Goal: Information Seeking & Learning: Learn about a topic

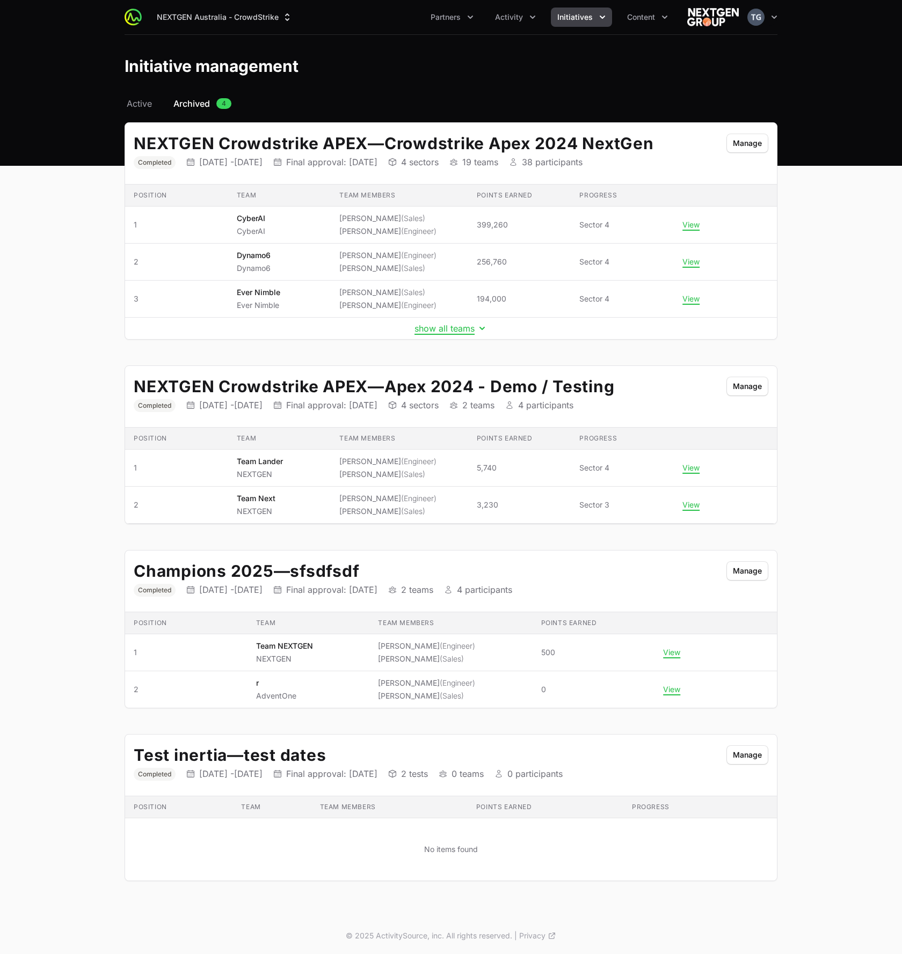
click at [531, 69] on div "Initiative management" at bounding box center [451, 65] width 653 height 19
click at [605, 19] on button "Initiatives" at bounding box center [581, 17] width 61 height 19
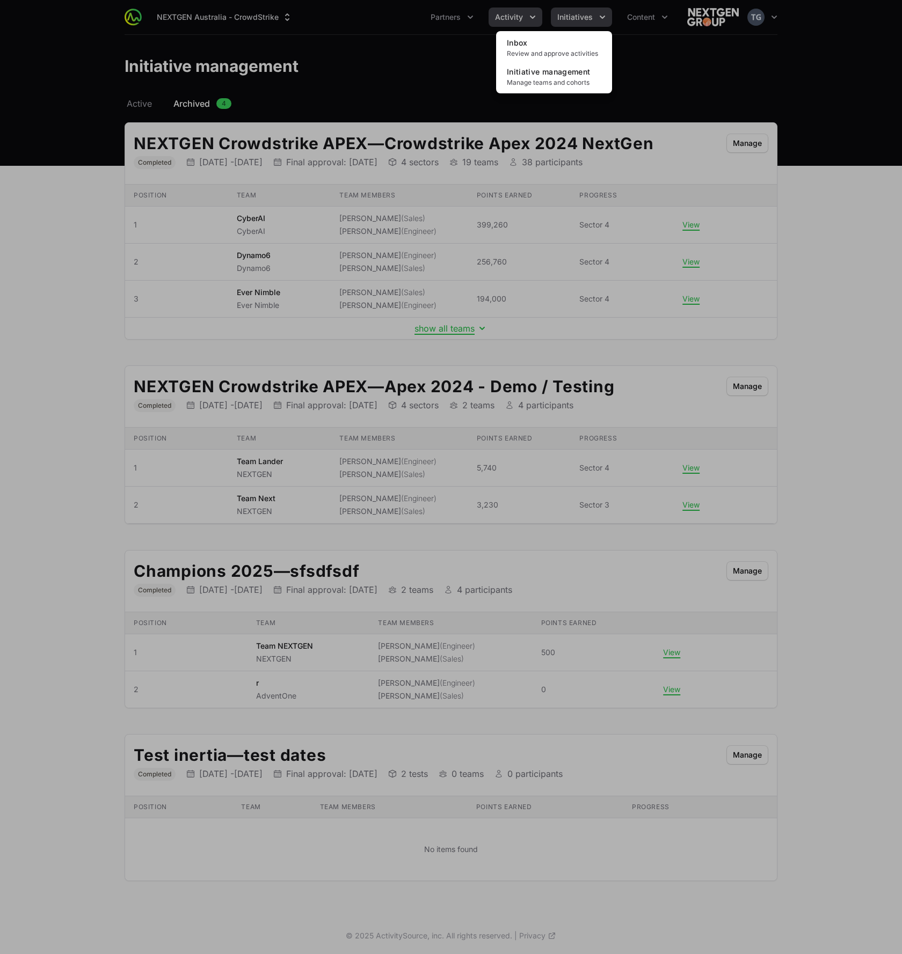
click at [523, 21] on div "Initiatives menu" at bounding box center [451, 477] width 902 height 954
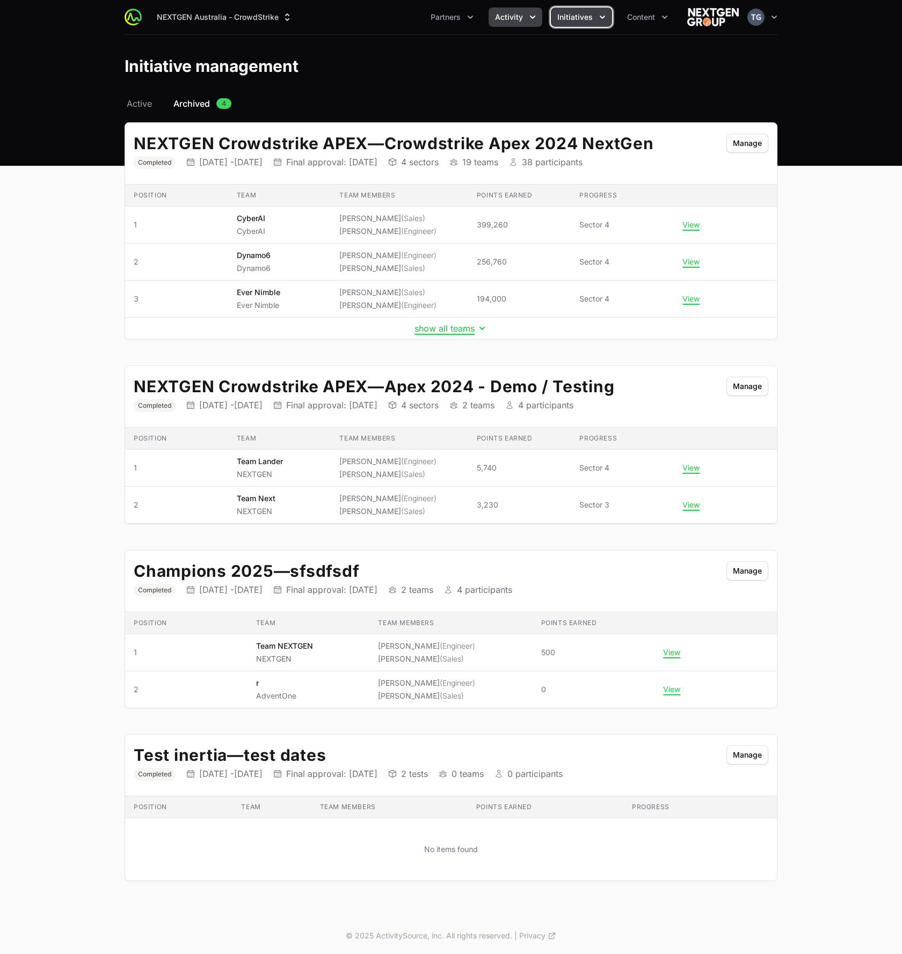
click at [528, 13] on icon "Activity menu" at bounding box center [532, 17] width 11 height 11
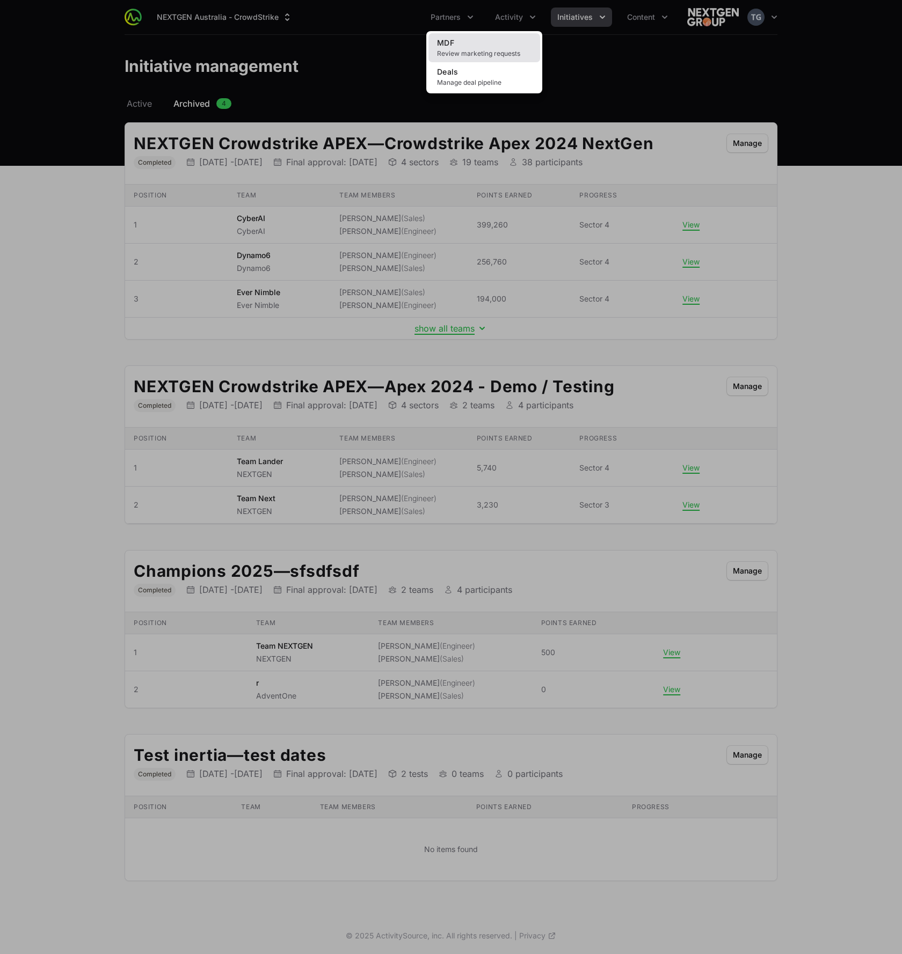
click at [472, 54] on span "Review marketing requests" at bounding box center [484, 53] width 94 height 9
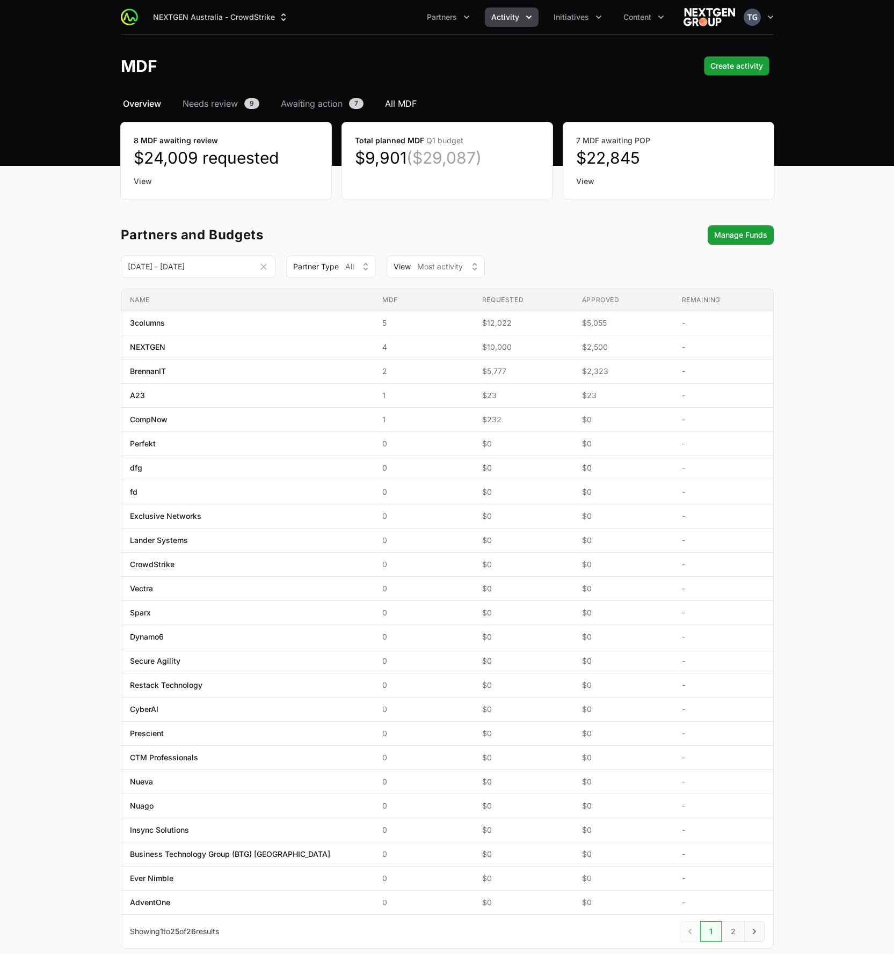
click at [410, 106] on span "All MDF" at bounding box center [401, 103] width 32 height 13
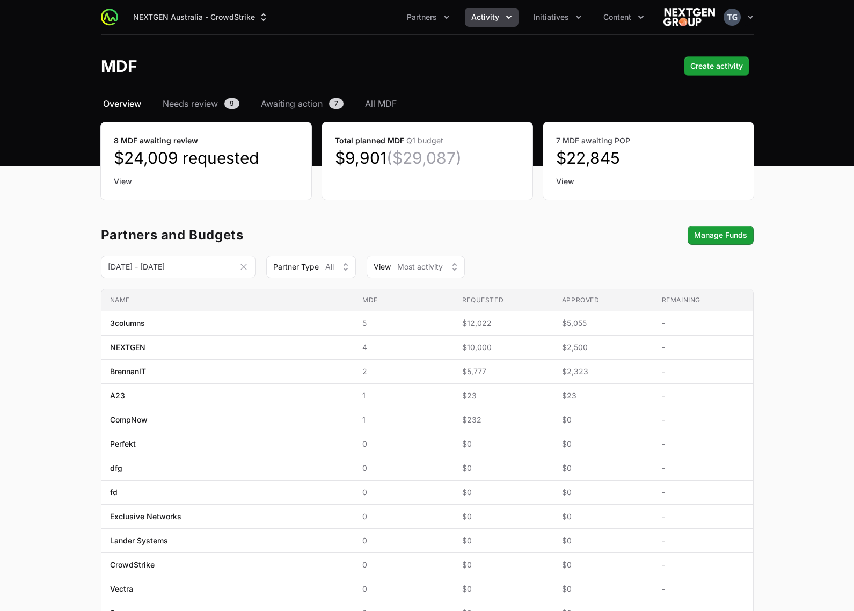
click at [506, 20] on icon "Activity menu" at bounding box center [508, 17] width 11 height 11
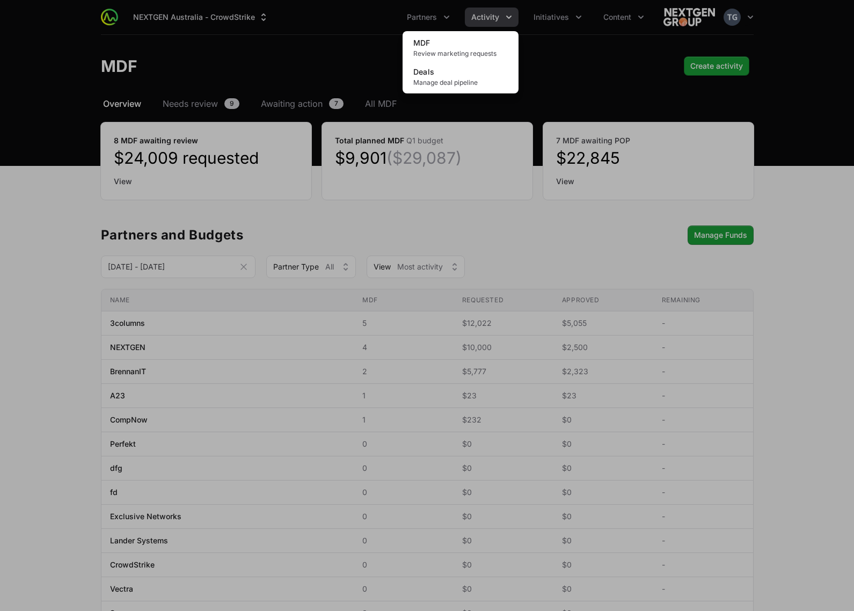
click at [506, 20] on div "Activity menu" at bounding box center [427, 305] width 854 height 611
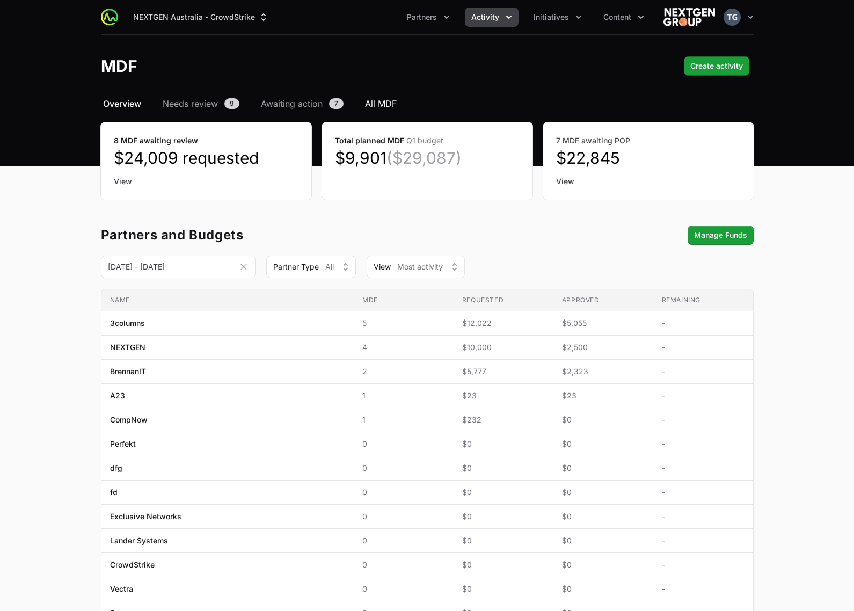
click at [379, 107] on span "All MDF" at bounding box center [381, 103] width 32 height 13
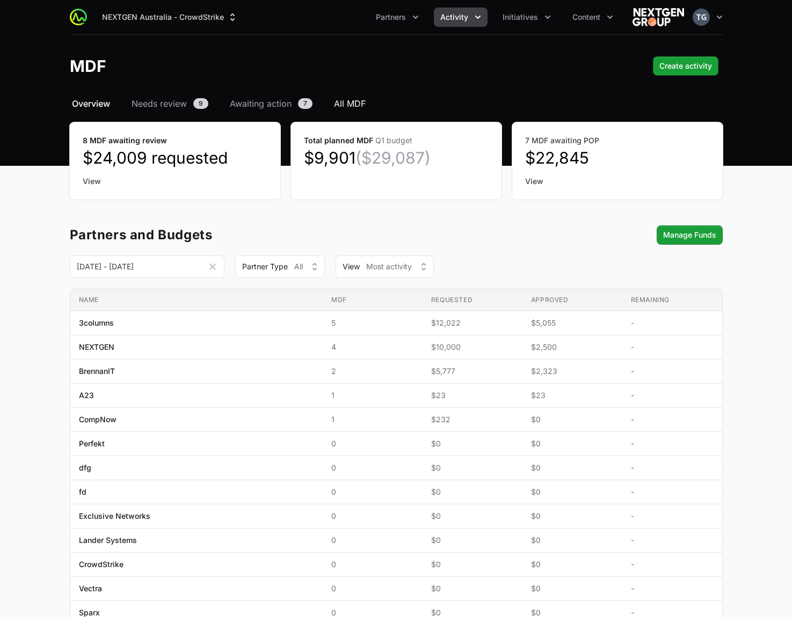
click at [357, 111] on div "Select a tab Overview Needs review Awaiting action All MDF Overview Needs revie…" at bounding box center [396, 536] width 687 height 878
click at [356, 106] on span "All MDF" at bounding box center [350, 103] width 32 height 13
click at [343, 103] on span "All MDF" at bounding box center [350, 103] width 32 height 13
click at [341, 100] on span "All MDF" at bounding box center [350, 103] width 32 height 13
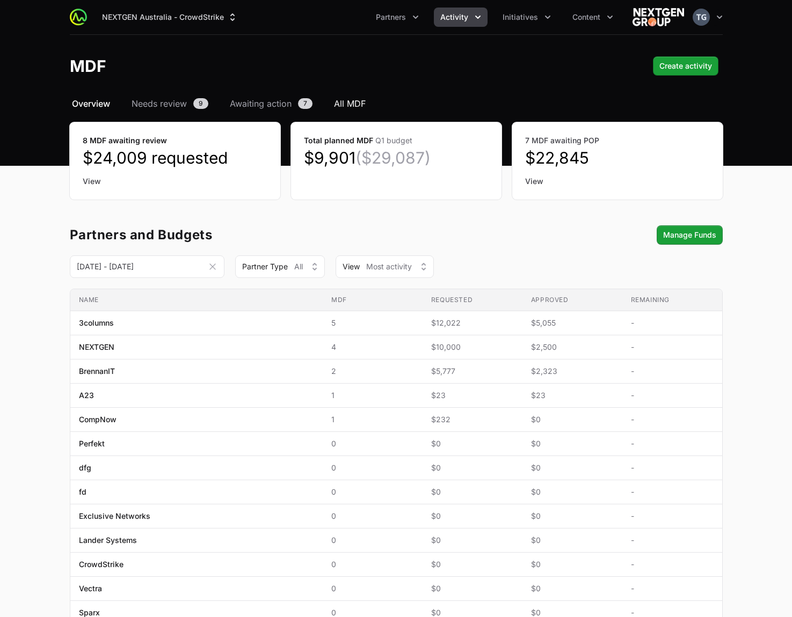
click at [349, 103] on span "All MDF" at bounding box center [350, 103] width 32 height 13
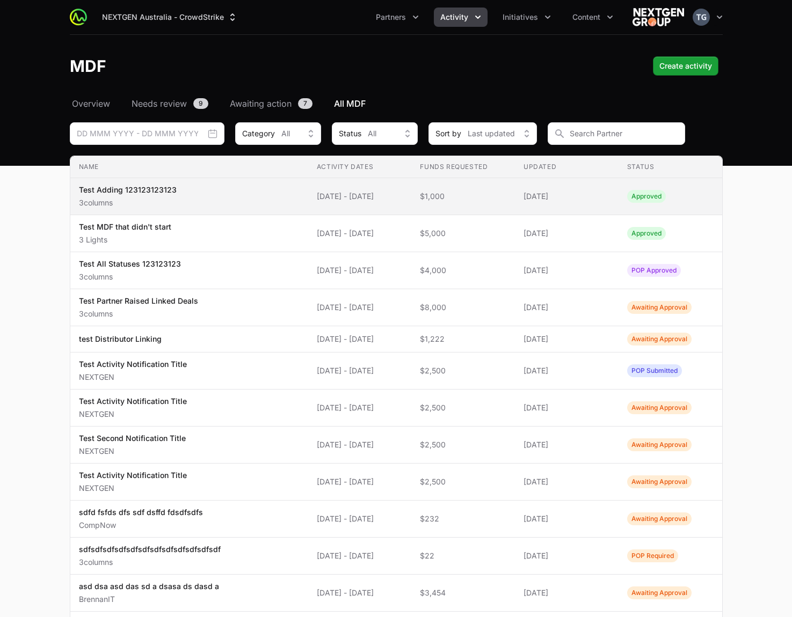
click at [499, 194] on span "$1,000" at bounding box center [463, 196] width 86 height 11
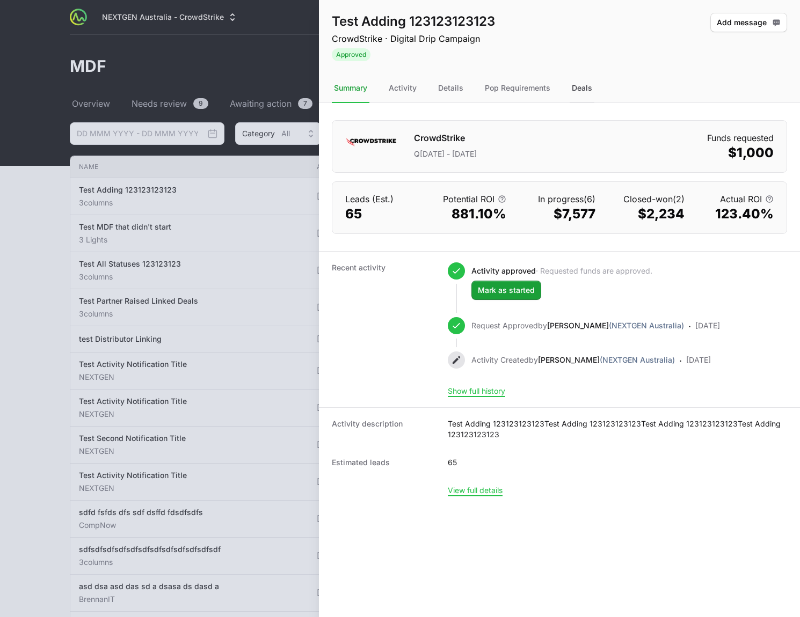
click at [586, 93] on div "Deals" at bounding box center [582, 88] width 25 height 29
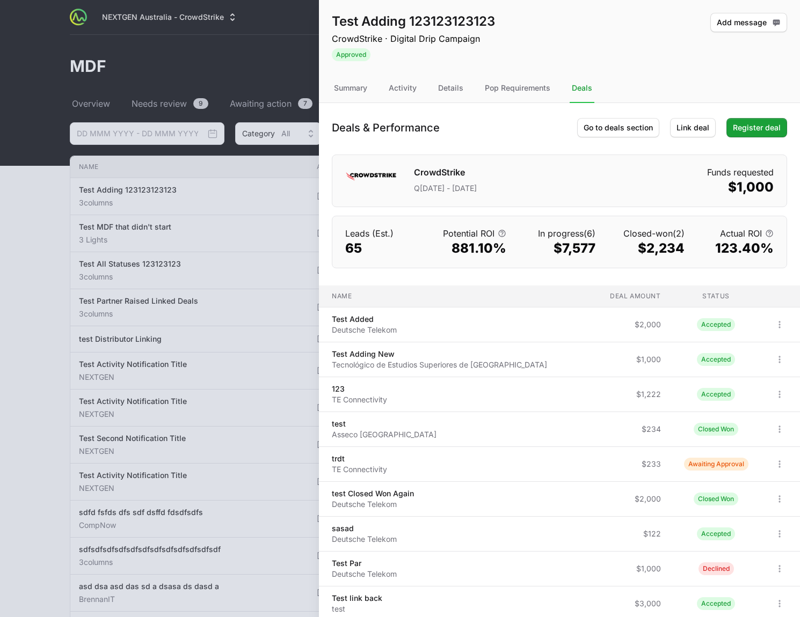
click at [657, 56] on div "Test Adding 123123123123 CrowdStrike · Digital Drip Campaign Approved Add messa…" at bounding box center [559, 37] width 481 height 74
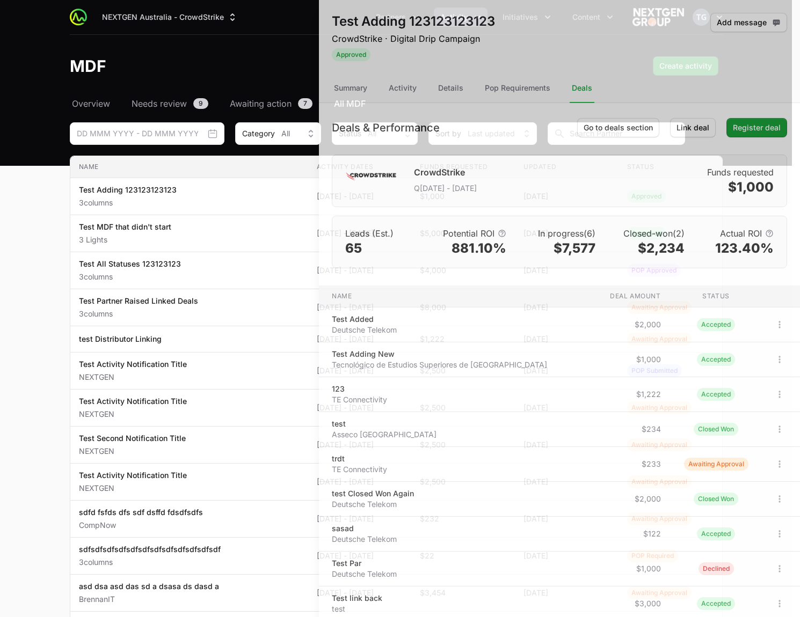
click at [240, 119] on div at bounding box center [400, 308] width 800 height 617
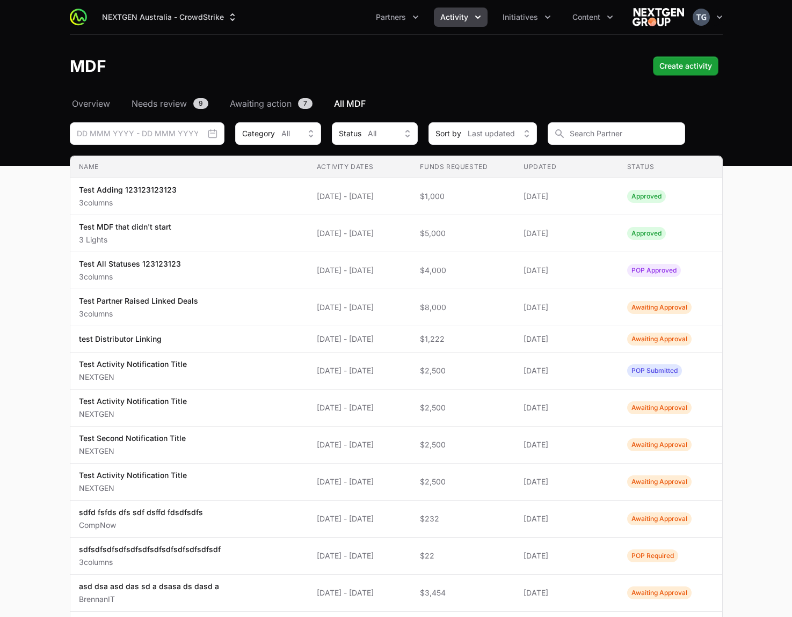
click at [453, 22] on span "Activity" at bounding box center [454, 17] width 28 height 11
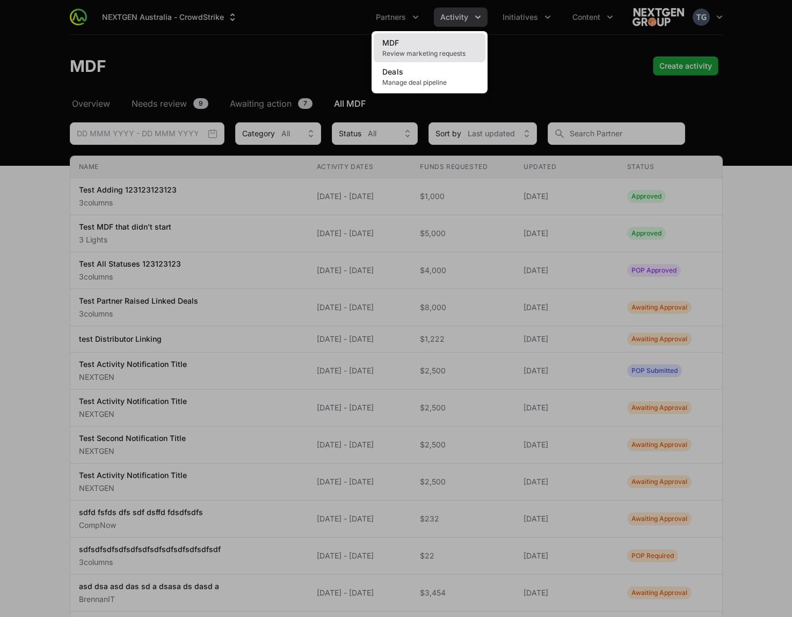
click at [402, 55] on span "Review marketing requests" at bounding box center [429, 53] width 94 height 9
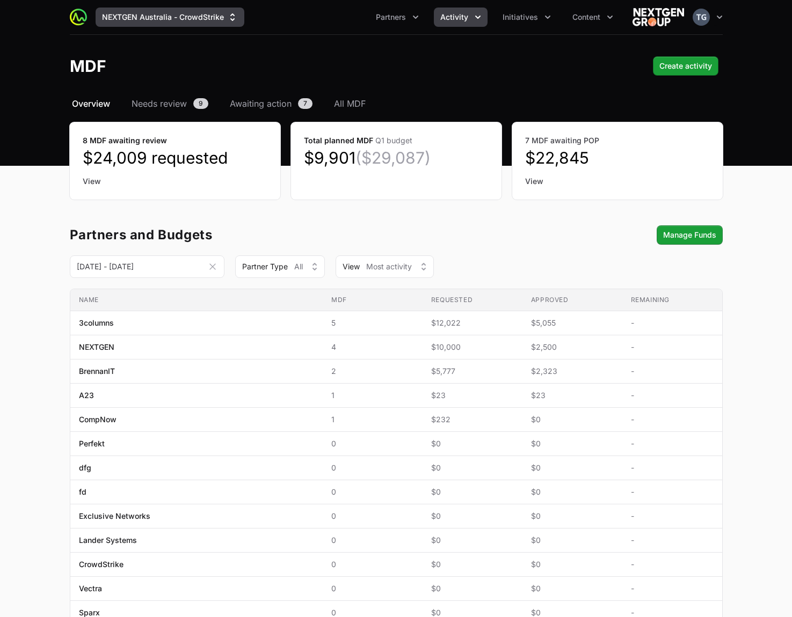
click at [147, 16] on button "NEXTGEN Australia - CrowdStrike" at bounding box center [170, 17] width 149 height 19
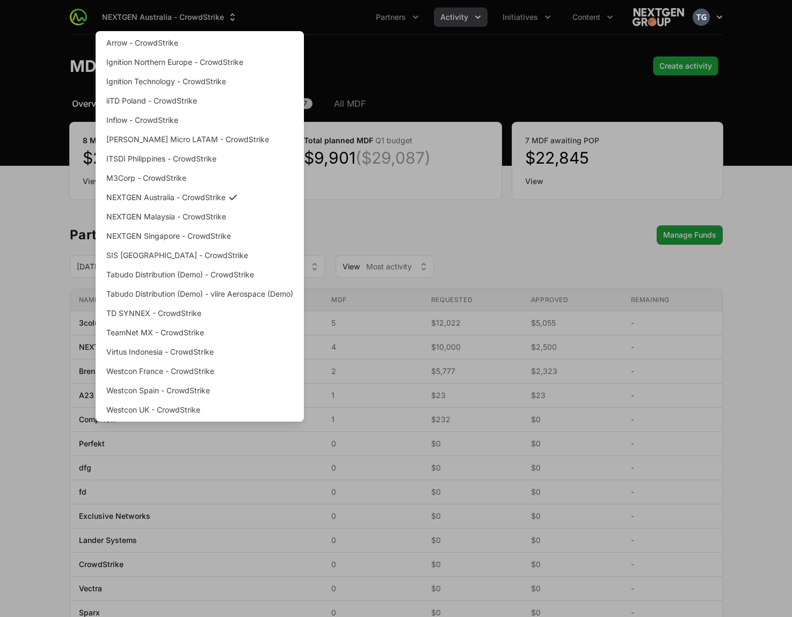
click at [41, 41] on div "Supplier switch menu" at bounding box center [396, 308] width 792 height 617
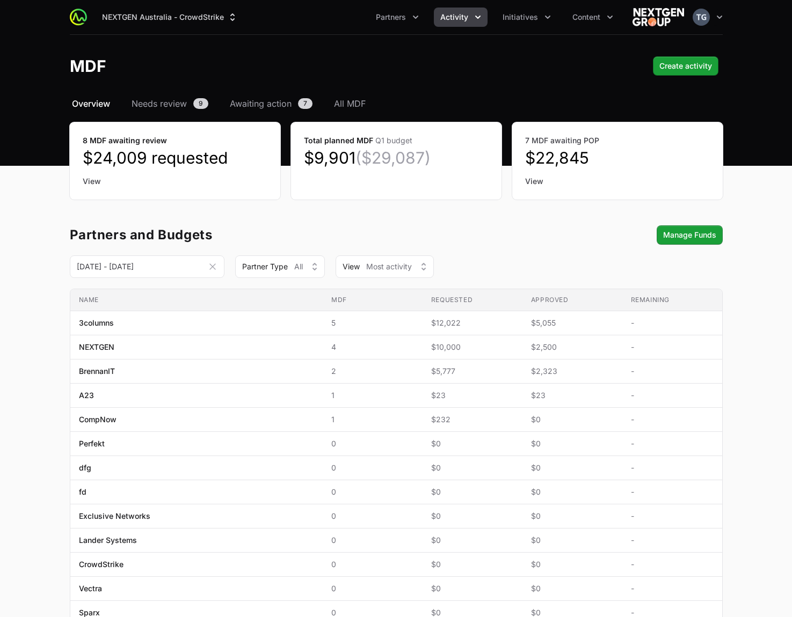
click at [603, 257] on section "01 Jul 2025 - 01 Oct 2025 This Month Sep 1 - Sep 30 This Quarter Jul 1 - Sep 30…" at bounding box center [396, 267] width 653 height 23
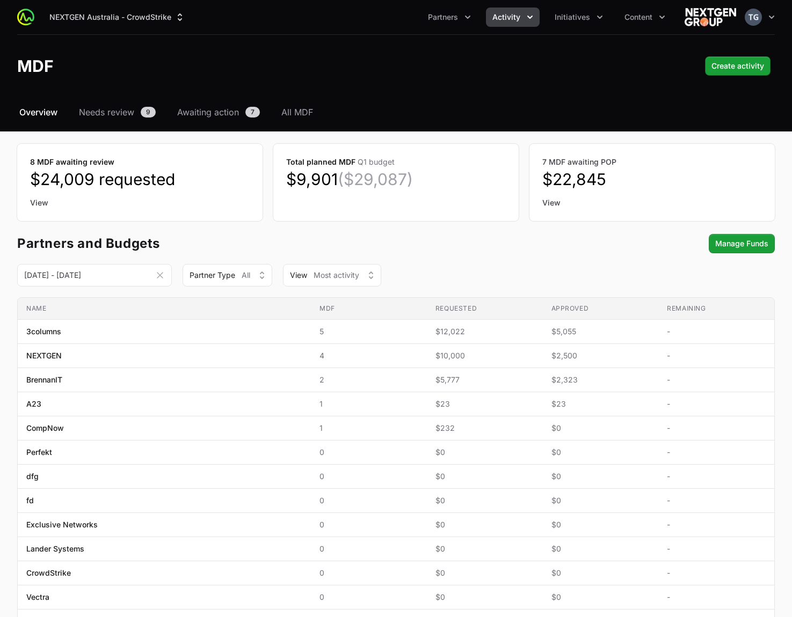
drag, startPoint x: 390, startPoint y: 70, endPoint x: 380, endPoint y: 79, distance: 14.0
click at [390, 70] on div "MDF Create activity Create activity" at bounding box center [395, 65] width 757 height 19
click at [309, 115] on span "All MDF" at bounding box center [297, 112] width 32 height 13
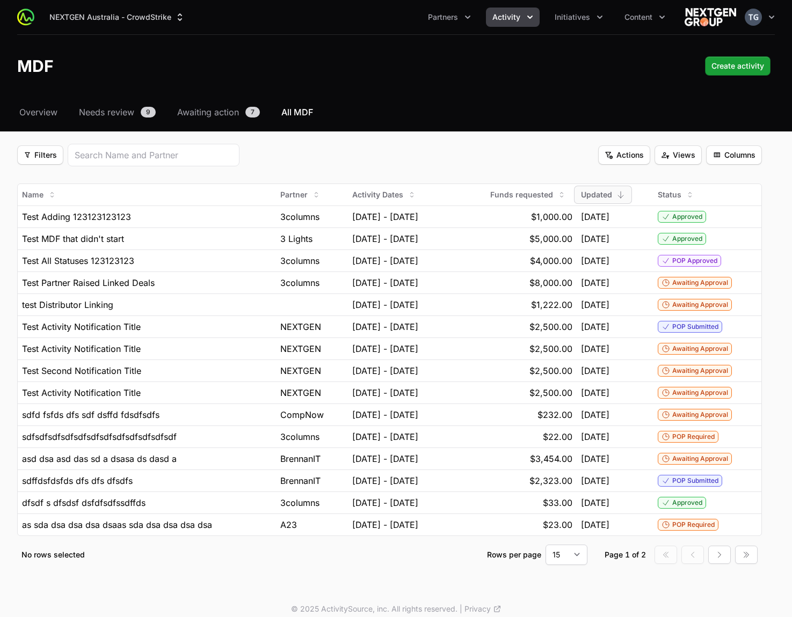
click at [413, 70] on div "MDF Create activity Create activity" at bounding box center [395, 65] width 757 height 19
click at [446, 263] on div "16 Sep, 2025 - 18 Sep, 2025" at bounding box center [399, 260] width 94 height 13
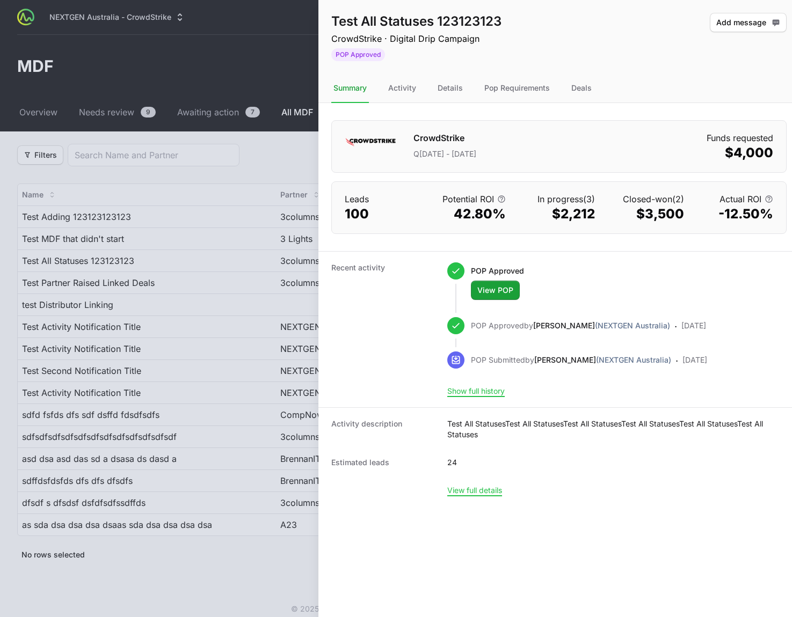
click at [251, 168] on div at bounding box center [396, 308] width 792 height 617
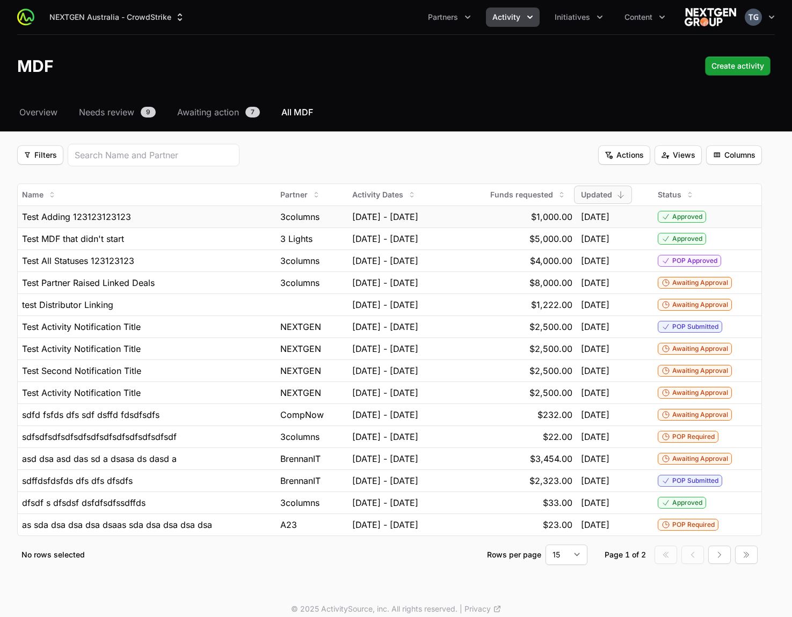
click at [497, 220] on div "$1,000.00" at bounding box center [514, 216] width 118 height 13
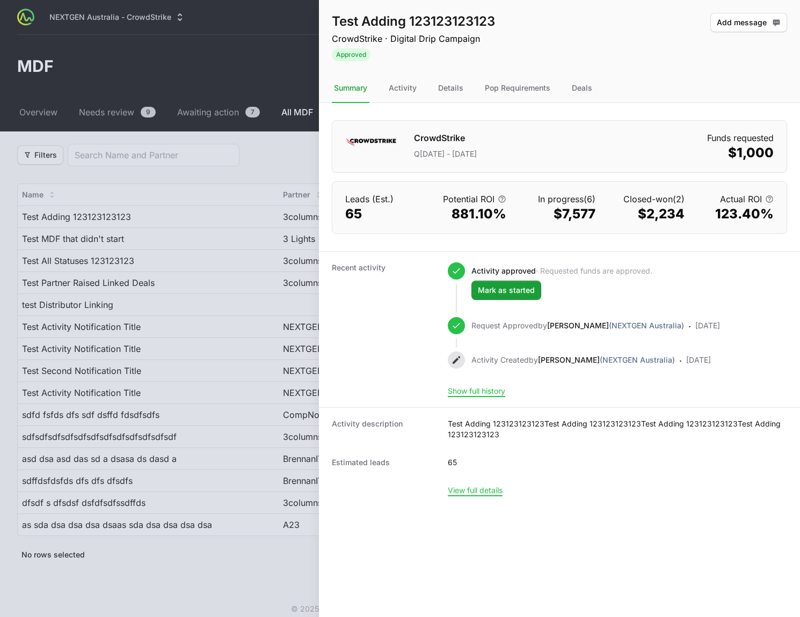
click at [266, 157] on div at bounding box center [400, 308] width 800 height 617
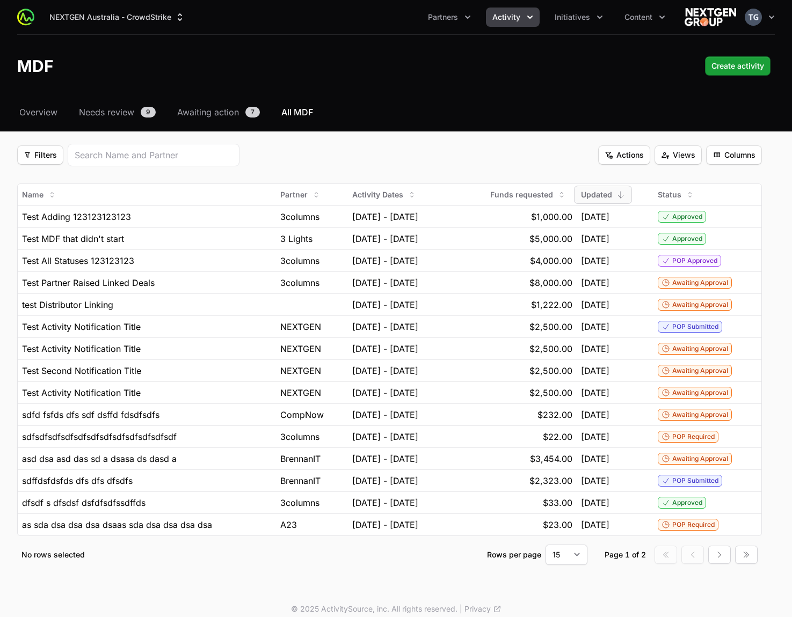
click at [472, 156] on div "Filters Filters Actions Actions Views Views Columns Columns" at bounding box center [389, 155] width 745 height 23
click at [475, 79] on header "MDF Create activity Create activity" at bounding box center [396, 66] width 792 height 62
click at [418, 220] on span "09 Sep, 2025 - 17 Sep, 2025" at bounding box center [385, 216] width 66 height 13
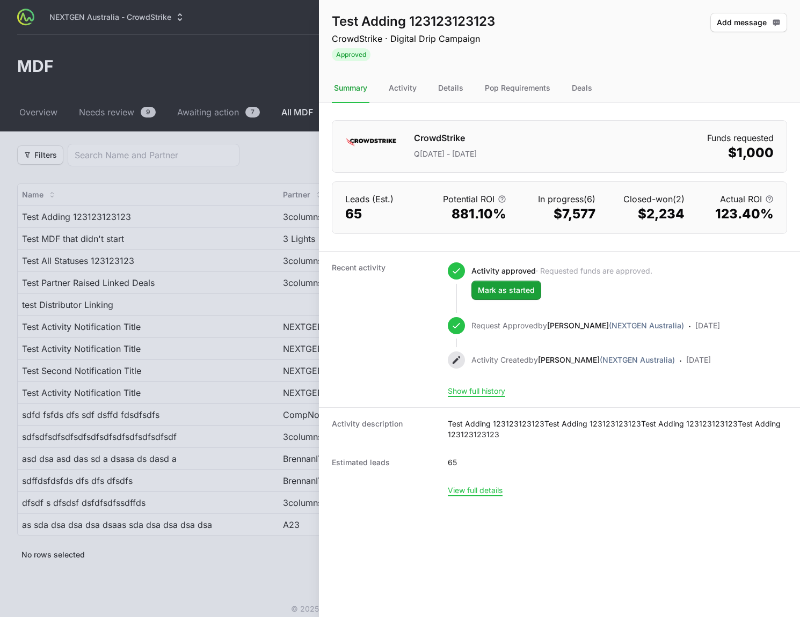
click at [271, 172] on div at bounding box center [400, 308] width 800 height 617
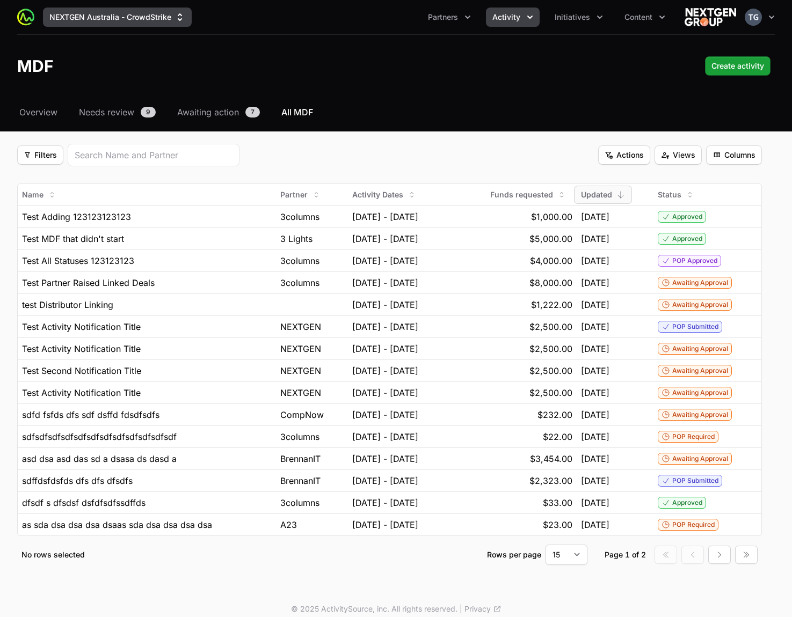
click at [122, 23] on button "NEXTGEN Australia - CrowdStrike" at bounding box center [117, 17] width 149 height 19
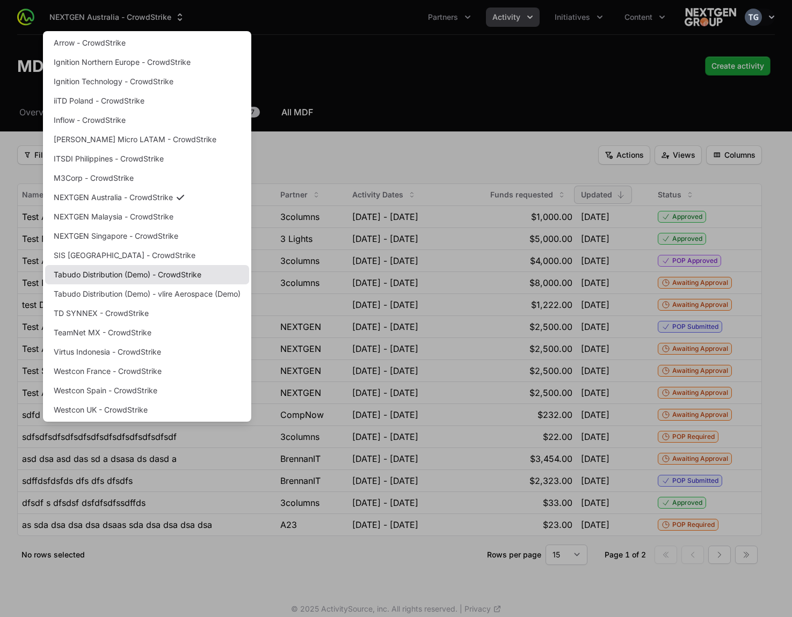
click at [193, 277] on link "Tabudo Distribution (Demo) - CrowdStrike" at bounding box center [147, 274] width 204 height 19
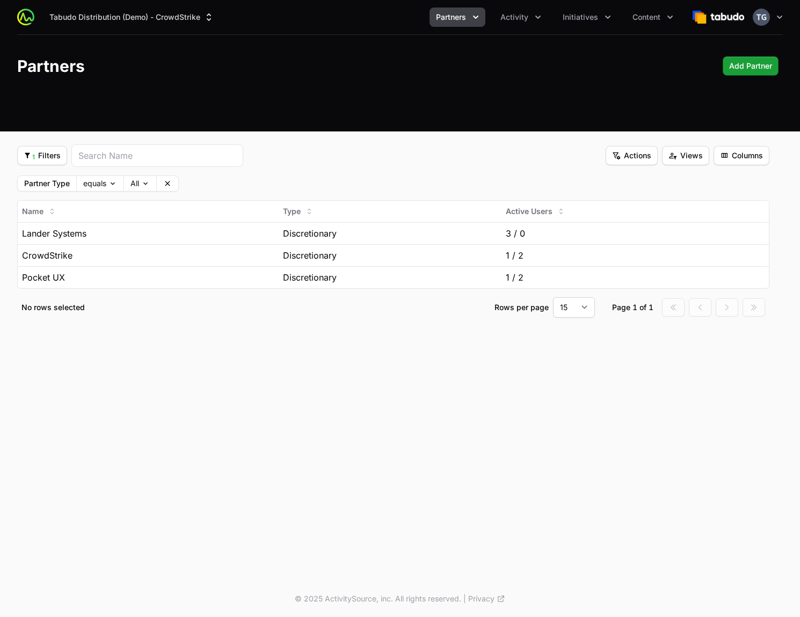
click at [483, 59] on div "Partners Add Partner Add Partner" at bounding box center [399, 65] width 765 height 19
click at [42, 154] on span "1 Filters" at bounding box center [42, 155] width 37 height 13
click at [45, 154] on html "Tabudo Distribution (Demo) - CrowdStrike Partners Activity Initiatives Content …" at bounding box center [400, 308] width 800 height 617
click at [170, 186] on icon at bounding box center [167, 183] width 9 height 9
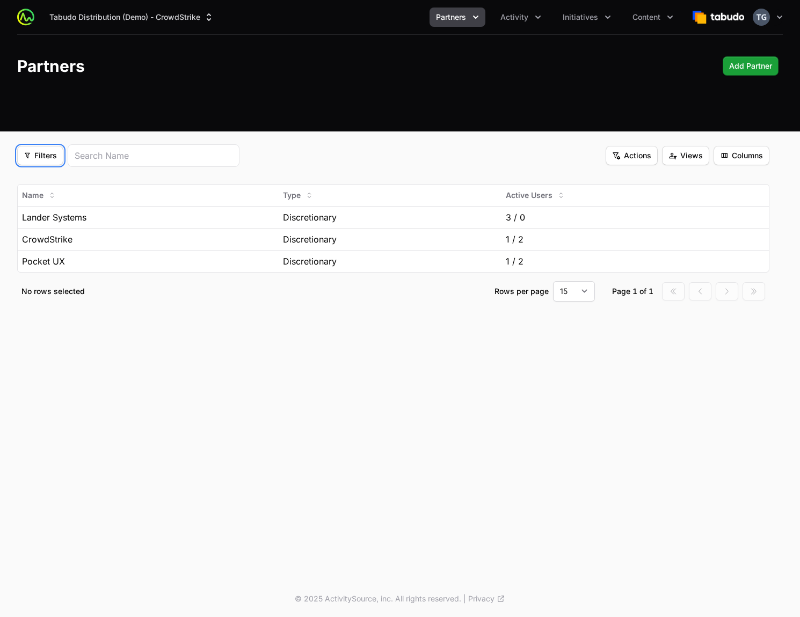
click at [43, 150] on span "Filters" at bounding box center [40, 155] width 33 height 13
click at [53, 179] on div "Partner Type" at bounding box center [59, 181] width 113 height 16
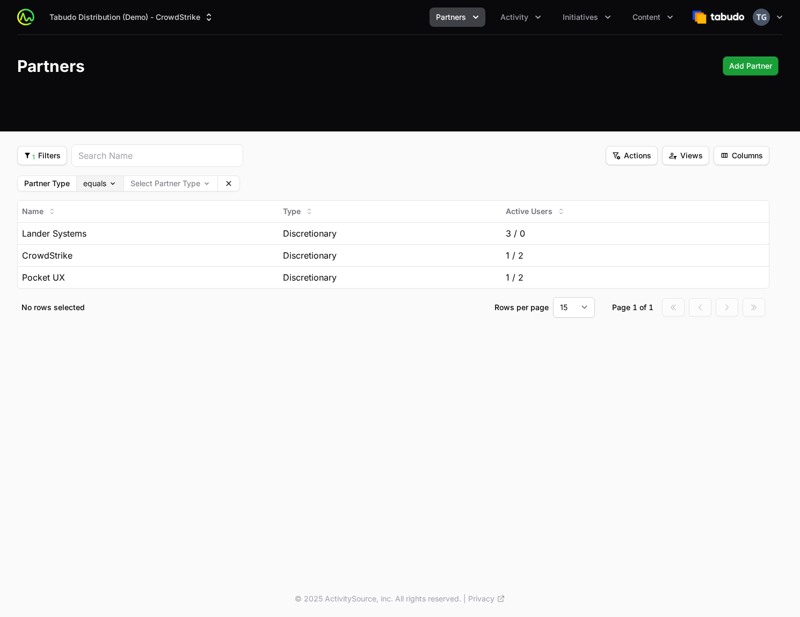
click at [108, 180] on body "Tabudo Distribution (Demo) - CrowdStrike Partners Activity Initiatives Content …" at bounding box center [400, 308] width 800 height 617
click at [167, 193] on fieldset "1 Filters 1 Filters Actions Actions Views Views Columns Columns Partner Type eq…" at bounding box center [393, 230] width 752 height 173
click at [172, 186] on body "Tabudo Distribution (Demo) - CrowdStrike Partners Activity Initiatives Content …" at bounding box center [400, 308] width 800 height 617
click at [289, 200] on html "Tabudo Distribution (Demo) - CrowdStrike Partners Activity Initiatives Content …" at bounding box center [400, 308] width 800 height 617
click at [744, 158] on span "Columns" at bounding box center [741, 155] width 43 height 13
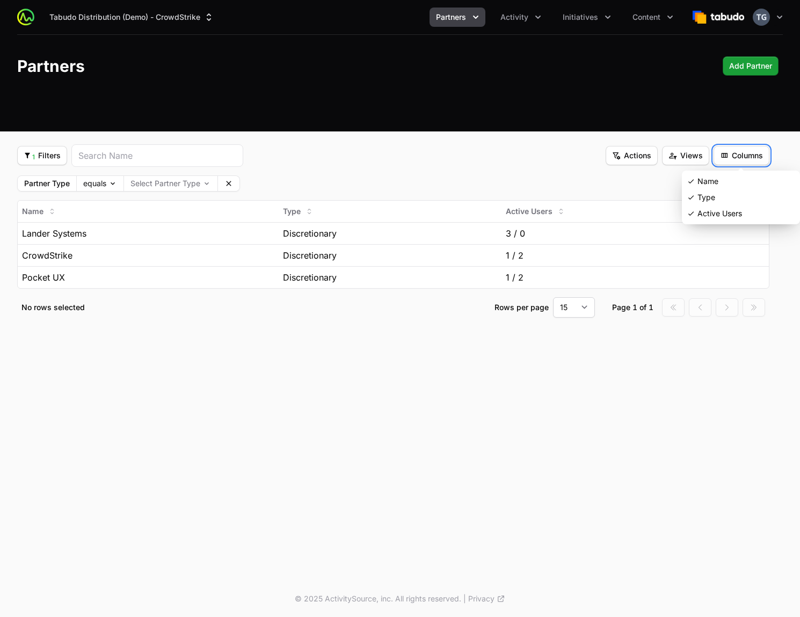
click at [744, 157] on html "Tabudo Distribution (Demo) - CrowdStrike Partners Activity Initiatives Content …" at bounding box center [400, 308] width 800 height 617
click at [668, 152] on span "Views" at bounding box center [685, 155] width 34 height 13
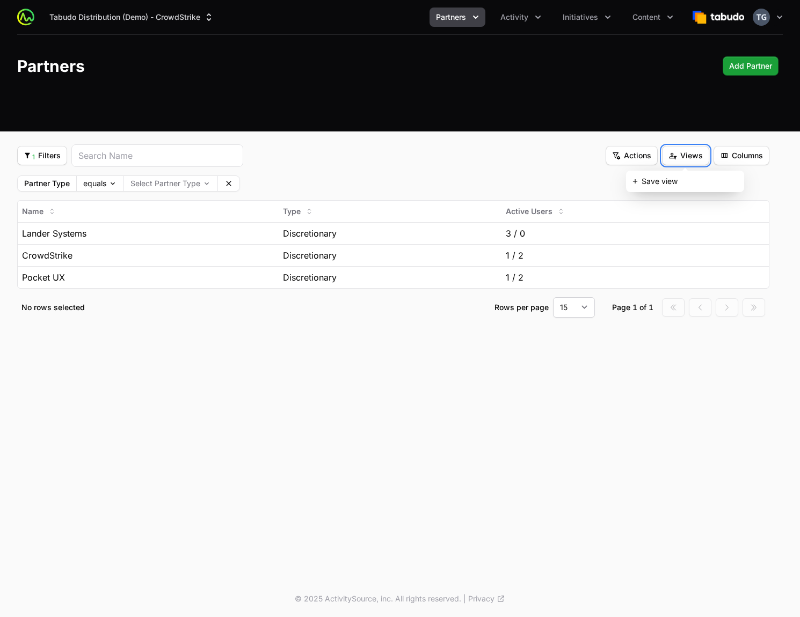
click at [670, 152] on html "Tabudo Distribution (Demo) - CrowdStrike Partners Activity Initiatives Content …" at bounding box center [400, 308] width 800 height 617
click at [633, 152] on span "Actions" at bounding box center [631, 155] width 39 height 13
click at [634, 152] on html "Tabudo Distribution (Demo) - CrowdStrike Partners Activity Initiatives Content …" at bounding box center [400, 308] width 800 height 617
drag, startPoint x: 556, startPoint y: 149, endPoint x: 562, endPoint y: 151, distance: 6.6
click at [557, 150] on div "1 Filters 1 Filters Actions Actions Views Views Columns Columns" at bounding box center [393, 155] width 752 height 23
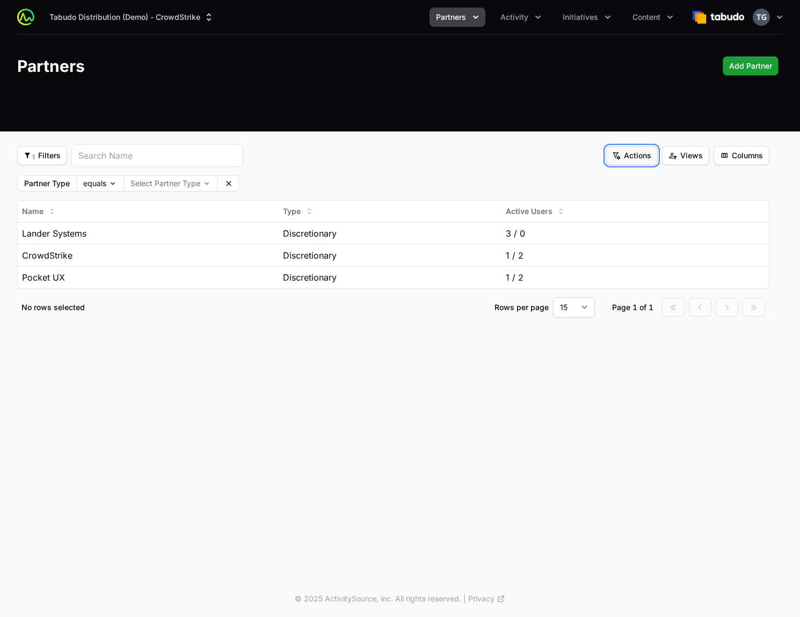
click at [638, 149] on span "Actions" at bounding box center [631, 155] width 39 height 13
drag, startPoint x: 641, startPoint y: 151, endPoint x: 652, endPoint y: 156, distance: 12.5
click at [640, 151] on html "Tabudo Distribution (Demo) - CrowdStrike Partners Activity Initiatives Content …" at bounding box center [400, 308] width 800 height 617
click at [625, 153] on span "Actions" at bounding box center [631, 155] width 39 height 13
click at [623, 181] on link "Excel Export" at bounding box center [631, 181] width 113 height 16
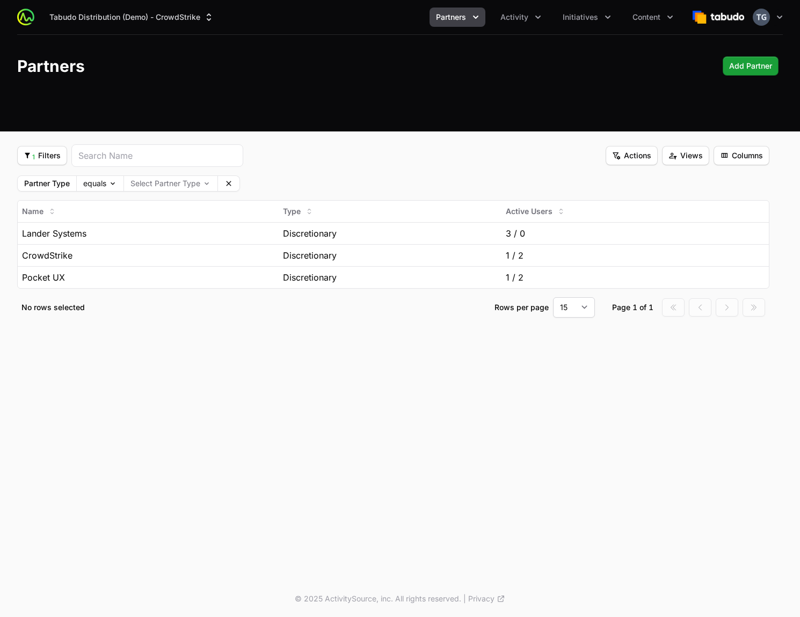
click at [562, 107] on div "Tabudo Distribution (Demo) - CrowdStrike Partners Activity Initiatives Content …" at bounding box center [400, 66] width 800 height 132
click at [688, 157] on span "Views" at bounding box center [685, 155] width 34 height 13
drag, startPoint x: 688, startPoint y: 157, endPoint x: 733, endPoint y: 161, distance: 45.8
click at [688, 157] on html "Tabudo Distribution (Demo) - CrowdStrike Partners Activity Initiatives Content …" at bounding box center [400, 308] width 800 height 617
click at [754, 157] on span "Columns" at bounding box center [741, 155] width 43 height 13
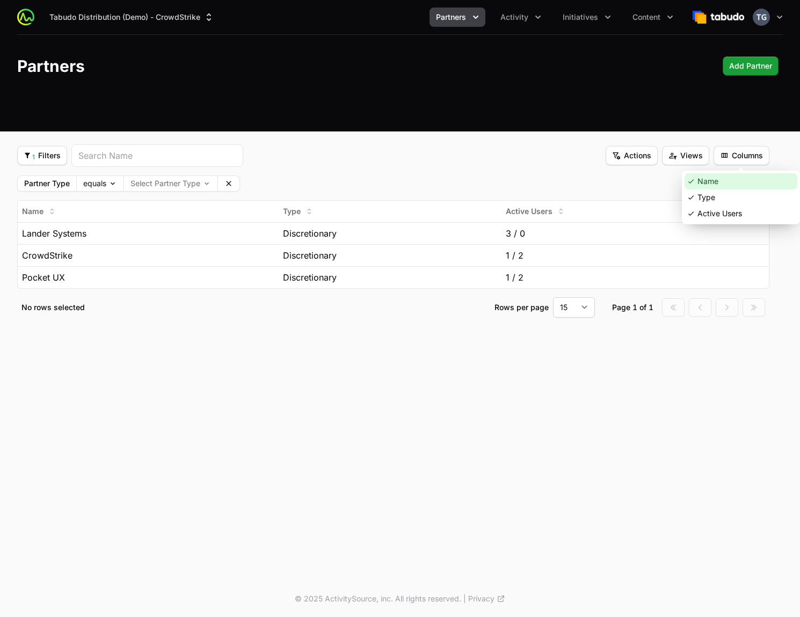
click at [729, 185] on div "Name" at bounding box center [740, 181] width 113 height 16
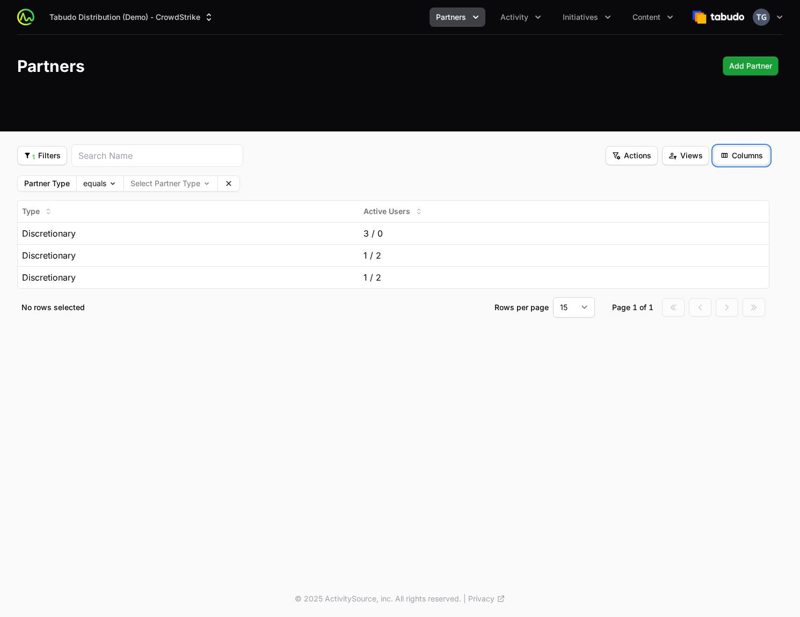
drag, startPoint x: 735, startPoint y: 162, endPoint x: 736, endPoint y: 169, distance: 7.1
click at [735, 162] on button "Columns Columns" at bounding box center [741, 155] width 56 height 19
click at [738, 188] on div "Name" at bounding box center [740, 181] width 113 height 16
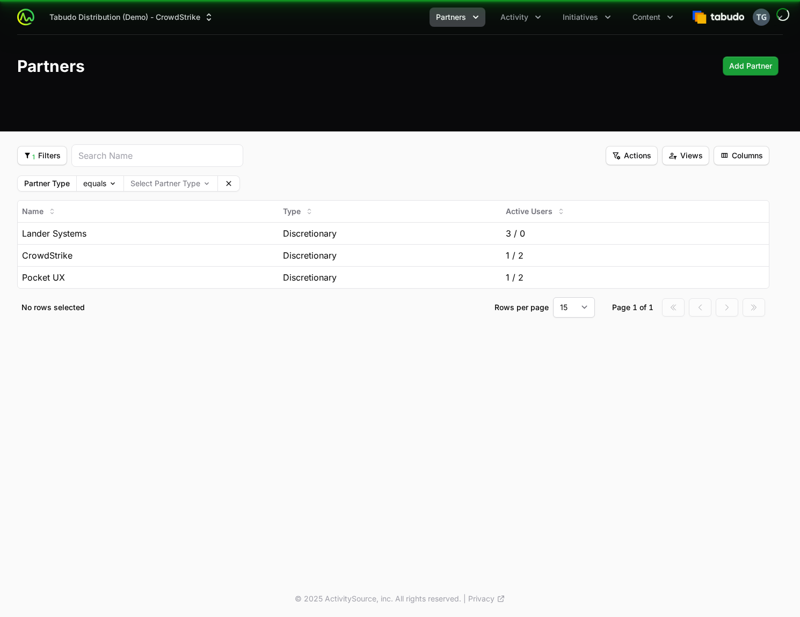
click at [541, 177] on div "Partner Type equals Select Partner Type Clear" at bounding box center [393, 184] width 752 height 16
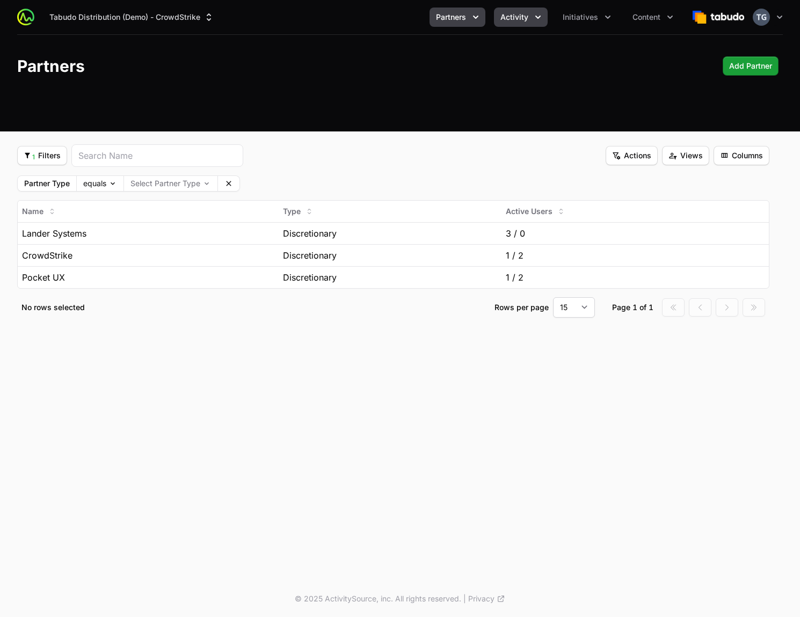
click at [526, 19] on span "Activity" at bounding box center [514, 17] width 28 height 11
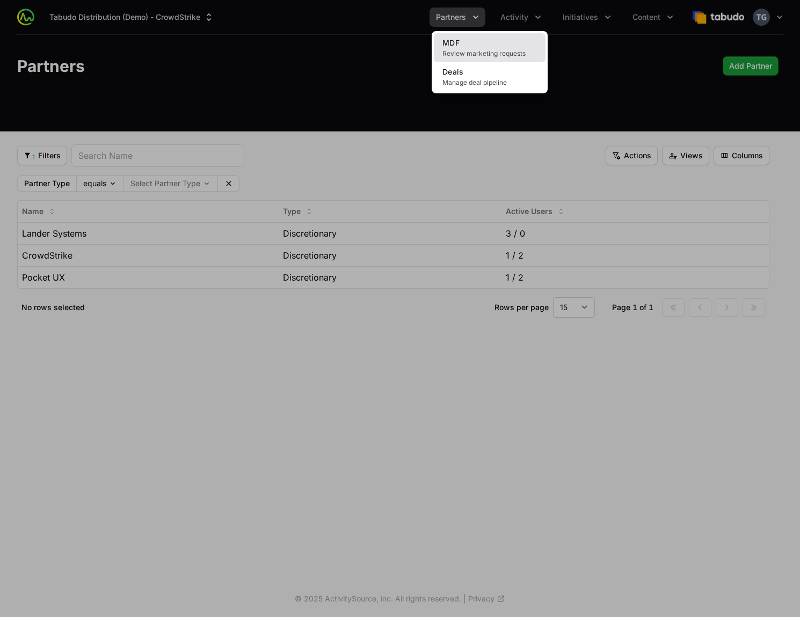
click at [481, 48] on link "MDF Review marketing requests" at bounding box center [490, 47] width 112 height 29
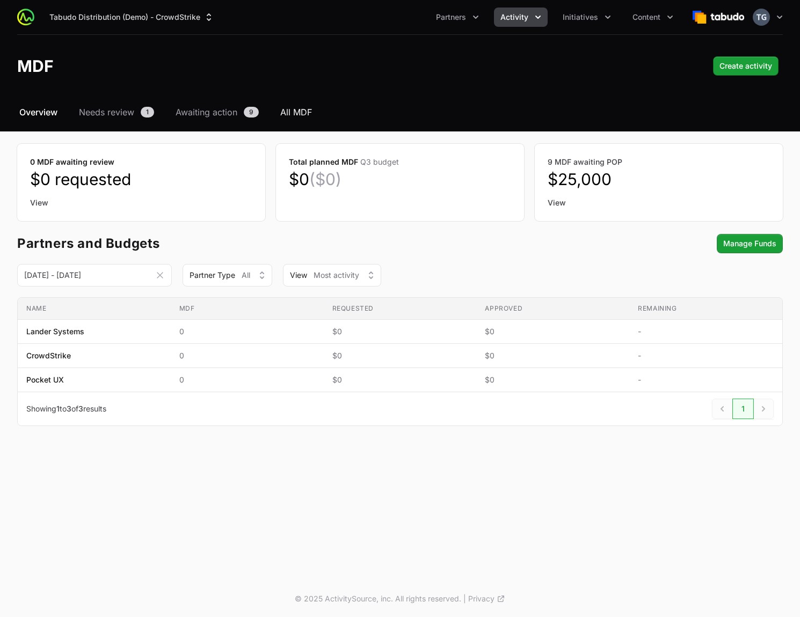
click at [294, 115] on span "All MDF" at bounding box center [296, 112] width 32 height 13
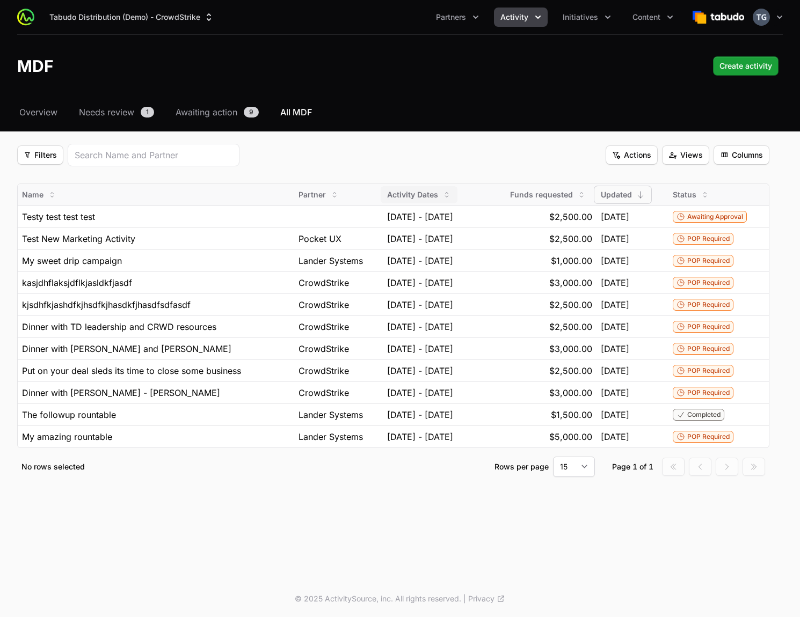
click at [442, 193] on icon "button" at bounding box center [446, 195] width 9 height 9
click at [390, 234] on span "Desc" at bounding box center [382, 235] width 18 height 11
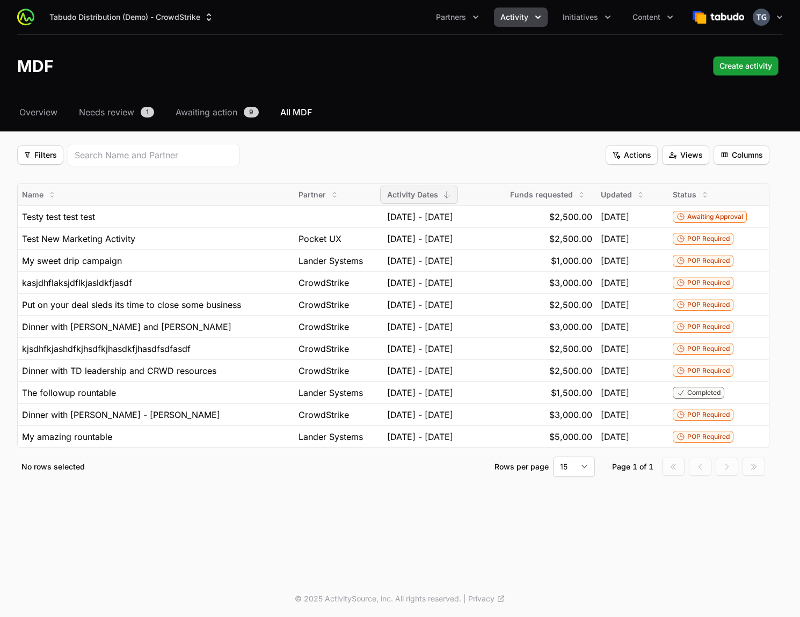
click at [442, 193] on icon "button" at bounding box center [446, 195] width 9 height 9
click at [383, 217] on span "Asc" at bounding box center [379, 218] width 13 height 11
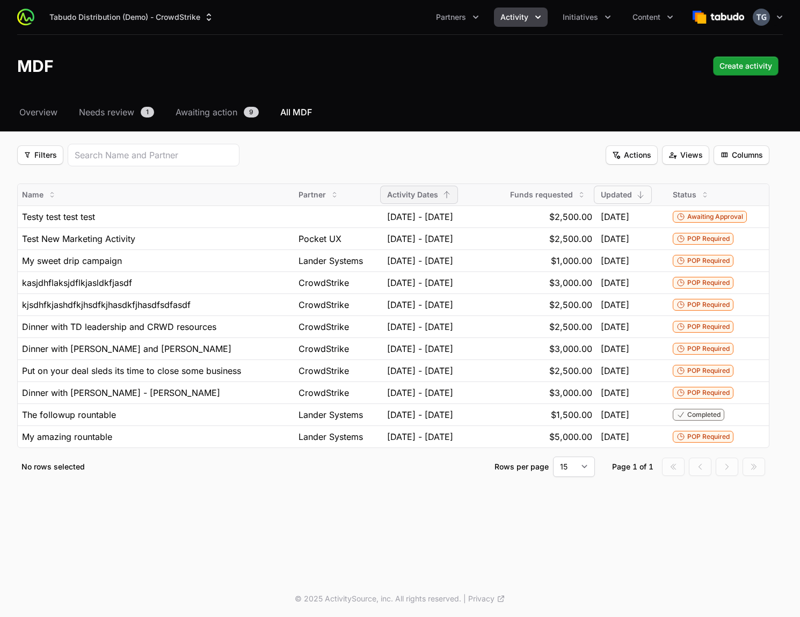
click at [444, 193] on icon "button" at bounding box center [446, 195] width 5 height 6
click at [376, 236] on span "Desc" at bounding box center [382, 235] width 18 height 11
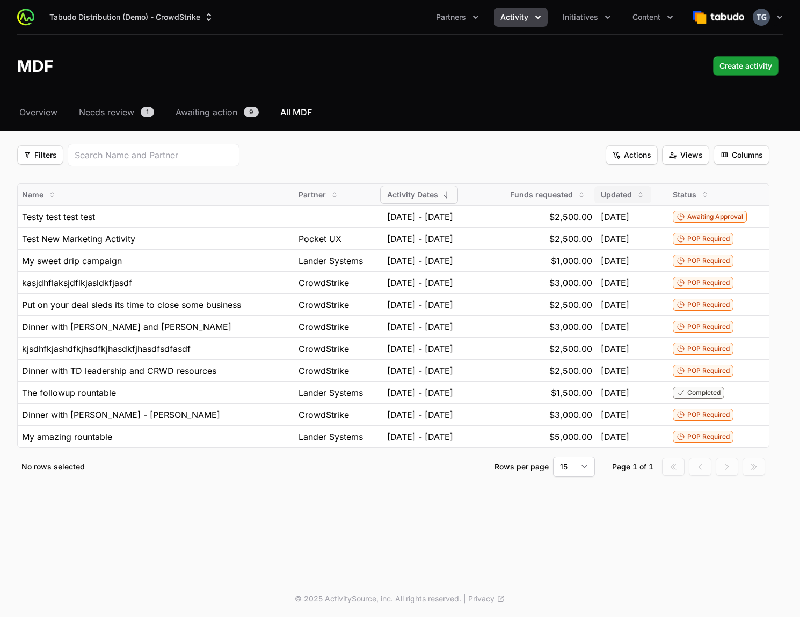
click at [645, 198] on icon "button" at bounding box center [640, 195] width 9 height 9
click at [630, 232] on span "Desc" at bounding box center [631, 235] width 18 height 11
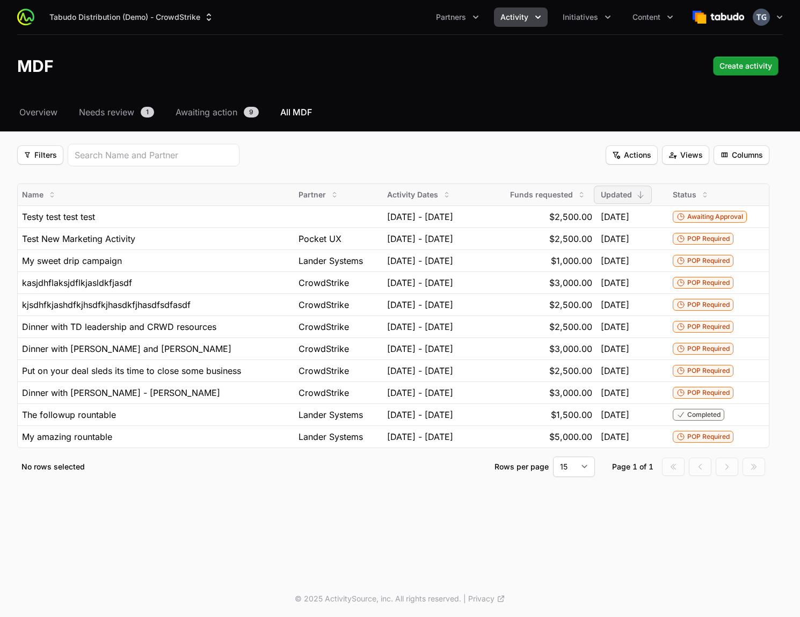
click at [619, 196] on span "Updated" at bounding box center [616, 194] width 31 height 11
click at [620, 195] on span "Updated" at bounding box center [616, 194] width 31 height 11
click at [622, 195] on span "Updated" at bounding box center [616, 194] width 31 height 11
click at [456, 155] on div "Filters Filters Actions Actions Views Views Columns Columns" at bounding box center [393, 155] width 752 height 23
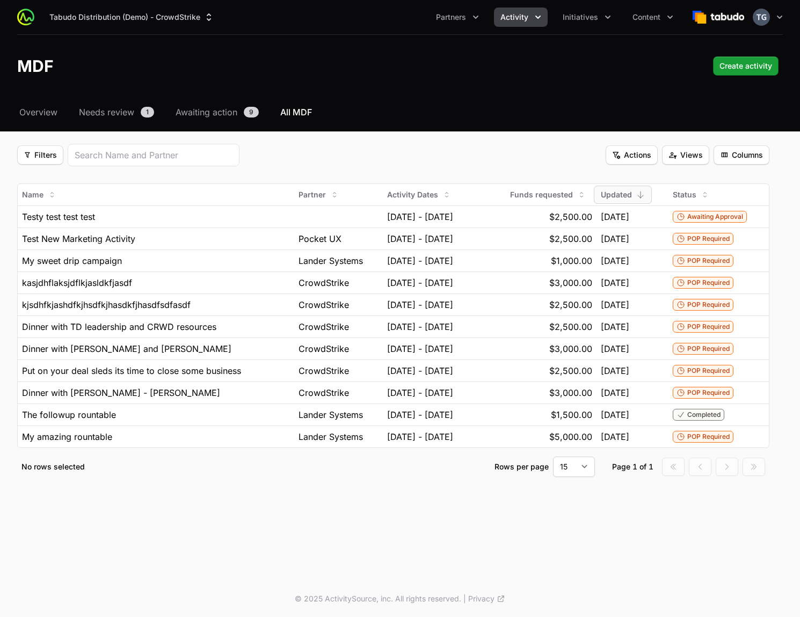
click at [524, 16] on span "Activity" at bounding box center [514, 17] width 28 height 11
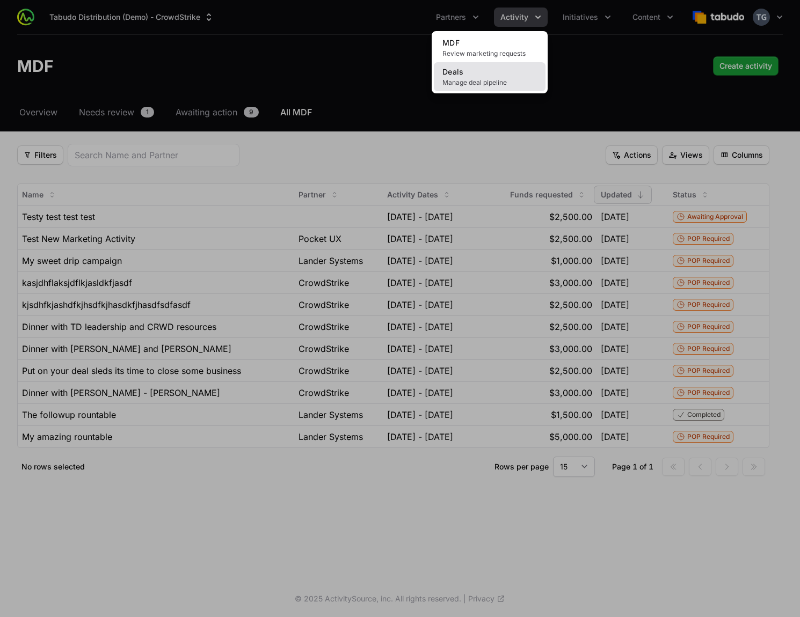
click at [506, 78] on span "Manage deal pipeline" at bounding box center [489, 82] width 94 height 9
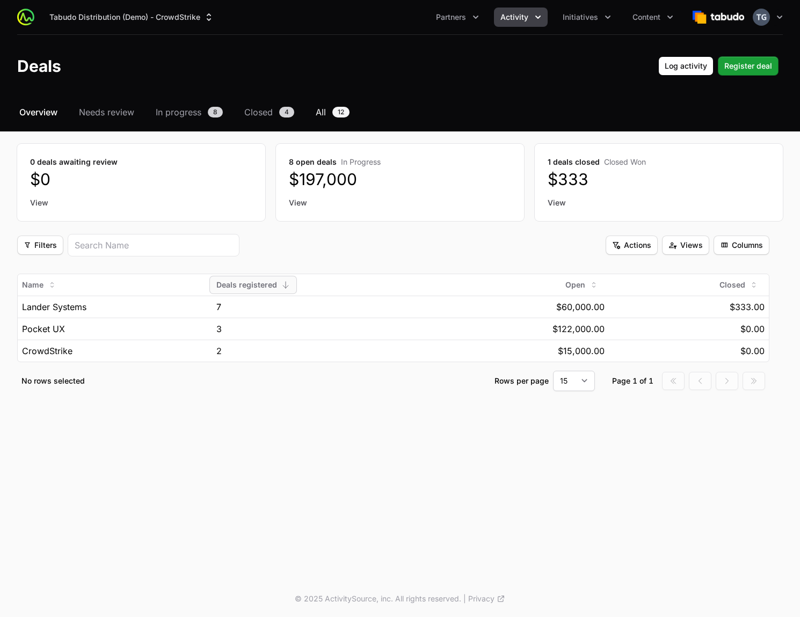
click at [318, 118] on div "Select a tab Overview Needs review In progress Closed All Overview Needs review…" at bounding box center [400, 261] width 800 height 311
click at [323, 117] on span "All" at bounding box center [321, 112] width 10 height 13
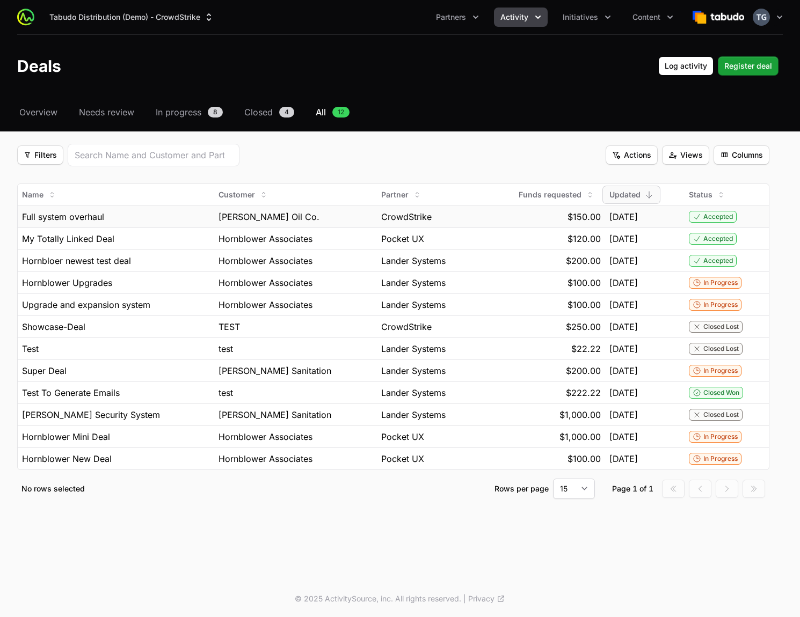
click at [476, 223] on td "$150.00" at bounding box center [540, 217] width 130 height 22
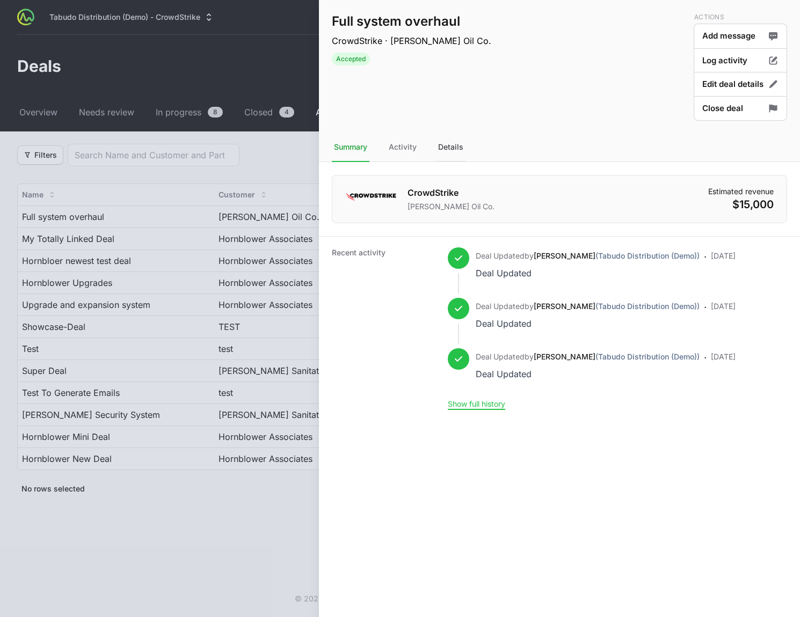
click at [455, 154] on div "Details" at bounding box center [451, 147] width 30 height 29
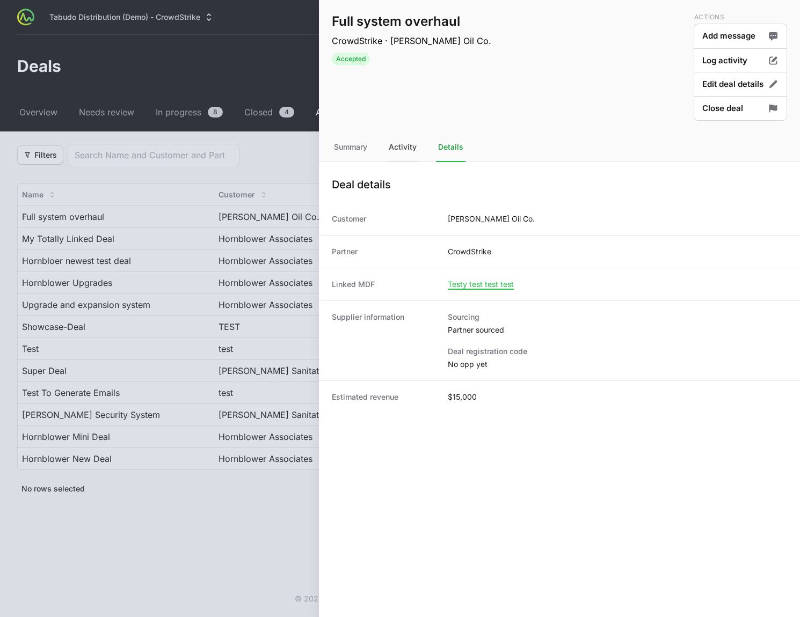
click at [401, 140] on div "Activity" at bounding box center [402, 147] width 32 height 29
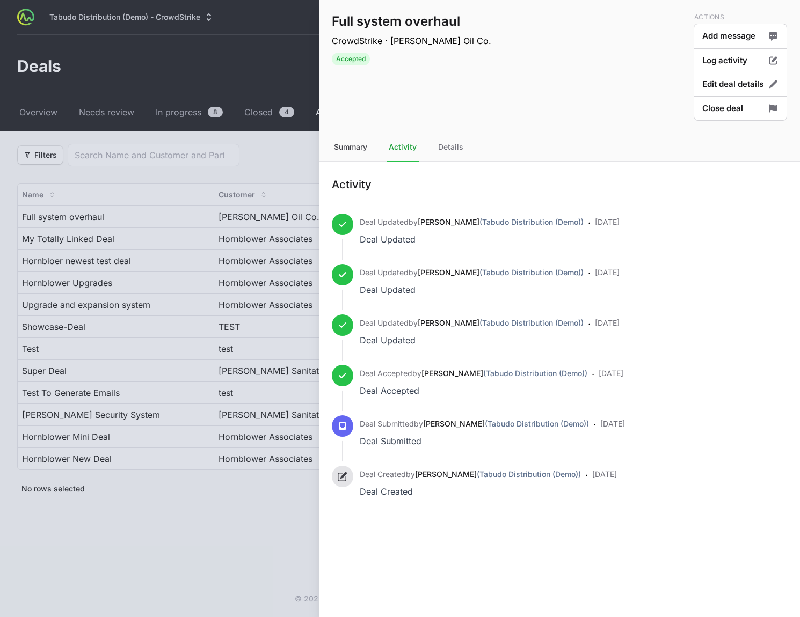
click at [356, 142] on div "Summary" at bounding box center [351, 147] width 38 height 29
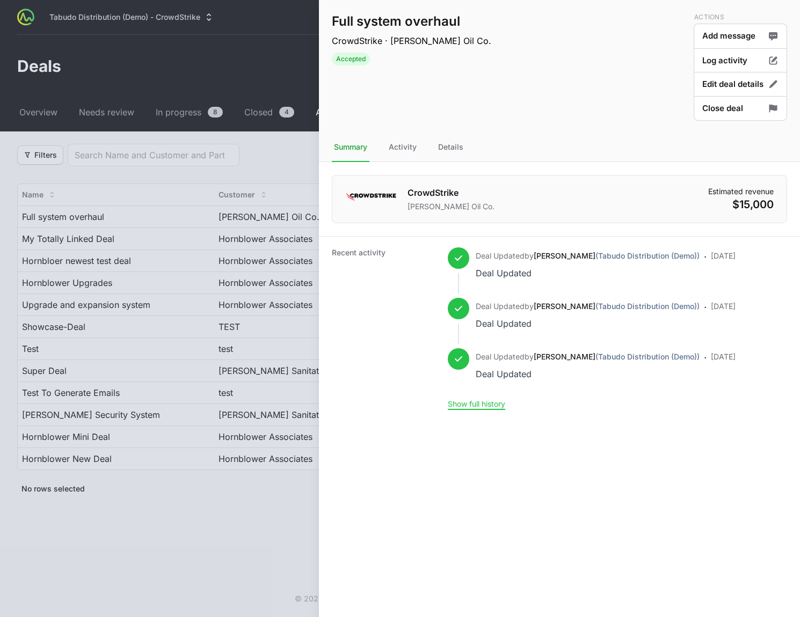
click at [230, 173] on div at bounding box center [400, 308] width 800 height 617
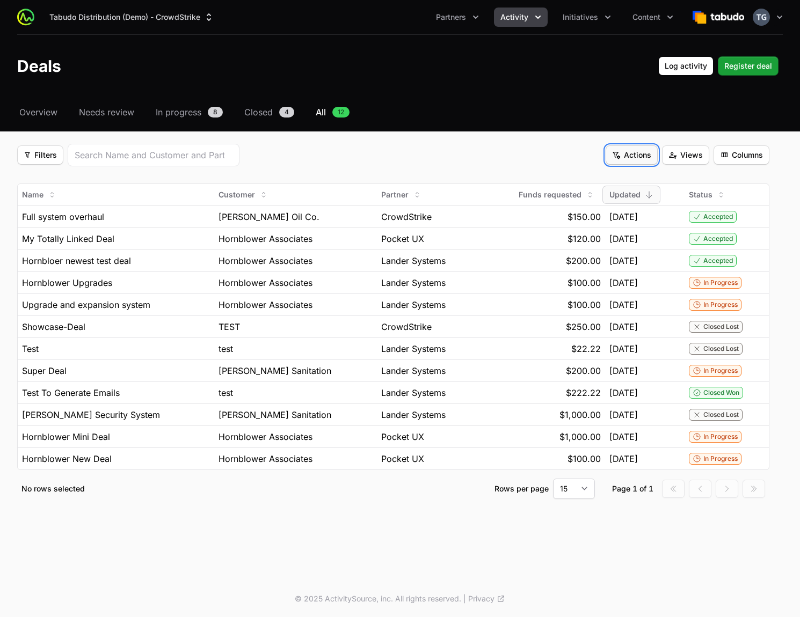
click at [634, 158] on span "Actions" at bounding box center [631, 155] width 39 height 13
click at [634, 158] on html "Tabudo Distribution (Demo) - CrowdStrike Partners Activity Initiatives Content …" at bounding box center [400, 308] width 800 height 617
click at [735, 154] on span "Columns" at bounding box center [741, 155] width 43 height 13
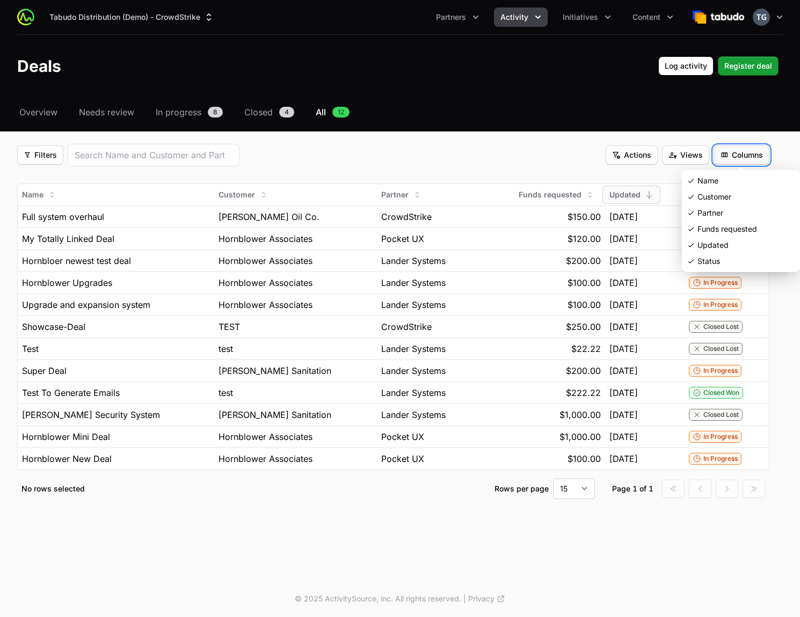
click at [735, 154] on html "Tabudo Distribution (Demo) - CrowdStrike Partners Activity Initiatives Content …" at bounding box center [400, 308] width 800 height 617
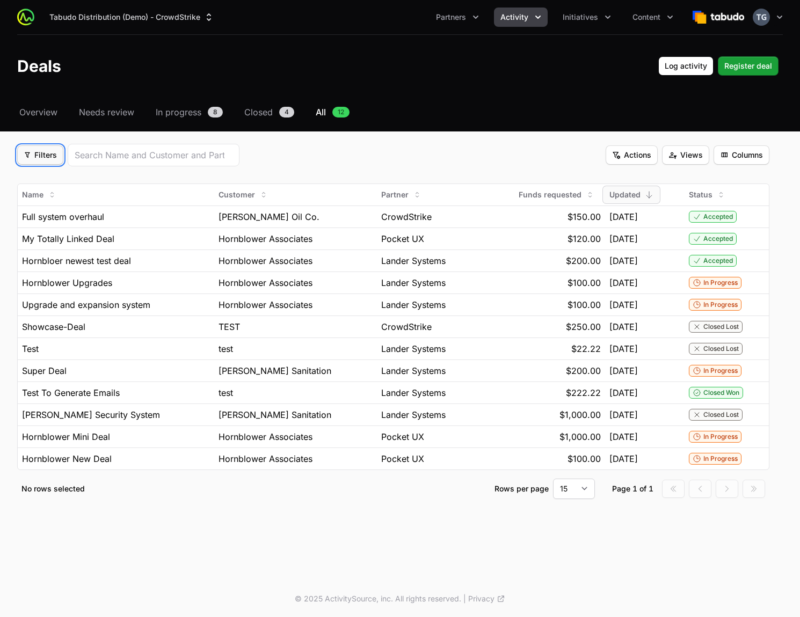
click at [46, 158] on span "Filters" at bounding box center [40, 155] width 33 height 13
click at [81, 194] on div "Initiatives" at bounding box center [59, 197] width 113 height 16
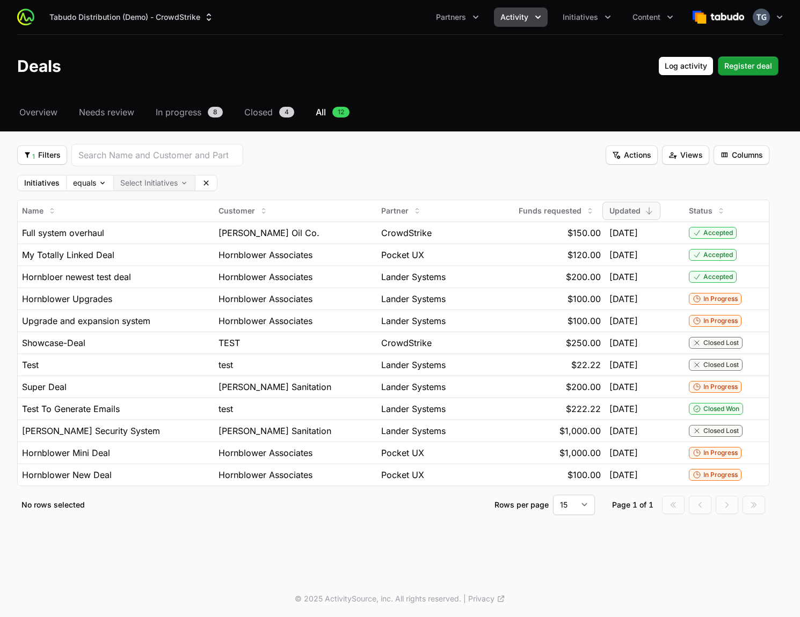
click at [158, 187] on body "Tabudo Distribution (Demo) - CrowdStrike Partners Activity Initiatives Content …" at bounding box center [400, 308] width 800 height 617
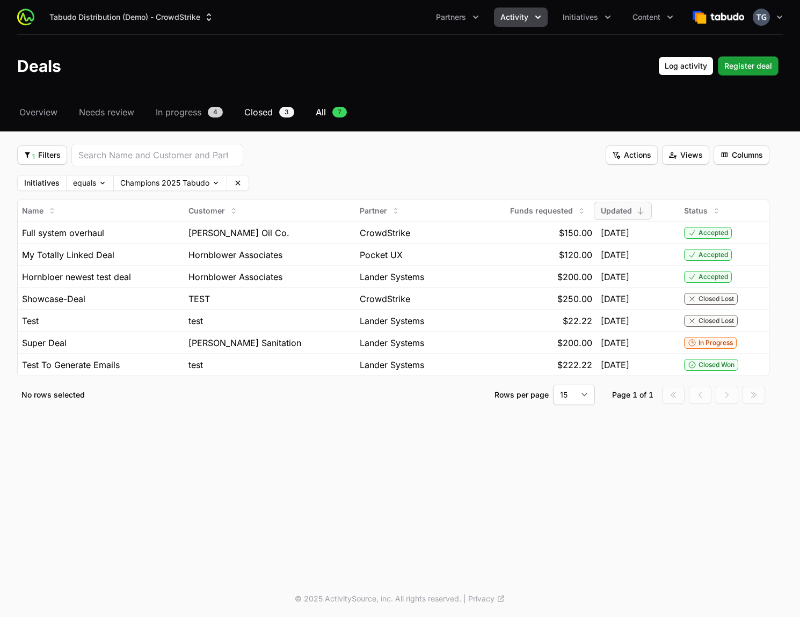
click at [266, 114] on span "Closed" at bounding box center [258, 112] width 28 height 13
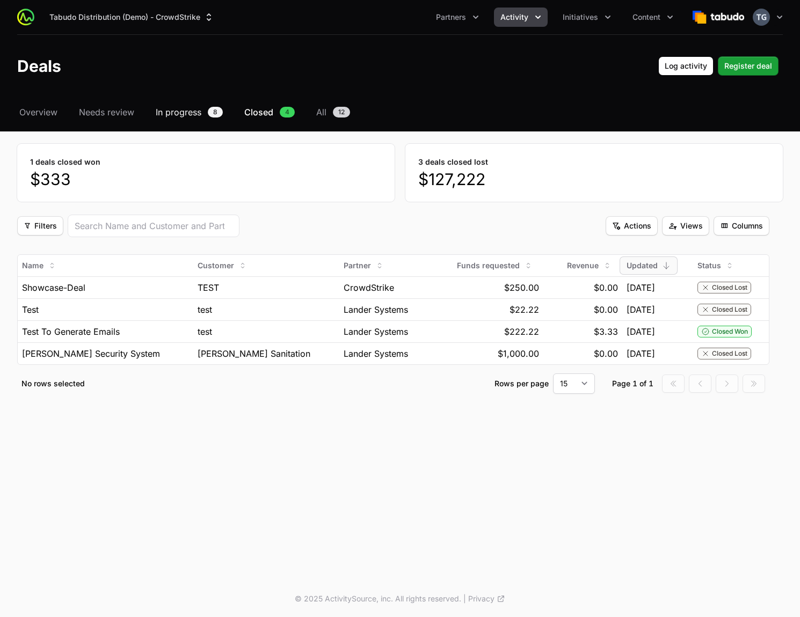
click at [189, 111] on span "In progress" at bounding box center [179, 112] width 46 height 13
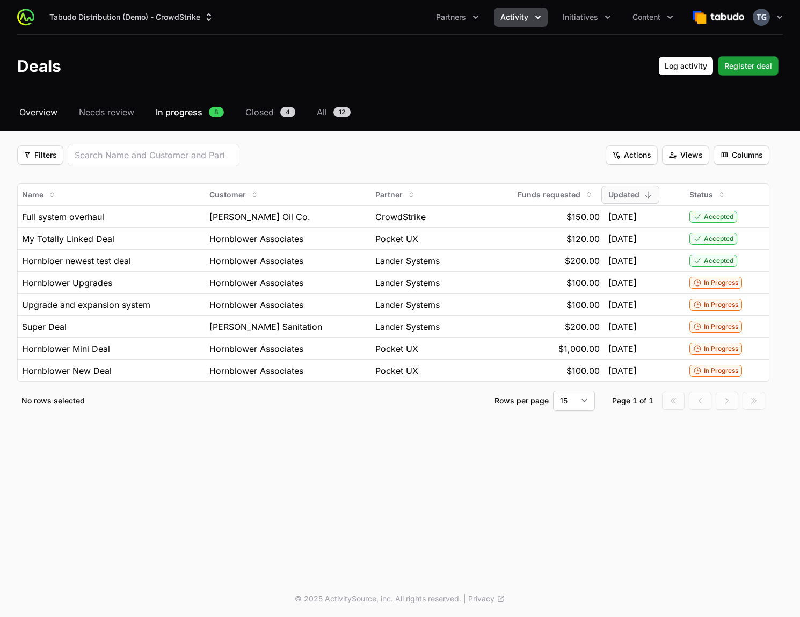
click at [39, 111] on span "Overview" at bounding box center [38, 112] width 38 height 13
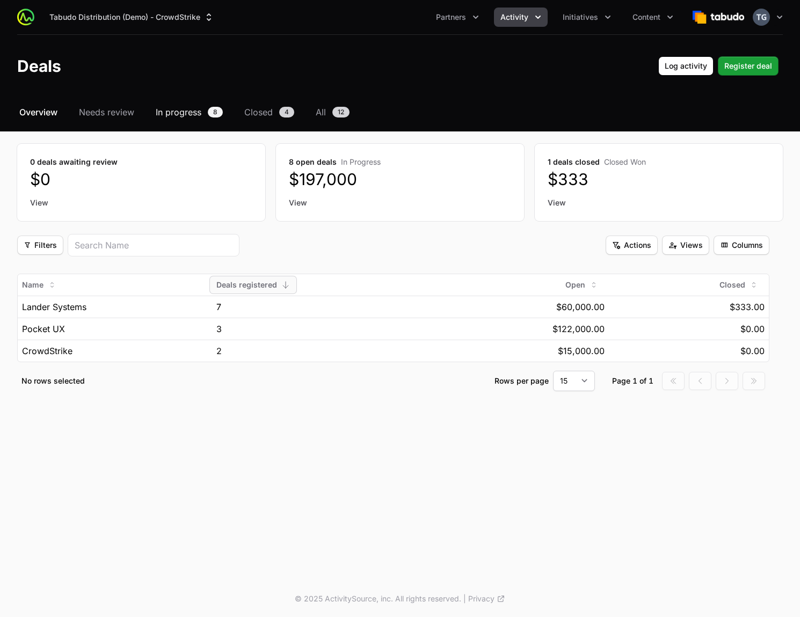
click at [189, 118] on span "In progress" at bounding box center [179, 112] width 46 height 13
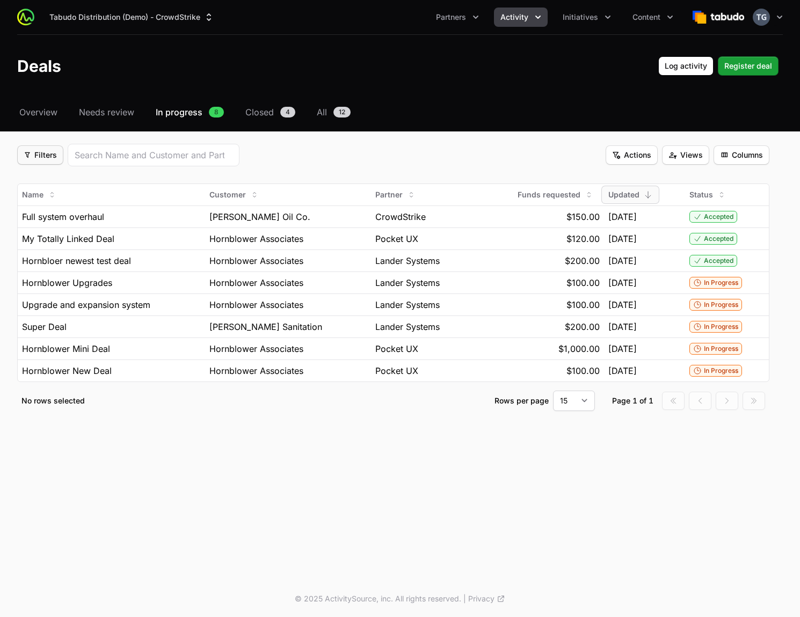
click at [50, 166] on fieldset "Filters Filters Actions Actions Views Views Columns Columns Name Customer Partn…" at bounding box center [393, 277] width 752 height 267
click at [52, 162] on button "Filters Filters" at bounding box center [40, 154] width 46 height 19
click at [257, 152] on html "Tabudo Distribution (Demo) - CrowdStrike Partners Activity Initiatives Content …" at bounding box center [400, 308] width 800 height 617
click at [184, 162] on div at bounding box center [154, 155] width 172 height 23
click at [188, 155] on input "search" at bounding box center [154, 155] width 158 height 13
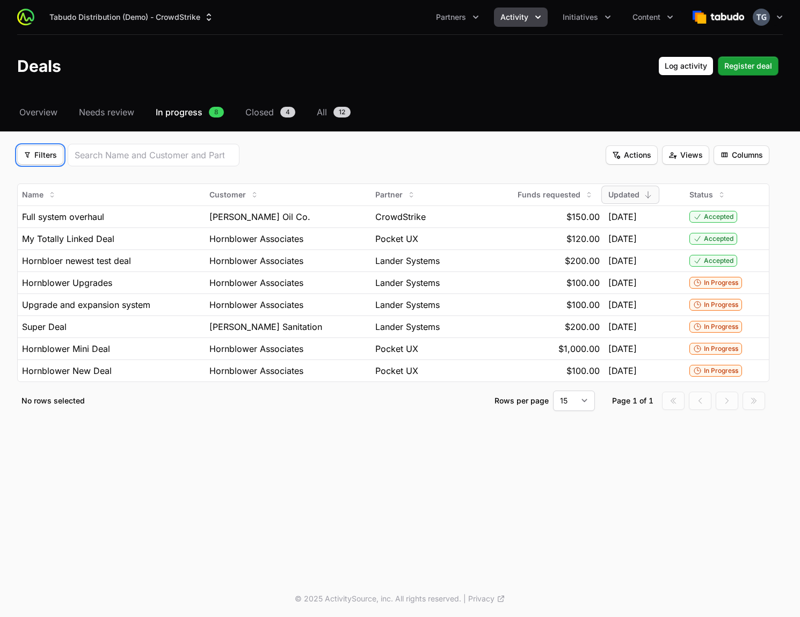
click at [42, 159] on span "Filters" at bounding box center [40, 155] width 33 height 13
click at [64, 198] on div "Initiatives" at bounding box center [59, 197] width 113 height 16
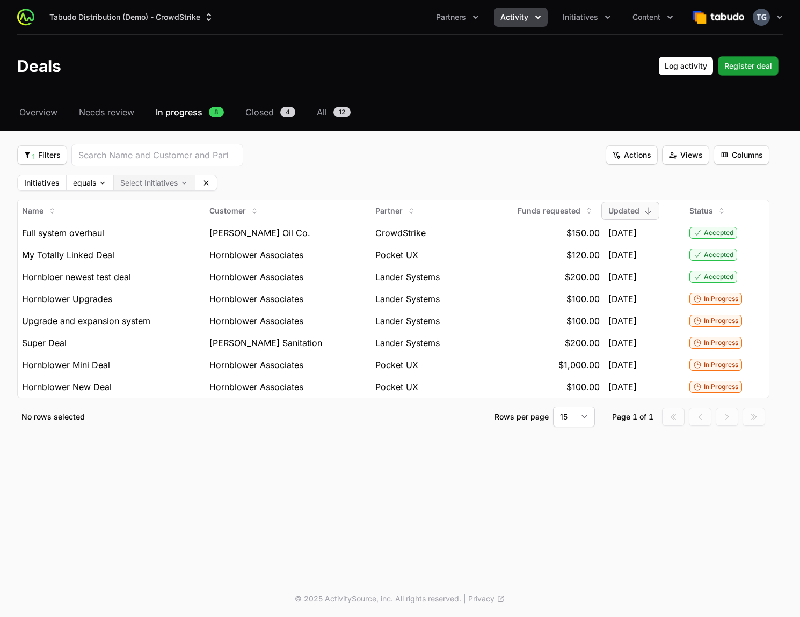
click at [157, 180] on body "Tabudo Distribution (Demo) - CrowdStrike Partners Activity Initiatives Content …" at bounding box center [400, 308] width 800 height 617
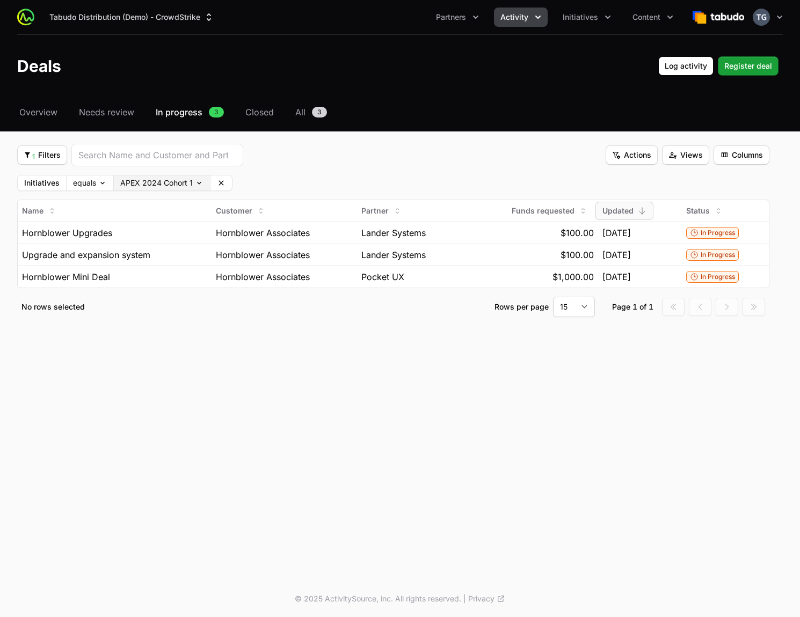
click at [168, 190] on body "Tabudo Distribution (Demo) - CrowdStrike Partners Activity Initiatives Content …" at bounding box center [400, 308] width 800 height 617
click at [166, 179] on body "Tabudo Distribution (Demo) - CrowdStrike Partners Activity Initiatives Content …" at bounding box center [400, 308] width 800 height 617
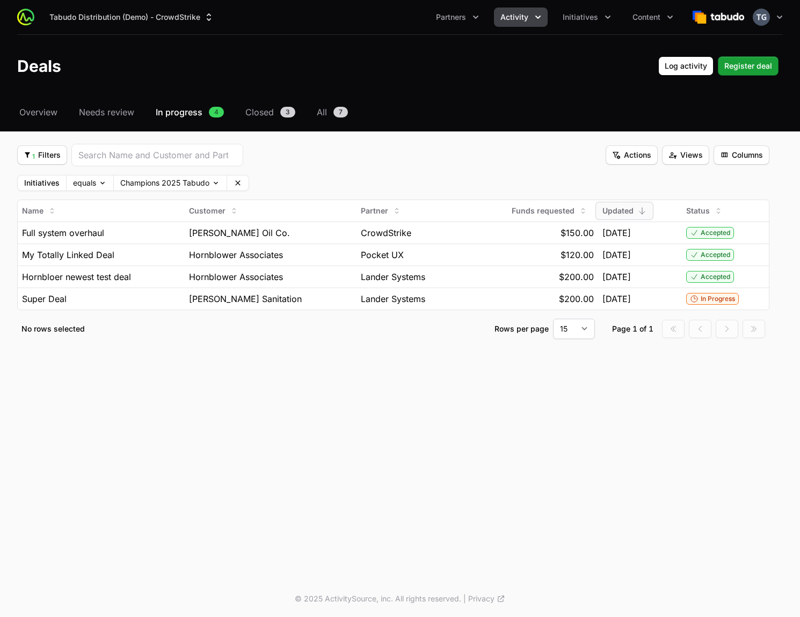
click at [343, 171] on fieldset "1 Filters 1 Filters Actions Actions Views Views Columns Columns Initiatives equ…" at bounding box center [393, 241] width 752 height 195
click at [47, 184] on label "Initiatives" at bounding box center [41, 183] width 35 height 8
click at [46, 138] on div "Select a tab Overview Needs review In progress Closed All Overview Needs review…" at bounding box center [400, 235] width 800 height 259
click at [46, 145] on button "1 Filters 1 Filters" at bounding box center [42, 154] width 50 height 19
click at [40, 180] on div "Partner" at bounding box center [59, 181] width 113 height 16
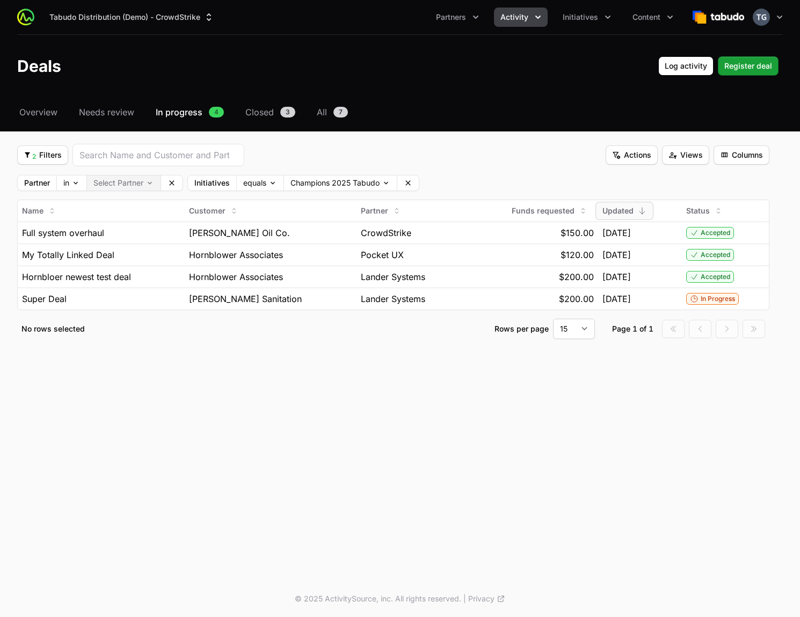
click at [129, 183] on body "Tabudo Distribution (Demo) - CrowdStrike Partners Activity Initiatives Content …" at bounding box center [400, 308] width 800 height 617
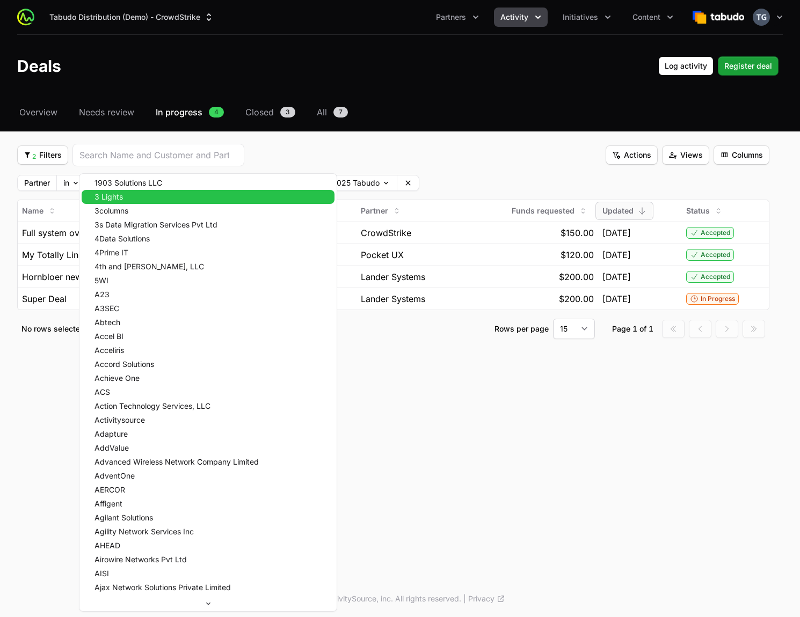
click at [135, 203] on div "3 Lights" at bounding box center [208, 197] width 253 height 14
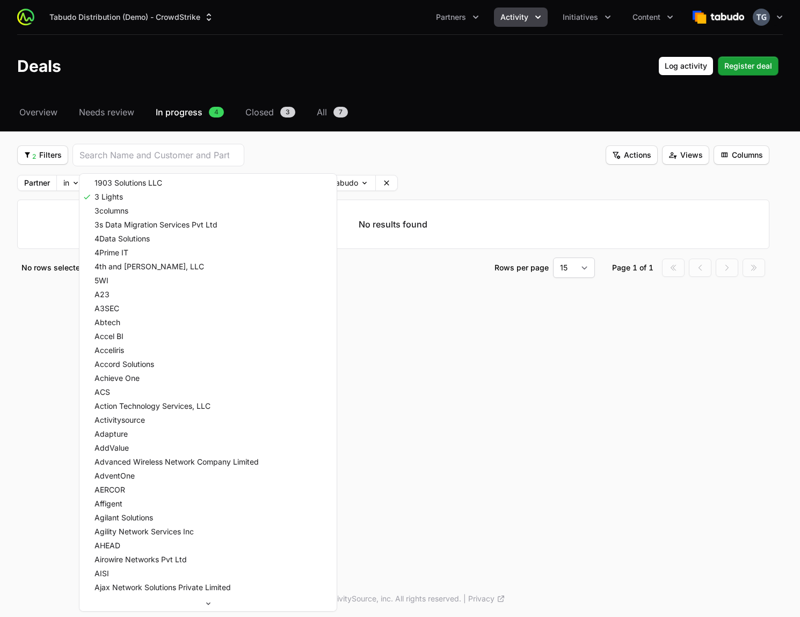
click at [431, 179] on html "Tabudo Distribution (Demo) - CrowdStrike Partners Activity Initiatives Content …" at bounding box center [400, 308] width 800 height 617
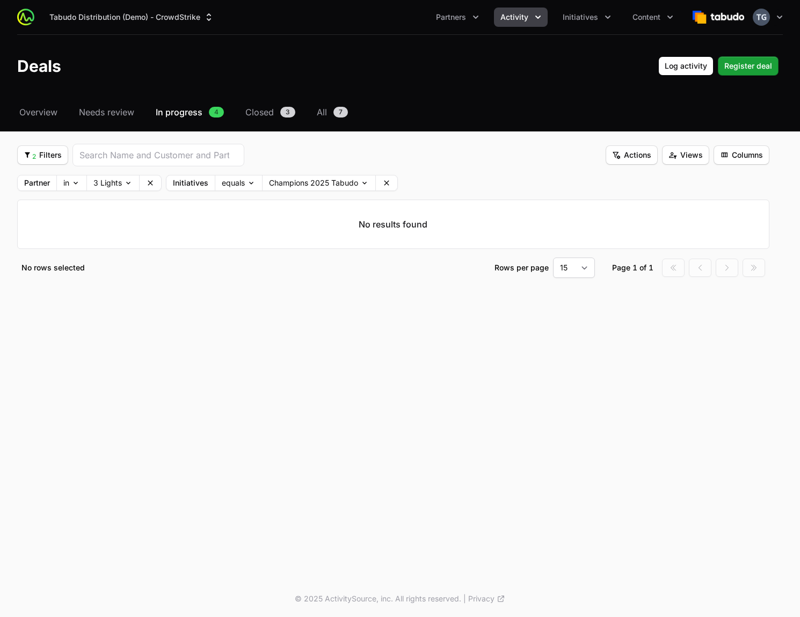
click at [384, 186] on icon at bounding box center [386, 183] width 9 height 9
click at [77, 186] on body "Tabudo Distribution (Demo) - CrowdStrike Partners Activity Initiatives Content …" at bounding box center [400, 308] width 800 height 617
click at [125, 187] on body "Tabudo Distribution (Demo) - CrowdStrike Partners Activity Initiatives Content …" at bounding box center [400, 308] width 800 height 617
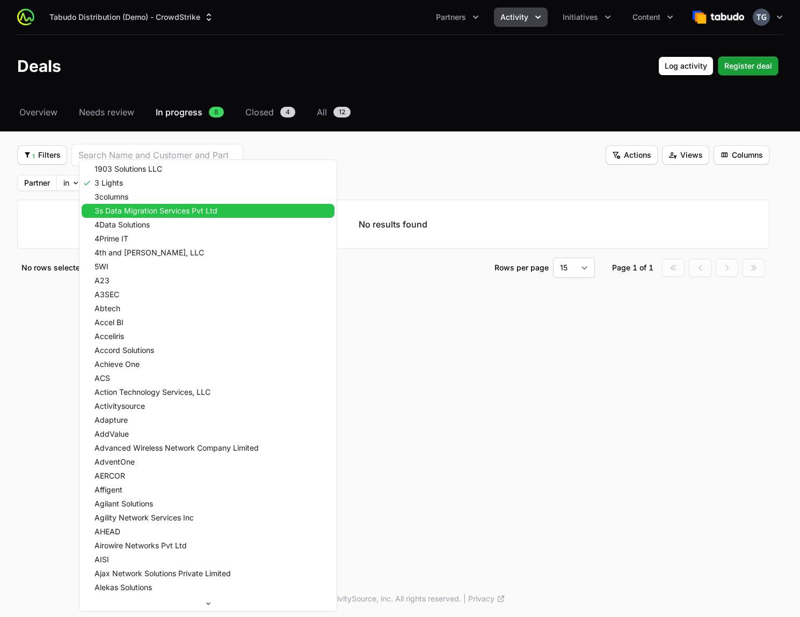
click at [143, 214] on span "3s Data Migration Services Pvt Ltd" at bounding box center [155, 211] width 123 height 8
click at [127, 209] on span "3s Data Migration Services Pvt Ltd" at bounding box center [155, 211] width 123 height 8
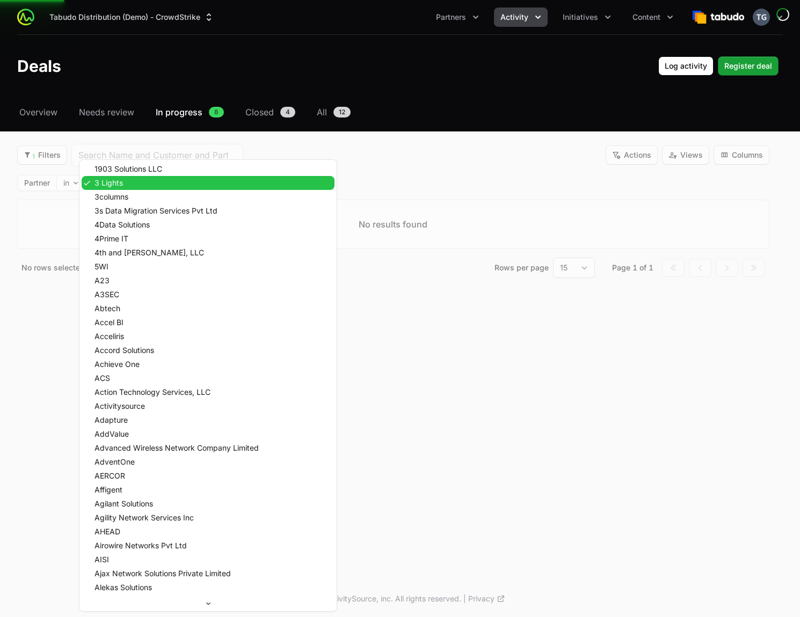
click at [109, 185] on span "3 Lights" at bounding box center [108, 183] width 28 height 8
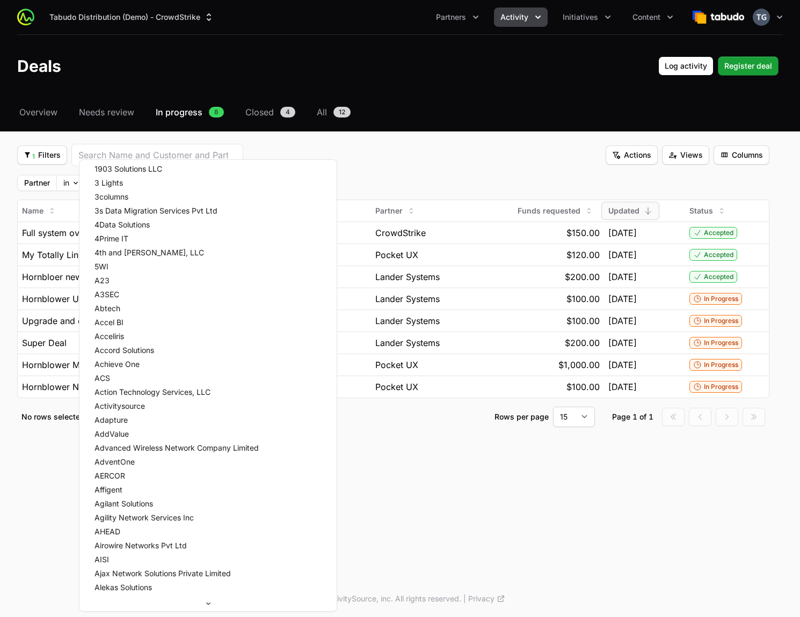
click at [416, 171] on html "Tabudo Distribution (Demo) - CrowdStrike Partners Activity Initiatives Content …" at bounding box center [400, 308] width 800 height 617
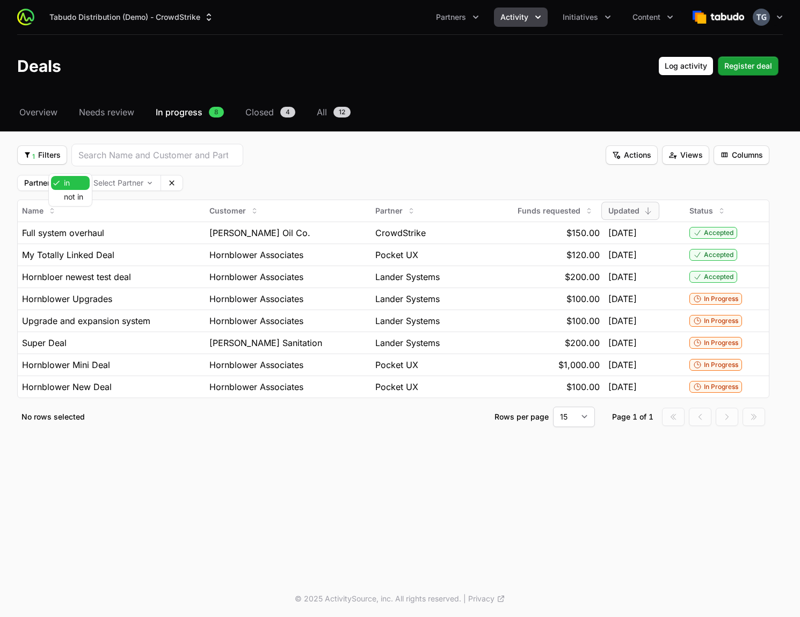
click at [74, 181] on body "Tabudo Distribution (Demo) - CrowdStrike Partners Activity Initiatives Content …" at bounding box center [400, 308] width 800 height 617
click at [67, 180] on body "Tabudo Distribution (Demo) - CrowdStrike Partners Activity Initiatives Content …" at bounding box center [400, 308] width 800 height 617
drag, startPoint x: 169, startPoint y: 182, endPoint x: 162, endPoint y: 182, distance: 7.5
click at [169, 182] on icon at bounding box center [171, 183] width 9 height 9
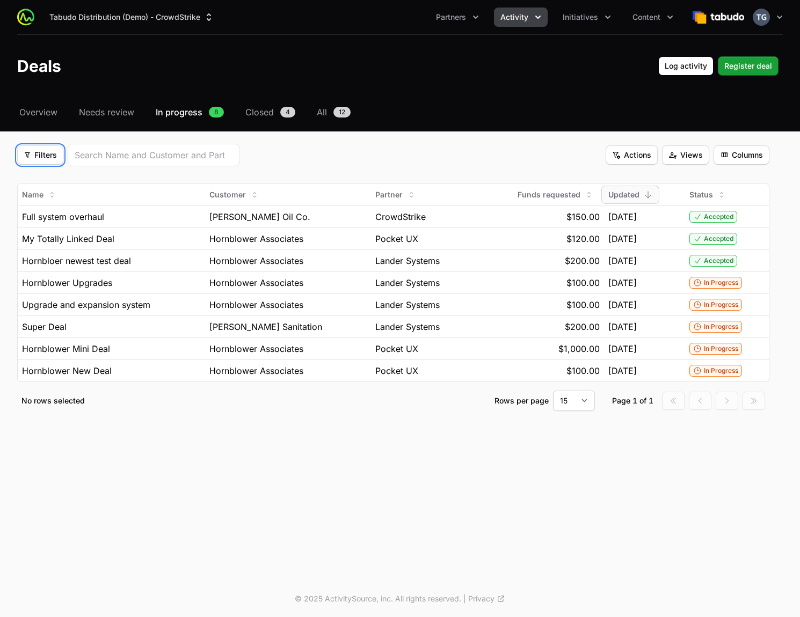
click at [45, 158] on span "Filters" at bounding box center [40, 155] width 33 height 13
click at [56, 213] on div "Status" at bounding box center [59, 213] width 113 height 16
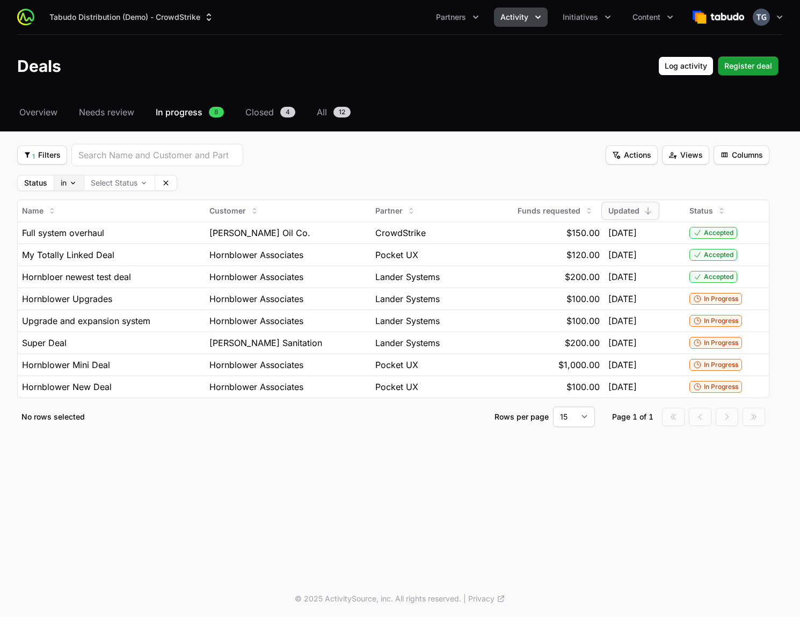
click at [76, 185] on body "Tabudo Distribution (Demo) - CrowdStrike Partners Activity Initiatives Content …" at bounding box center [400, 308] width 800 height 617
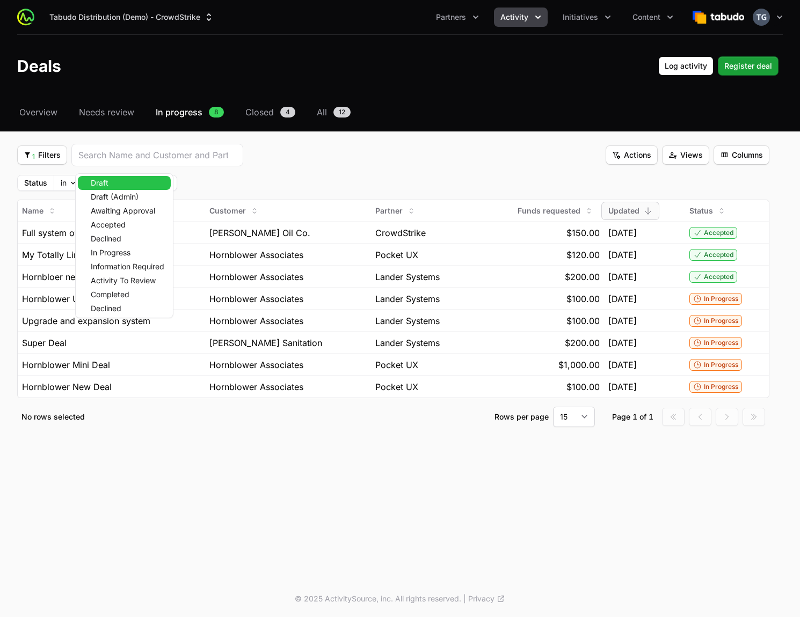
click at [114, 180] on body "Tabudo Distribution (Demo) - CrowdStrike Partners Activity Initiatives Content …" at bounding box center [400, 308] width 800 height 617
click at [120, 180] on div "Draft" at bounding box center [124, 183] width 93 height 14
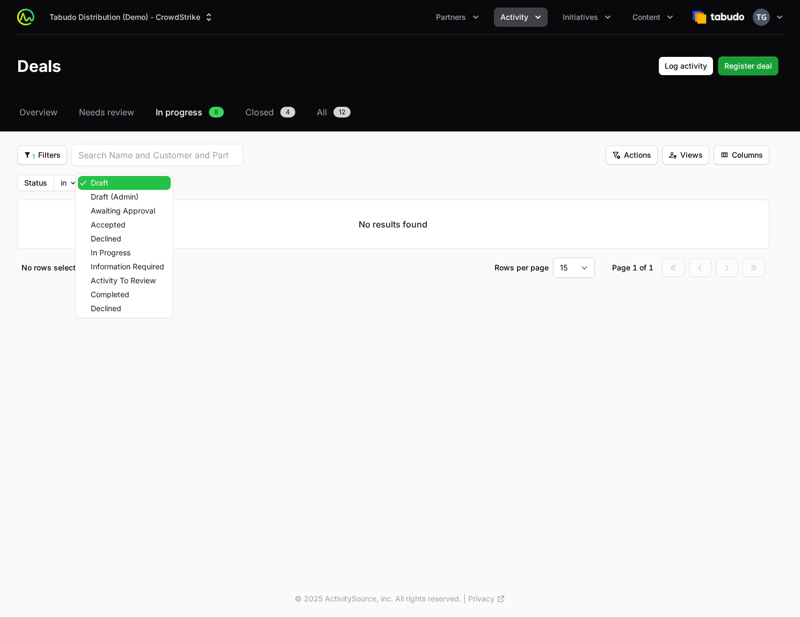
click at [118, 183] on div "Draft" at bounding box center [124, 183] width 93 height 14
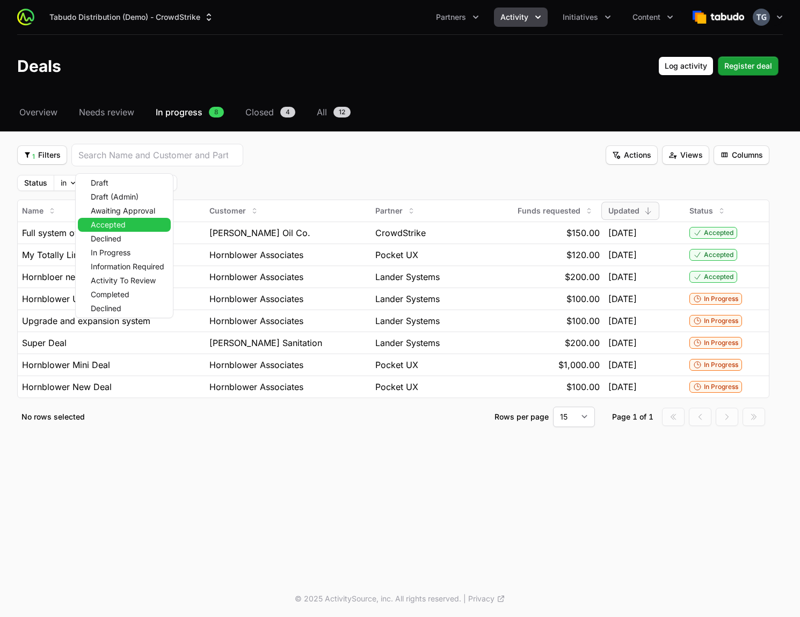
click at [119, 228] on span "Accepted" at bounding box center [108, 225] width 35 height 8
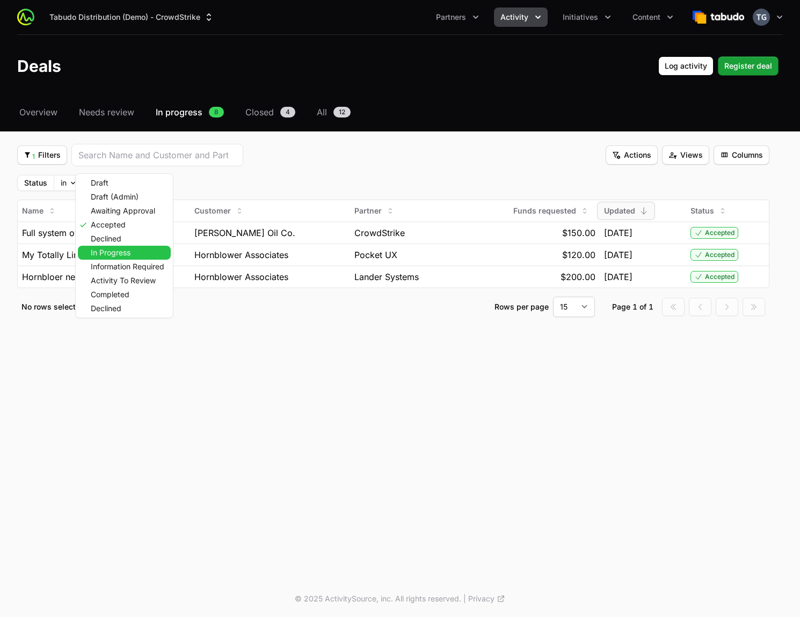
click at [125, 253] on span "In Progress" at bounding box center [111, 253] width 40 height 8
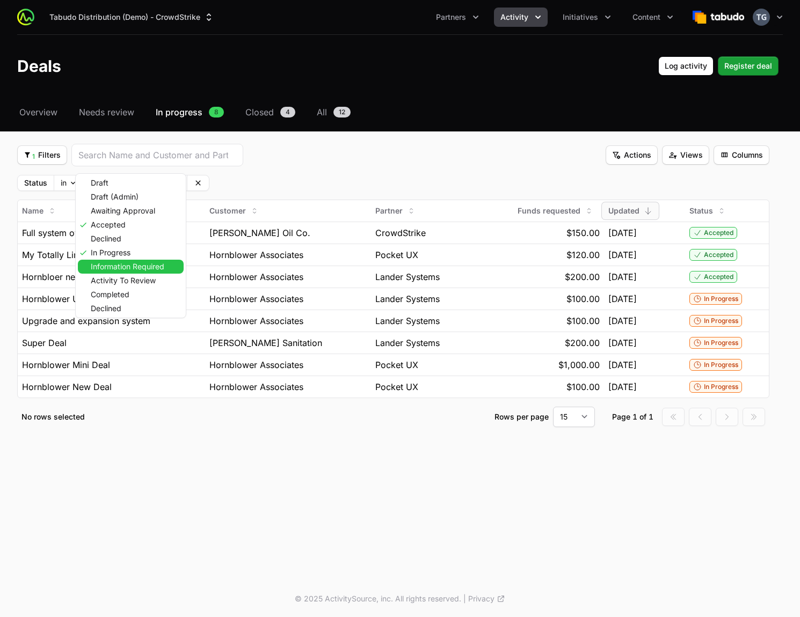
click at [148, 265] on span "Information Required" at bounding box center [128, 267] width 74 height 8
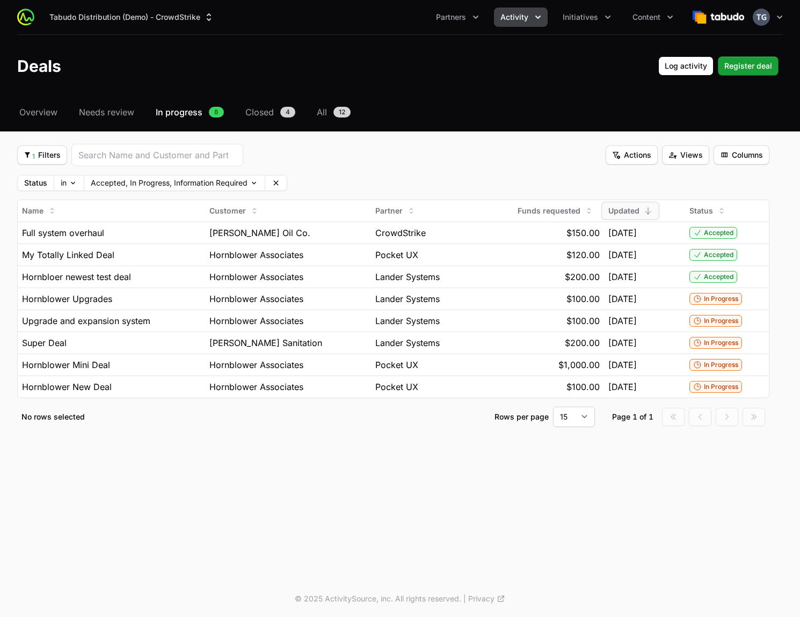
click at [394, 169] on html "Tabudo Distribution (Demo) - CrowdStrike Partners Activity Initiatives Content …" at bounding box center [400, 308] width 800 height 617
click at [444, 20] on span "Partners" at bounding box center [451, 17] width 30 height 11
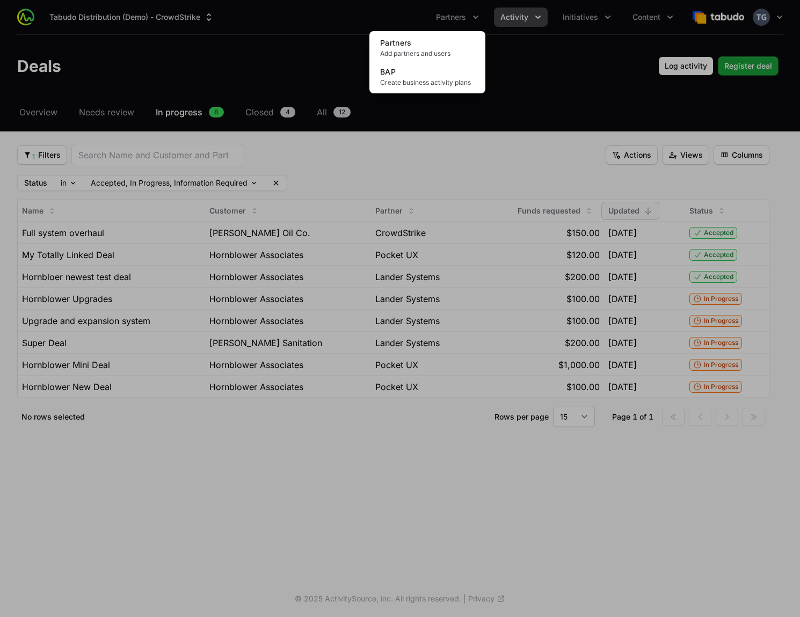
click at [552, 56] on div "Partners menu" at bounding box center [400, 308] width 800 height 617
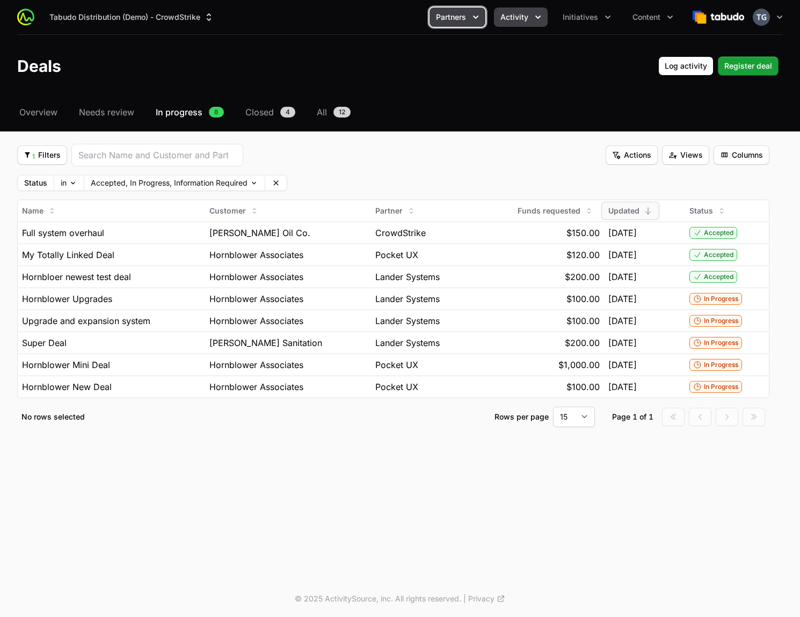
click at [443, 12] on span "Partners" at bounding box center [451, 17] width 30 height 11
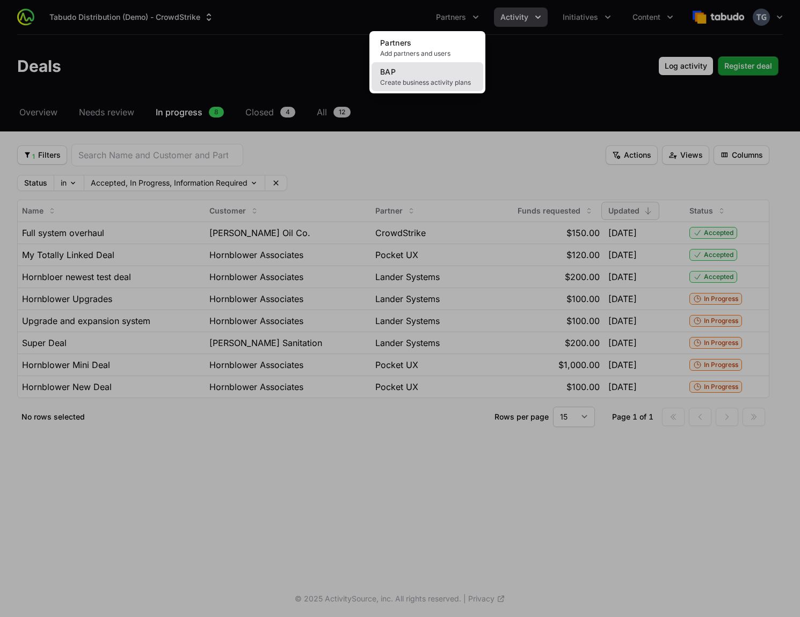
click at [448, 68] on link "BAP Create business activity plans" at bounding box center [427, 76] width 112 height 29
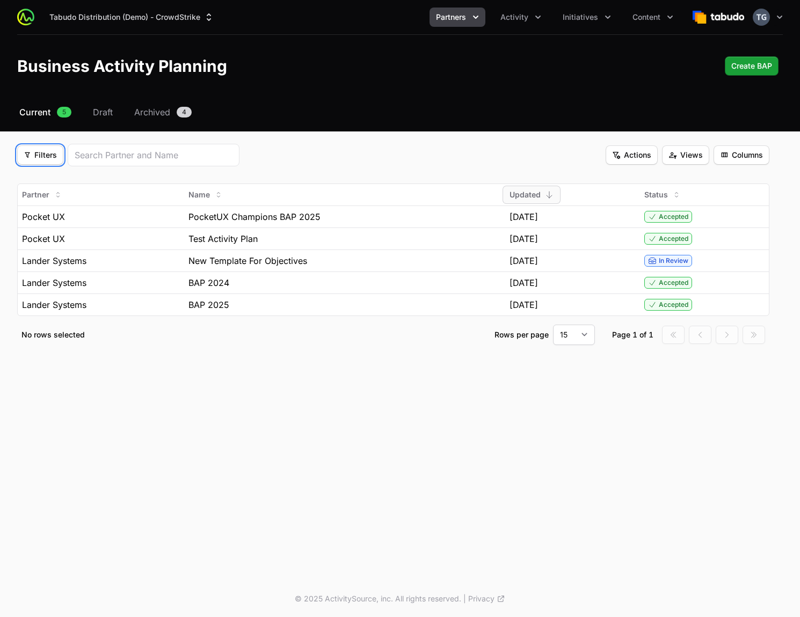
click at [55, 159] on span "Filters" at bounding box center [40, 155] width 33 height 13
click at [71, 186] on div "Template" at bounding box center [59, 181] width 113 height 16
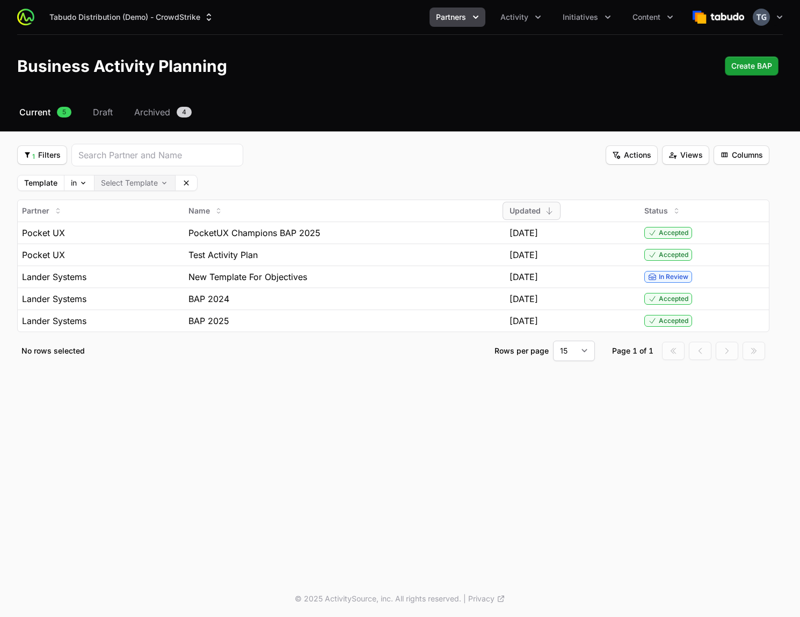
click at [143, 185] on body "Tabudo Distribution (Demo) - CrowdStrike Partners Activity Initiatives Content …" at bounding box center [400, 308] width 800 height 617
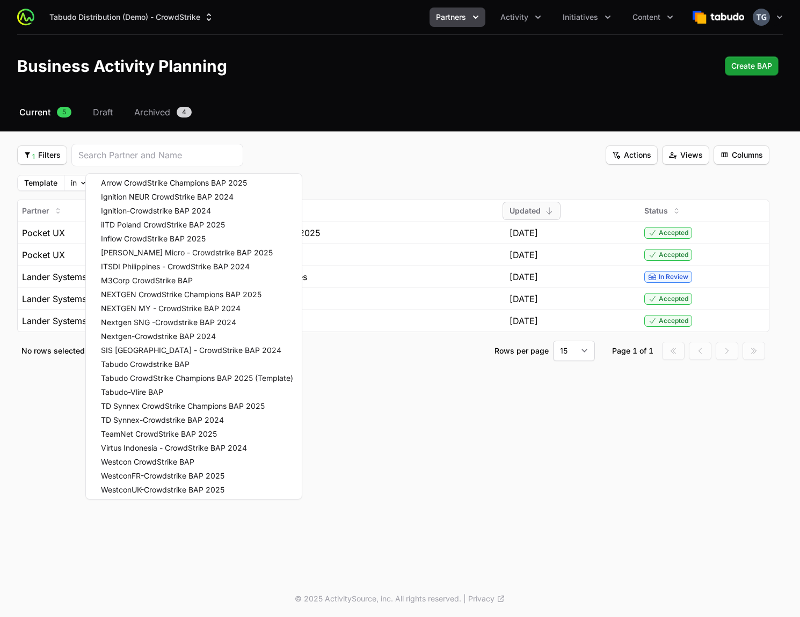
click at [546, 98] on html "Tabudo Distribution (Demo) - CrowdStrike Partners Activity Initiatives Content …" at bounding box center [400, 308] width 800 height 617
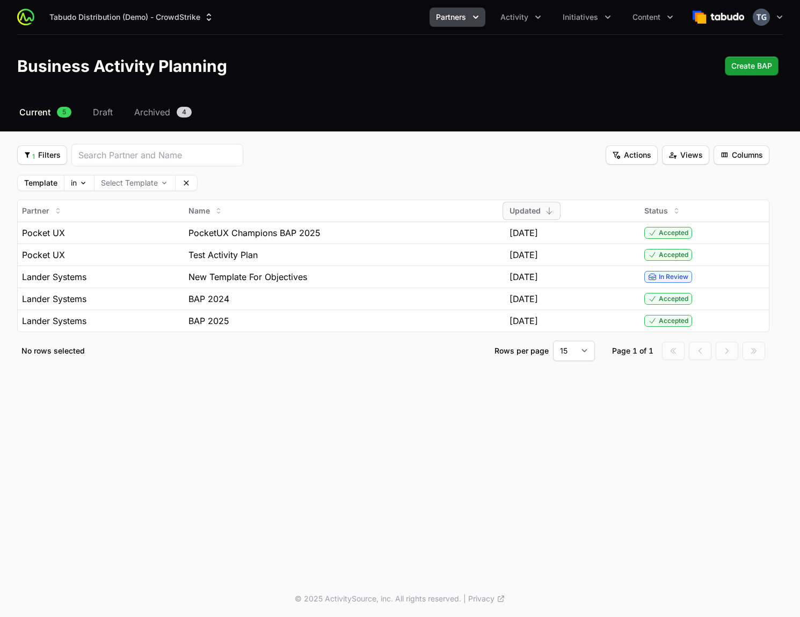
click at [464, 21] on span "Partners" at bounding box center [451, 17] width 30 height 11
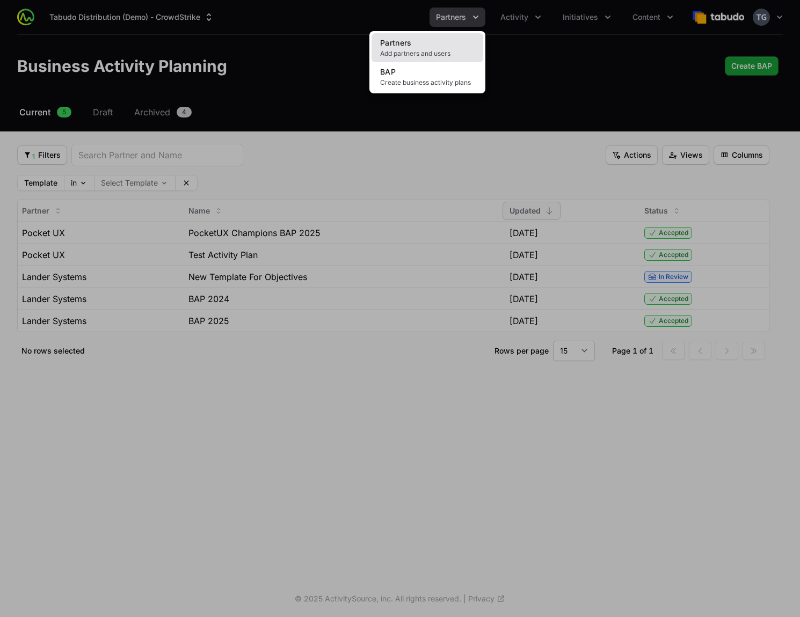
click at [444, 54] on span "Add partners and users" at bounding box center [427, 53] width 94 height 9
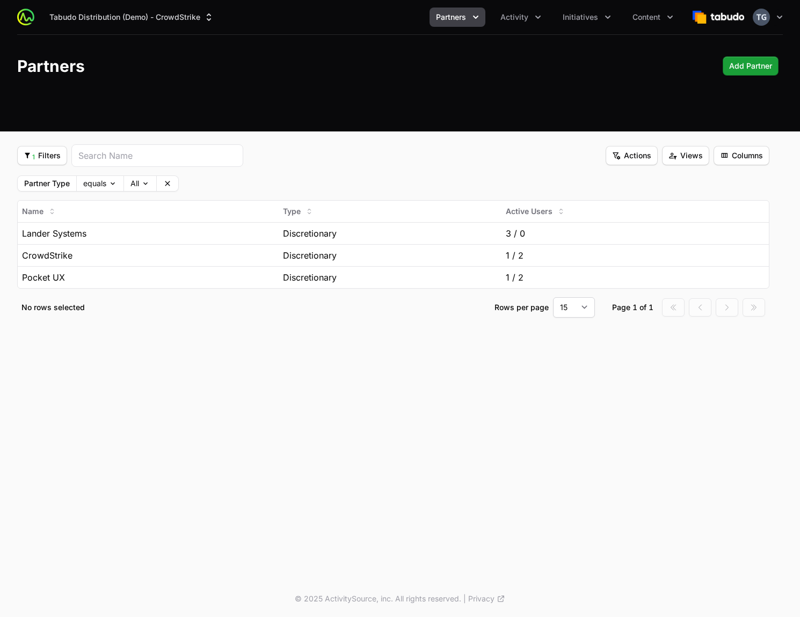
click at [476, 20] on icon "Partners menu" at bounding box center [475, 17] width 11 height 11
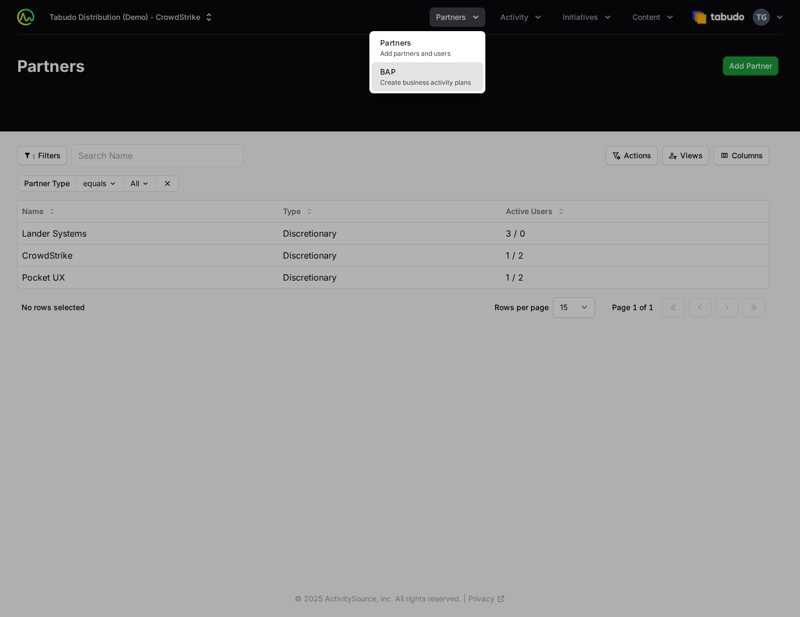
click at [471, 75] on link "BAP Create business activity plans" at bounding box center [427, 76] width 112 height 29
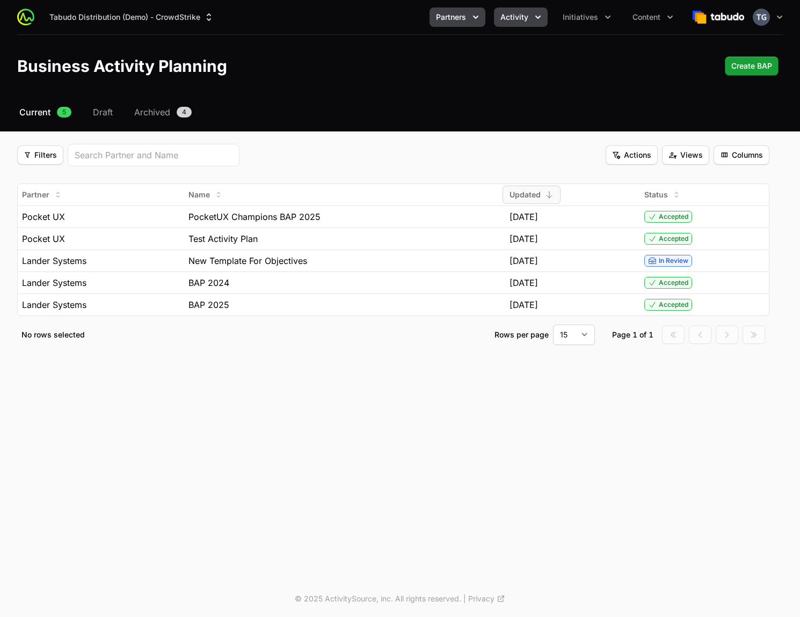
click at [522, 25] on button "Activity" at bounding box center [521, 17] width 54 height 19
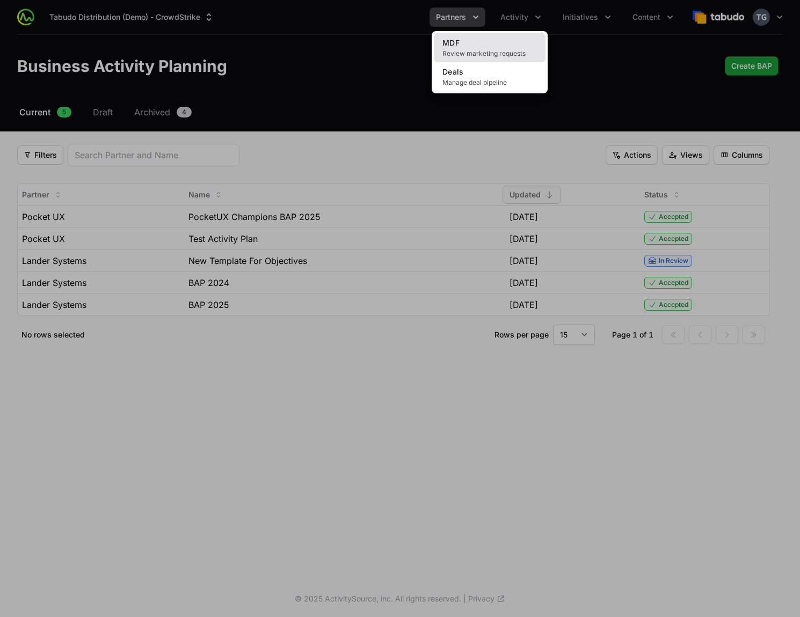
click at [514, 54] on span "Review marketing requests" at bounding box center [489, 53] width 94 height 9
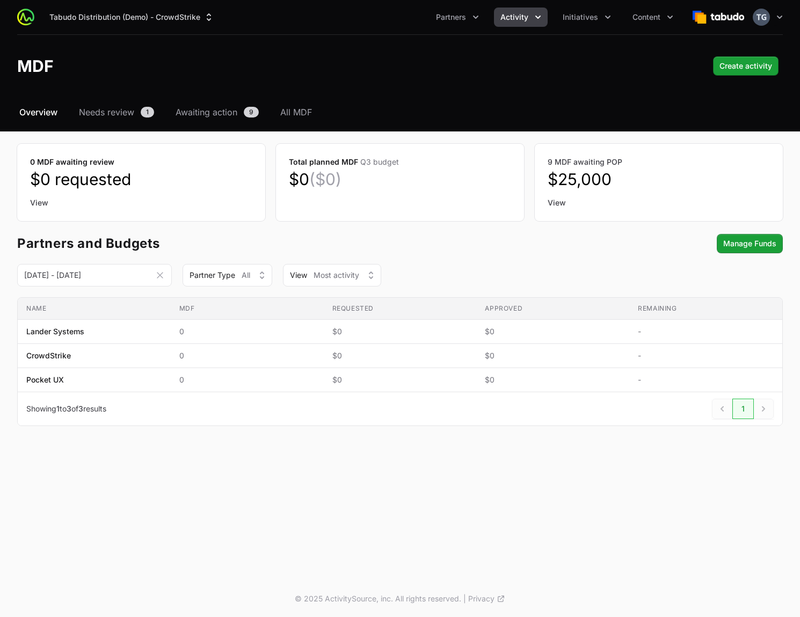
click at [526, 32] on div "Tabudo Distribution (Demo) - CrowdStrike Partners Activity Initiatives Content …" at bounding box center [399, 17] width 765 height 34
click at [529, 20] on button "Activity" at bounding box center [521, 17] width 54 height 19
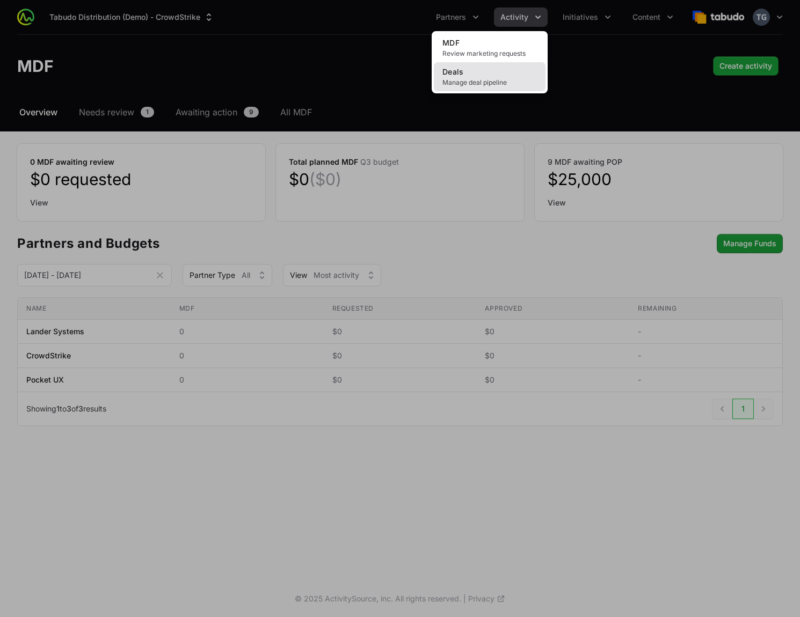
click at [509, 77] on link "Deals Manage deal pipeline" at bounding box center [490, 76] width 112 height 29
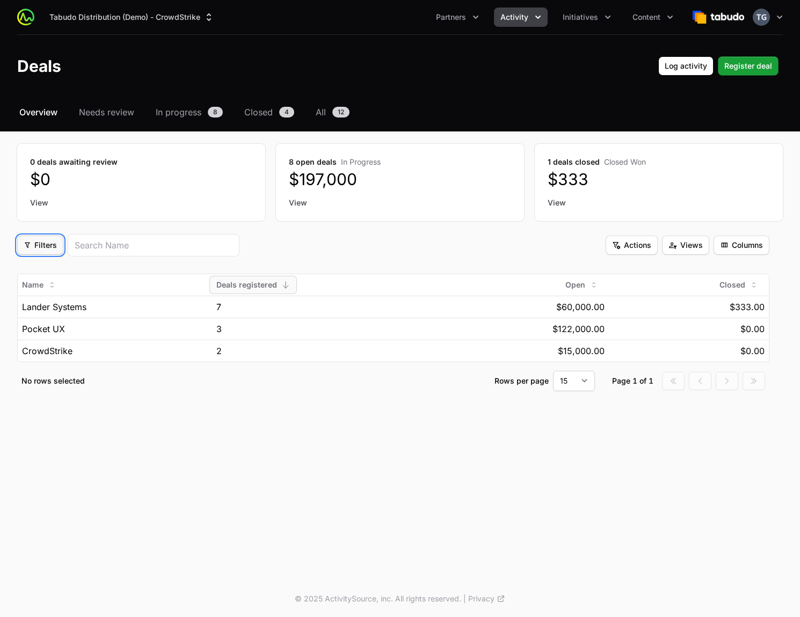
click at [39, 251] on span "Filters" at bounding box center [40, 245] width 33 height 13
click at [356, 251] on html "Tabudo Distribution (Demo) - CrowdStrike Partners Activity Initiatives Content …" at bounding box center [400, 308] width 800 height 617
click at [615, 240] on span "Actions" at bounding box center [631, 245] width 39 height 13
click at [638, 243] on html "Tabudo Distribution (Demo) - CrowdStrike Partners Activity Initiatives Content …" at bounding box center [400, 308] width 800 height 617
click at [683, 239] on span "Views" at bounding box center [685, 245] width 34 height 13
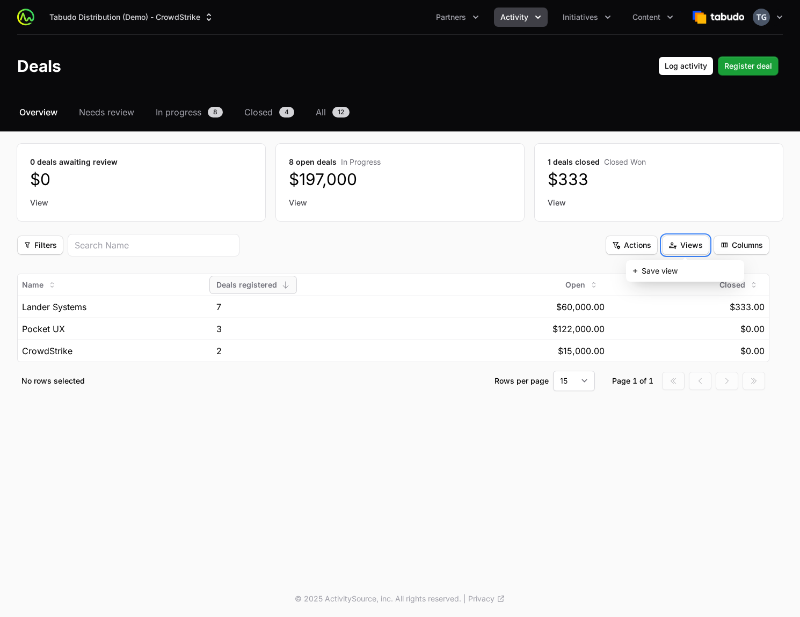
click at [685, 242] on html "Tabudo Distribution (Demo) - CrowdStrike Partners Activity Initiatives Content …" at bounding box center [400, 308] width 800 height 617
click at [727, 251] on span "Columns" at bounding box center [741, 245] width 43 height 13
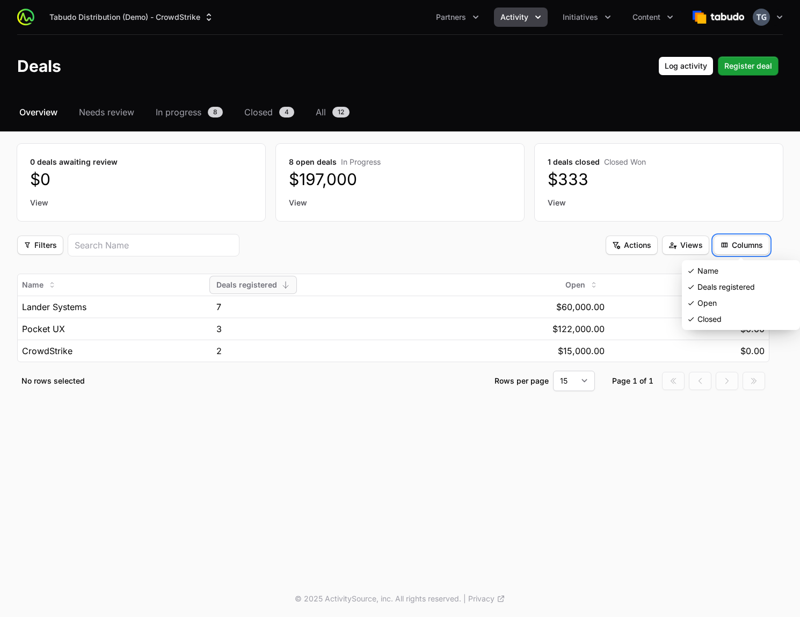
click at [737, 247] on html "Tabudo Distribution (Demo) - CrowdStrike Partners Activity Initiatives Content …" at bounding box center [400, 308] width 800 height 617
drag, startPoint x: 431, startPoint y: 257, endPoint x: 343, endPoint y: 201, distance: 104.5
click at [431, 256] on fieldset "Filters Filters Actions Actions Views Views Columns Columns Name Deals register…" at bounding box center [393, 312] width 752 height 157
click at [328, 112] on link "All 12" at bounding box center [332, 112] width 38 height 13
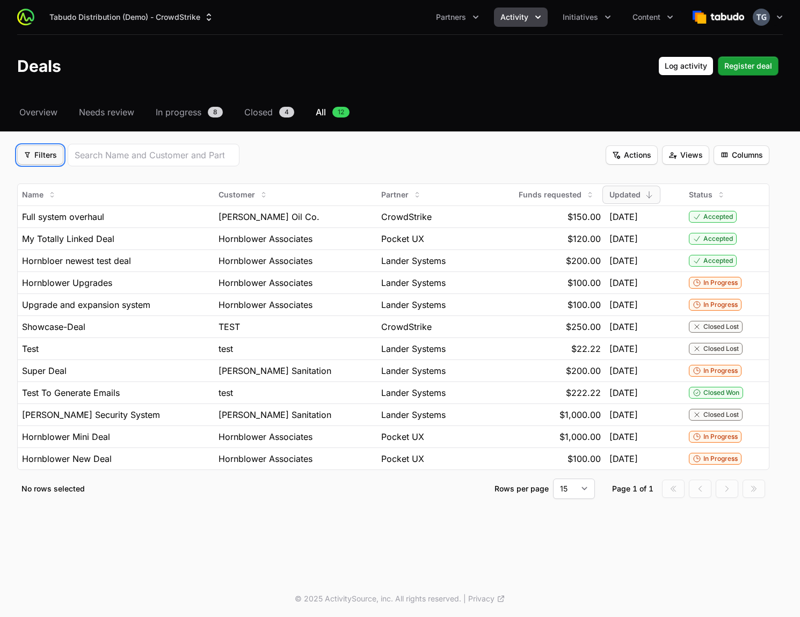
click at [23, 158] on button "Filters Filters" at bounding box center [40, 154] width 46 height 19
click at [288, 152] on html "Tabudo Distribution (Demo) - CrowdStrike Partners Activity Initiatives Content …" at bounding box center [400, 308] width 800 height 617
click at [206, 162] on div at bounding box center [154, 155] width 172 height 23
click at [202, 157] on input "search" at bounding box center [154, 155] width 158 height 13
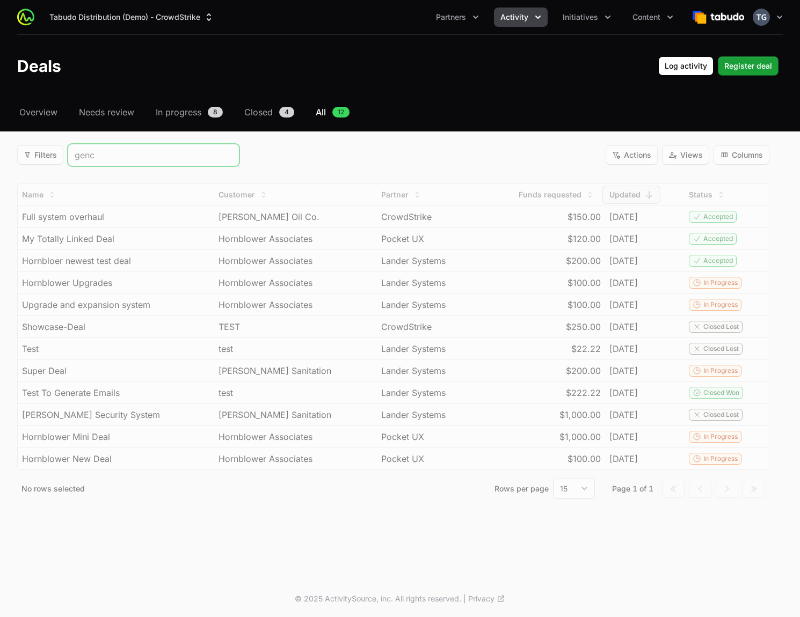
type input "genco"
type input "crowd"
type input "lander"
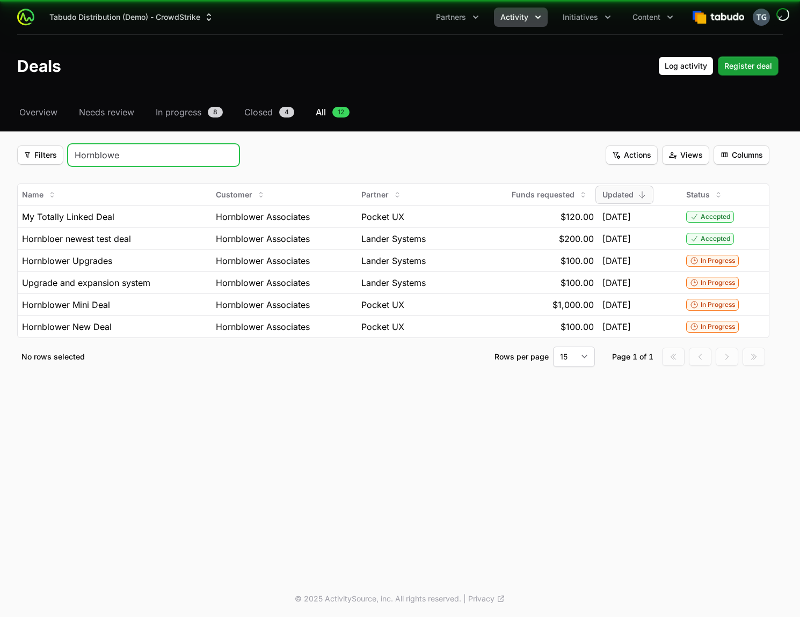
type input "Hornblower"
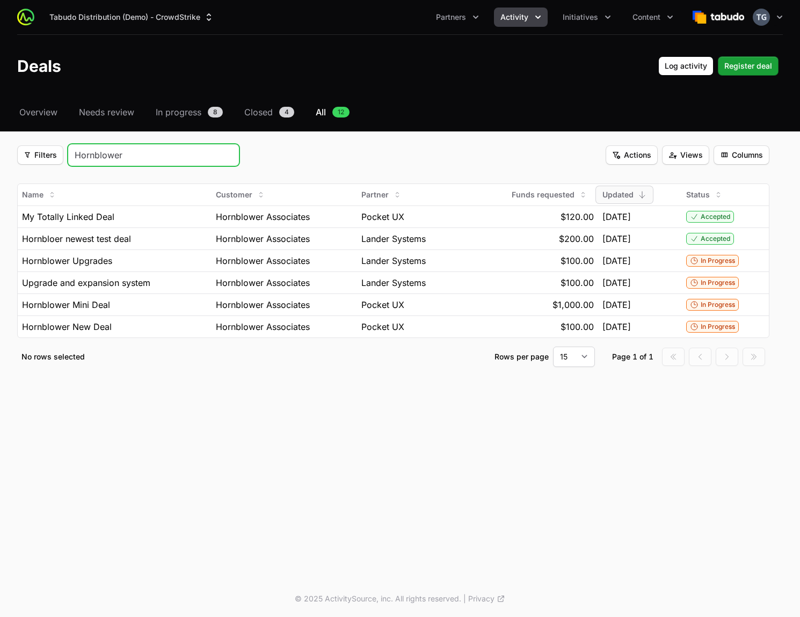
click at [229, 154] on input "Hornblower" at bounding box center [154, 155] width 158 height 13
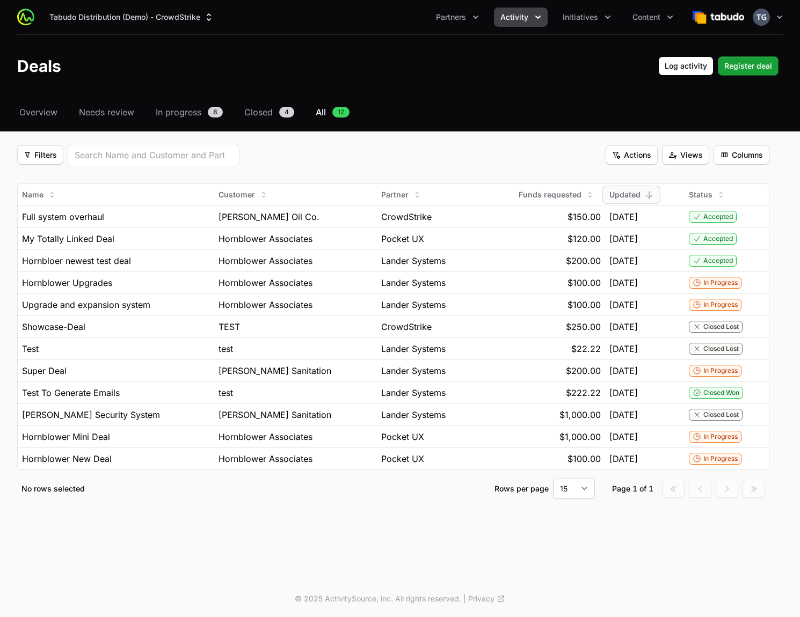
click at [336, 149] on div "Filters Filters Actions Actions Views Views Columns Columns" at bounding box center [393, 155] width 752 height 23
click at [138, 305] on span "Upgrade and expansion system" at bounding box center [86, 304] width 128 height 13
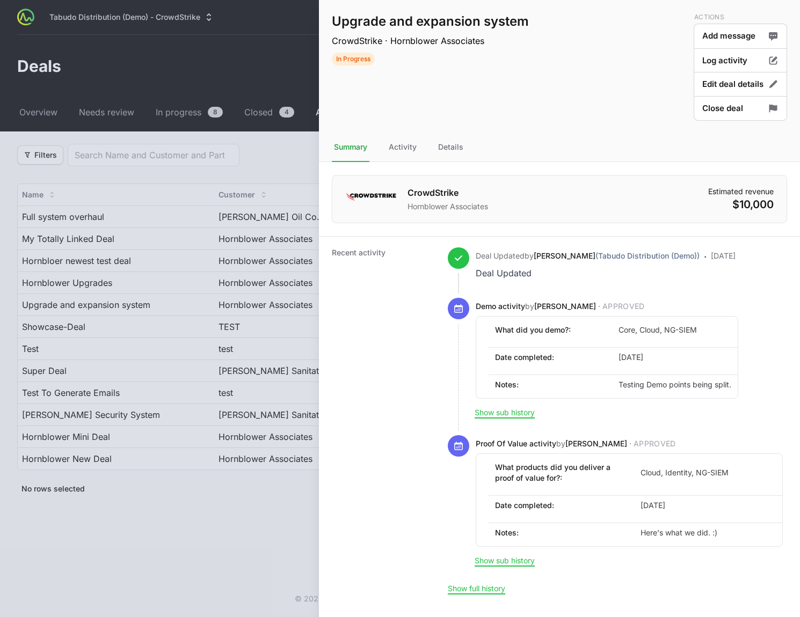
click at [185, 175] on div at bounding box center [400, 308] width 800 height 617
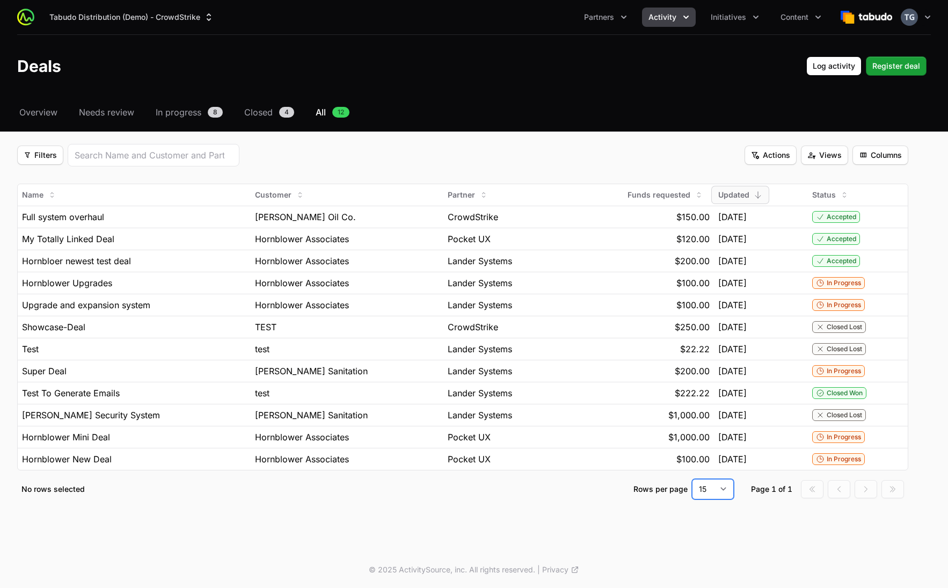
click at [721, 494] on select "15 30 50 100" at bounding box center [713, 489] width 42 height 20
select select "30"
click at [692, 479] on select "15 30 50 100" at bounding box center [713, 489] width 42 height 20
click at [161, 16] on button "Tabudo Distribution (Demo) - CrowdStrike" at bounding box center [132, 17] width 178 height 19
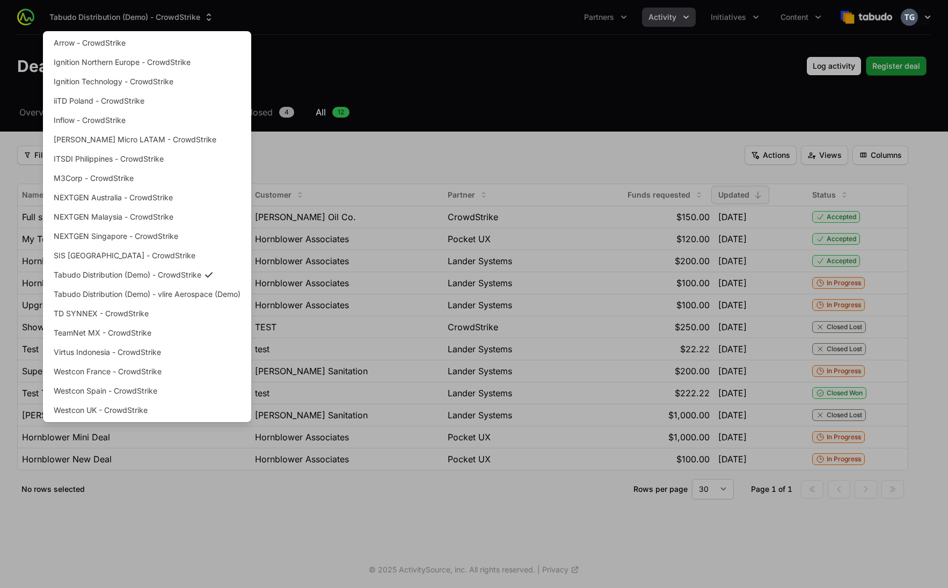
click at [329, 23] on div "Supplier switch menu" at bounding box center [474, 294] width 948 height 588
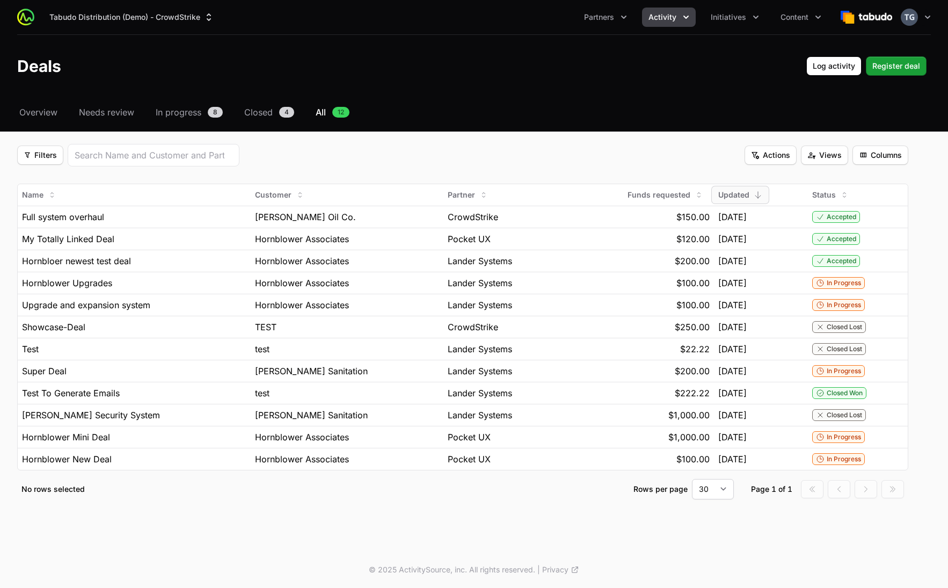
click at [479, 50] on header "Deals Log activity Log activity Register deal Register deal" at bounding box center [474, 66] width 948 height 62
click at [799, 162] on button "Columns Columns" at bounding box center [880, 154] width 56 height 19
click at [799, 147] on html "Tabudo Distribution (Demo) - CrowdStrike Partners Activity Initiatives Content …" at bounding box center [474, 294] width 948 height 588
click at [799, 154] on span "Views" at bounding box center [824, 155] width 34 height 13
click at [799, 154] on html "Tabudo Distribution (Demo) - CrowdStrike Partners Activity Initiatives Content …" at bounding box center [474, 294] width 948 height 588
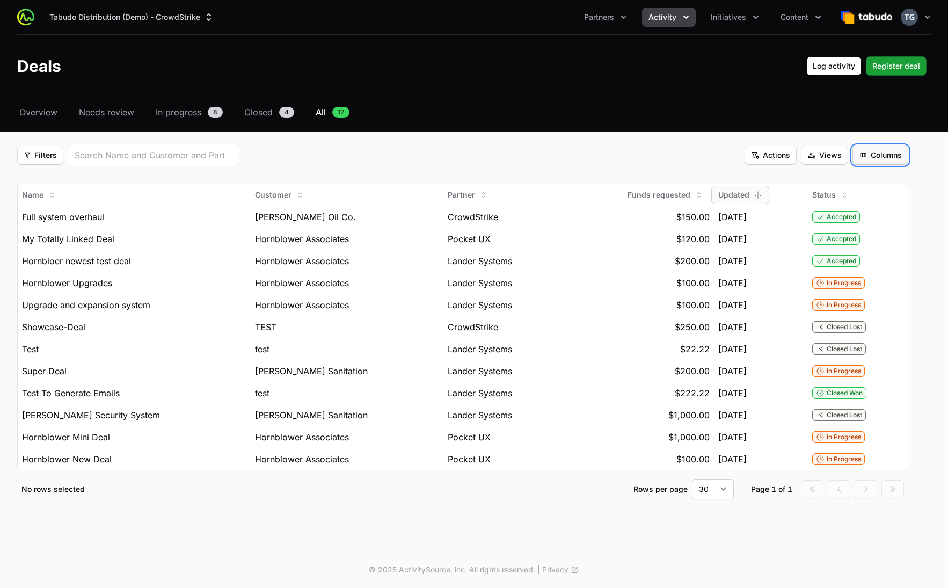
click at [799, 156] on span "Columns" at bounding box center [880, 155] width 43 height 13
click at [799, 154] on html "Tabudo Distribution (Demo) - CrowdStrike Partners Activity Initiatives Content …" at bounding box center [474, 294] width 948 height 588
click at [769, 149] on button "Actions Actions" at bounding box center [771, 154] width 52 height 19
click at [703, 150] on html "Tabudo Distribution (Demo) - CrowdStrike Partners Activity Initiatives Content …" at bounding box center [474, 294] width 948 height 588
click at [720, 153] on div "Filters Filters Actions Actions Views Views Columns Columns" at bounding box center [462, 155] width 891 height 23
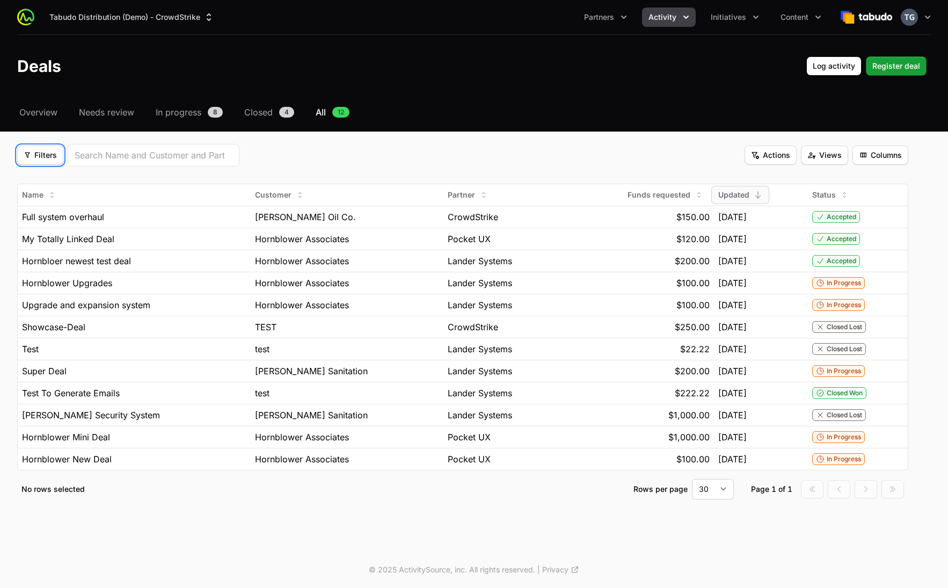
click at [29, 153] on icon "Filter options" at bounding box center [27, 155] width 5 height 6
click at [64, 184] on div "Partner" at bounding box center [59, 181] width 113 height 16
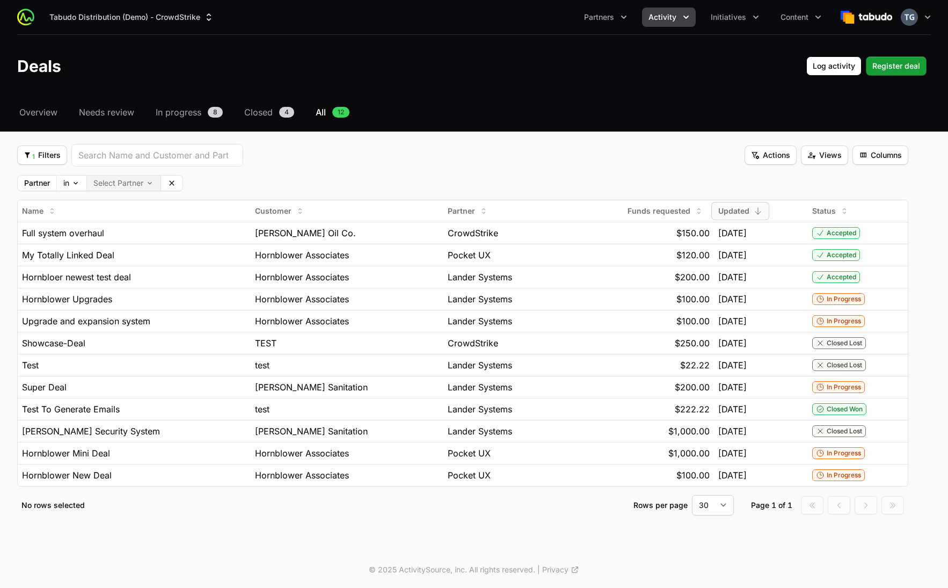
click at [123, 185] on body "Tabudo Distribution (Demo) - CrowdStrike Partners Activity Initiatives Content …" at bounding box center [474, 294] width 948 height 588
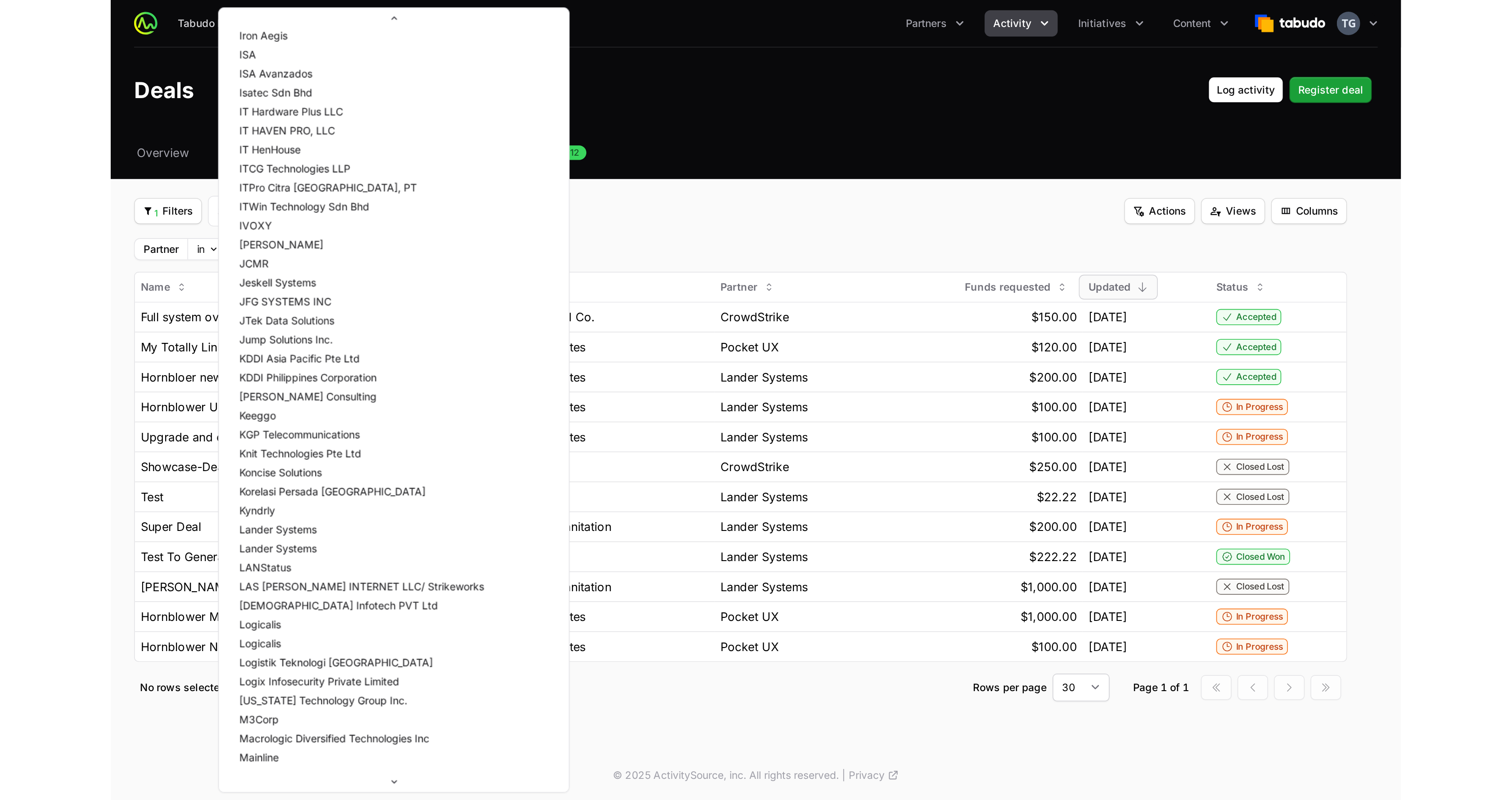
scroll to position [3852, 0]
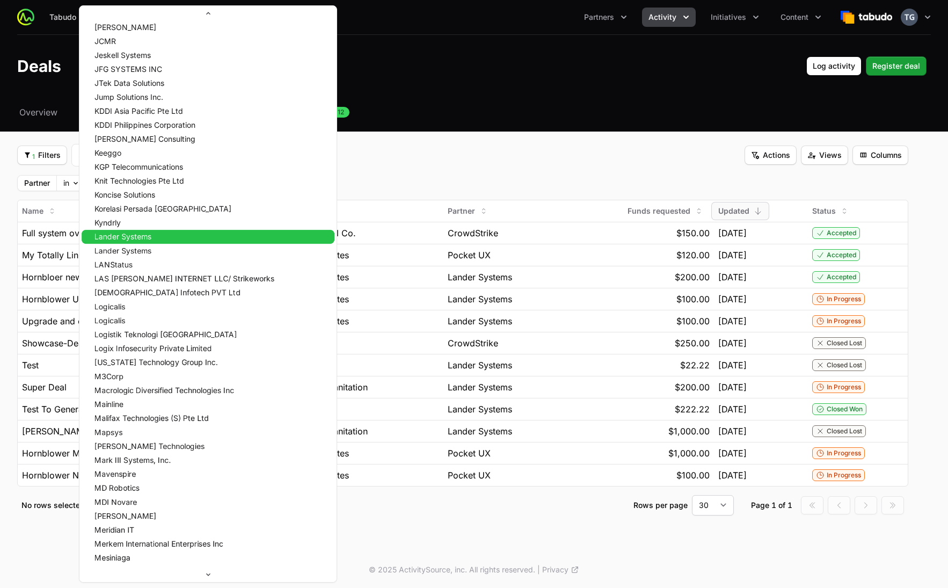
click at [210, 236] on div "Lander Systems" at bounding box center [208, 237] width 253 height 14
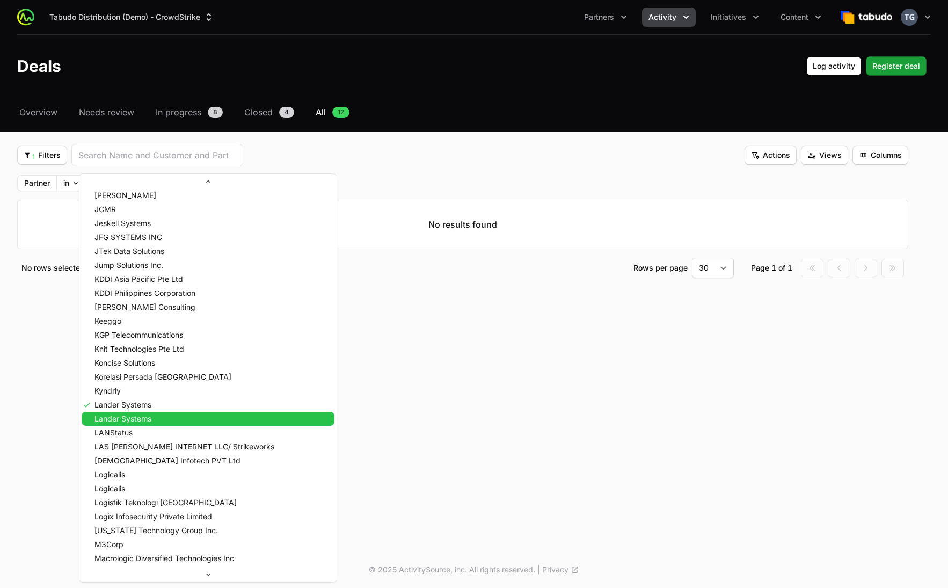
click at [165, 421] on div "Lander Systems" at bounding box center [208, 419] width 253 height 14
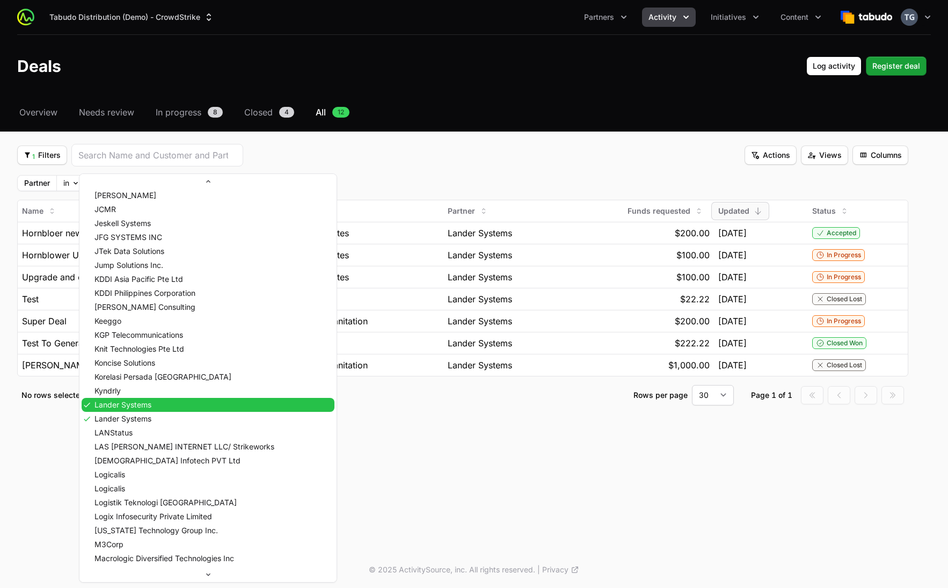
click at [163, 405] on div "Lander Systems" at bounding box center [208, 405] width 253 height 14
click at [472, 158] on html "Tabudo Distribution (Demo) - CrowdStrike Partners Activity Initiatives Content …" at bounding box center [474, 294] width 948 height 588
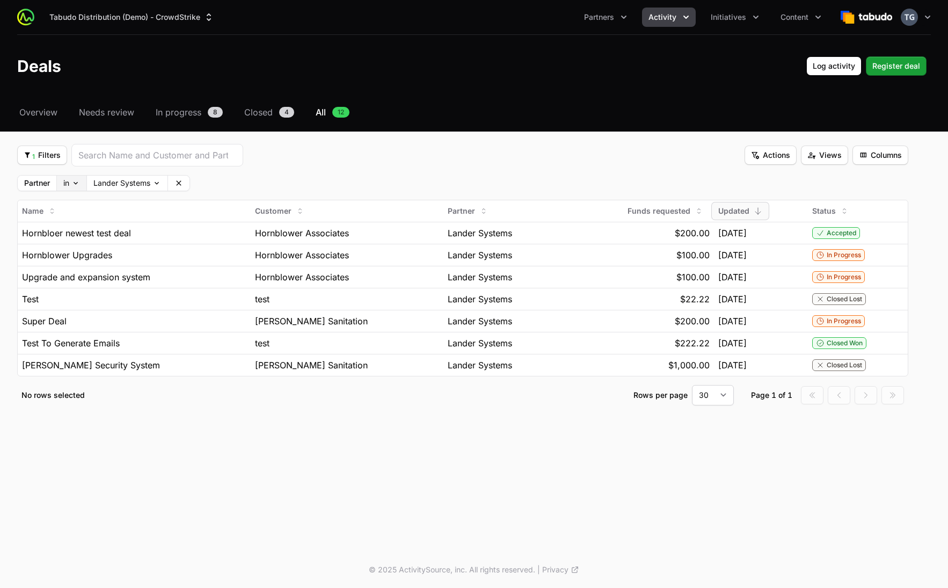
click at [73, 185] on body "Tabudo Distribution (Demo) - CrowdStrike Partners Activity Initiatives Content …" at bounding box center [474, 294] width 948 height 588
click at [47, 156] on span "1 Filters" at bounding box center [42, 155] width 37 height 13
click at [88, 214] on div "Status" at bounding box center [59, 213] width 113 height 16
click at [300, 180] on body "Tabudo Distribution (Demo) - CrowdStrike Partners Activity Initiatives Content …" at bounding box center [474, 294] width 948 height 588
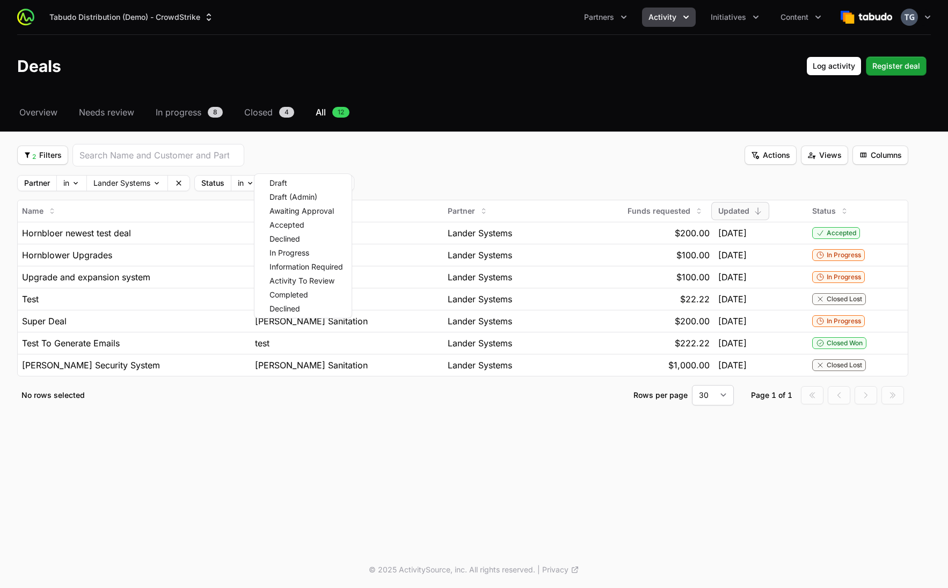
click at [427, 180] on html "Tabudo Distribution (Demo) - CrowdStrike Partners Activity Initiatives Content …" at bounding box center [474, 294] width 948 height 588
click at [296, 183] on body "Tabudo Distribution (Demo) - CrowdStrike Partners Activity Initiatives Content …" at bounding box center [474, 294] width 948 height 588
click at [422, 179] on html "Tabudo Distribution (Demo) - CrowdStrike Partners Activity Initiatives Content …" at bounding box center [474, 294] width 948 height 588
click at [349, 181] on button "Clear" at bounding box center [342, 183] width 21 height 15
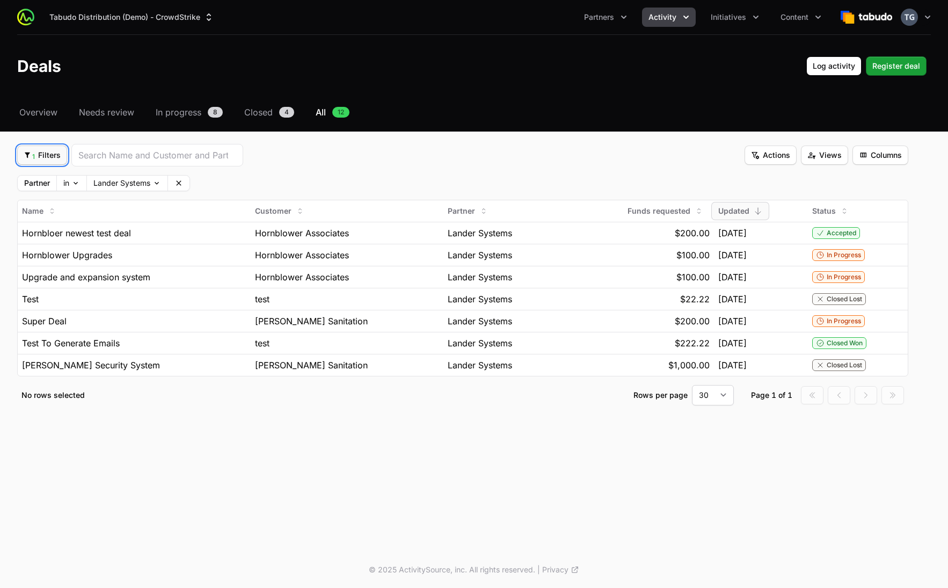
click at [43, 156] on span "1 Filters" at bounding box center [42, 155] width 37 height 13
click at [64, 200] on div "Initiatives" at bounding box center [59, 197] width 113 height 16
click at [358, 180] on body "Tabudo Distribution (Demo) - CrowdStrike Partners Activity Initiatives Content …" at bounding box center [474, 294] width 948 height 588
click at [398, 173] on html "Tabudo Distribution (Demo) - CrowdStrike Partners Activity Initiatives Content …" at bounding box center [474, 294] width 948 height 588
click at [389, 183] on button "Clear" at bounding box center [383, 183] width 21 height 15
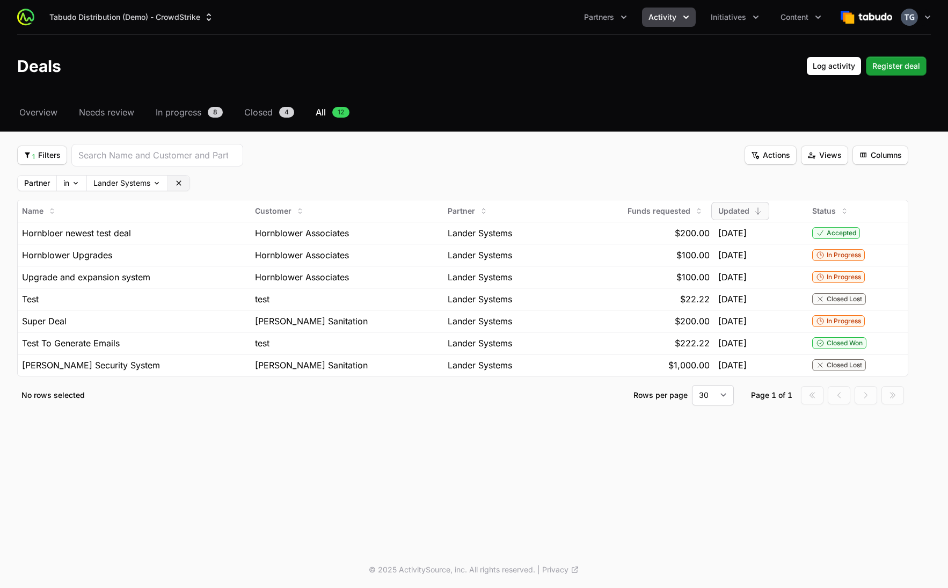
click at [184, 187] on button "Clear" at bounding box center [178, 183] width 21 height 15
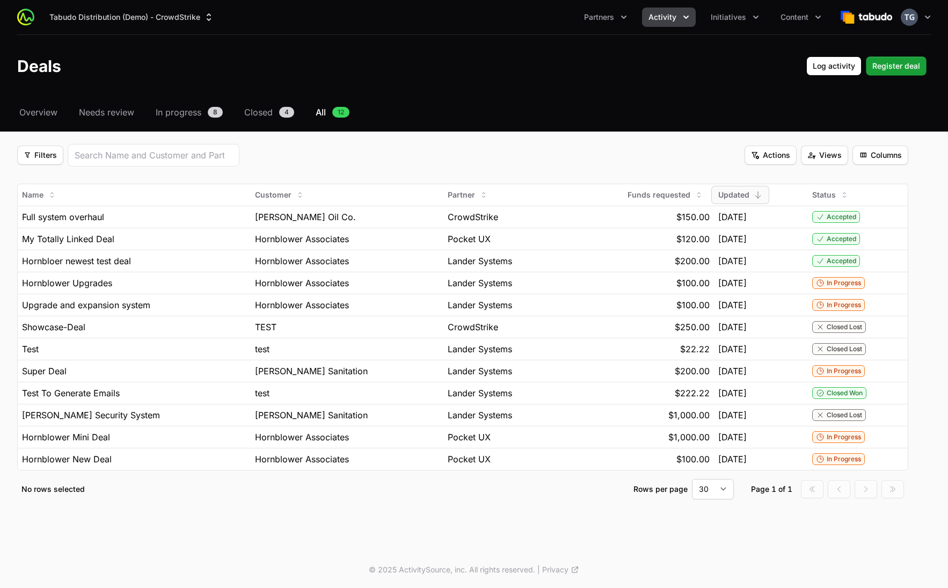
click at [761, 522] on div "Select a tab Overview Needs review In progress Closed All Overview Needs review…" at bounding box center [474, 315] width 948 height 419
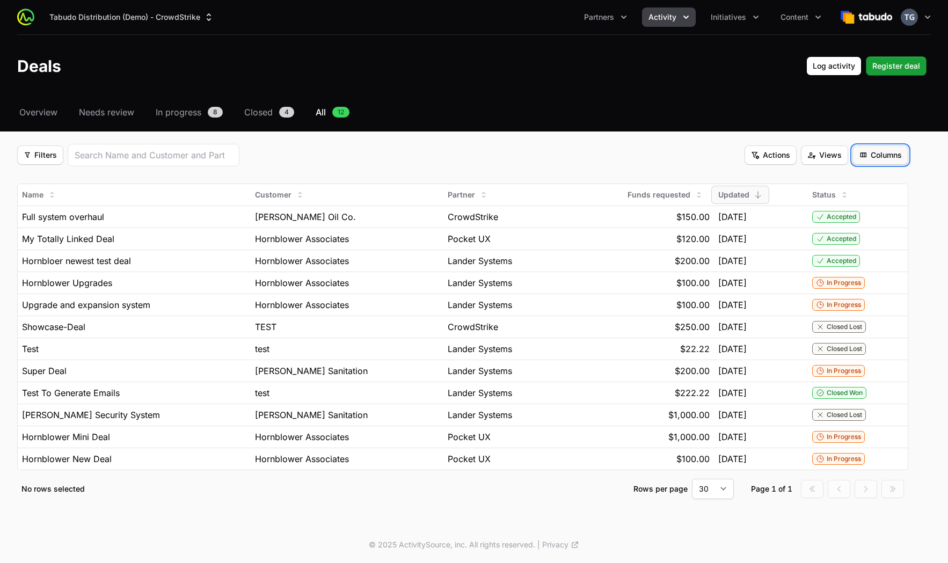
click at [799, 149] on span "Columns" at bounding box center [880, 155] width 43 height 13
click at [799, 144] on html "Tabudo Distribution (Demo) - CrowdStrike Partners Activity Initiatives Content …" at bounding box center [474, 281] width 948 height 563
click at [799, 151] on section "Filters Filters Actions Actions Views Views Columns Columns Name Customer Partn…" at bounding box center [474, 321] width 914 height 355
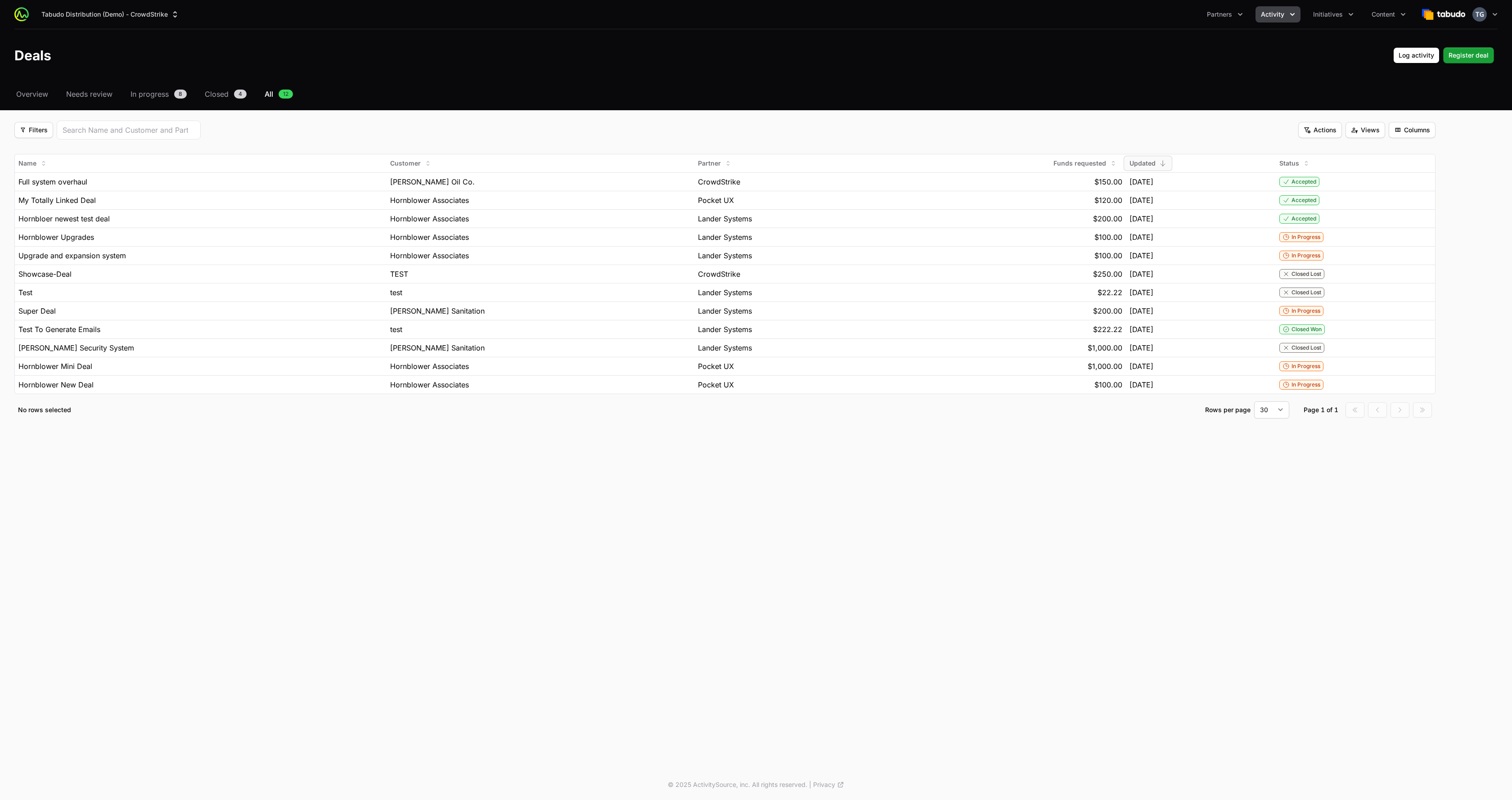
click at [454, 143] on fieldset "Filters Filters Actions Actions Views Views Columns Columns Name Customer Partn…" at bounding box center [724, 269] width 1421 height 298
select select "30"
click at [285, 44] on header "Deals Log activity Log activity Register deal Register deal" at bounding box center [756, 55] width 1512 height 52
click at [586, 48] on div "Deals Log activity Log activity Register deal Register deal" at bounding box center [755, 55] width 1483 height 16
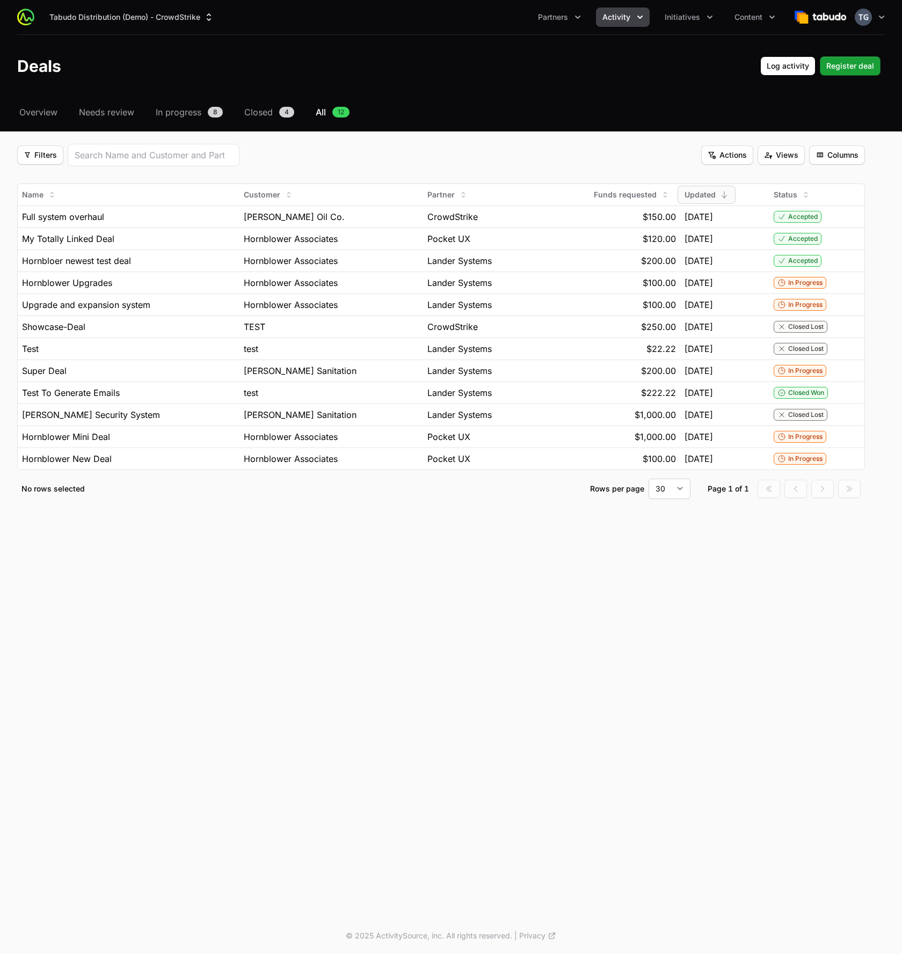
click at [353, 568] on div "Tabudo Distribution (Demo) - CrowdStrike Partners Activity Initiatives Content …" at bounding box center [451, 459] width 902 height 918
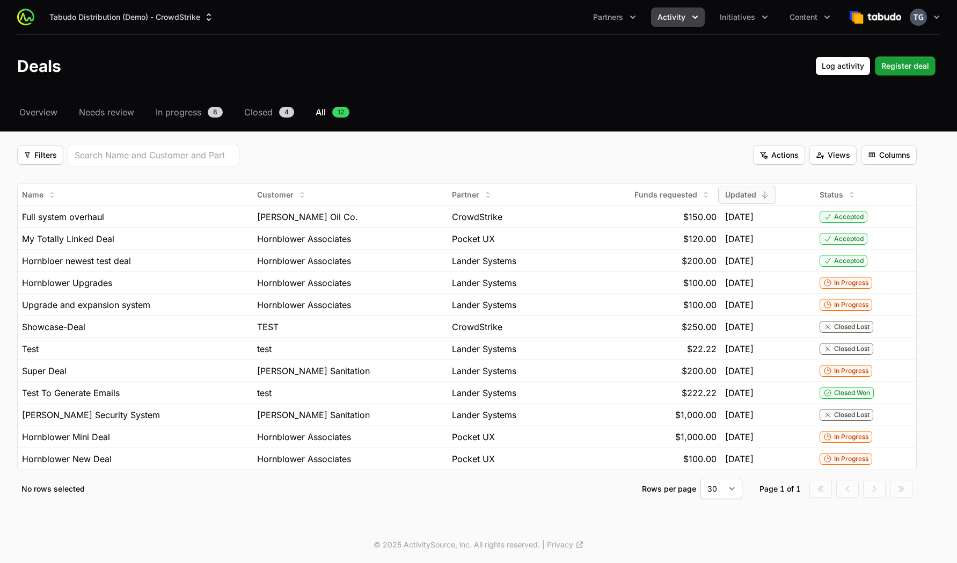
click at [359, 498] on div "No rows selected Rows per page 15 30 50 100 Page 1 of 1 Go to first page Go to …" at bounding box center [467, 489] width 900 height 20
select select "30"
click at [719, 486] on select "15 30 50 100" at bounding box center [721, 489] width 42 height 20
click at [785, 531] on div "© 2025 ActivitySource, inc. All rights reserved. | Privacy" at bounding box center [478, 545] width 687 height 37
click at [668, 23] on button "Activity" at bounding box center [678, 17] width 54 height 19
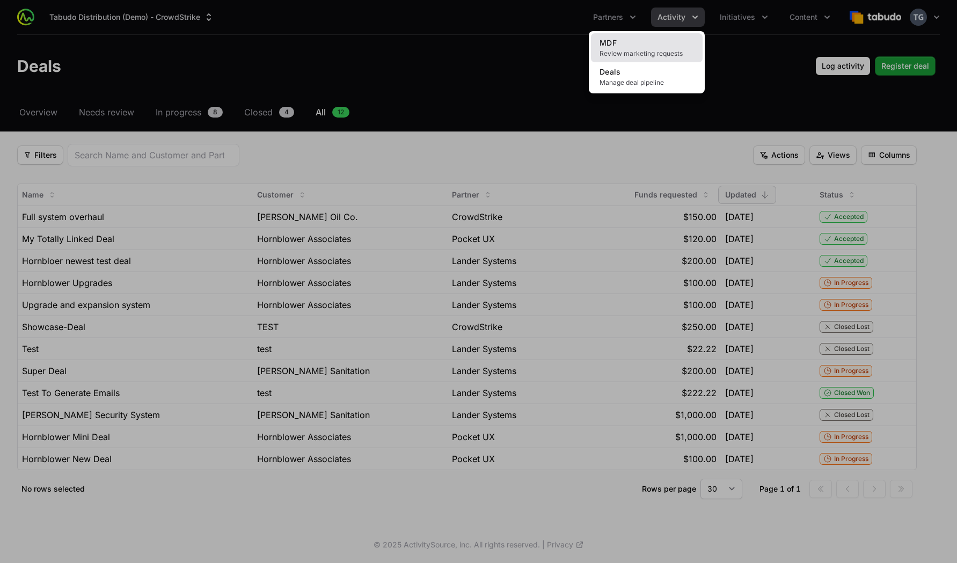
click at [617, 55] on span "Review marketing requests" at bounding box center [647, 53] width 94 height 9
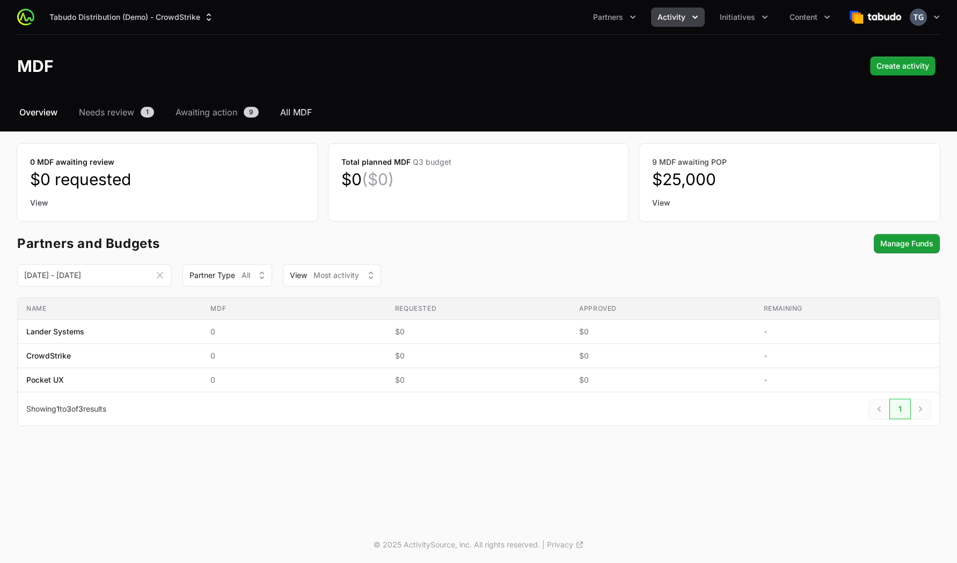
click at [296, 111] on span "All MDF" at bounding box center [296, 112] width 32 height 13
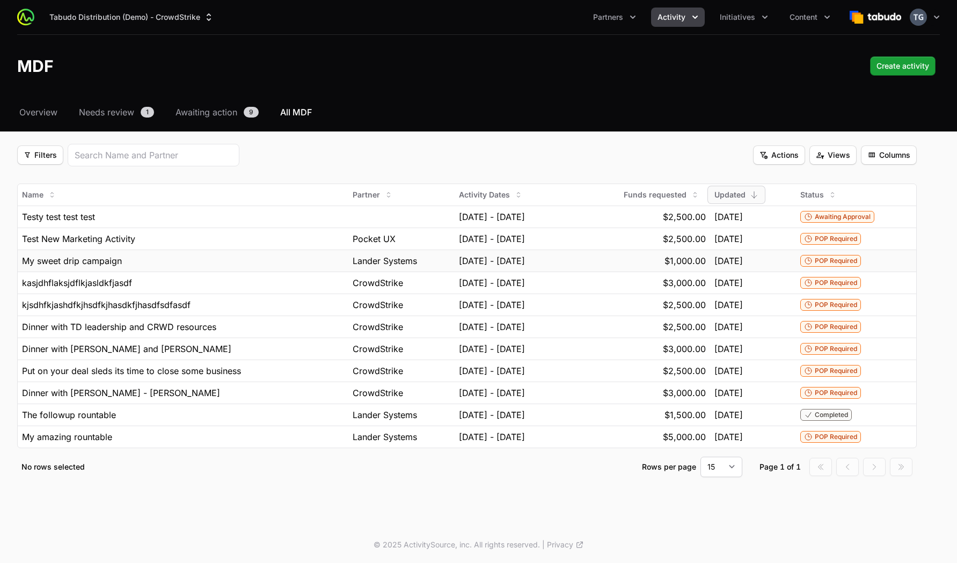
click at [198, 251] on td "My sweet drip campaign" at bounding box center [183, 261] width 331 height 22
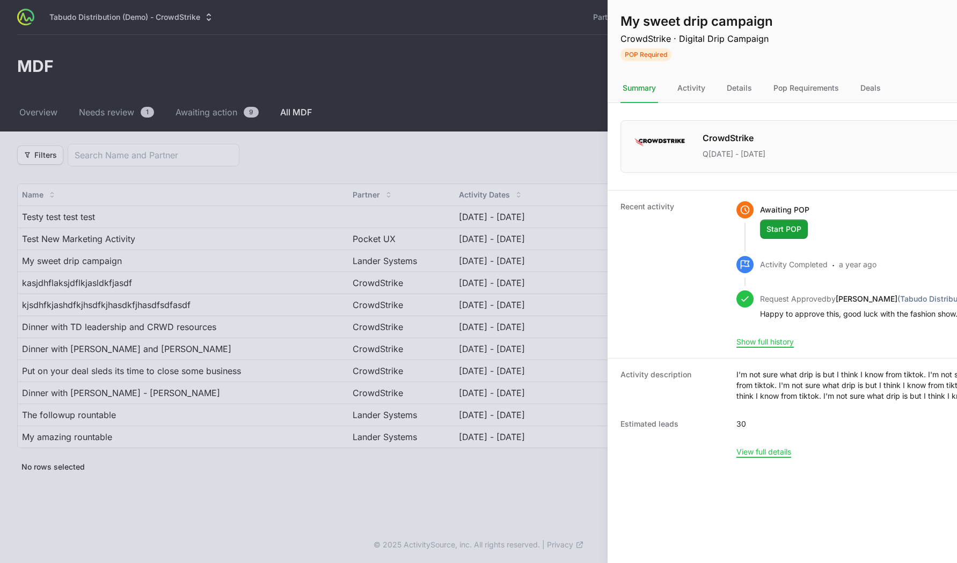
click at [208, 250] on div at bounding box center [478, 281] width 957 height 563
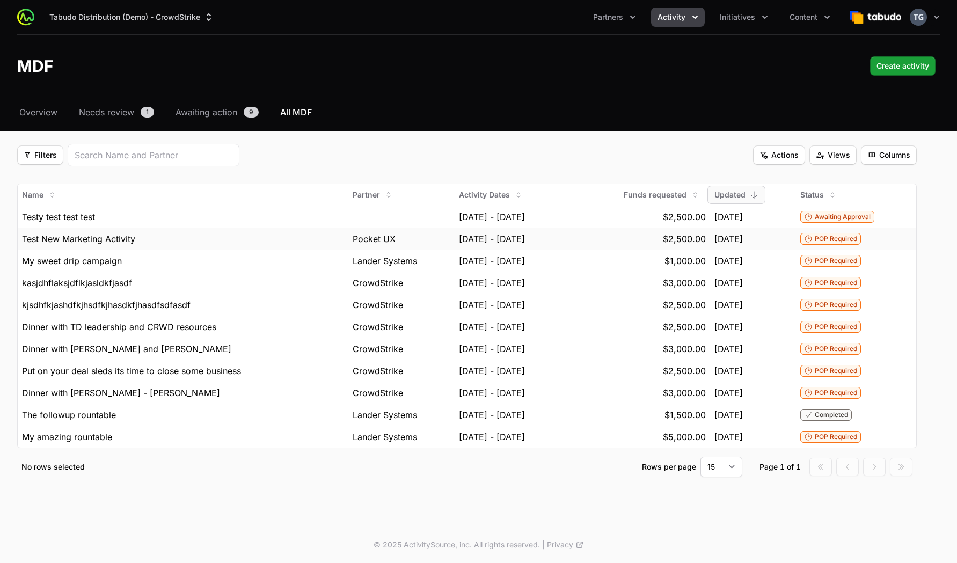
click at [250, 230] on td "Test New Marketing Activity" at bounding box center [183, 239] width 331 height 22
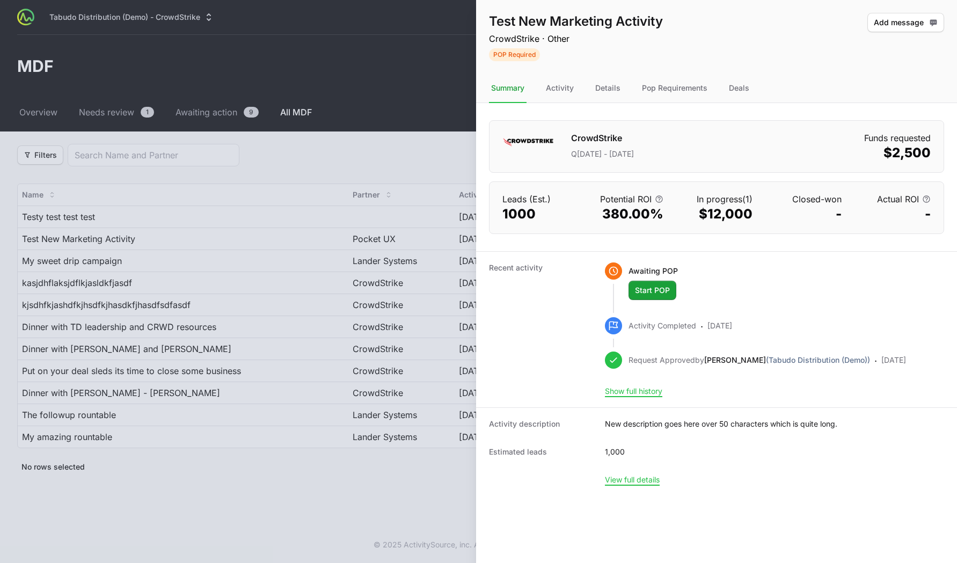
click at [248, 235] on div at bounding box center [478, 281] width 957 height 563
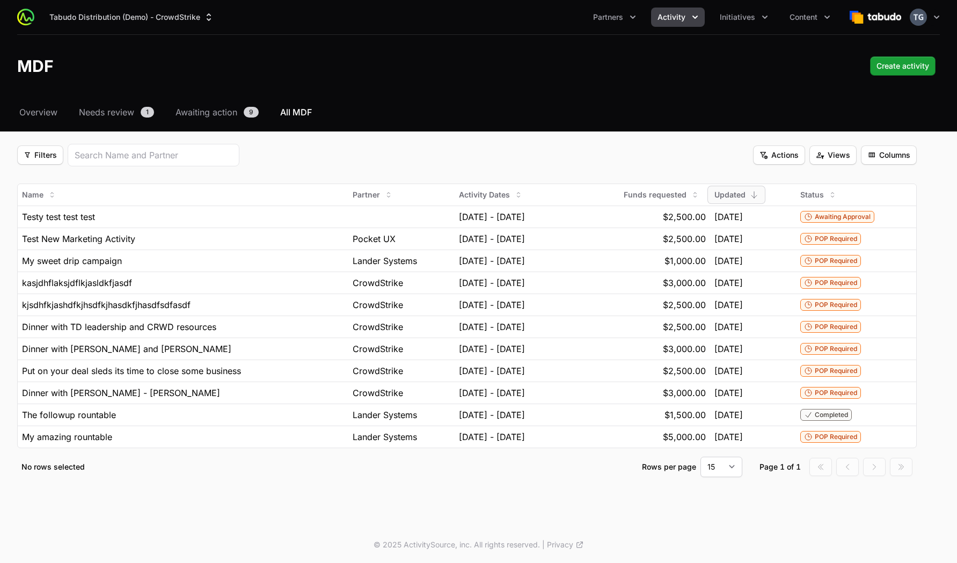
drag, startPoint x: 569, startPoint y: 157, endPoint x: 632, endPoint y: 160, distance: 62.9
click at [568, 157] on div "Filters Filters Actions Actions Views Views Columns Columns" at bounding box center [467, 155] width 900 height 23
click at [904, 157] on span "Columns" at bounding box center [888, 155] width 43 height 13
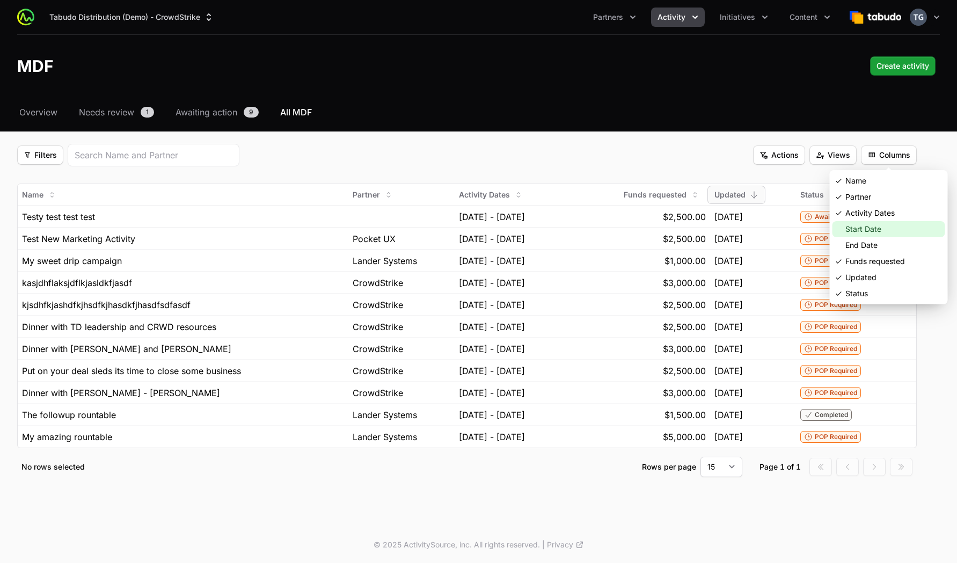
click at [875, 231] on div "Start Date" at bounding box center [889, 229] width 113 height 16
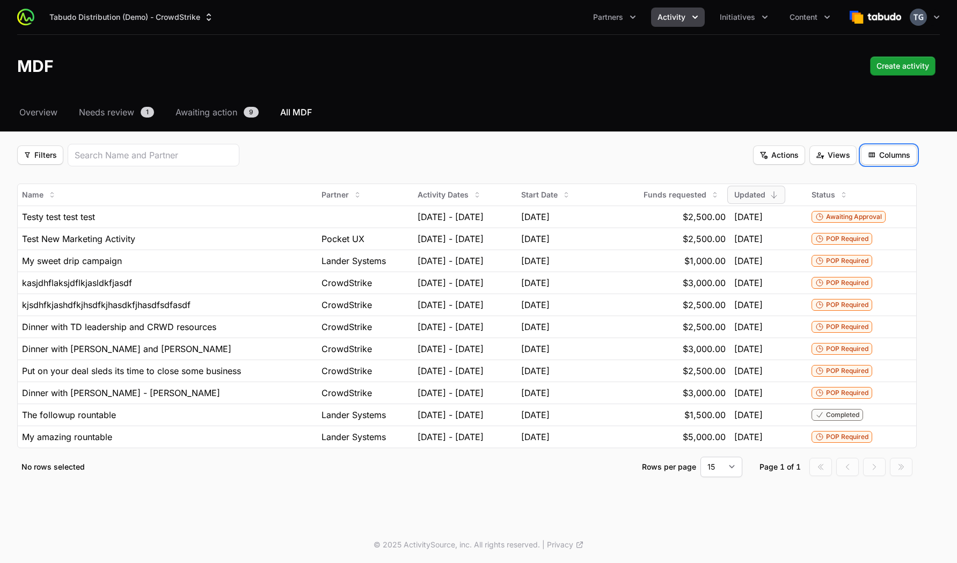
drag, startPoint x: 894, startPoint y: 158, endPoint x: 891, endPoint y: 165, distance: 7.5
click at [894, 158] on span "Columns" at bounding box center [888, 155] width 43 height 13
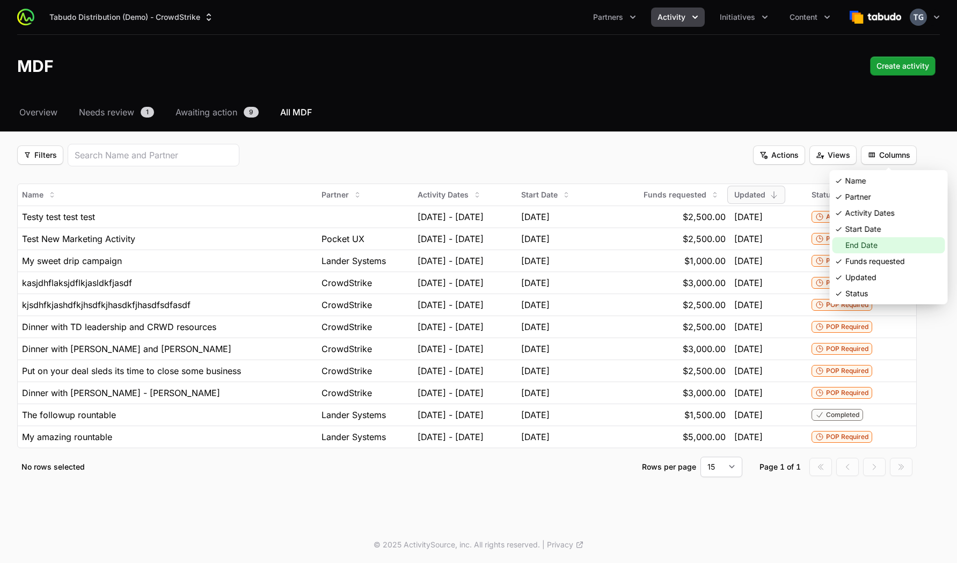
click at [854, 248] on div "End Date" at bounding box center [889, 245] width 113 height 16
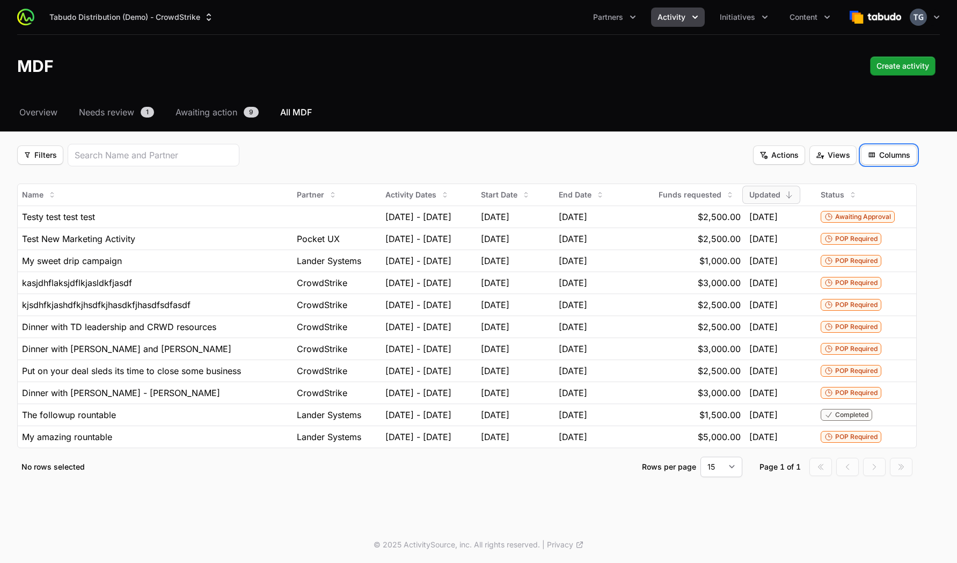
click at [906, 156] on span "Columns" at bounding box center [888, 155] width 43 height 13
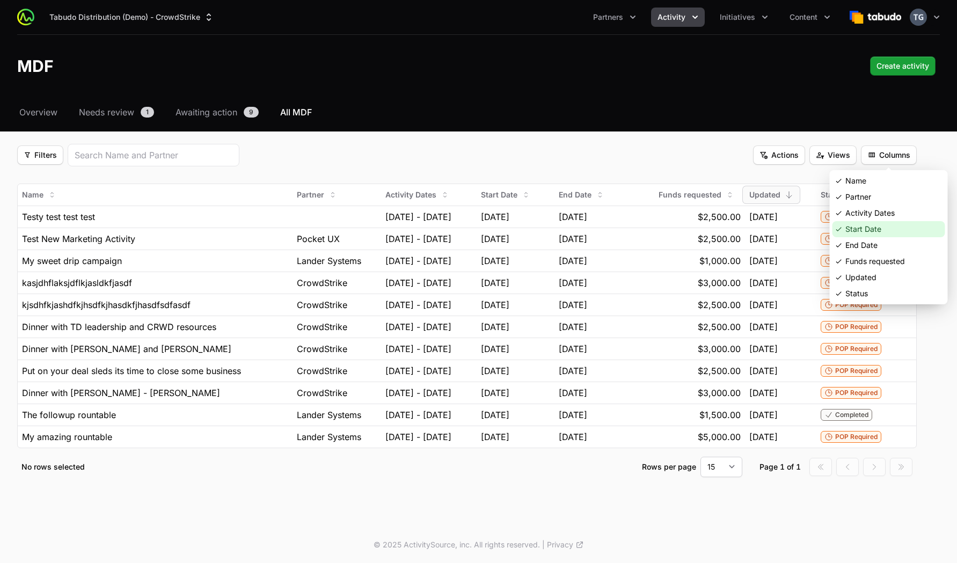
click at [873, 232] on div "Start Date" at bounding box center [889, 229] width 113 height 16
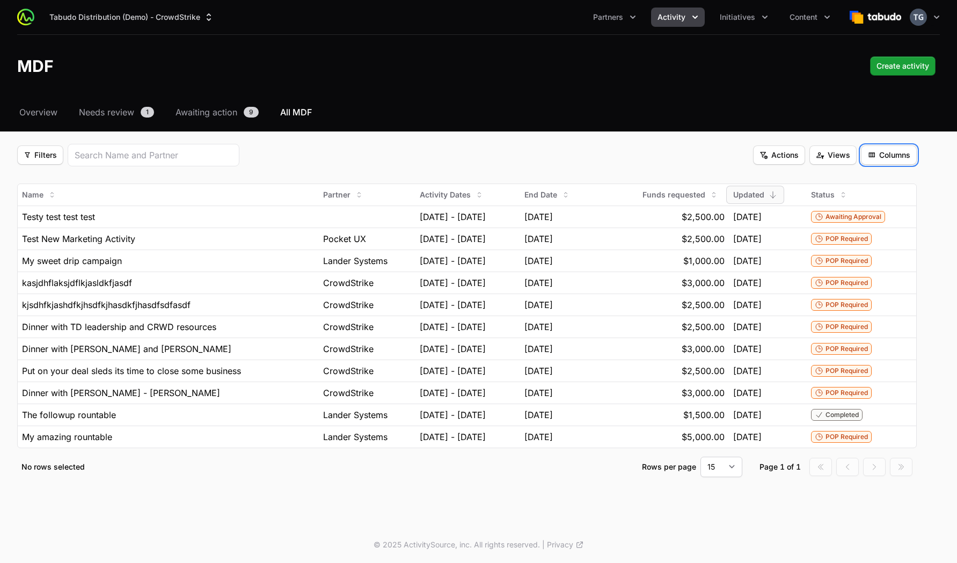
click at [894, 155] on span "Columns" at bounding box center [888, 155] width 43 height 13
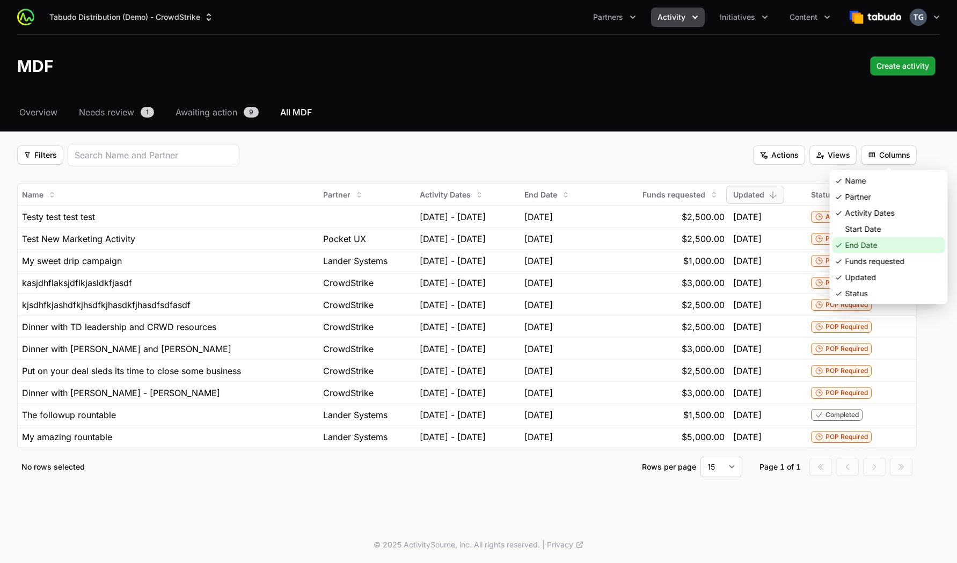
click at [850, 249] on div "End Date" at bounding box center [889, 245] width 113 height 16
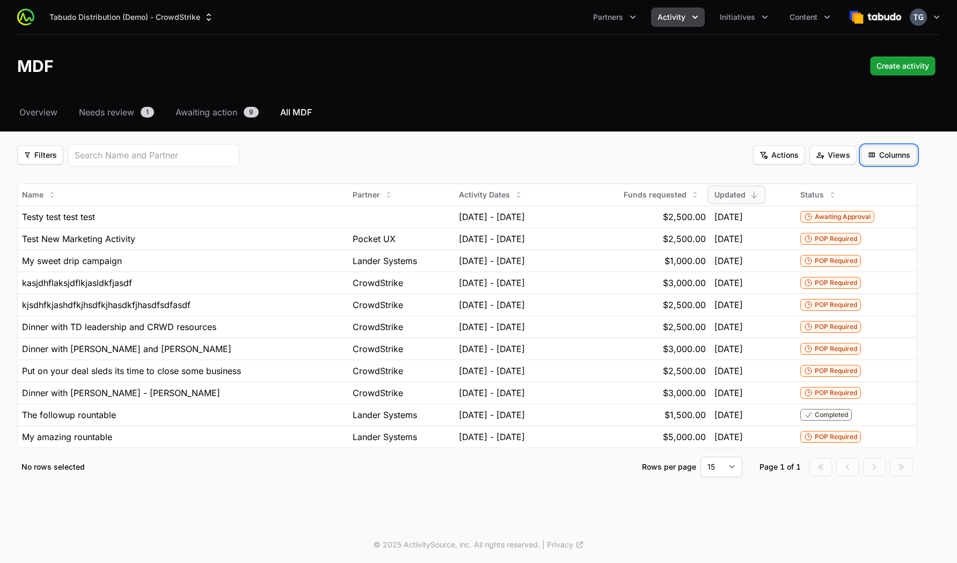
click at [895, 156] on span "Columns" at bounding box center [888, 155] width 43 height 13
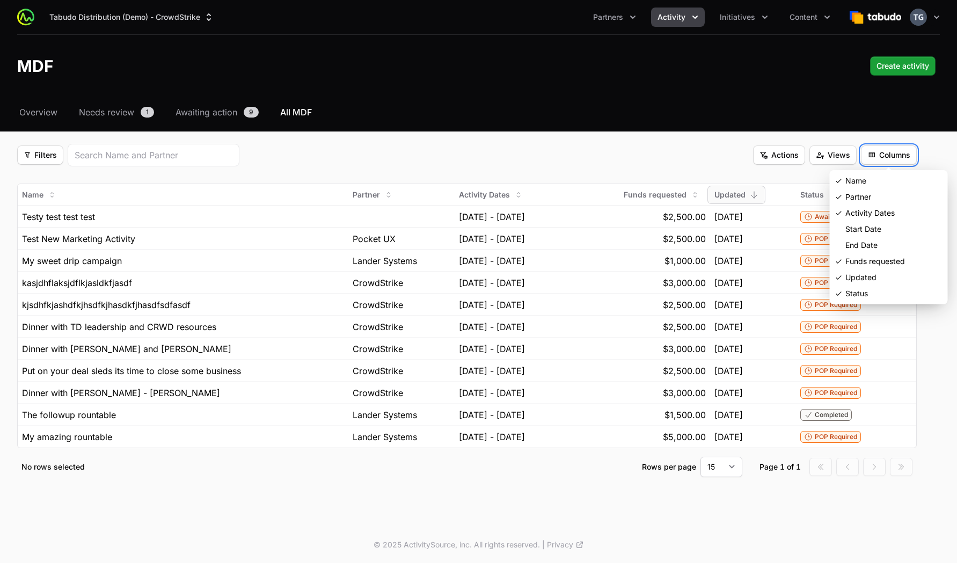
click at [732, 172] on html "Tabudo Distribution (Demo) - CrowdStrike Partners Activity Initiatives Content …" at bounding box center [478, 281] width 957 height 563
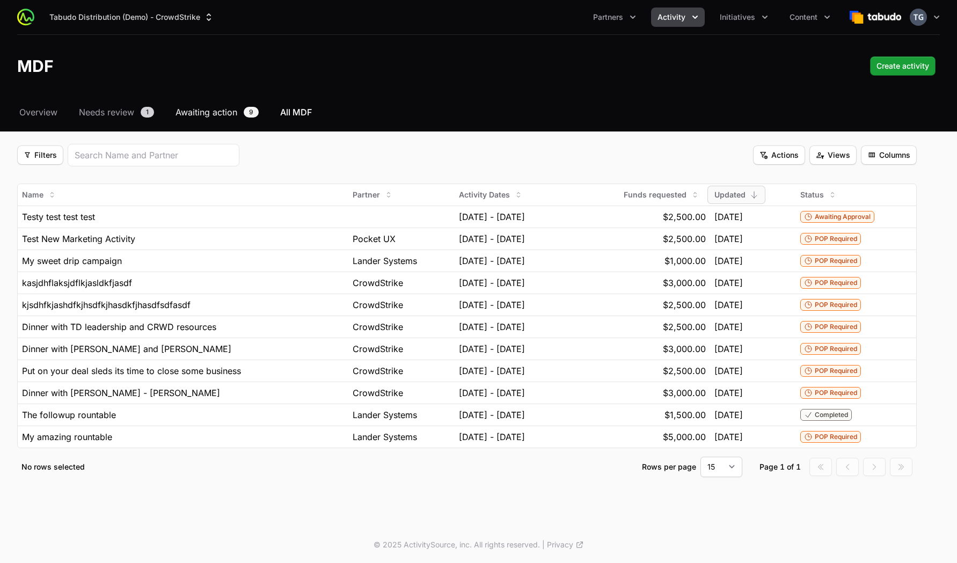
click at [213, 108] on span "Awaiting action" at bounding box center [207, 112] width 62 height 13
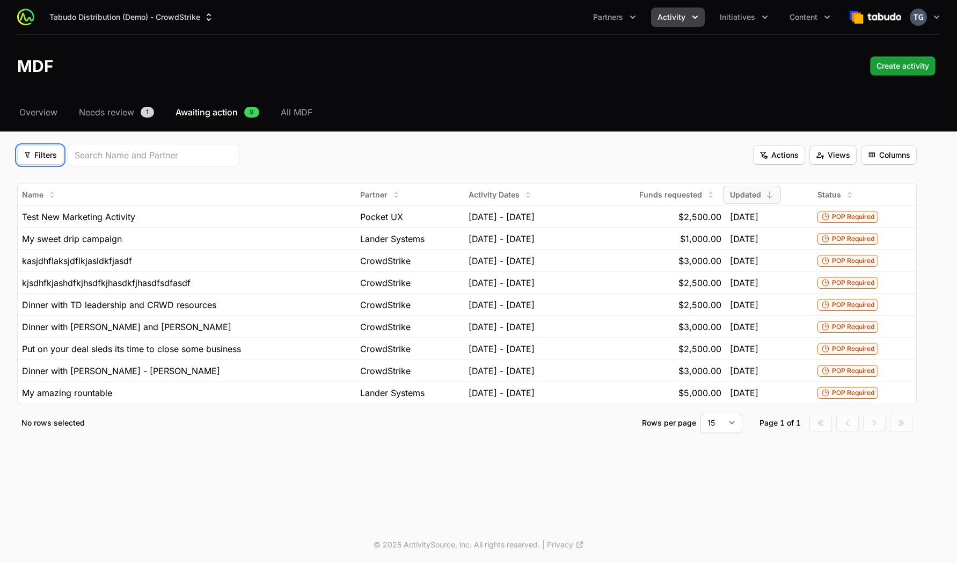
click at [47, 157] on span "Filters" at bounding box center [40, 155] width 33 height 13
click at [55, 181] on div "Activity Type" at bounding box center [59, 181] width 113 height 16
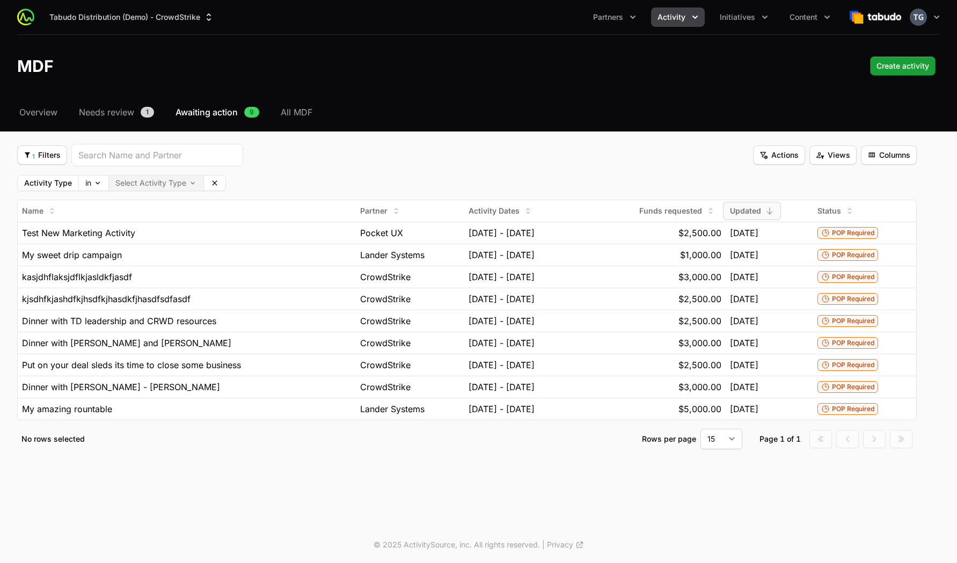
click at [200, 183] on body "Tabudo Distribution (Demo) - CrowdStrike Partners Activity Initiatives Content …" at bounding box center [478, 281] width 957 height 563
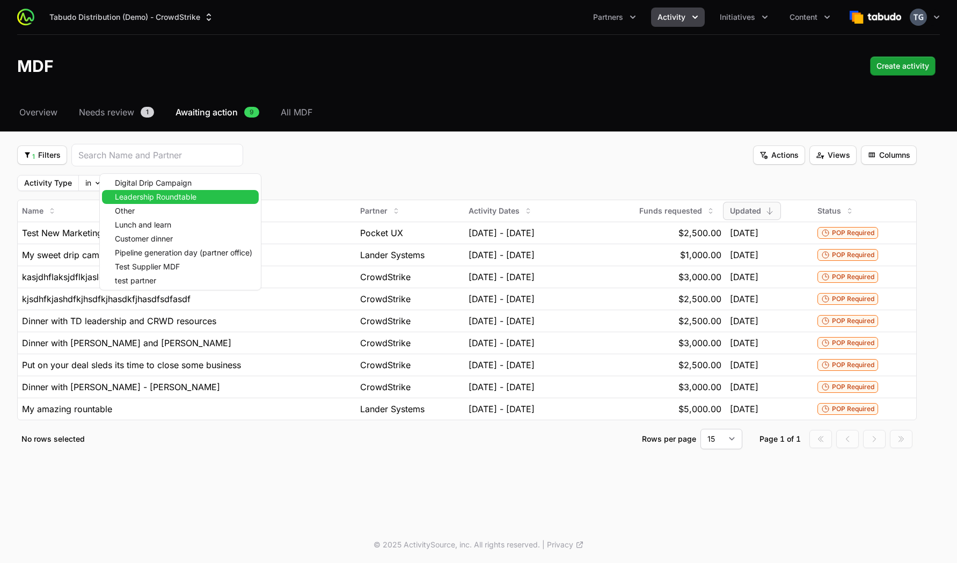
click at [188, 198] on span "Leadership Roundtable" at bounding box center [156, 197] width 82 height 8
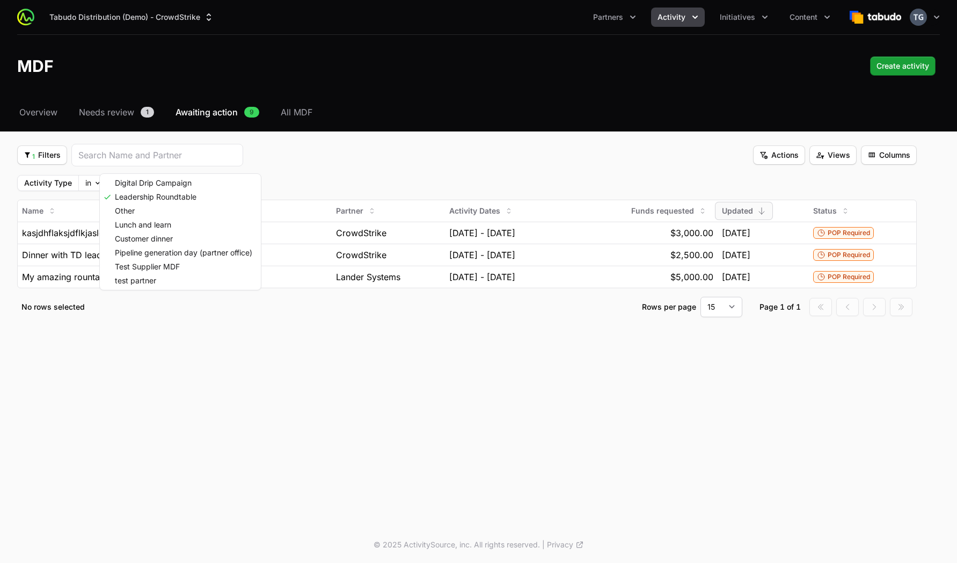
click at [320, 173] on html "Tabudo Distribution (Demo) - CrowdStrike Partners Activity Initiatives Content …" at bounding box center [478, 281] width 957 height 563
click at [100, 185] on body "Tabudo Distribution (Demo) - CrowdStrike Partners Activity Initiatives Content …" at bounding box center [478, 281] width 957 height 563
click at [244, 182] on html "Tabudo Distribution (Demo) - CrowdStrike Partners Activity Initiatives Content …" at bounding box center [478, 281] width 957 height 563
click at [32, 160] on span "1 Filters" at bounding box center [42, 155] width 37 height 13
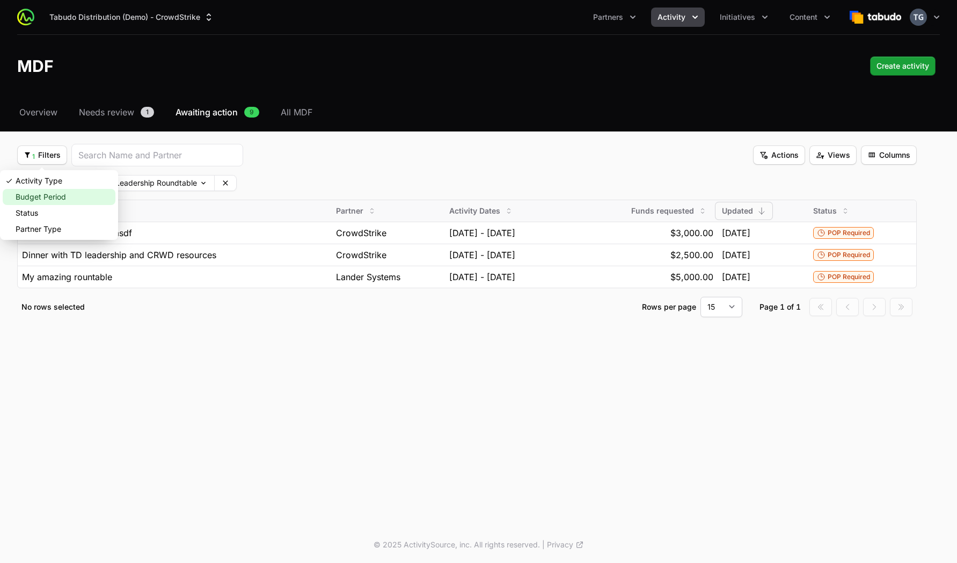
click at [41, 200] on div "Budget Period" at bounding box center [59, 197] width 113 height 16
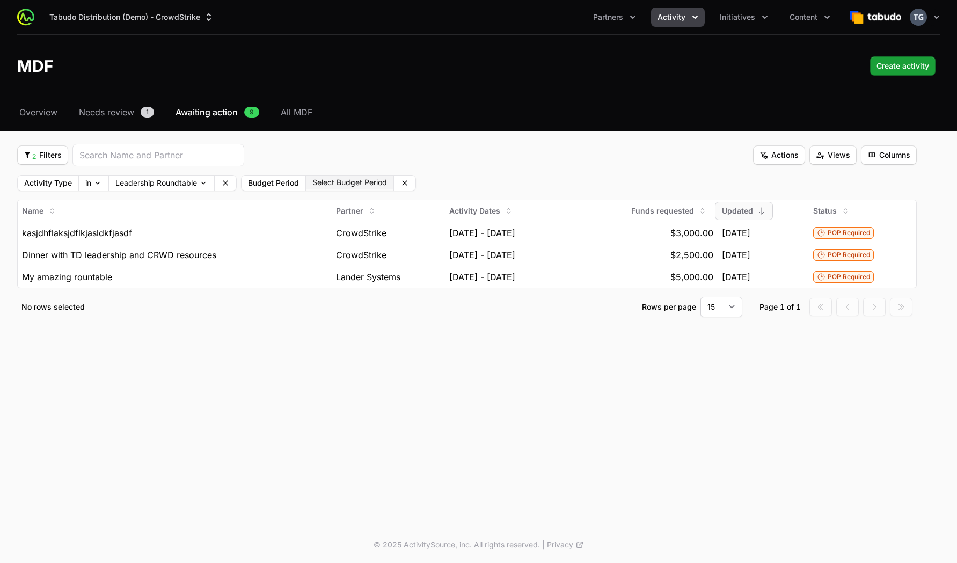
click at [333, 184] on button "Select Budget Period" at bounding box center [349, 183] width 87 height 14
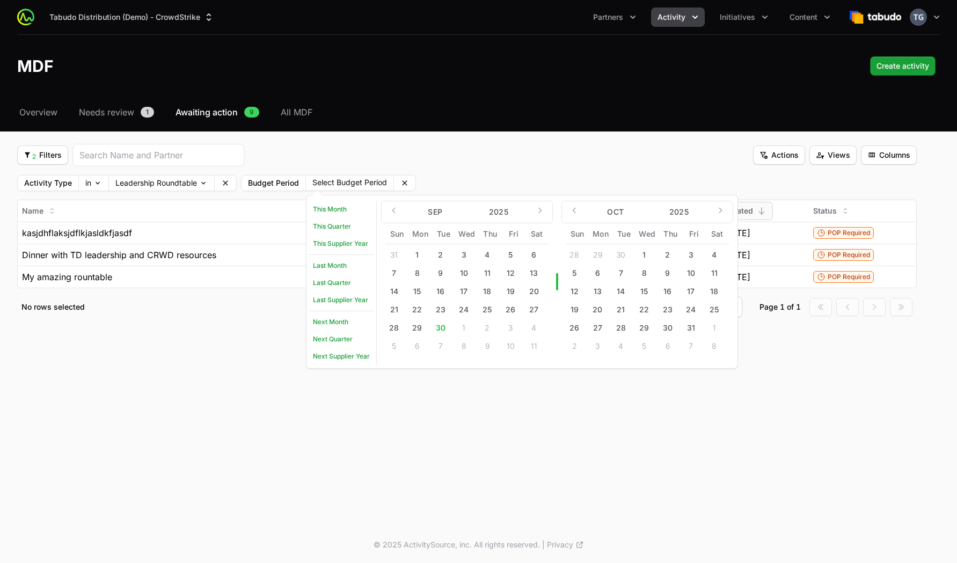
click at [463, 272] on button "10" at bounding box center [463, 273] width 17 height 17
click at [503, 312] on button "26" at bounding box center [510, 309] width 17 height 17
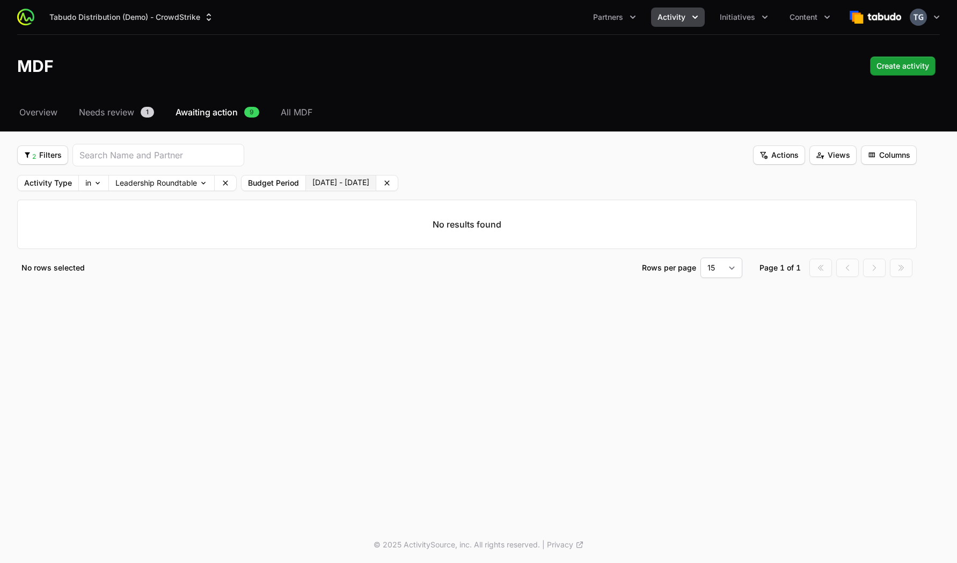
click at [376, 180] on button "[DATE] - [DATE]" at bounding box center [341, 183] width 70 height 14
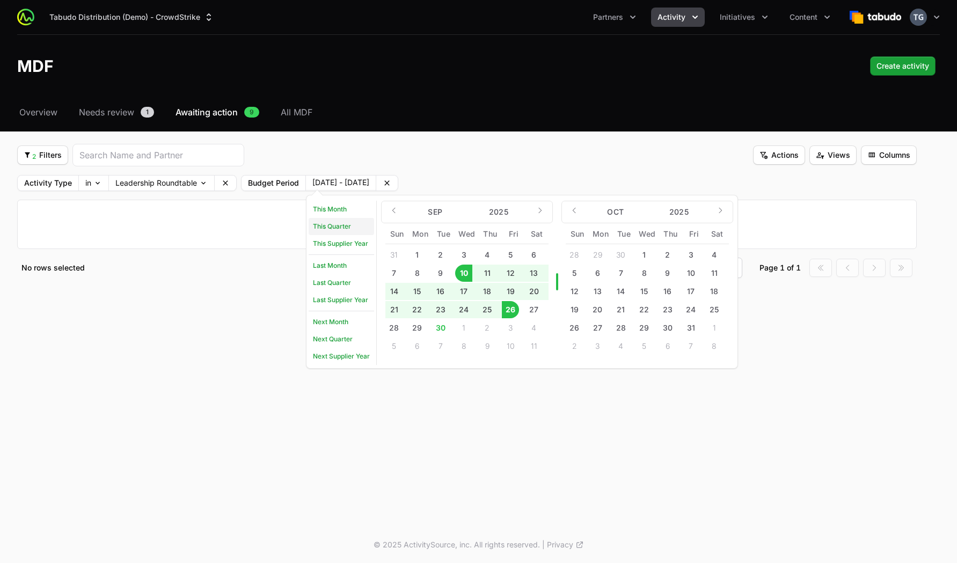
click at [338, 228] on link "This Quarter" at bounding box center [341, 226] width 65 height 17
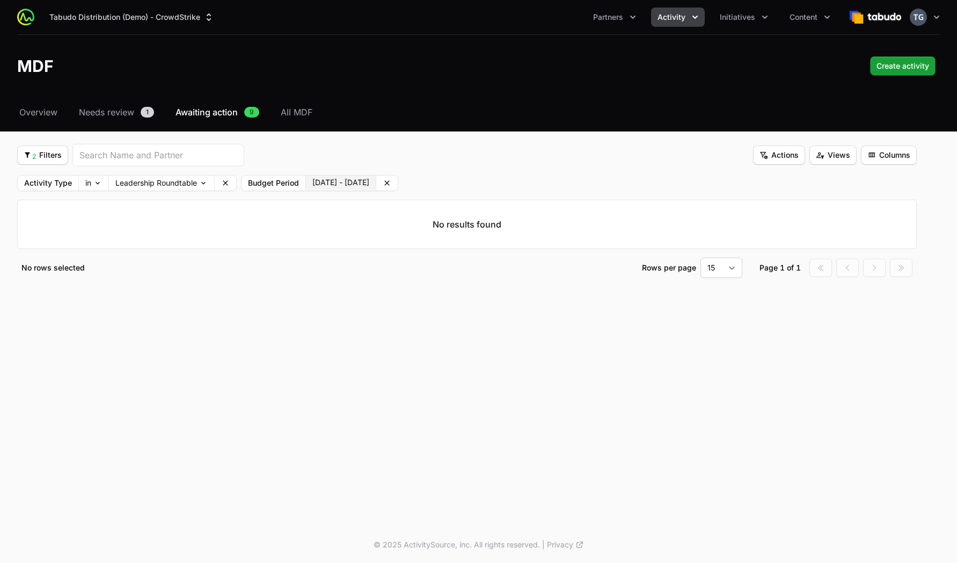
click at [376, 185] on button "[DATE] - [DATE]" at bounding box center [341, 183] width 70 height 14
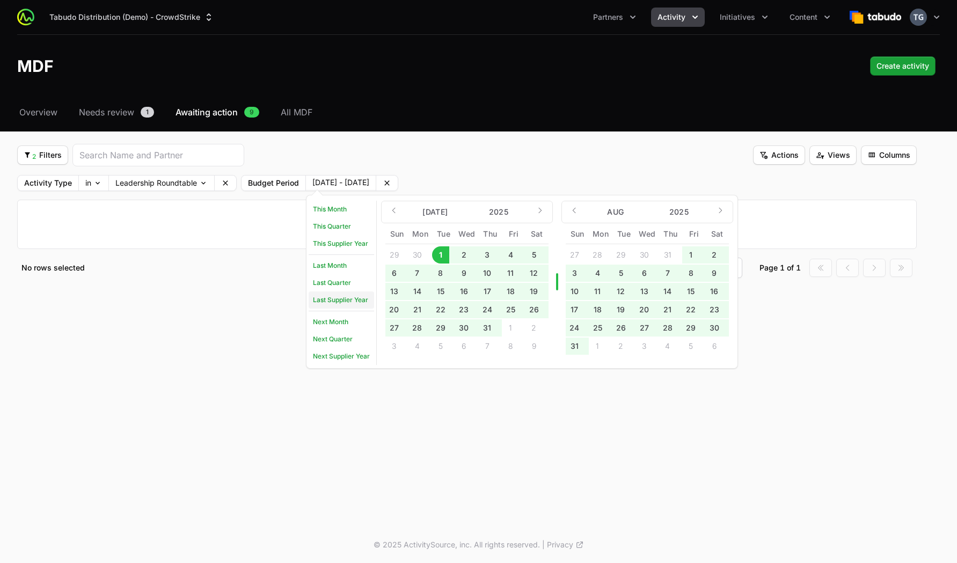
click at [355, 297] on link "Last Supplier Year" at bounding box center [341, 299] width 65 height 17
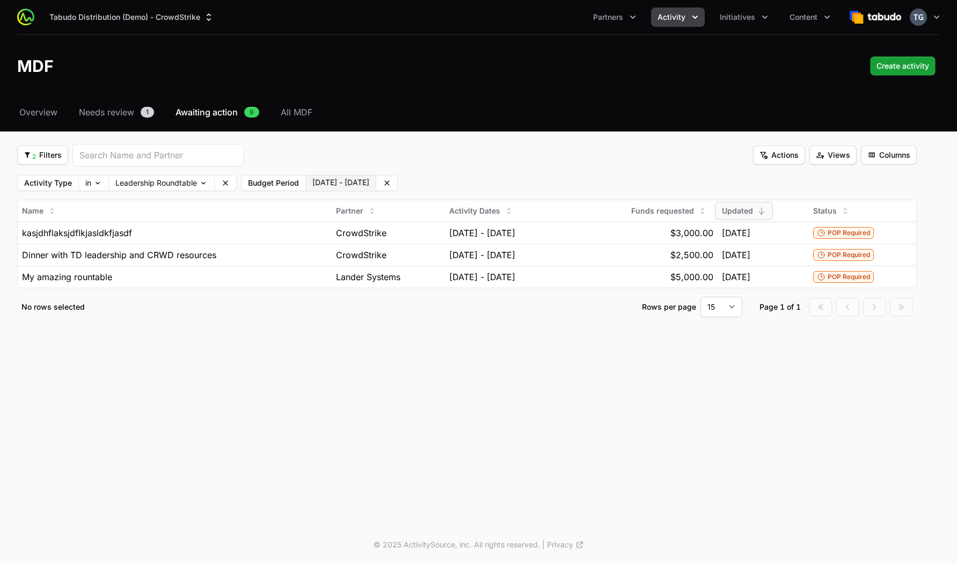
click at [376, 185] on button "[DATE] - [DATE]" at bounding box center [341, 183] width 70 height 14
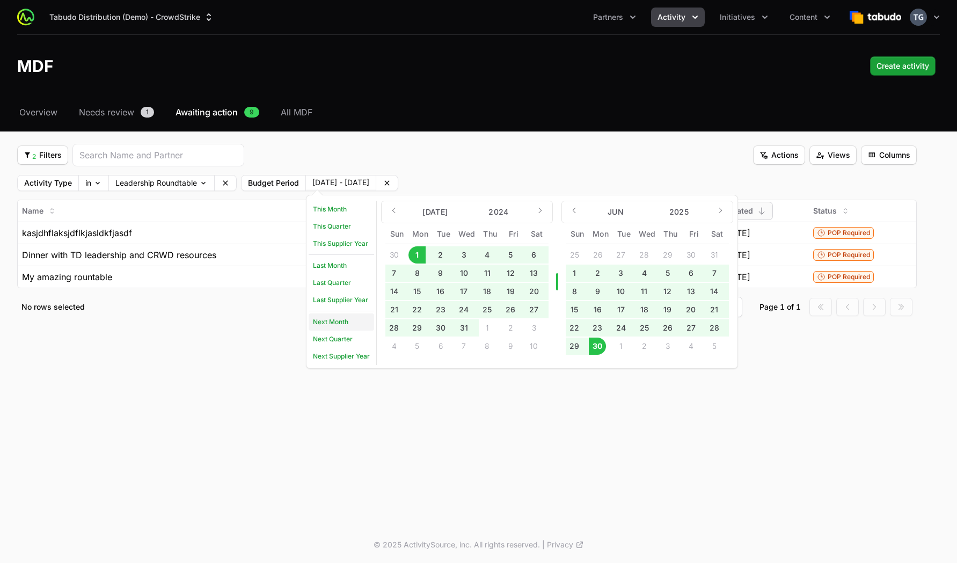
click at [347, 324] on link "Next Month" at bounding box center [341, 321] width 65 height 17
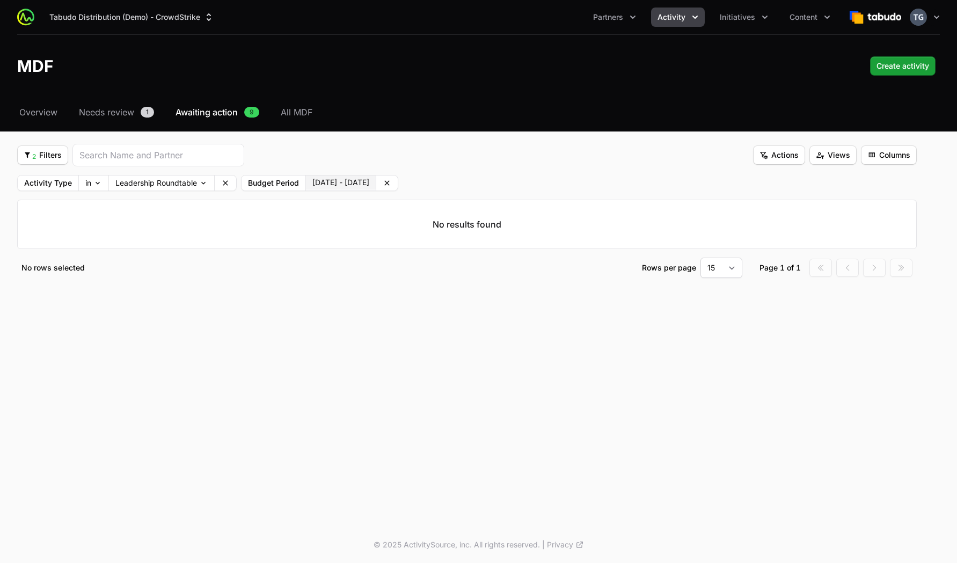
click at [367, 181] on button "[DATE] - [DATE]" at bounding box center [341, 183] width 70 height 14
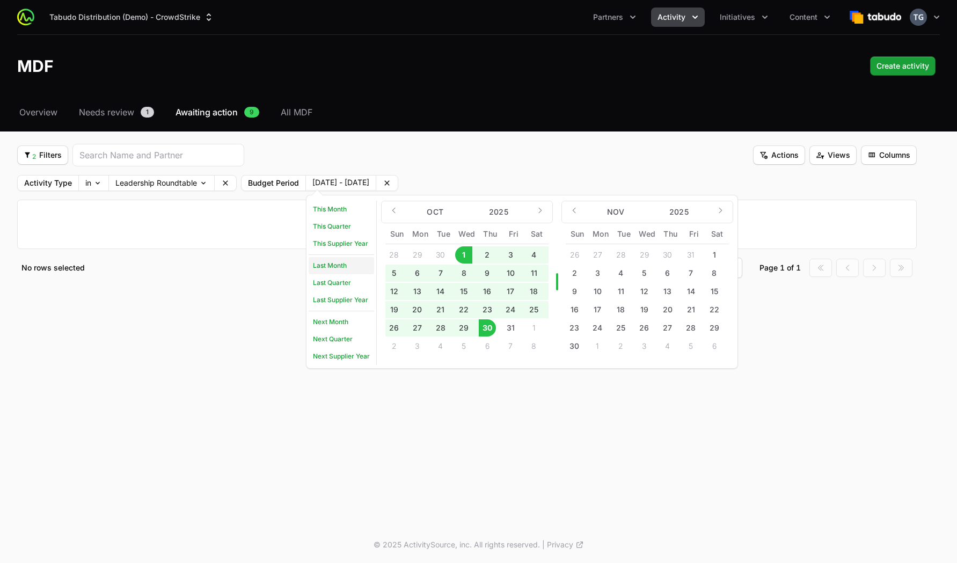
click at [356, 265] on link "Last Month" at bounding box center [341, 265] width 65 height 17
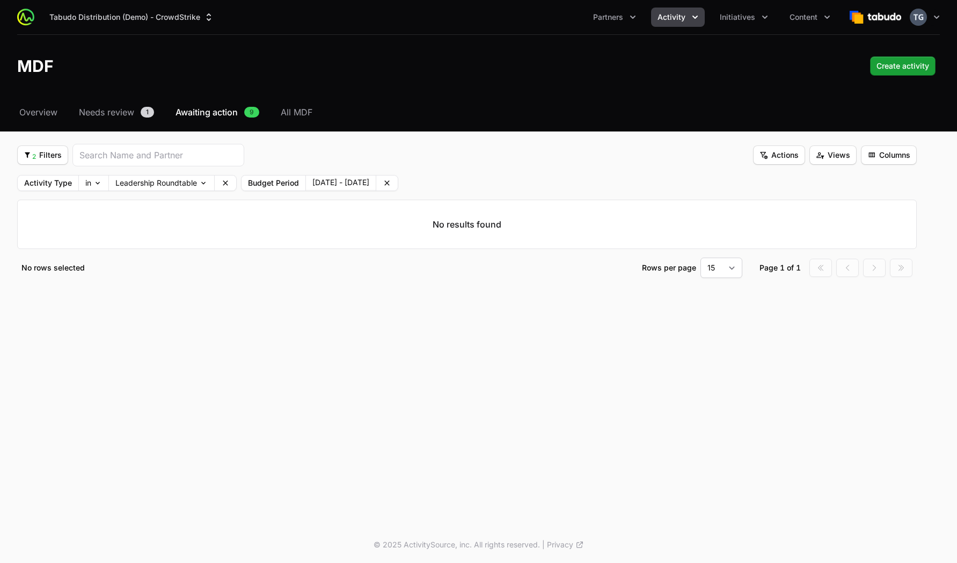
click at [391, 187] on icon at bounding box center [387, 183] width 9 height 9
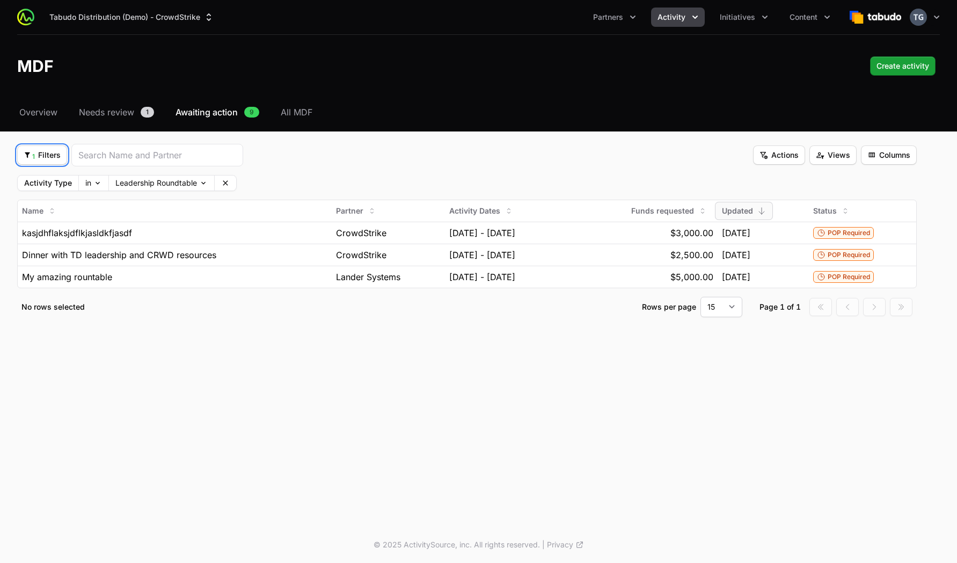
click at [26, 157] on icon "Filter options" at bounding box center [28, 155] width 8 height 8
click at [64, 198] on div "Budget Period" at bounding box center [59, 197] width 113 height 16
click at [43, 159] on span "2 Filters" at bounding box center [43, 155] width 38 height 13
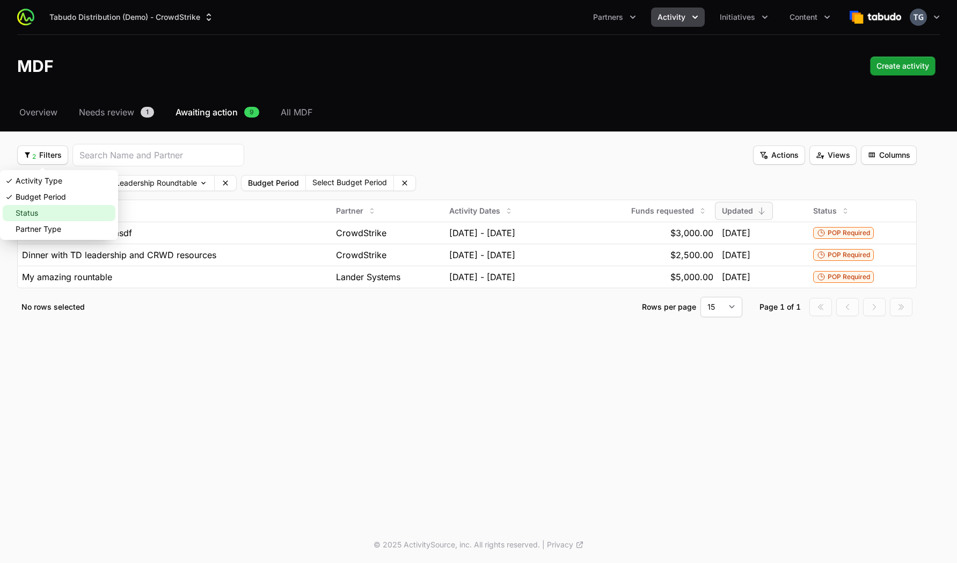
click at [43, 212] on div "Status" at bounding box center [59, 213] width 113 height 16
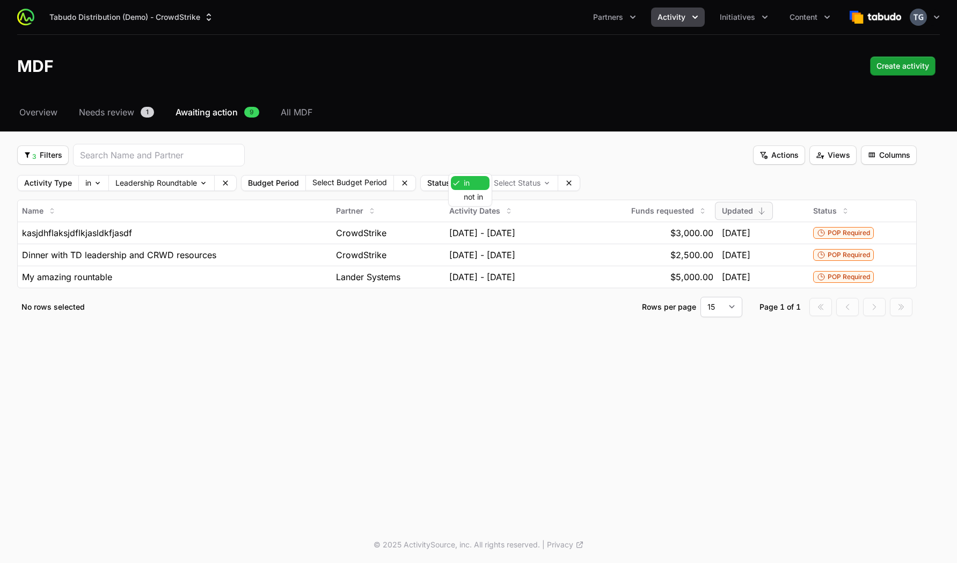
click at [467, 184] on body "Tabudo Distribution (Demo) - CrowdStrike Partners Activity Initiatives Content …" at bounding box center [478, 281] width 957 height 563
click at [536, 186] on html "Tabudo Distribution (Demo) - CrowdStrike Partners Activity Initiatives Content …" at bounding box center [478, 281] width 957 height 563
click at [530, 183] on body "Tabudo Distribution (Demo) - CrowdStrike Partners Activity Initiatives Content …" at bounding box center [478, 281] width 957 height 563
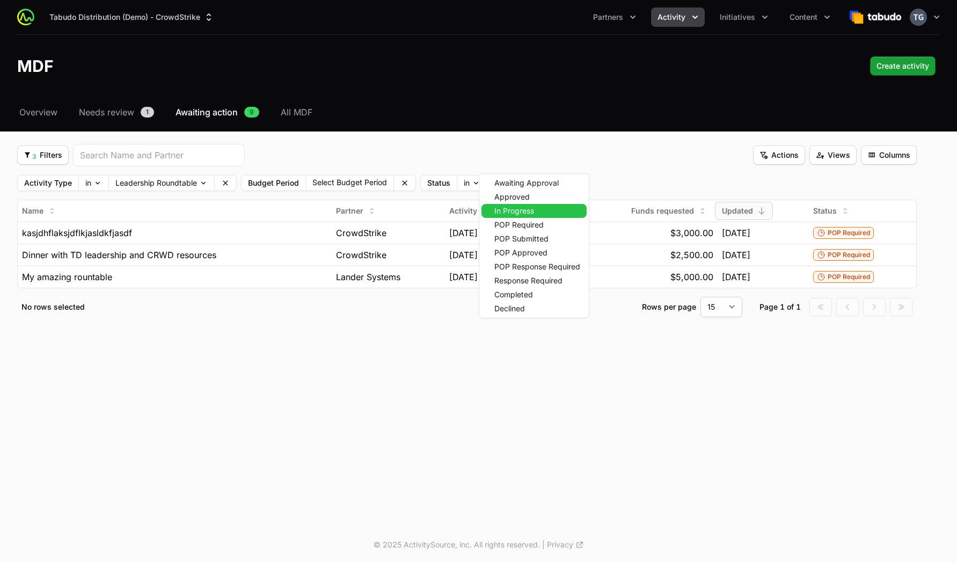
click at [530, 217] on div "In Progress" at bounding box center [533, 211] width 105 height 14
drag, startPoint x: 530, startPoint y: 225, endPoint x: 532, endPoint y: 259, distance: 33.9
click at [530, 226] on span "POP Required" at bounding box center [518, 225] width 49 height 8
click at [532, 247] on div "POP Approved" at bounding box center [541, 253] width 121 height 14
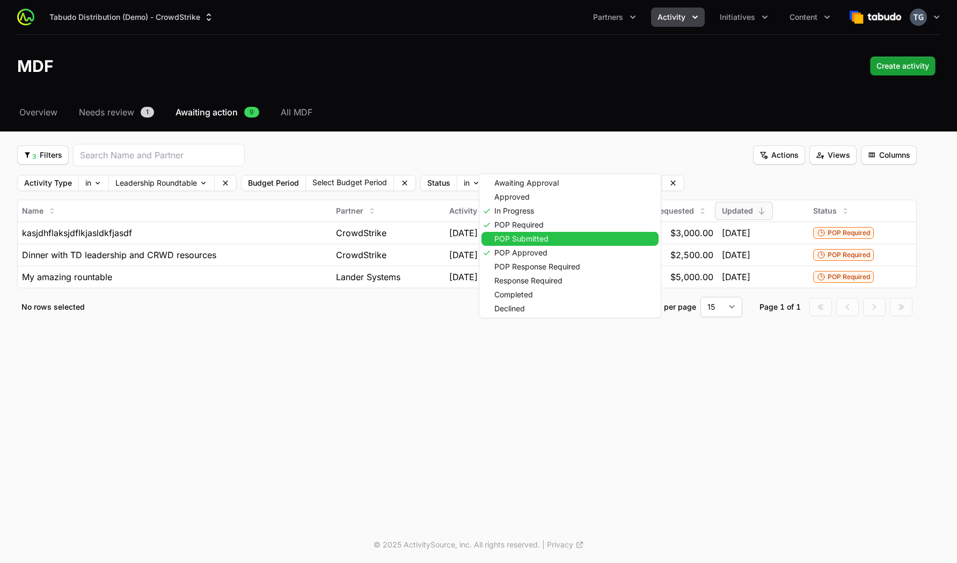
click at [538, 240] on span "POP Submitted" at bounding box center [521, 239] width 54 height 8
click at [614, 157] on html "Tabudo Distribution (Demo) - CrowdStrike Partners Activity Initiatives Content …" at bounding box center [478, 281] width 957 height 563
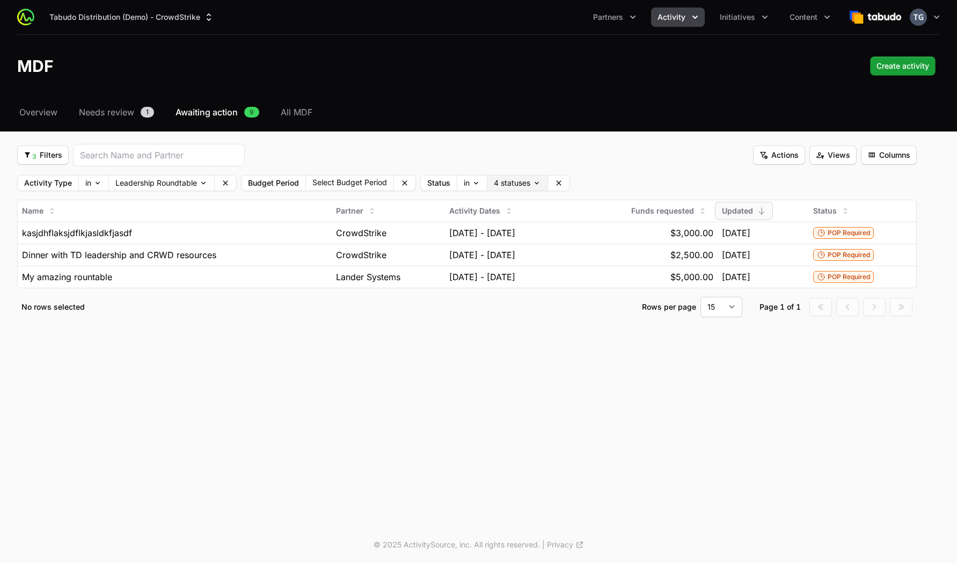
click at [525, 187] on body "Tabudo Distribution (Demo) - CrowdStrike Partners Activity Initiatives Content …" at bounding box center [478, 281] width 957 height 563
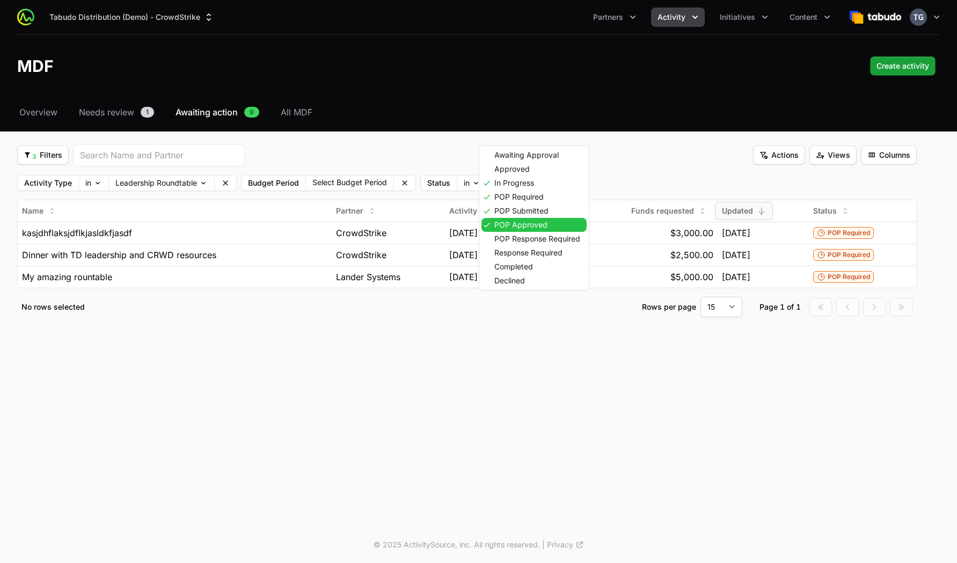
click at [540, 220] on div "POP Approved" at bounding box center [533, 225] width 105 height 14
click at [698, 155] on html "Tabudo Distribution (Demo) - CrowdStrike Partners Activity Initiatives Content …" at bounding box center [478, 281] width 957 height 563
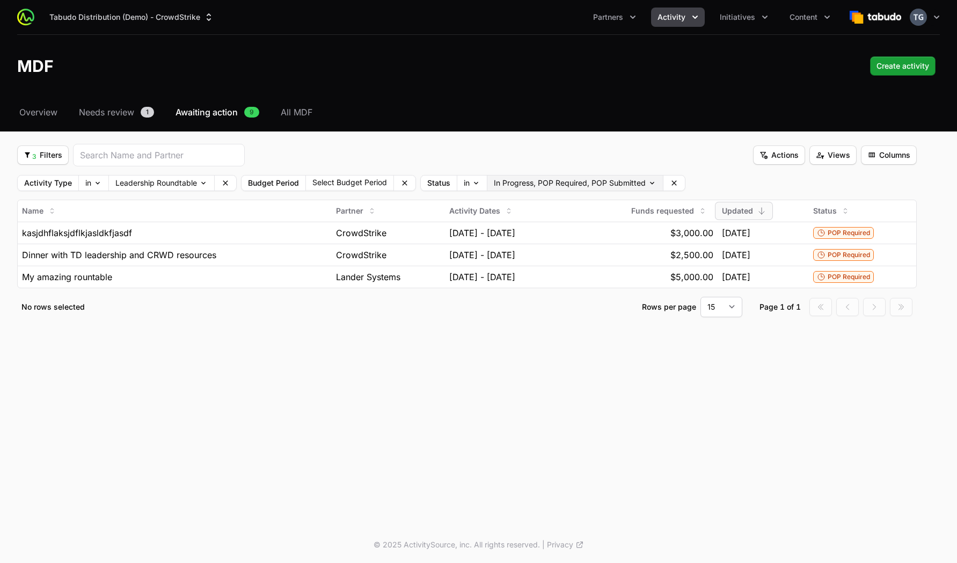
click at [588, 186] on body "Tabudo Distribution (Demo) - CrowdStrike Partners Activity Initiatives Content …" at bounding box center [478, 281] width 957 height 563
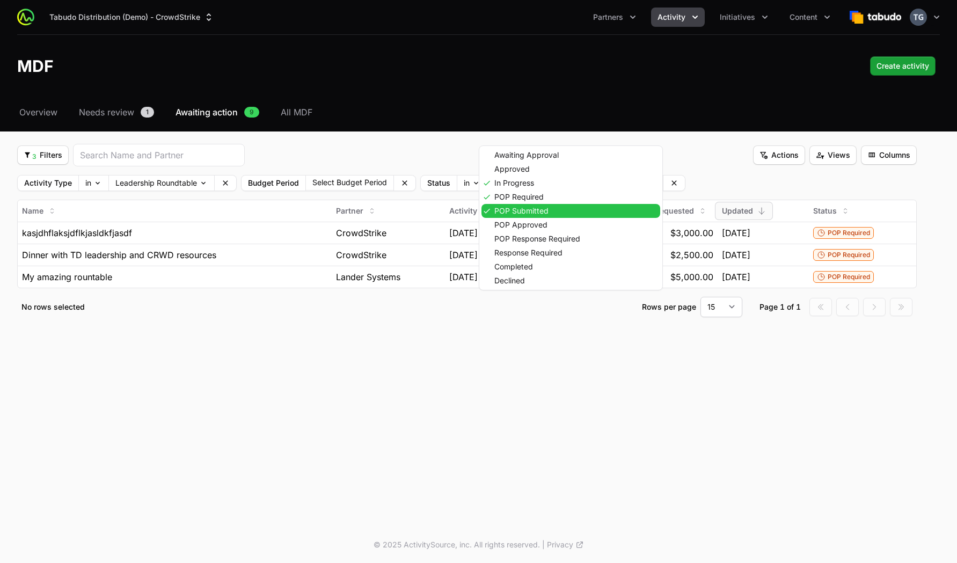
click at [541, 209] on span "POP Submitted" at bounding box center [521, 211] width 54 height 8
click at [662, 171] on html "Tabudo Distribution (Demo) - CrowdStrike Partners Activity Initiatives Content …" at bounding box center [478, 281] width 957 height 563
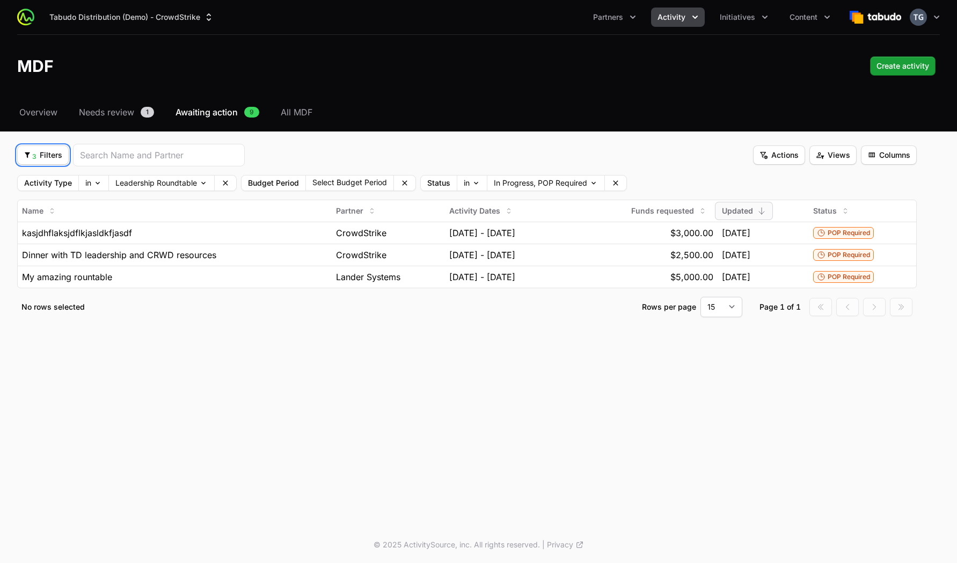
click at [52, 158] on span "3 Filters" at bounding box center [43, 155] width 39 height 13
drag, startPoint x: 56, startPoint y: 229, endPoint x: 85, endPoint y: 228, distance: 29.0
click at [56, 229] on div "Partner Type" at bounding box center [59, 229] width 113 height 16
click at [807, 182] on body "Tabudo Distribution (Demo) - CrowdStrike Partners Activity Initiatives Content …" at bounding box center [478, 281] width 957 height 563
click at [776, 179] on body "Tabudo Distribution (Demo) - CrowdStrike Partners Activity Initiatives Content …" at bounding box center [478, 281] width 957 height 563
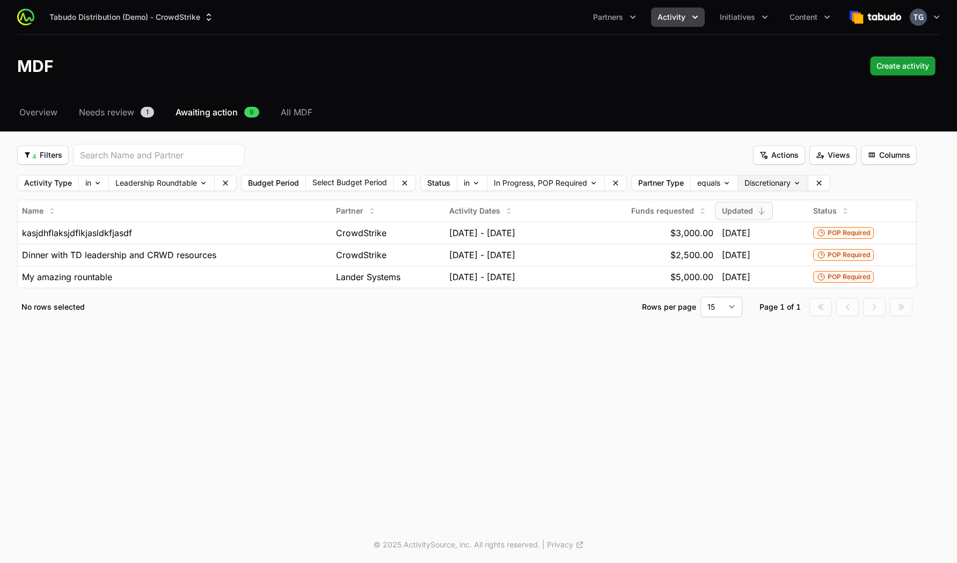
click at [773, 184] on body "Tabudo Distribution (Demo) - CrowdStrike Partners Activity Initiatives Content …" at bounding box center [478, 281] width 957 height 563
click at [774, 181] on body "Tabudo Distribution (Demo) - CrowdStrike Partners Activity Initiatives Content …" at bounding box center [478, 281] width 957 height 563
click at [562, 187] on body "Tabudo Distribution (Demo) - CrowdStrike Partners Activity Initiatives Content …" at bounding box center [478, 281] width 957 height 563
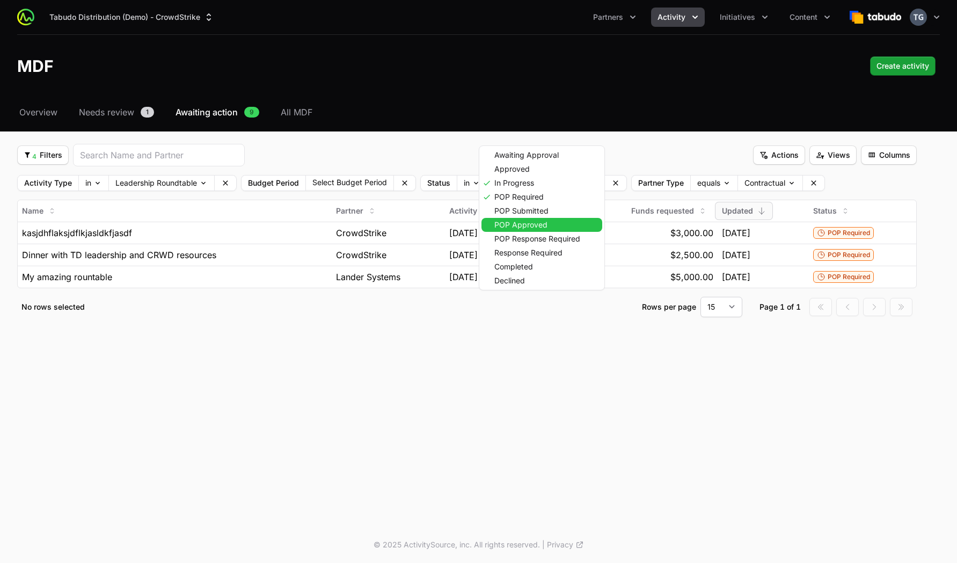
click at [563, 223] on div "POP Approved" at bounding box center [541, 225] width 121 height 14
click at [682, 156] on html "Tabudo Distribution (Demo) - CrowdStrike Partners Activity Initiatives Content …" at bounding box center [478, 281] width 957 height 563
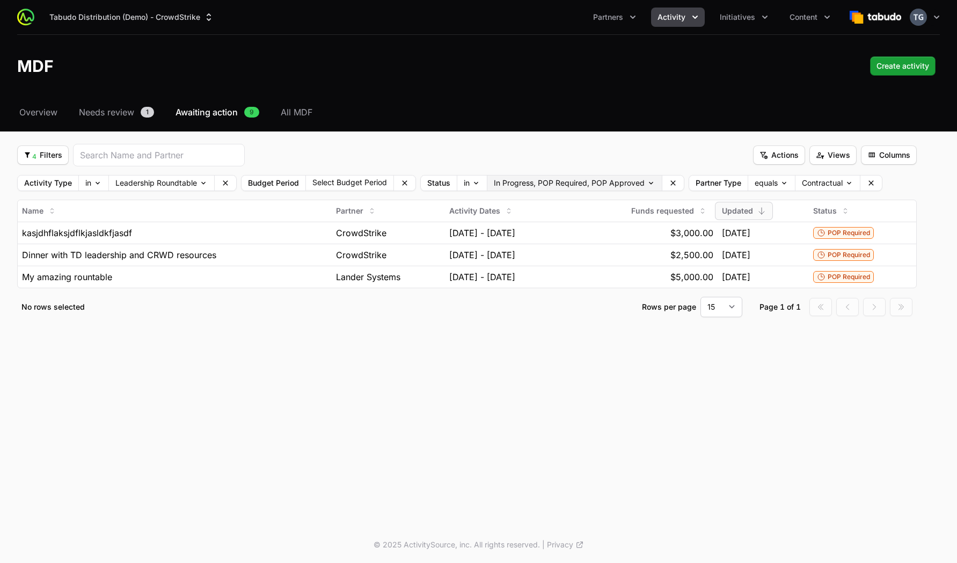
click at [625, 182] on body "Tabudo Distribution (Demo) - CrowdStrike Partners Activity Initiatives Content …" at bounding box center [478, 281] width 957 height 563
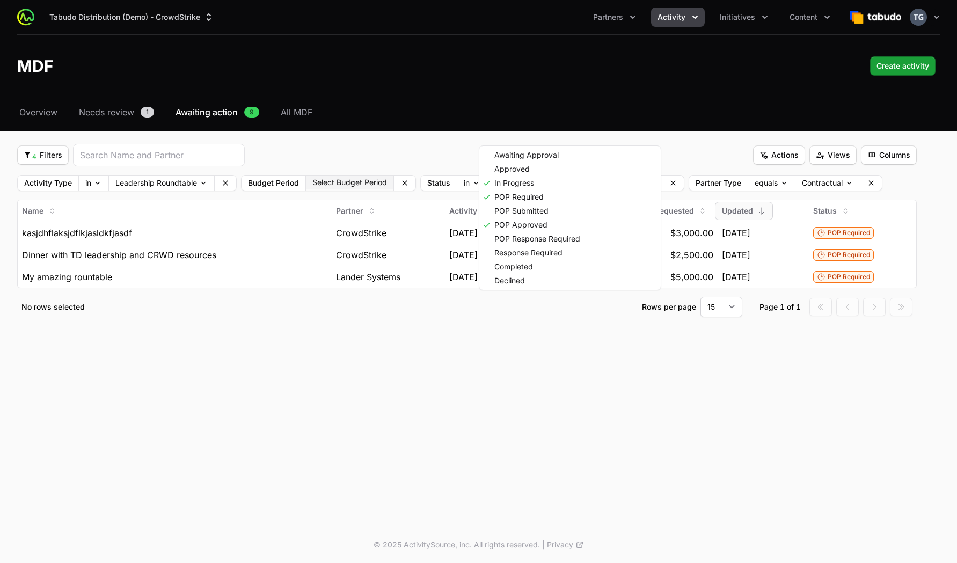
click at [350, 187] on html "Tabudo Distribution (Demo) - CrowdStrike Partners Activity Initiatives Content …" at bounding box center [478, 281] width 957 height 563
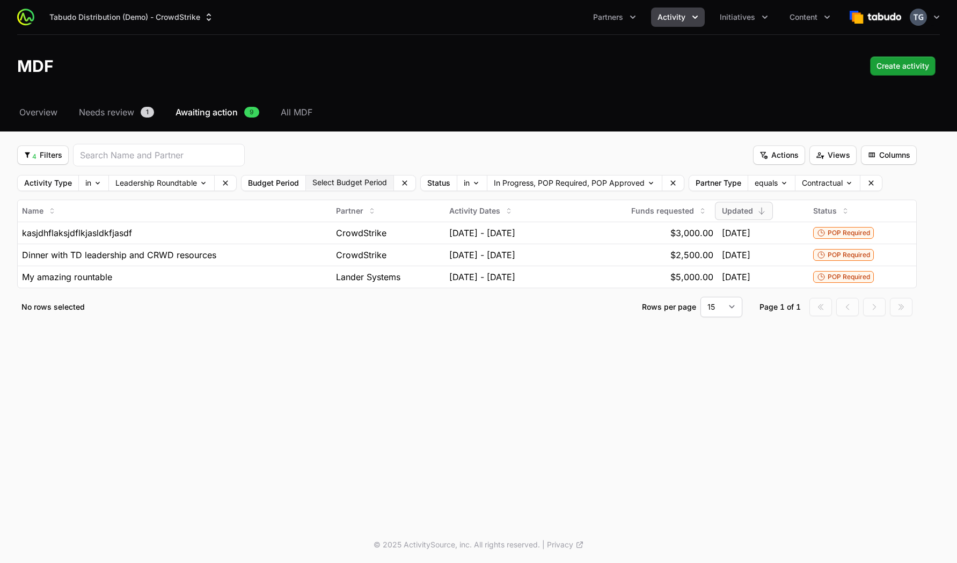
click at [349, 181] on button "Select Budget Period" at bounding box center [349, 183] width 87 height 14
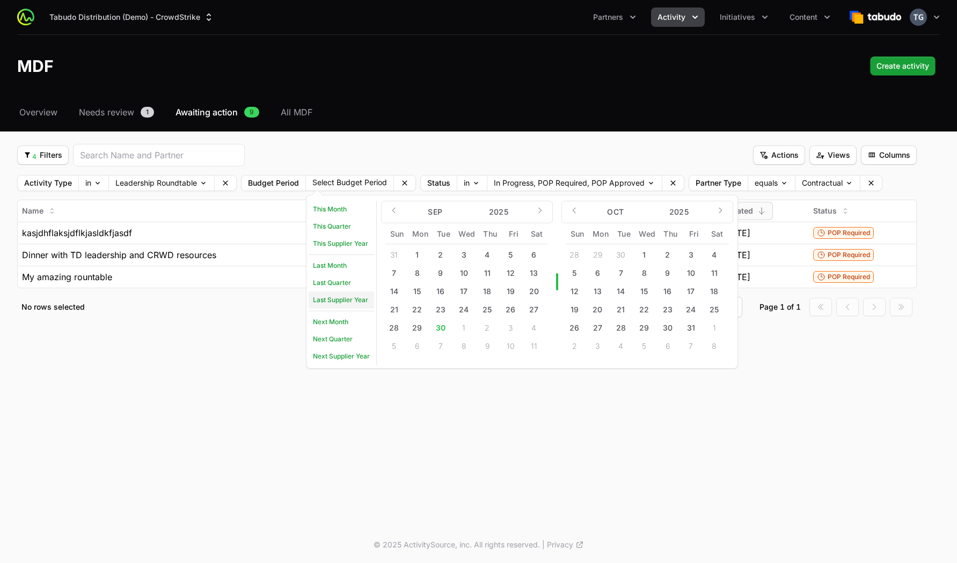
click at [333, 295] on link "Last Supplier Year" at bounding box center [341, 299] width 65 height 17
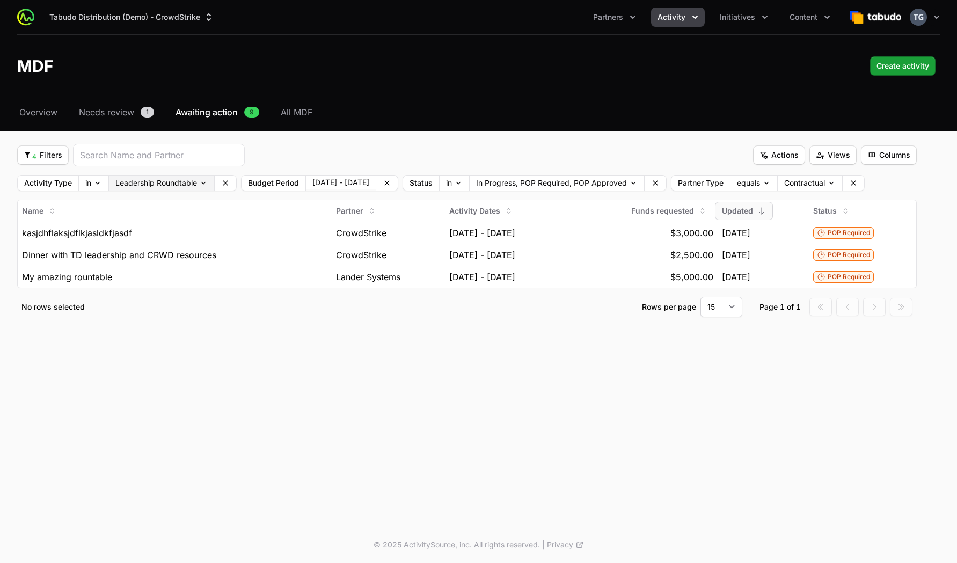
click at [157, 180] on body "Tabudo Distribution (Demo) - CrowdStrike Partners Activity Initiatives Content …" at bounding box center [478, 281] width 957 height 563
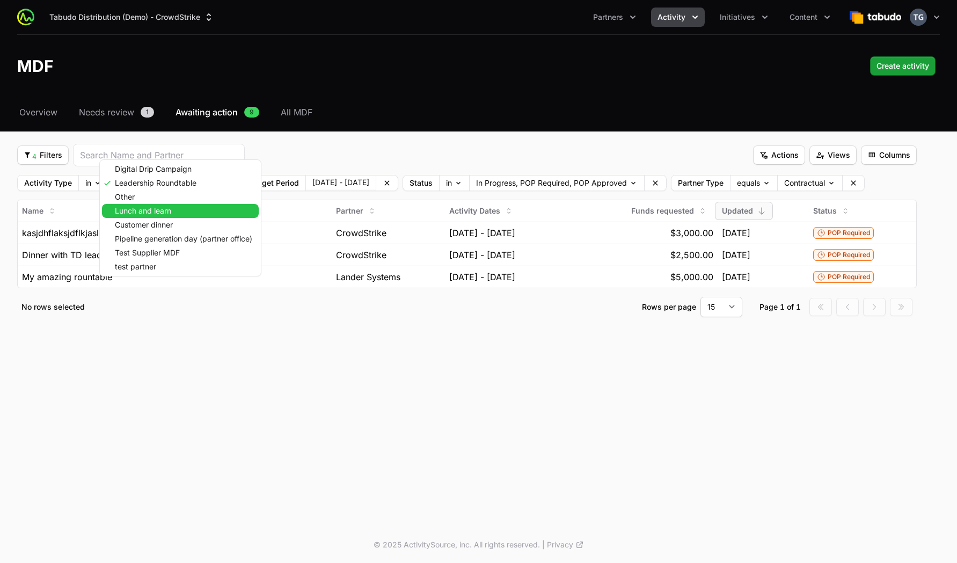
click at [221, 214] on div "Lunch and learn" at bounding box center [180, 211] width 157 height 14
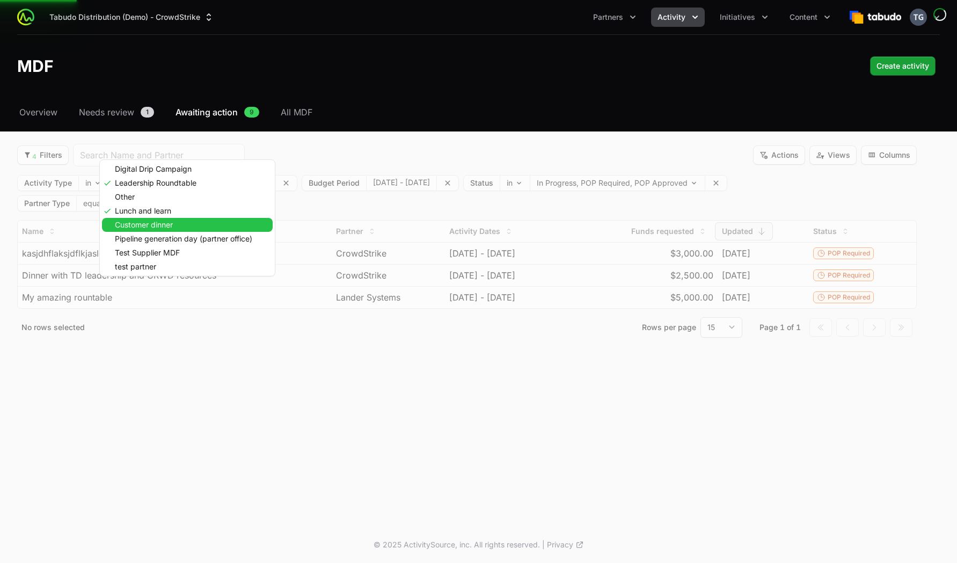
click at [214, 225] on div "Customer dinner" at bounding box center [187, 225] width 171 height 14
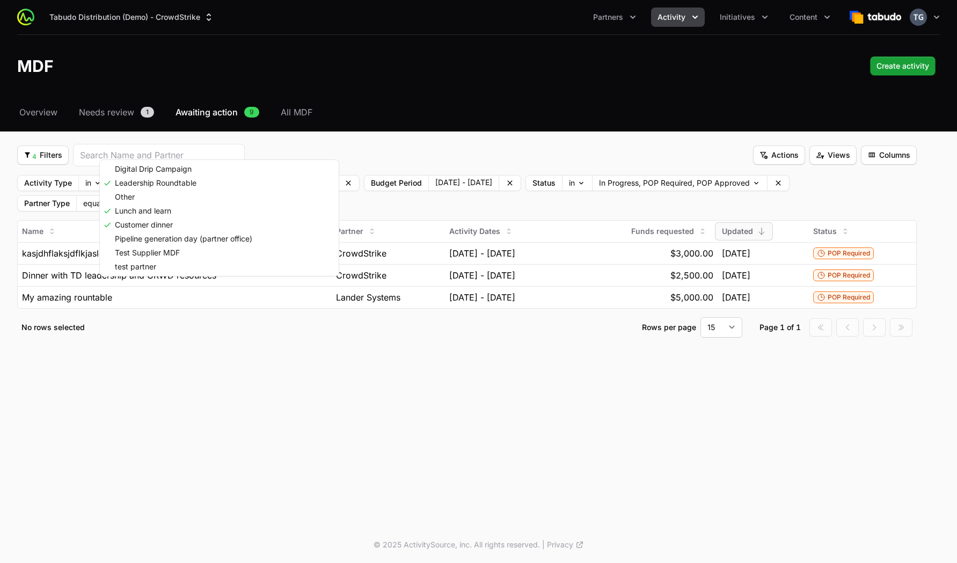
click at [422, 205] on html "Tabudo Distribution (Demo) - CrowdStrike Partners Activity Initiatives Content …" at bounding box center [478, 281] width 957 height 563
click at [279, 186] on body "Tabudo Distribution (Demo) - CrowdStrike Partners Activity Initiatives Content …" at bounding box center [478, 281] width 957 height 563
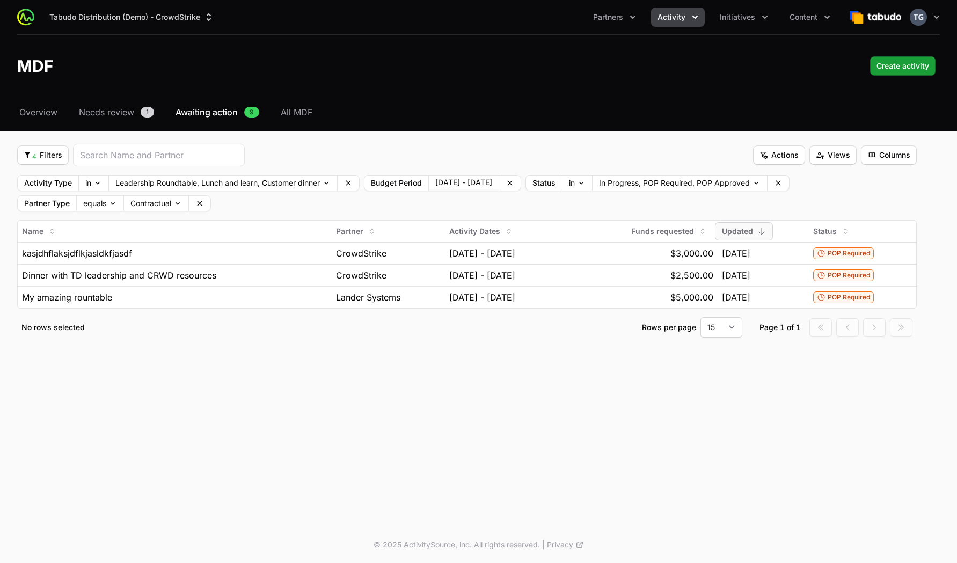
click at [421, 158] on html "Tabudo Distribution (Demo) - CrowdStrike Partners Activity Initiatives Content …" at bounding box center [478, 281] width 957 height 563
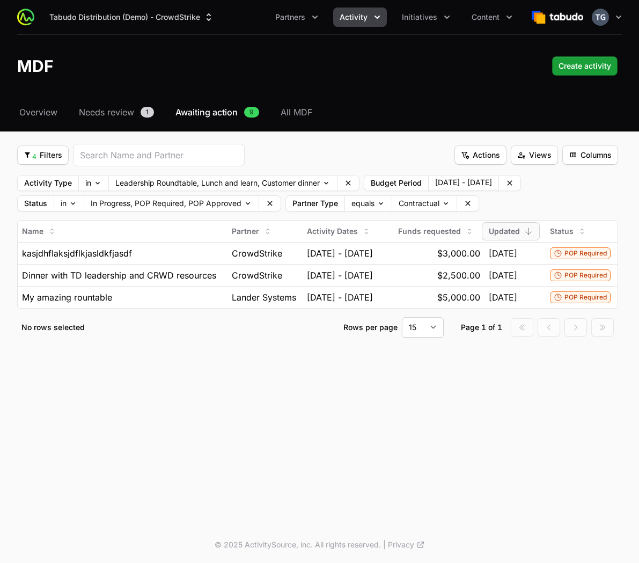
click at [344, 17] on span "Activity" at bounding box center [354, 17] width 28 height 11
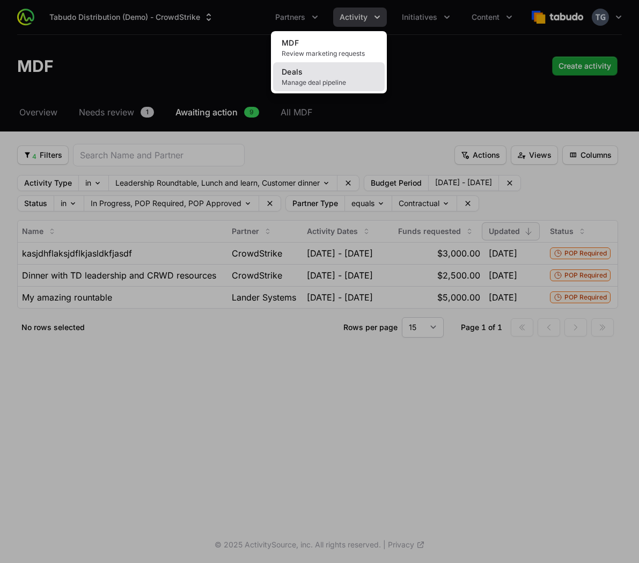
click at [347, 74] on link "Deals Manage deal pipeline" at bounding box center [329, 76] width 112 height 29
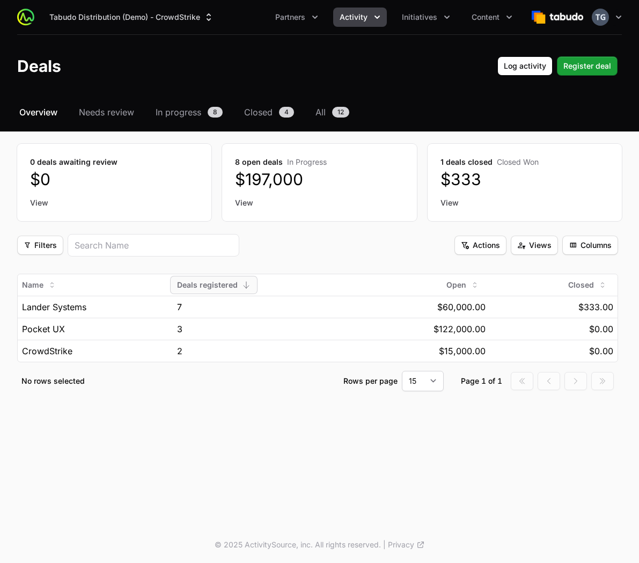
click at [360, 12] on span "Activity" at bounding box center [354, 17] width 28 height 11
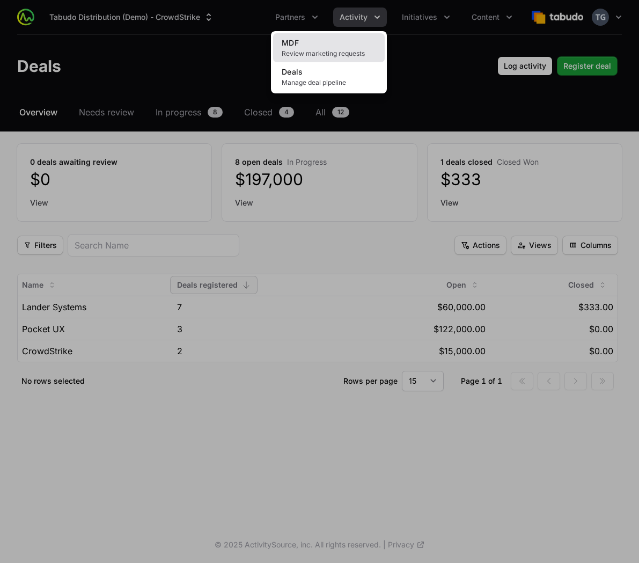
click at [358, 52] on span "Review marketing requests" at bounding box center [329, 53] width 94 height 9
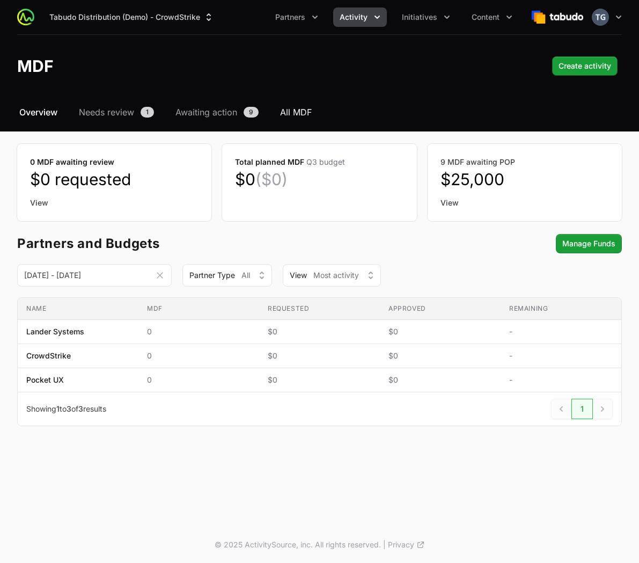
click at [301, 113] on span "All MDF" at bounding box center [296, 112] width 32 height 13
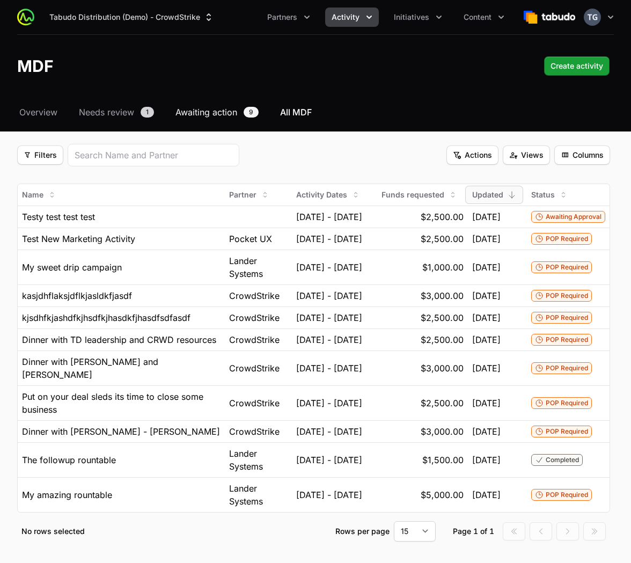
click at [233, 110] on span "Awaiting action" at bounding box center [207, 112] width 62 height 13
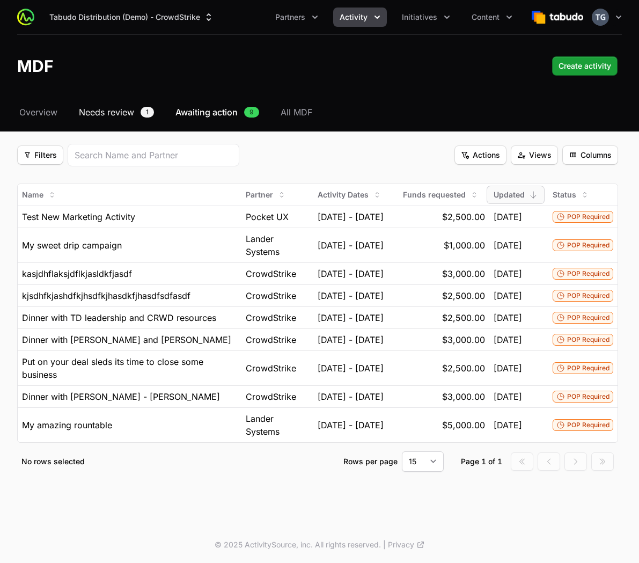
click at [114, 116] on span "Needs review" at bounding box center [106, 112] width 55 height 13
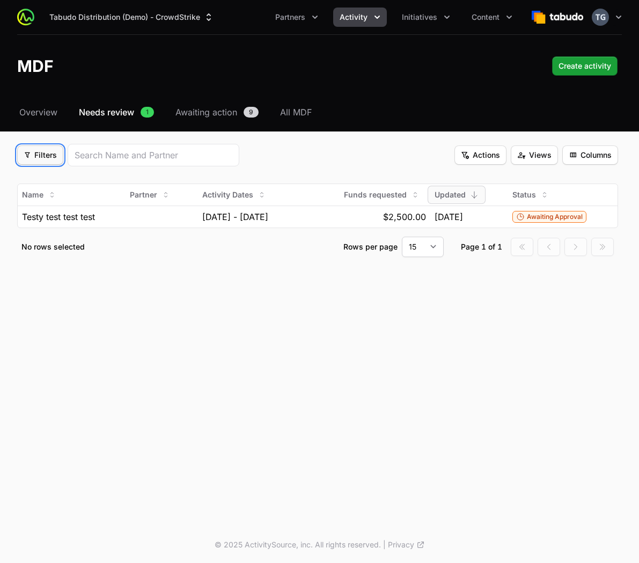
click at [50, 161] on span "Filters" at bounding box center [40, 155] width 33 height 13
click at [230, 170] on html "Tabudo Distribution (Demo) - CrowdStrike Partners Activity Initiatives Content …" at bounding box center [319, 281] width 639 height 563
click at [49, 153] on span "Filters" at bounding box center [40, 155] width 33 height 13
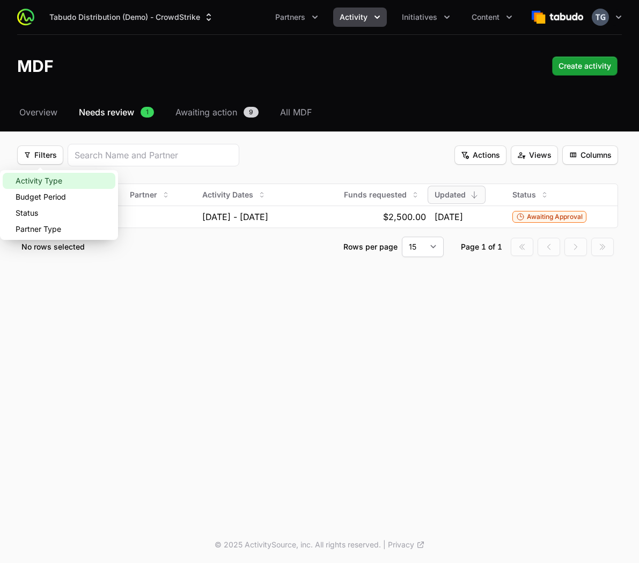
click at [55, 182] on div "Activity Type" at bounding box center [59, 181] width 113 height 16
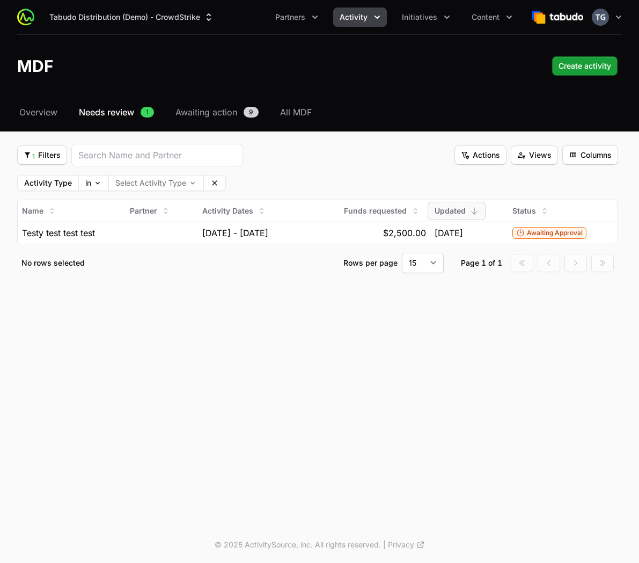
click at [213, 181] on icon at bounding box center [214, 183] width 9 height 9
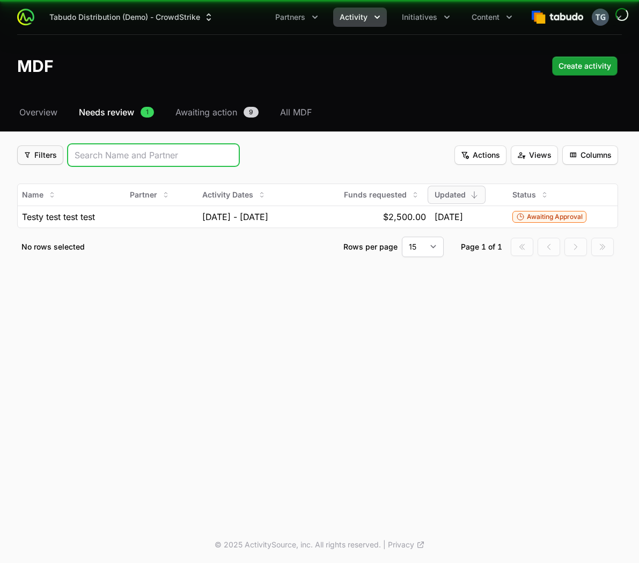
drag, startPoint x: 82, startPoint y: 160, endPoint x: 56, endPoint y: 163, distance: 25.9
click at [79, 162] on div at bounding box center [154, 155] width 172 height 23
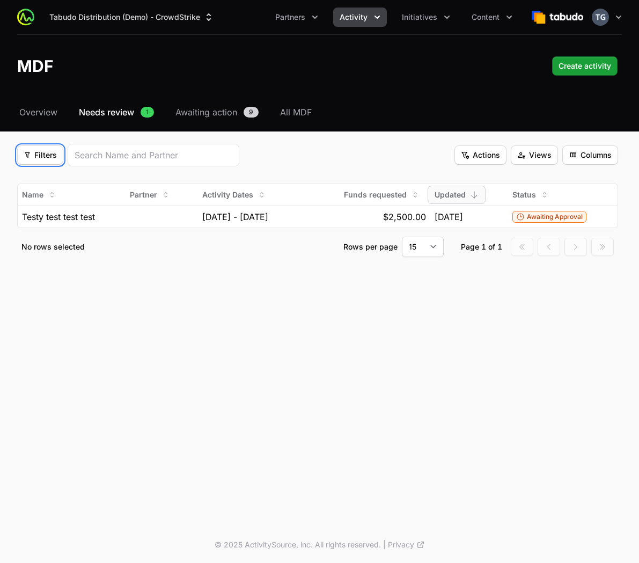
click at [38, 156] on span "Filters" at bounding box center [40, 155] width 33 height 13
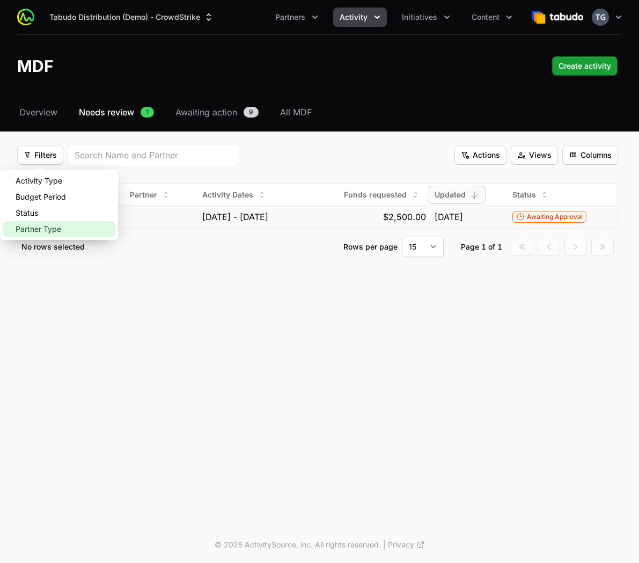
click at [76, 234] on div "Partner Type" at bounding box center [59, 229] width 113 height 16
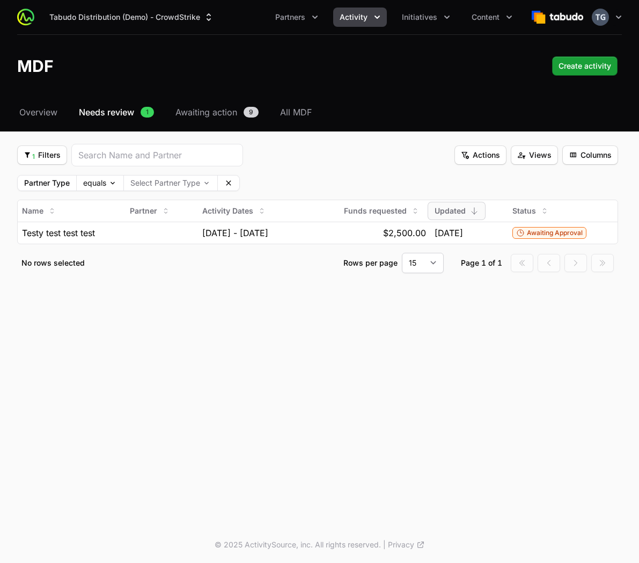
click at [231, 183] on icon at bounding box center [228, 183] width 9 height 9
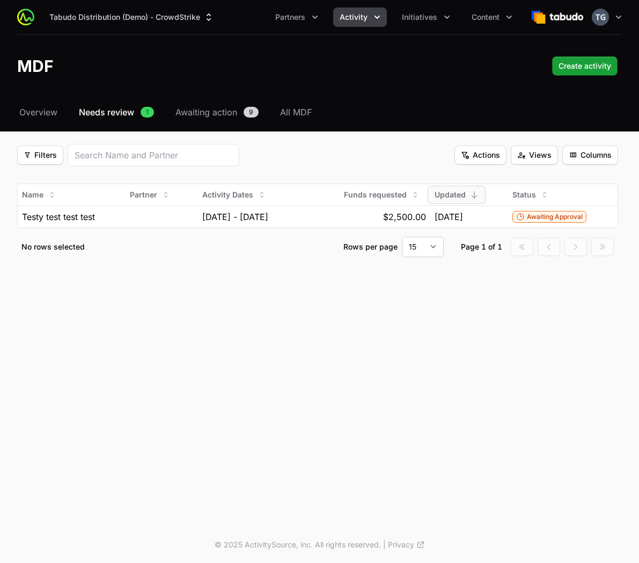
click at [368, 17] on button "Activity" at bounding box center [360, 17] width 54 height 19
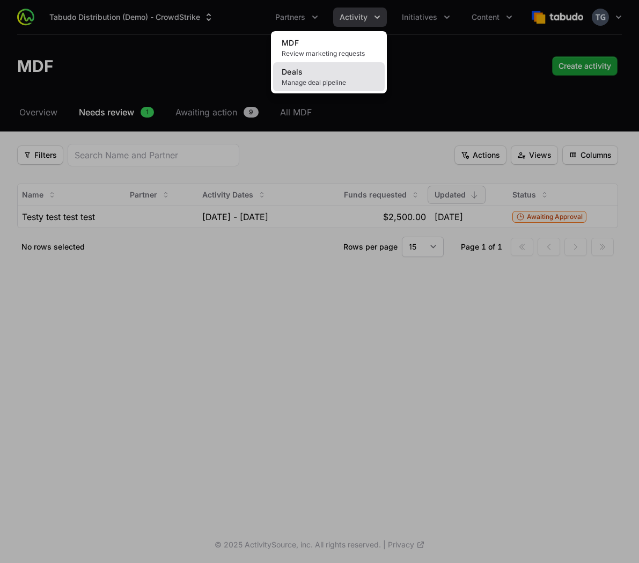
click at [345, 82] on span "Manage deal pipeline" at bounding box center [329, 82] width 94 height 9
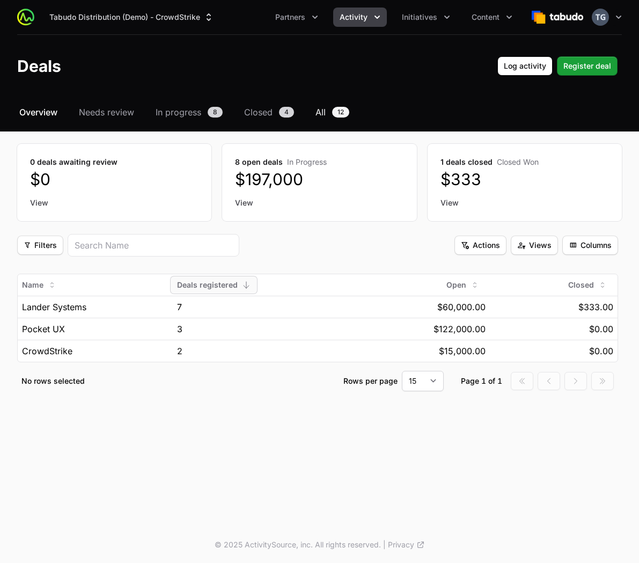
click at [327, 114] on link "All 12" at bounding box center [332, 112] width 38 height 13
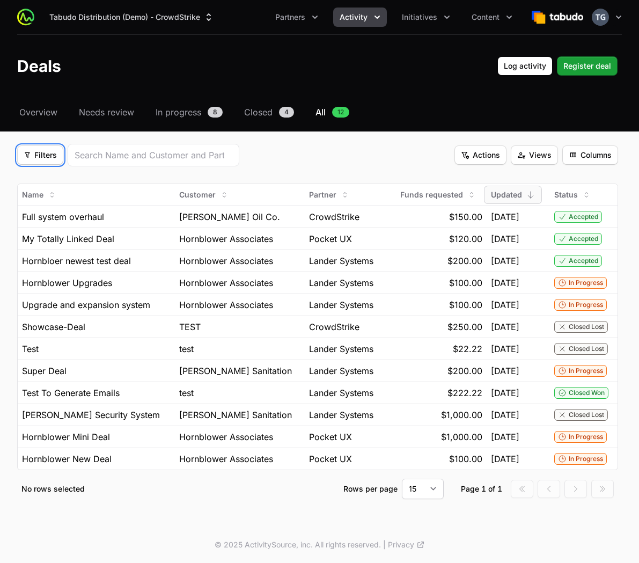
click at [37, 156] on span "Filters" at bounding box center [40, 155] width 33 height 13
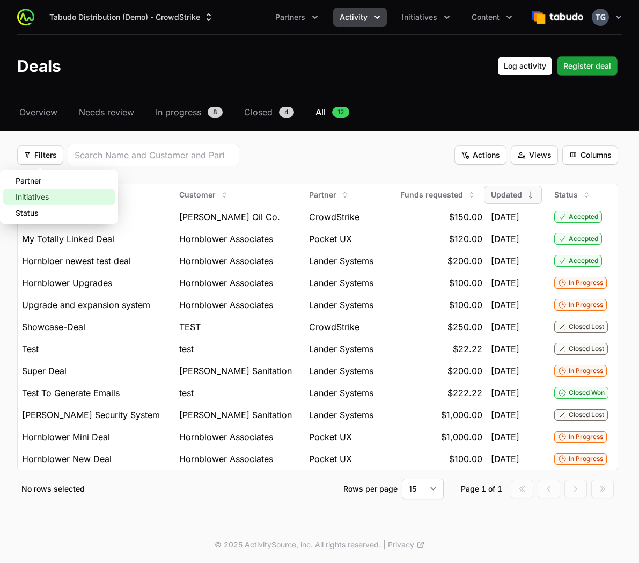
click at [64, 195] on div "Initiatives" at bounding box center [59, 197] width 113 height 16
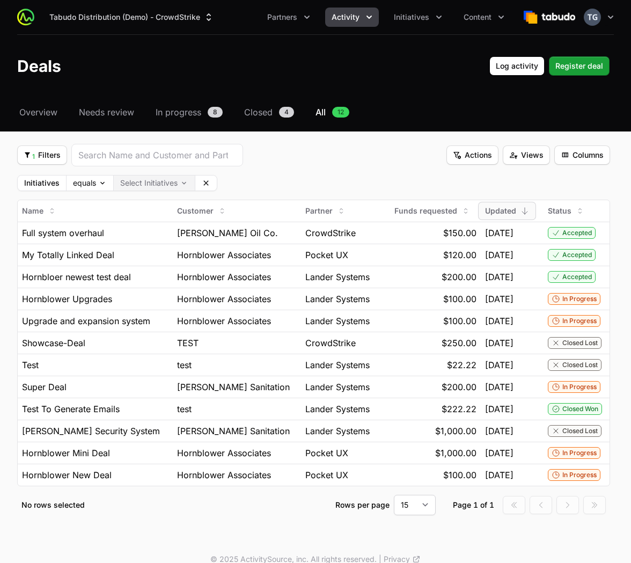
click at [147, 187] on body "Tabudo Distribution (Demo) - CrowdStrike Partners Activity Initiatives Content …" at bounding box center [315, 289] width 631 height 578
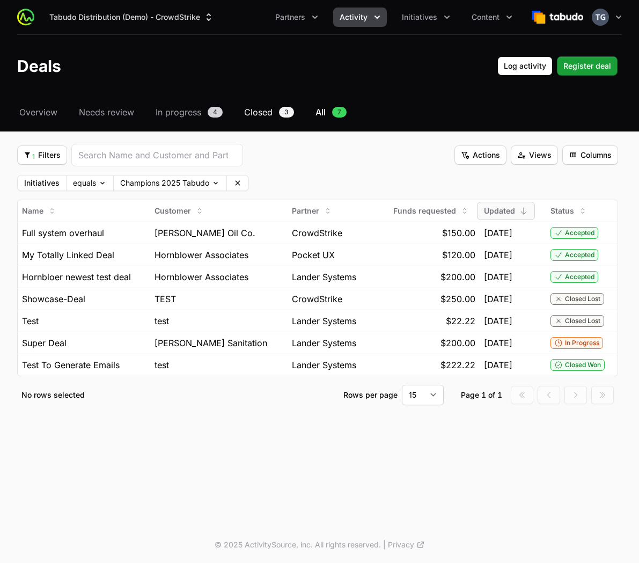
click at [267, 117] on span "Closed" at bounding box center [258, 112] width 28 height 13
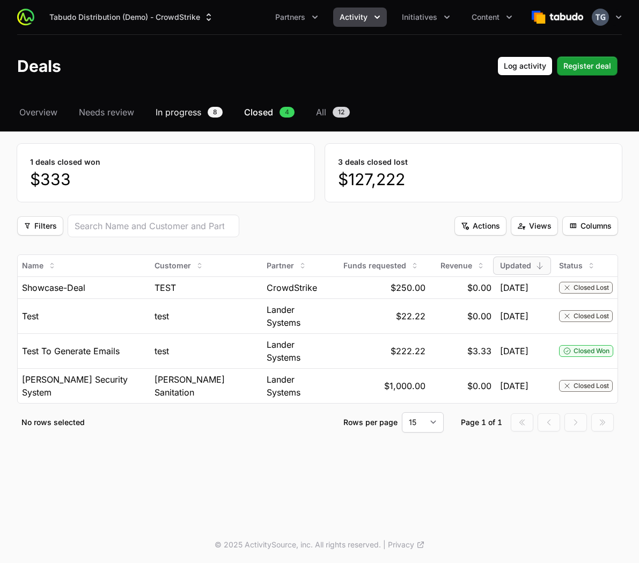
click at [172, 106] on span "In progress" at bounding box center [179, 112] width 46 height 13
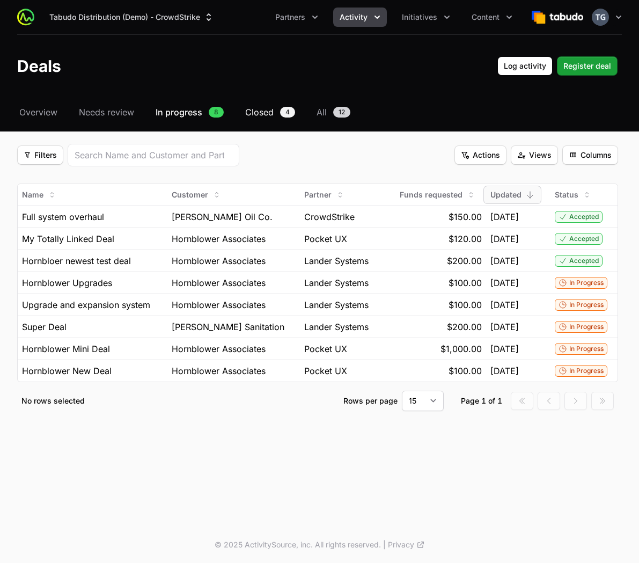
click at [257, 118] on span "Closed" at bounding box center [259, 112] width 28 height 13
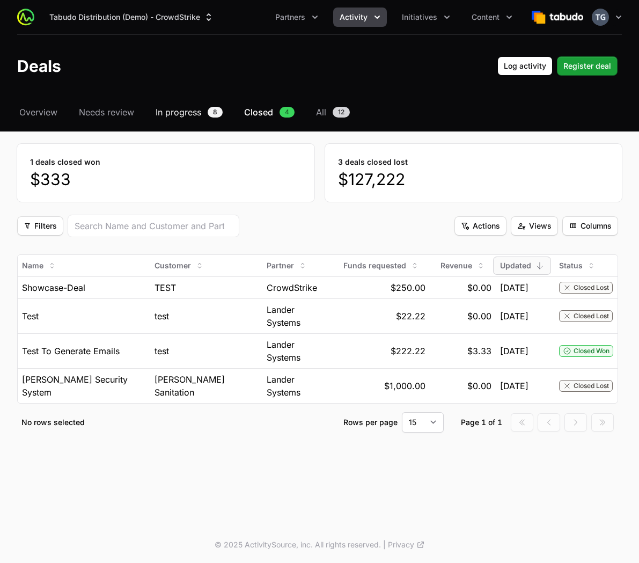
click at [170, 116] on span "In progress" at bounding box center [179, 112] width 46 height 13
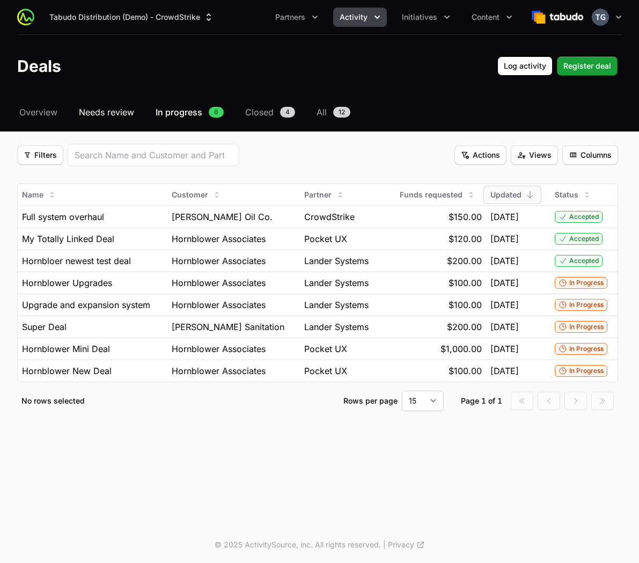
click at [100, 115] on span "Needs review" at bounding box center [106, 112] width 55 height 13
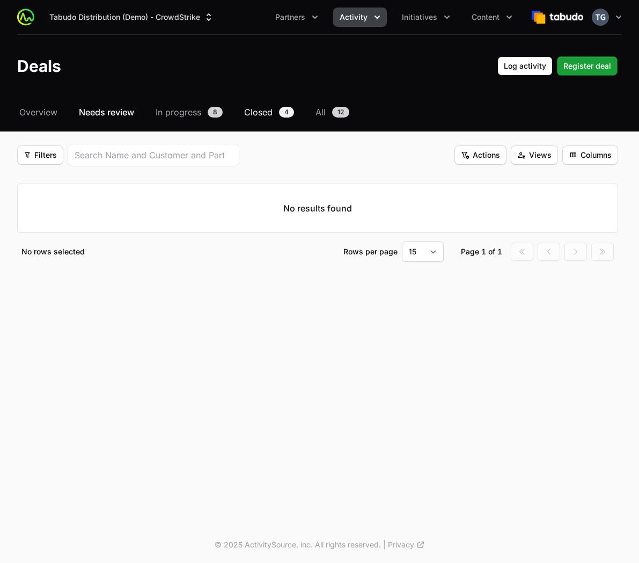
click at [251, 111] on span "Closed" at bounding box center [258, 112] width 28 height 13
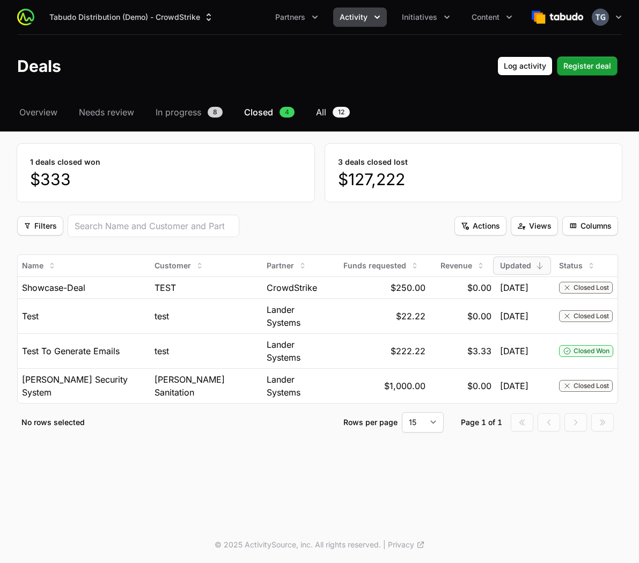
click at [343, 111] on span "12" at bounding box center [341, 112] width 17 height 11
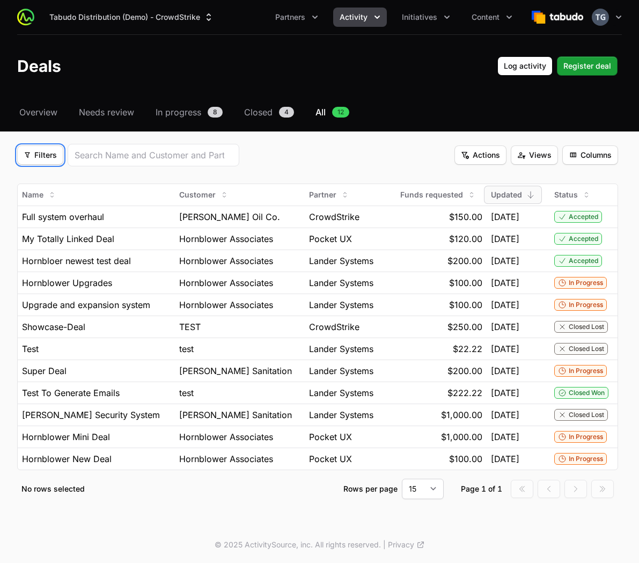
click at [58, 159] on button "Filters Filters" at bounding box center [40, 154] width 46 height 19
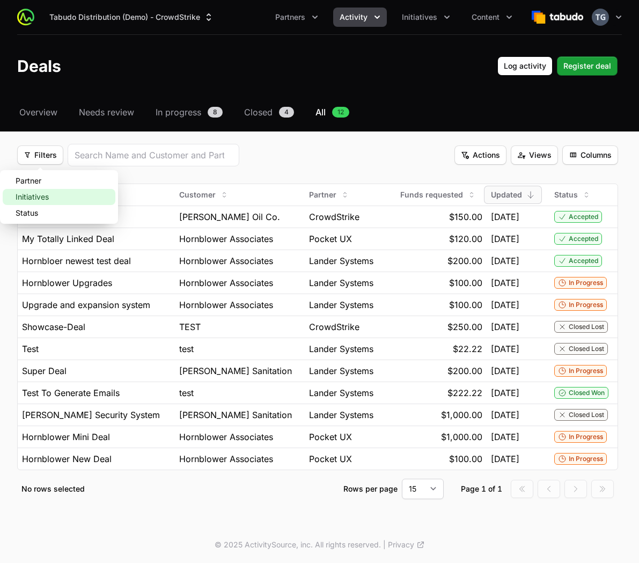
click at [40, 197] on div "Initiatives" at bounding box center [59, 197] width 113 height 16
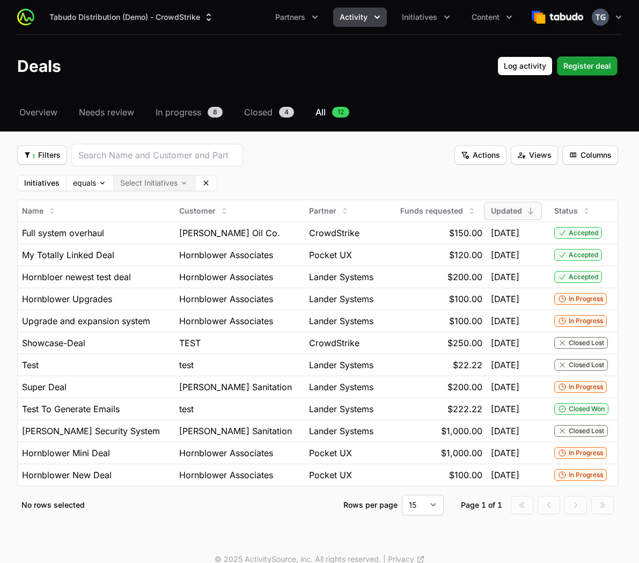
click at [130, 181] on body "Tabudo Distribution (Demo) - CrowdStrike Partners Activity Initiatives Content …" at bounding box center [319, 289] width 639 height 578
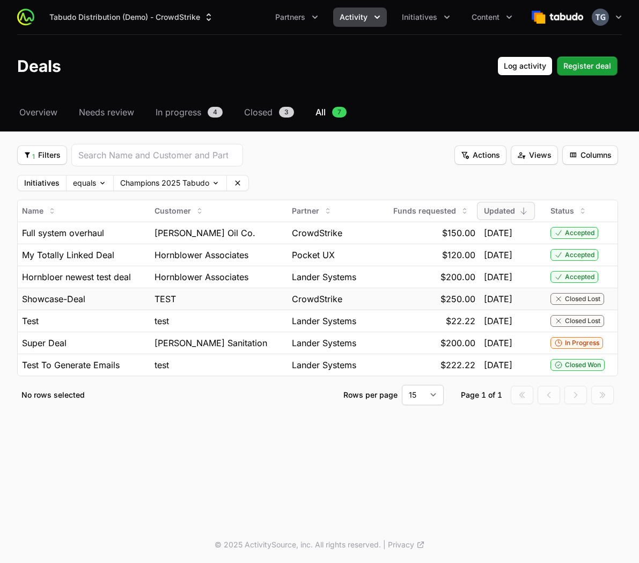
drag, startPoint x: 554, startPoint y: 305, endPoint x: 553, endPoint y: 297, distance: 8.1
click at [553, 305] on td "Closed Lost" at bounding box center [581, 299] width 71 height 22
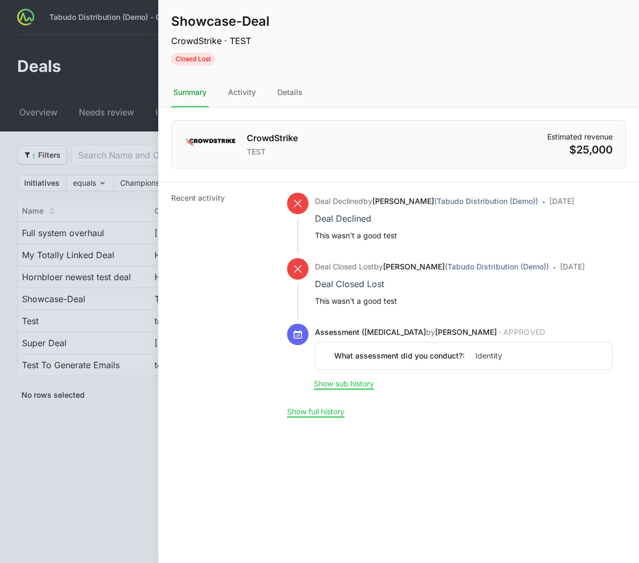
click at [65, 188] on div at bounding box center [319, 281] width 639 height 563
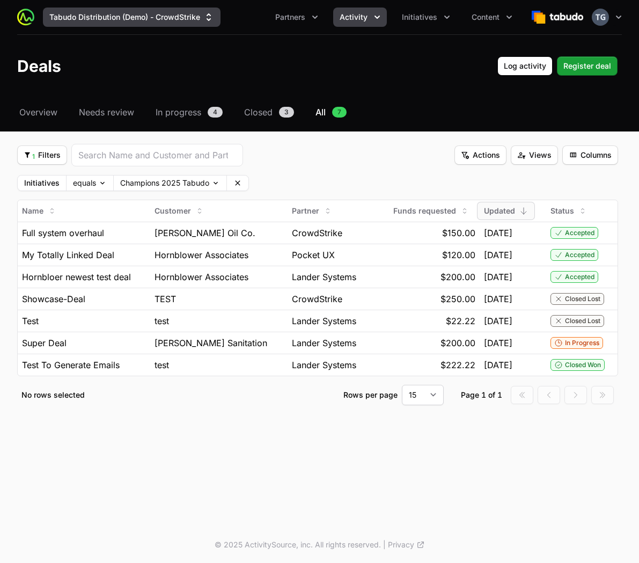
click at [206, 17] on icon "Supplier switch menu" at bounding box center [208, 17] width 11 height 11
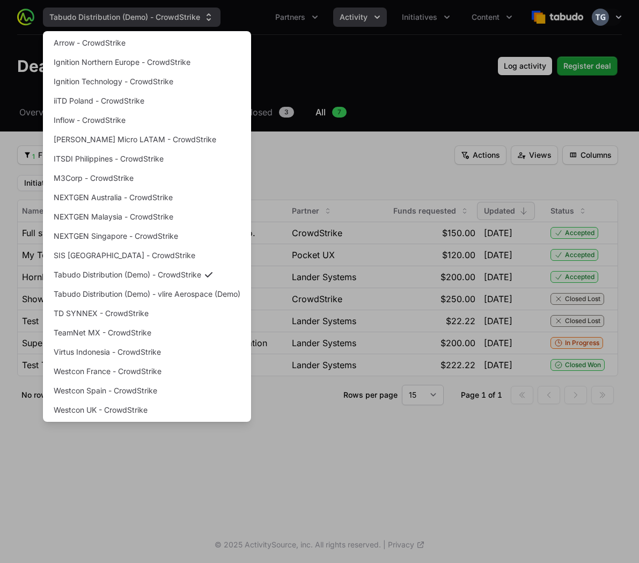
click at [205, 18] on div "Supplier switch menu" at bounding box center [319, 281] width 639 height 563
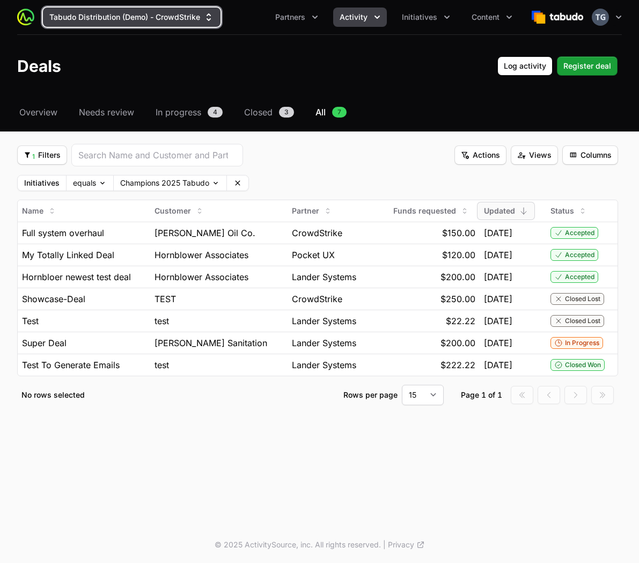
click at [205, 17] on icon "Supplier switch menu" at bounding box center [208, 17] width 11 height 11
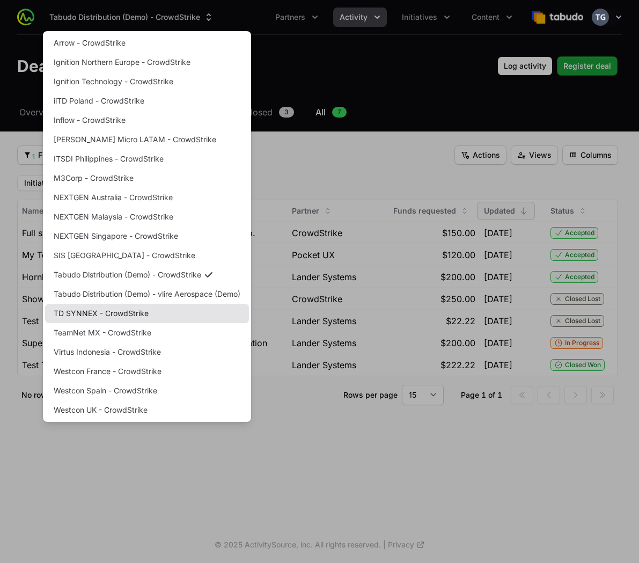
click at [132, 310] on link "TD SYNNEX - CrowdStrike" at bounding box center [147, 313] width 204 height 19
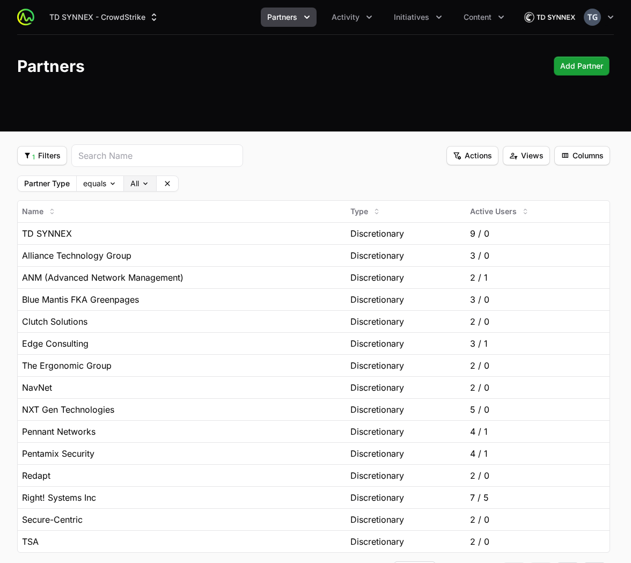
click at [149, 188] on body "TD SYNNEX - CrowdStrike Partners Activity Initiatives Content Open user menu Op…" at bounding box center [315, 322] width 631 height 644
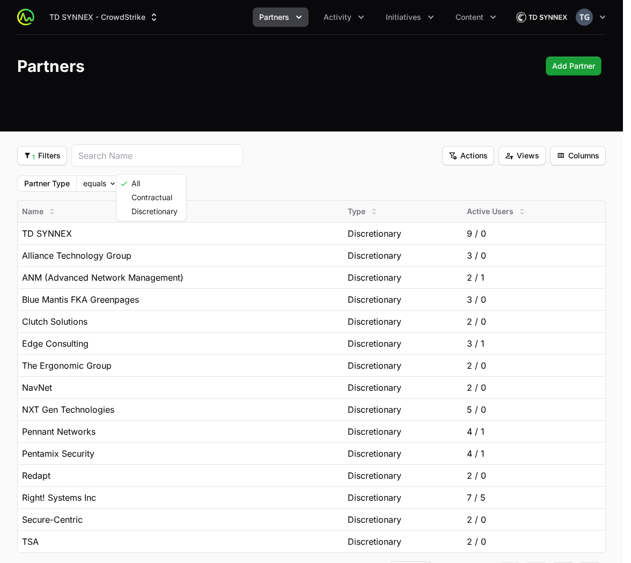
click at [302, 202] on html "TD SYNNEX - CrowdStrike Partners Activity Initiatives Content Open user menu Op…" at bounding box center [315, 322] width 631 height 644
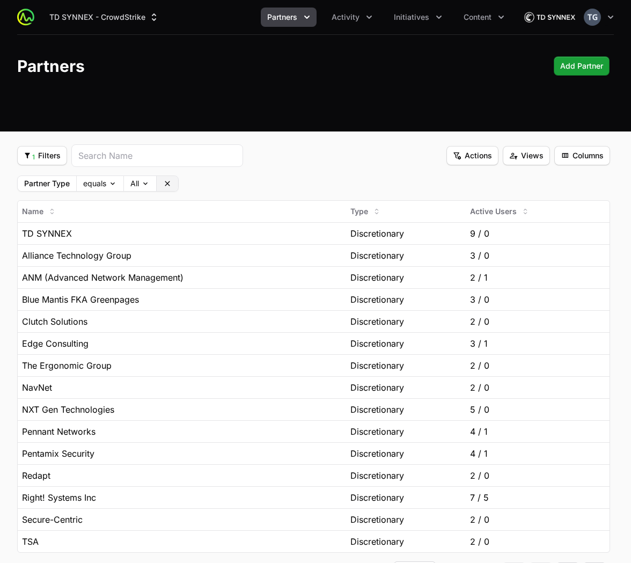
click at [162, 182] on button "Clear" at bounding box center [167, 183] width 21 height 15
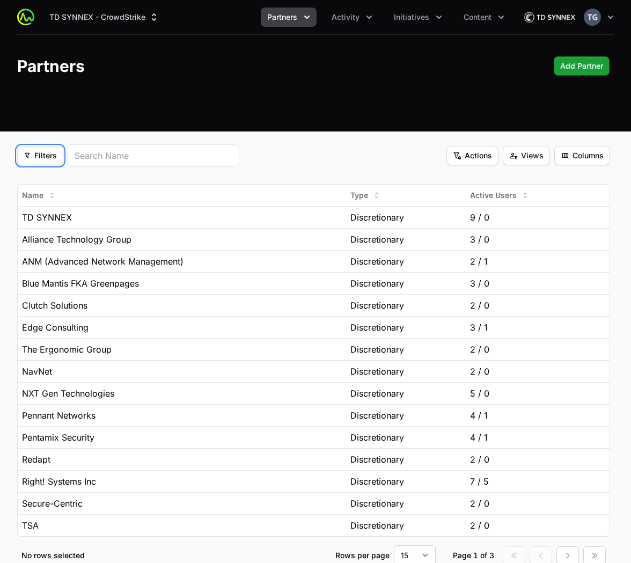
click at [42, 154] on span "Filters" at bounding box center [40, 155] width 33 height 13
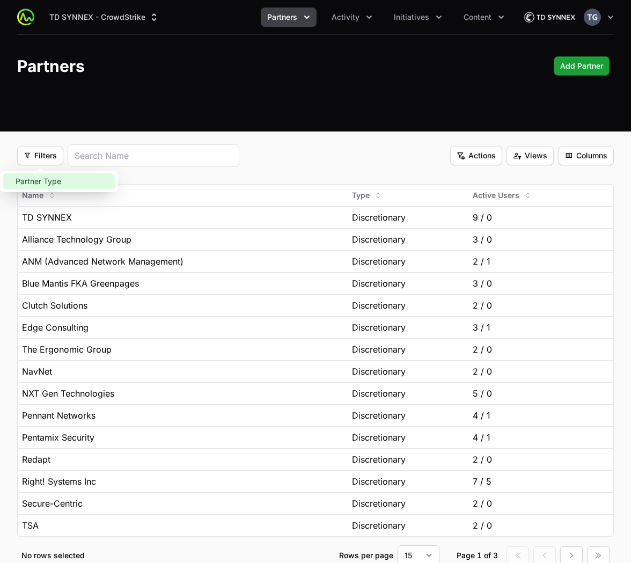
click at [82, 183] on div "Partner Type" at bounding box center [59, 181] width 113 height 16
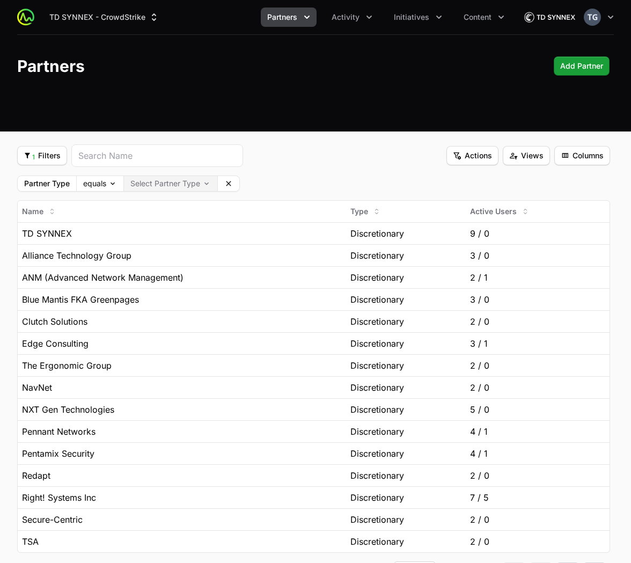
click at [189, 188] on body "TD SYNNEX - CrowdStrike Partners Activity Initiatives Content Open user menu Op…" at bounding box center [315, 322] width 631 height 644
drag, startPoint x: 206, startPoint y: 183, endPoint x: 221, endPoint y: 185, distance: 14.7
click at [207, 182] on icon at bounding box center [205, 183] width 9 height 9
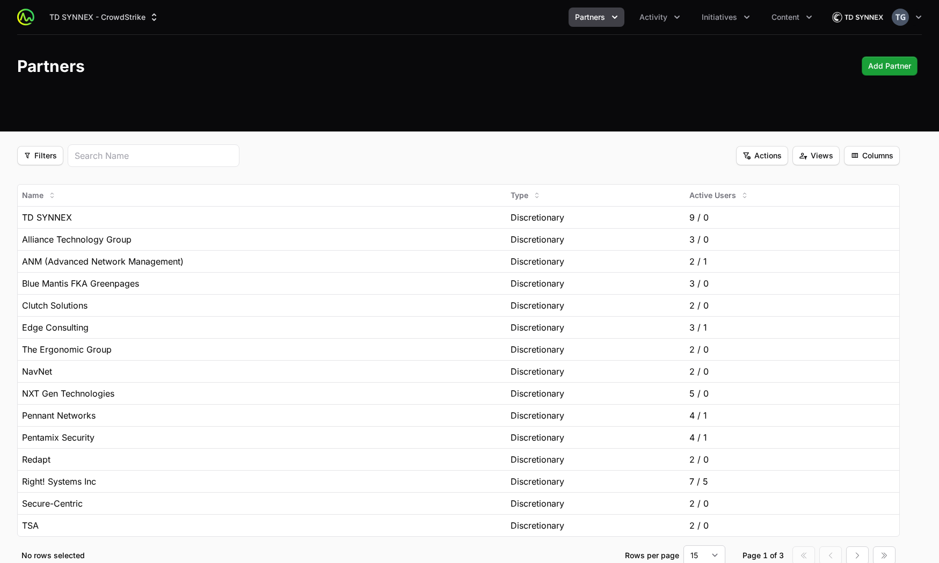
click at [616, 19] on icon "Partners menu" at bounding box center [614, 17] width 11 height 11
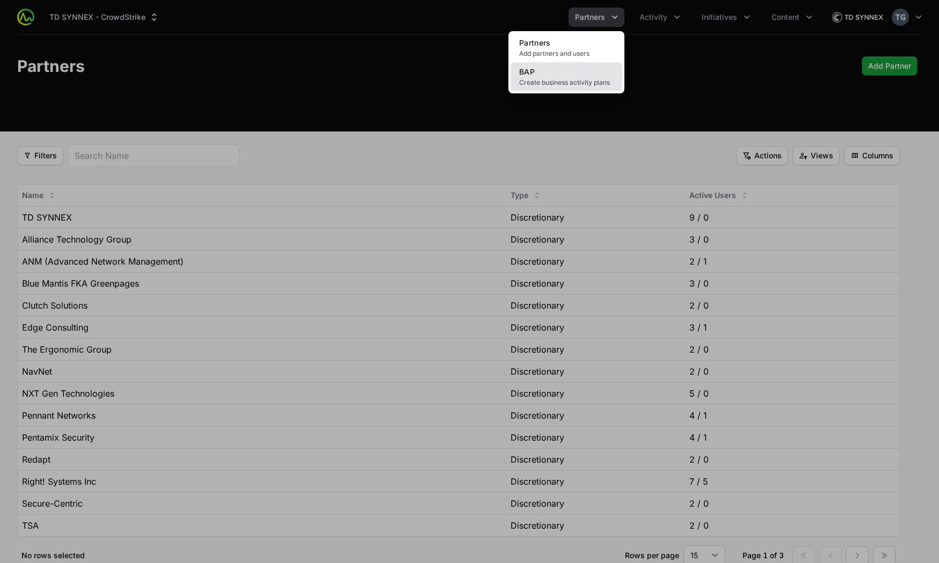
click at [596, 69] on link "BAP Create business activity plans" at bounding box center [566, 76] width 112 height 29
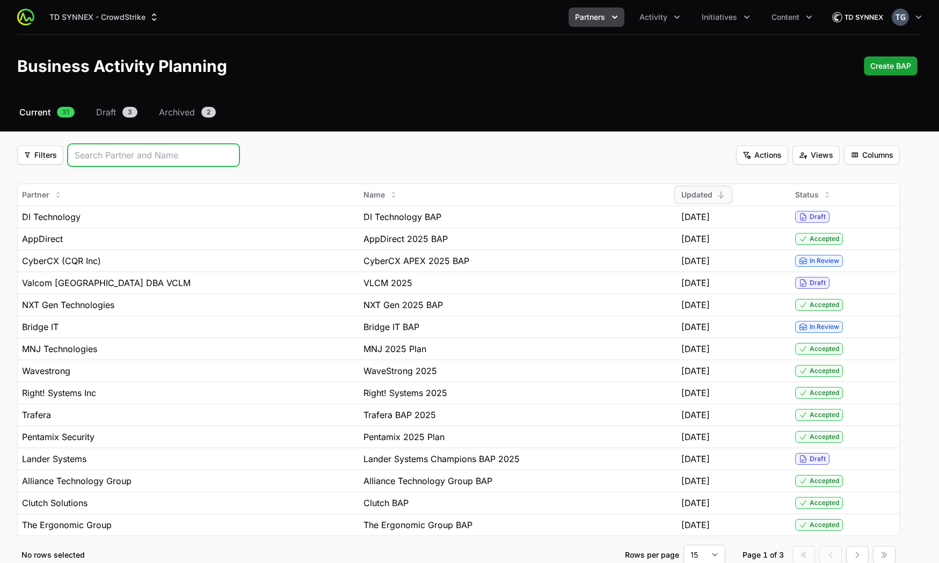
click at [110, 159] on input "Business Activity Plan Submissions" at bounding box center [154, 155] width 158 height 13
click at [132, 173] on fieldset "Filters Filters Actions Actions Views Views Columns Columns Partner Name Update…" at bounding box center [458, 354] width 882 height 421
click at [875, 153] on span "Columns" at bounding box center [871, 155] width 43 height 13
click at [814, 154] on html "TD SYNNEX - CrowdStrike Partners Activity Initiatives Content Open user menu Op…" at bounding box center [469, 313] width 939 height 627
click at [817, 155] on span "Views" at bounding box center [816, 155] width 34 height 13
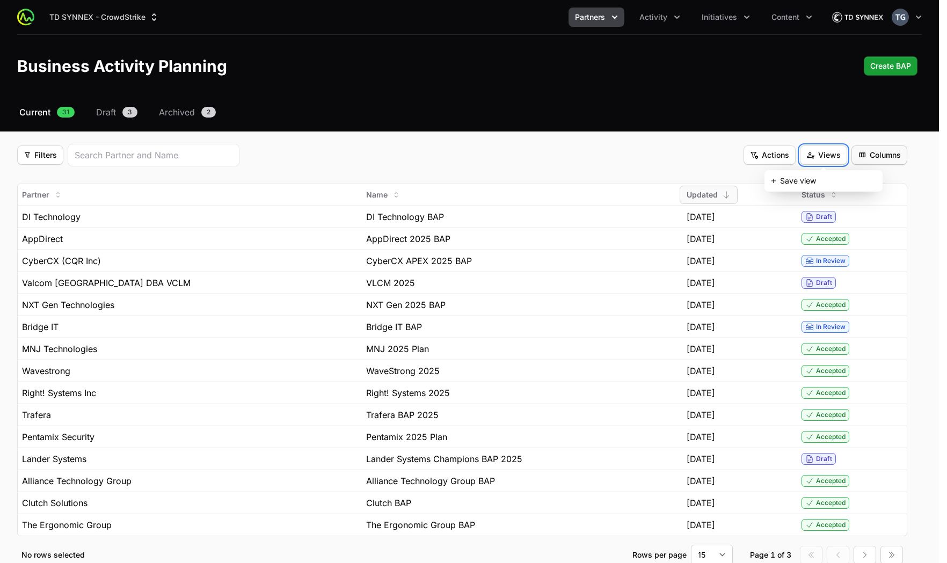
drag, startPoint x: 903, startPoint y: 155, endPoint x: 894, endPoint y: 155, distance: 9.1
click at [902, 155] on html "TD SYNNEX - CrowdStrike Partners Activity Initiatives Content Open user menu Op…" at bounding box center [473, 313] width 947 height 627
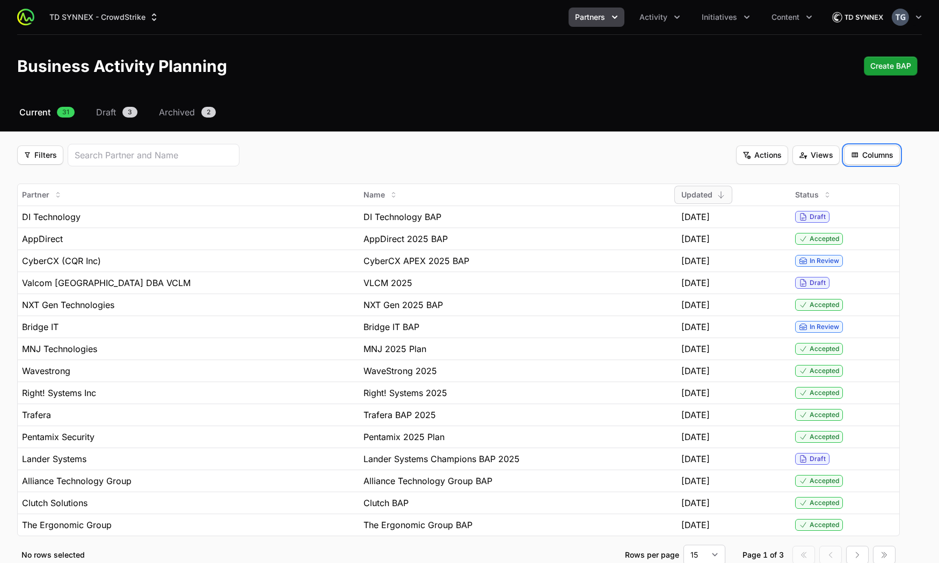
click at [892, 154] on span "Columns" at bounding box center [871, 155] width 43 height 13
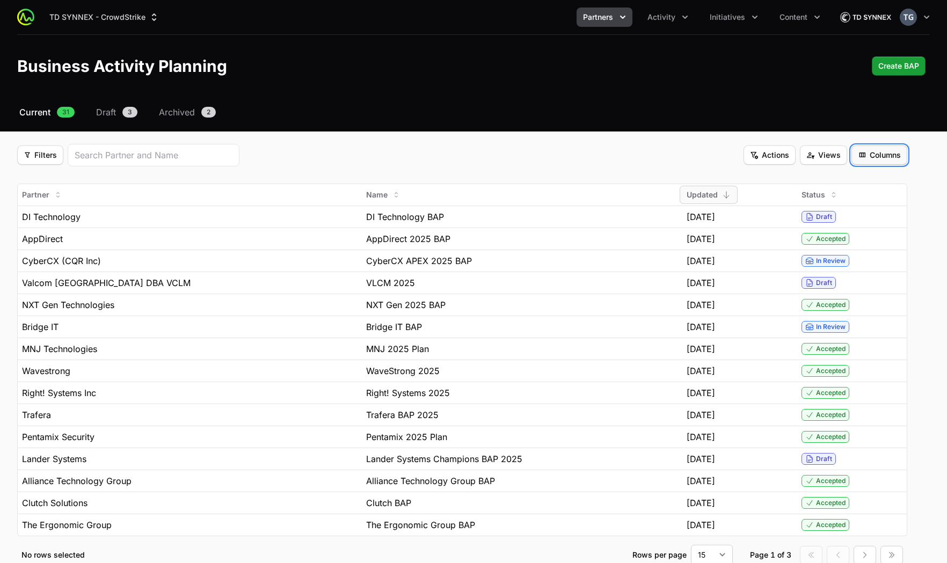
click at [871, 155] on html "TD SYNNEX - CrowdStrike Partners Activity Initiatives Content Open user menu Op…" at bounding box center [473, 313] width 947 height 627
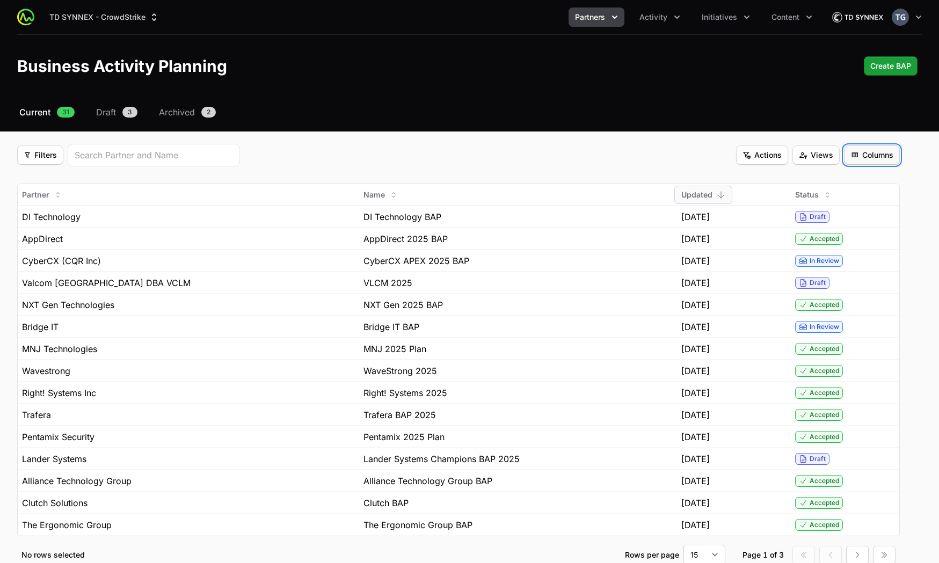
click at [871, 154] on span "Columns" at bounding box center [871, 155] width 43 height 13
click at [826, 165] on html "TD SYNNEX - CrowdStrike Partners Activity Initiatives Content Open user menu Op…" at bounding box center [469, 313] width 939 height 627
click at [825, 158] on span "Views" at bounding box center [816, 155] width 34 height 13
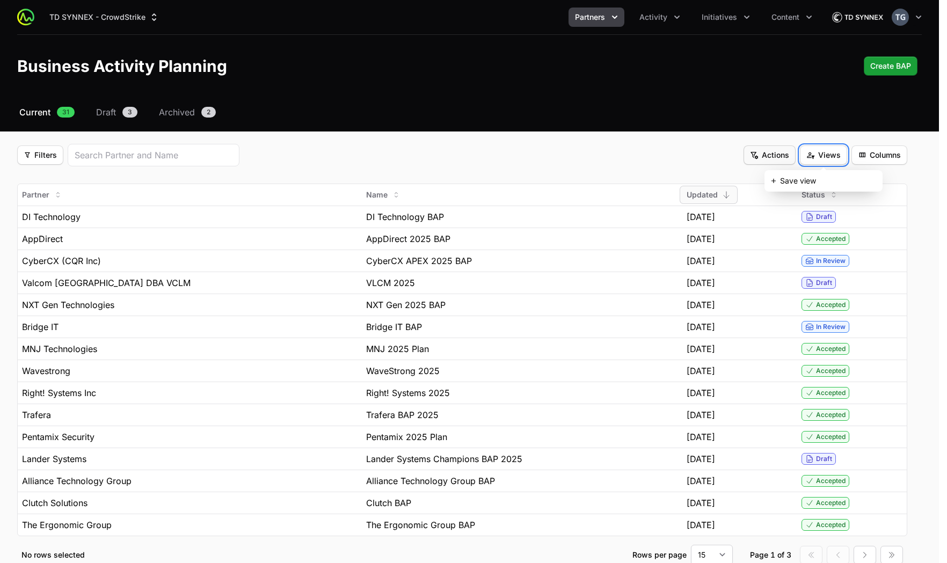
click at [773, 154] on html "TD SYNNEX - CrowdStrike Partners Activity Initiatives Content Open user menu Op…" at bounding box center [473, 313] width 947 height 627
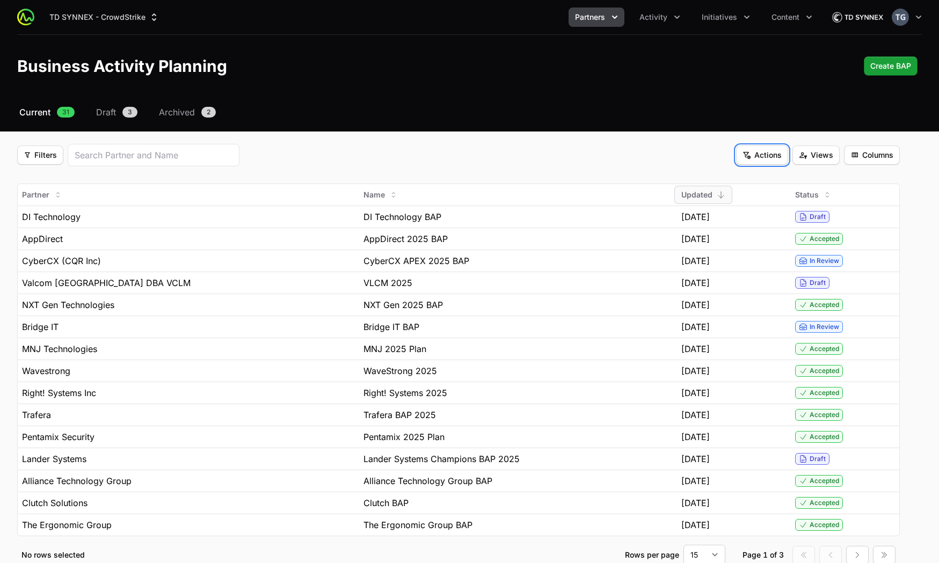
click at [773, 156] on span "Actions" at bounding box center [761, 155] width 39 height 13
click at [52, 159] on html "TD SYNNEX - CrowdStrike Partners Activity Initiatives Content Open user menu Op…" at bounding box center [469, 313] width 939 height 627
click at [48, 157] on span "Filters" at bounding box center [40, 155] width 33 height 13
click at [65, 167] on html "TD SYNNEX - CrowdStrike Partners Activity Initiatives Content Open user menu Op…" at bounding box center [469, 313] width 939 height 627
click at [59, 161] on button "Filters Filters" at bounding box center [40, 154] width 46 height 19
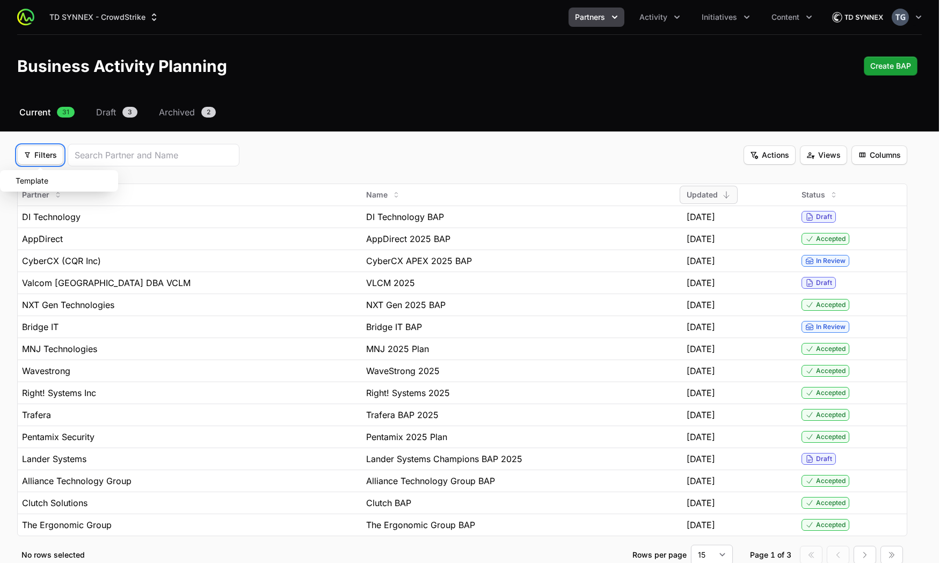
click at [59, 160] on html "TD SYNNEX - CrowdStrike Partners Activity Initiatives Content Open user menu Op…" at bounding box center [473, 313] width 947 height 627
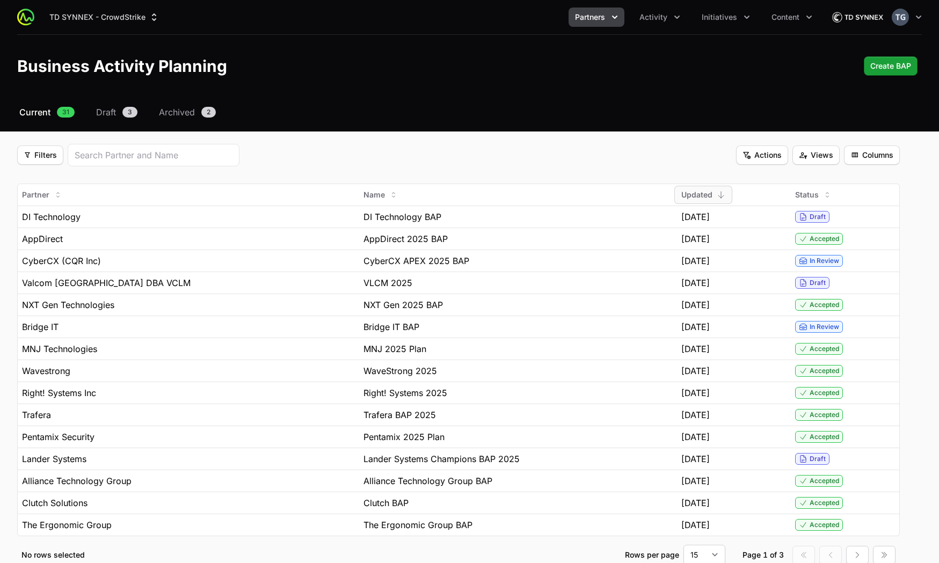
drag, startPoint x: 728, startPoint y: 1, endPoint x: 721, endPoint y: 26, distance: 26.2
click at [728, 1] on div "TD SYNNEX - CrowdStrike Partners Activity Initiatives Content Open user menu Op…" at bounding box center [469, 17] width 904 height 34
click at [723, 25] on button "Initiatives" at bounding box center [725, 17] width 61 height 19
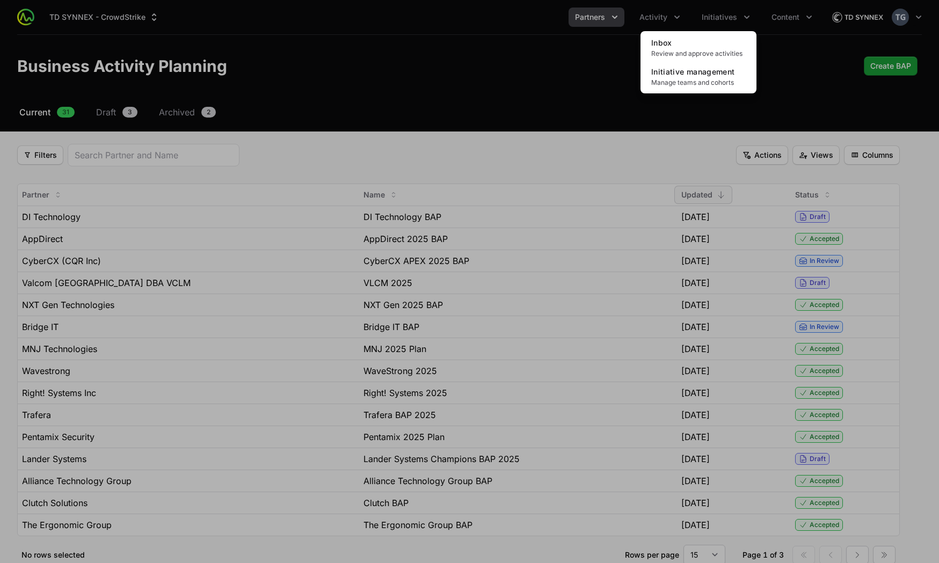
click at [843, 56] on div "Initiatives menu" at bounding box center [469, 281] width 939 height 563
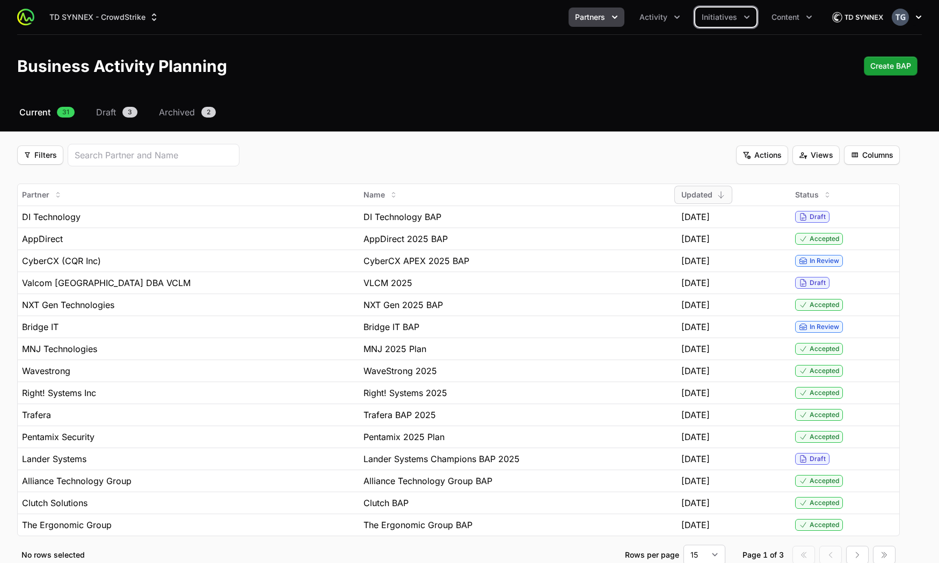
click at [914, 19] on icon "button" at bounding box center [918, 17] width 11 height 11
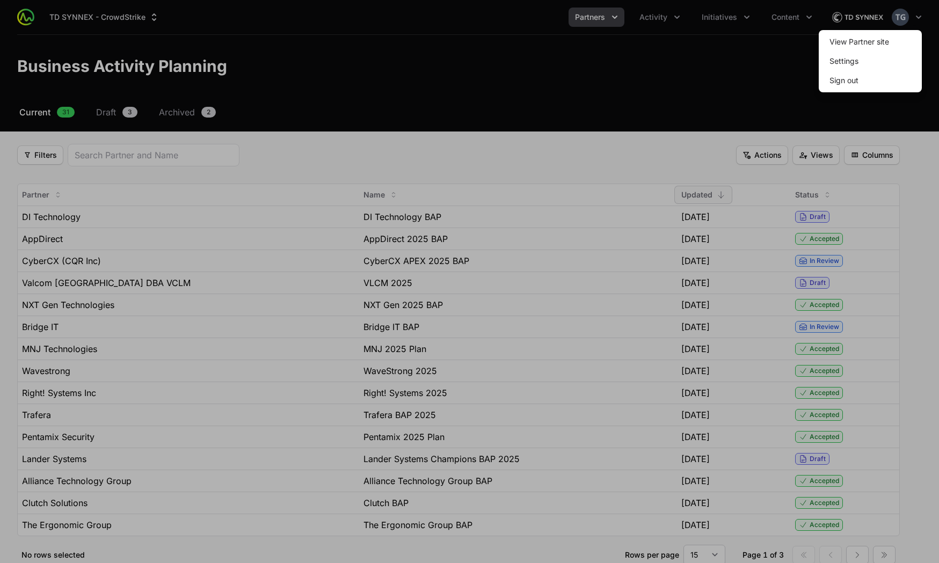
click at [786, 14] on div at bounding box center [469, 281] width 939 height 563
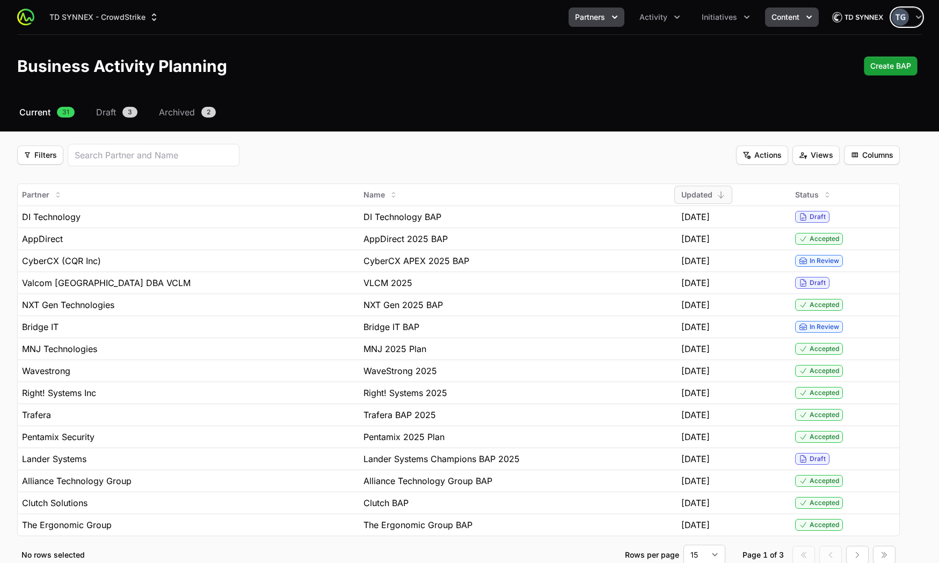
click at [804, 13] on icon "Content menu" at bounding box center [809, 17] width 11 height 11
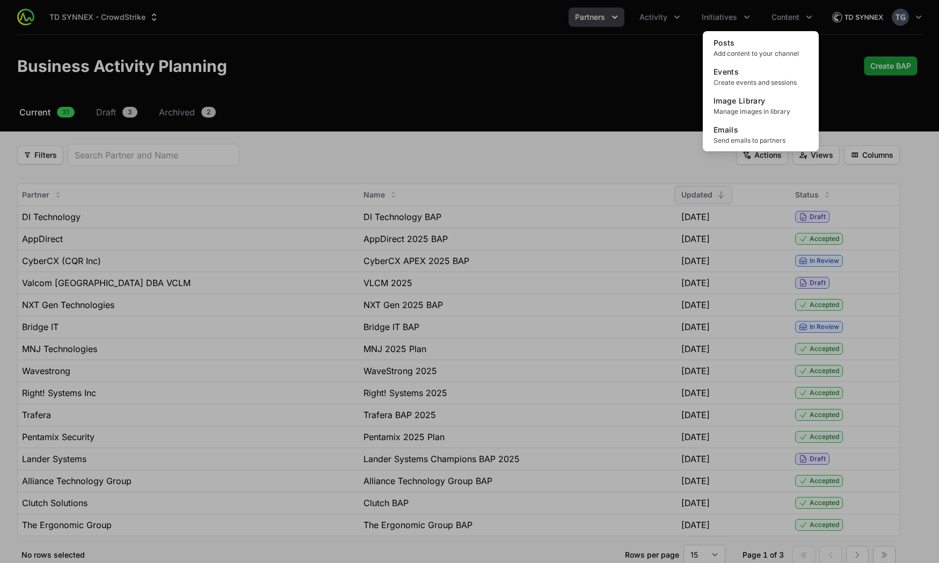
click at [846, 88] on div "Content menu" at bounding box center [469, 281] width 939 height 563
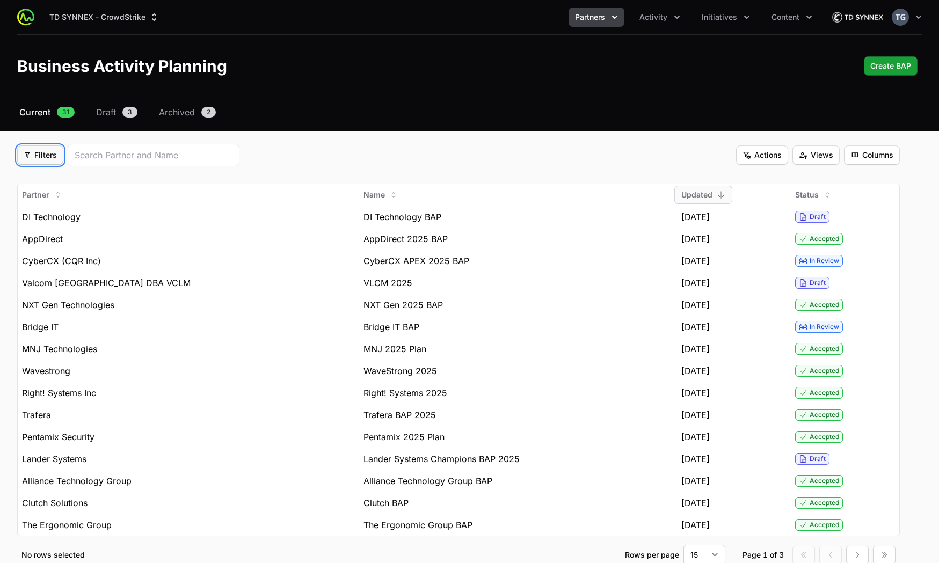
click at [37, 155] on span "Filters" at bounding box center [40, 155] width 33 height 13
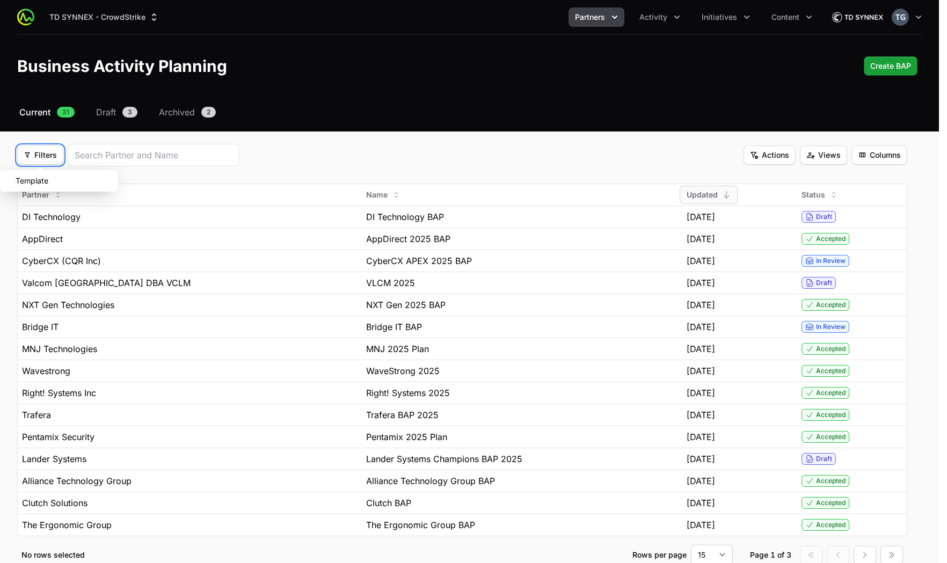
click at [82, 136] on html "TD SYNNEX - CrowdStrike Partners Activity Initiatives Content Open user menu Op…" at bounding box center [473, 313] width 947 height 627
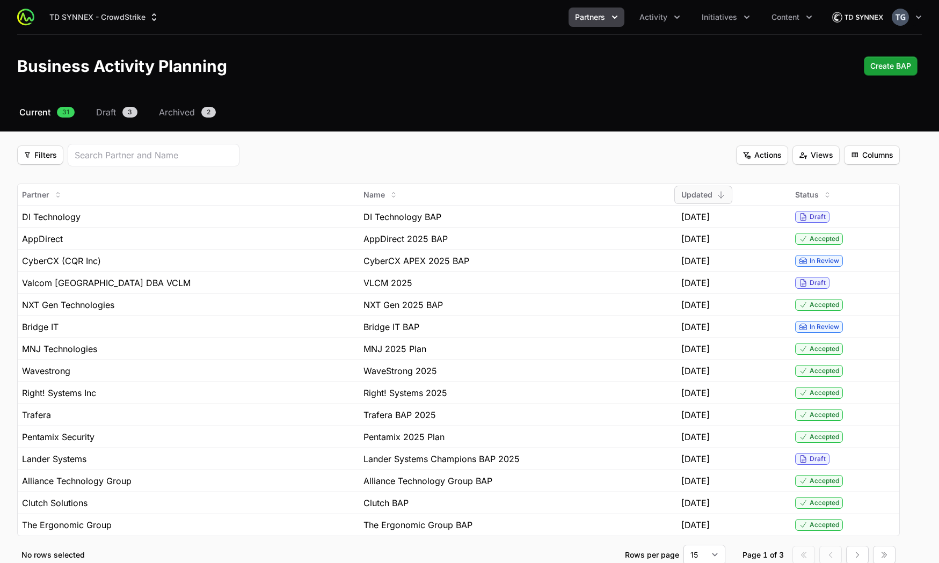
click at [65, 129] on div "Select a tab Current Draft Archived Current 31 Draft 3 Archived 2 Filters Filte…" at bounding box center [469, 348] width 939 height 485
drag, startPoint x: 54, startPoint y: 155, endPoint x: 56, endPoint y: 163, distance: 8.3
click at [55, 156] on span "Filters" at bounding box center [40, 155] width 33 height 13
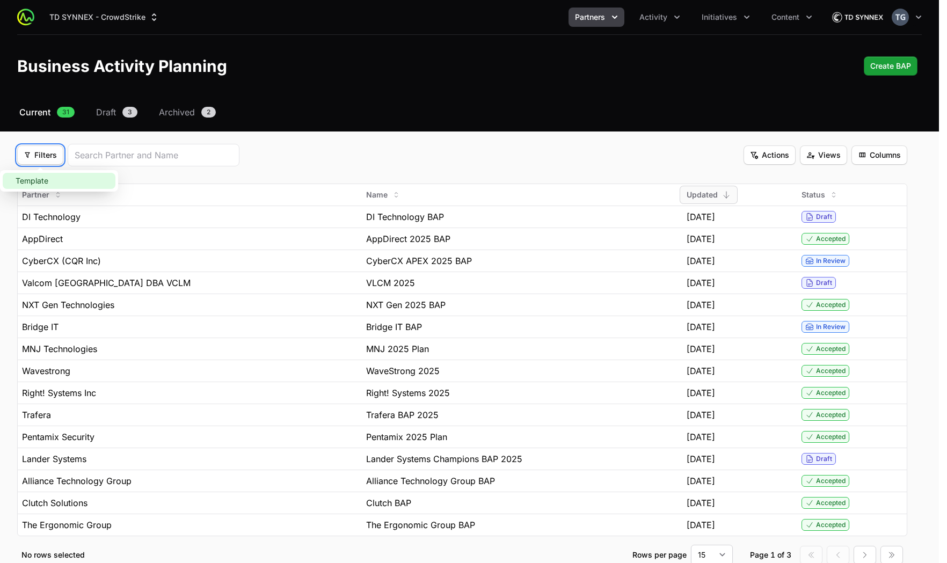
click at [554, 169] on html "TD SYNNEX - CrowdStrike Partners Activity Initiatives Content Open user menu Op…" at bounding box center [473, 313] width 947 height 627
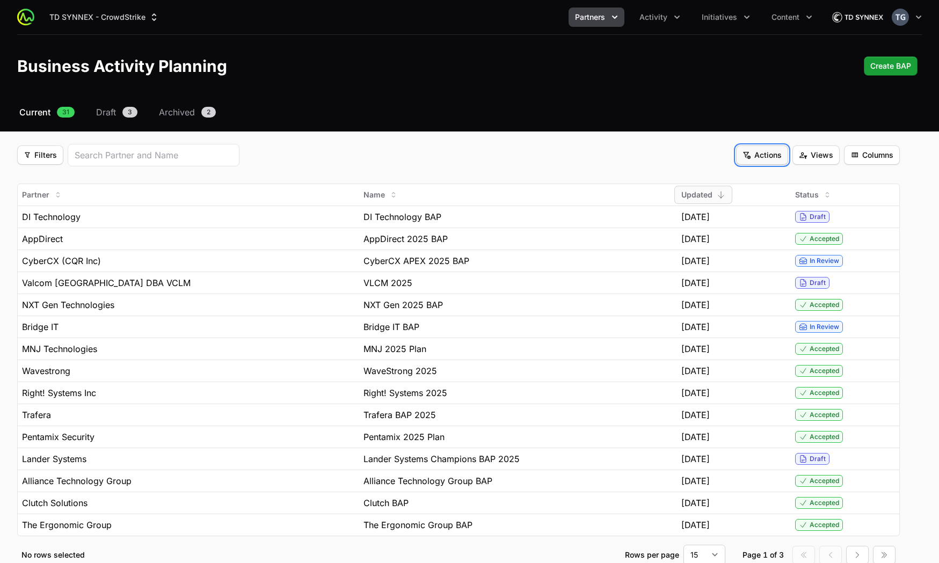
click at [760, 154] on span "Actions" at bounding box center [761, 155] width 39 height 13
drag, startPoint x: 653, startPoint y: 151, endPoint x: 813, endPoint y: 158, distance: 160.1
click at [653, 152] on html "TD SYNNEX - CrowdStrike Partners Activity Initiatives Content Open user menu Op…" at bounding box center [469, 313] width 939 height 627
click at [818, 157] on span "Views" at bounding box center [816, 155] width 34 height 13
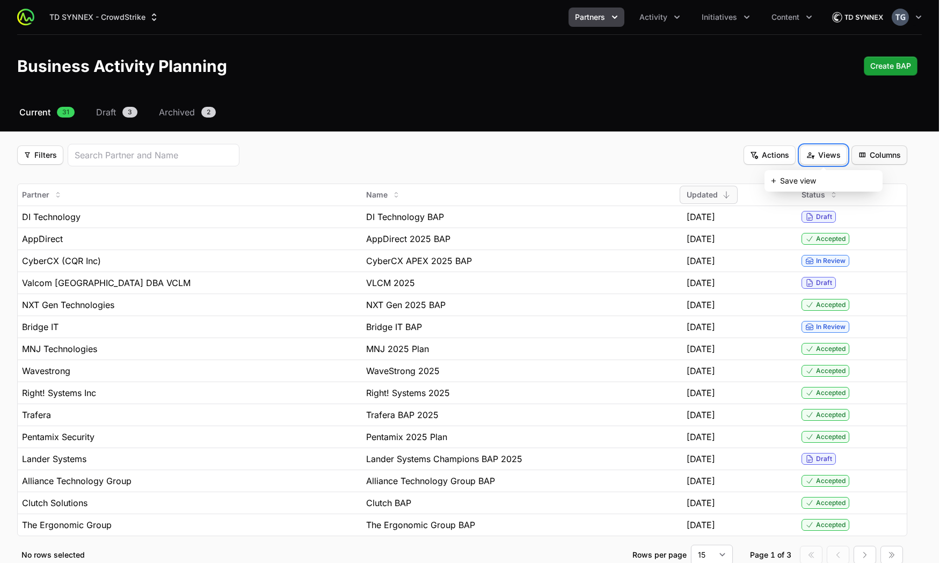
click at [891, 146] on html "TD SYNNEX - CrowdStrike Partners Activity Initiatives Content Open user menu Op…" at bounding box center [473, 313] width 947 height 627
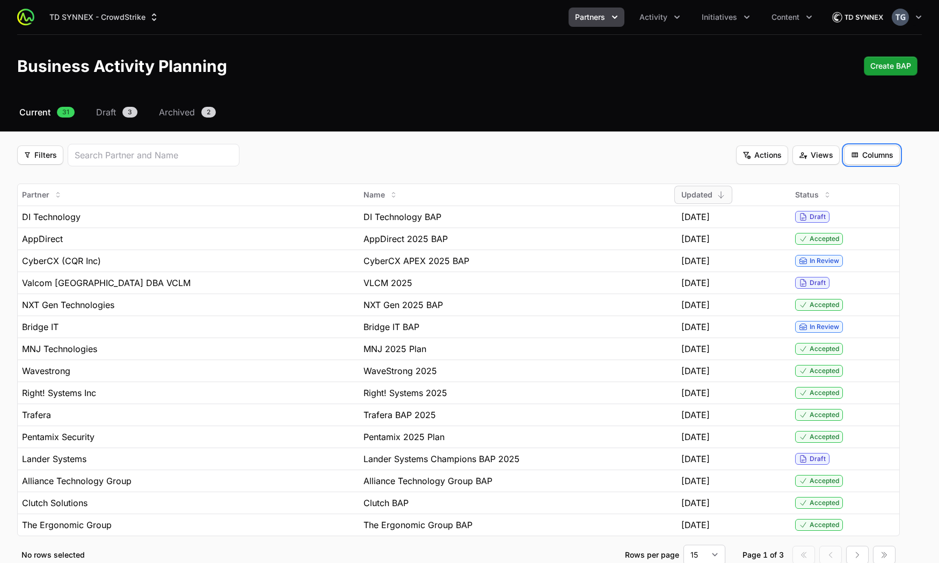
drag, startPoint x: 890, startPoint y: 151, endPoint x: 893, endPoint y: 156, distance: 6.3
click at [890, 151] on span "Columns" at bounding box center [871, 155] width 43 height 13
drag, startPoint x: 698, startPoint y: 155, endPoint x: 692, endPoint y: 155, distance: 5.9
click at [699, 155] on html "TD SYNNEX - CrowdStrike Partners Activity Initiatives Content Open user menu Op…" at bounding box center [469, 313] width 939 height 627
click at [58, 161] on button "Filters Filters" at bounding box center [40, 154] width 46 height 19
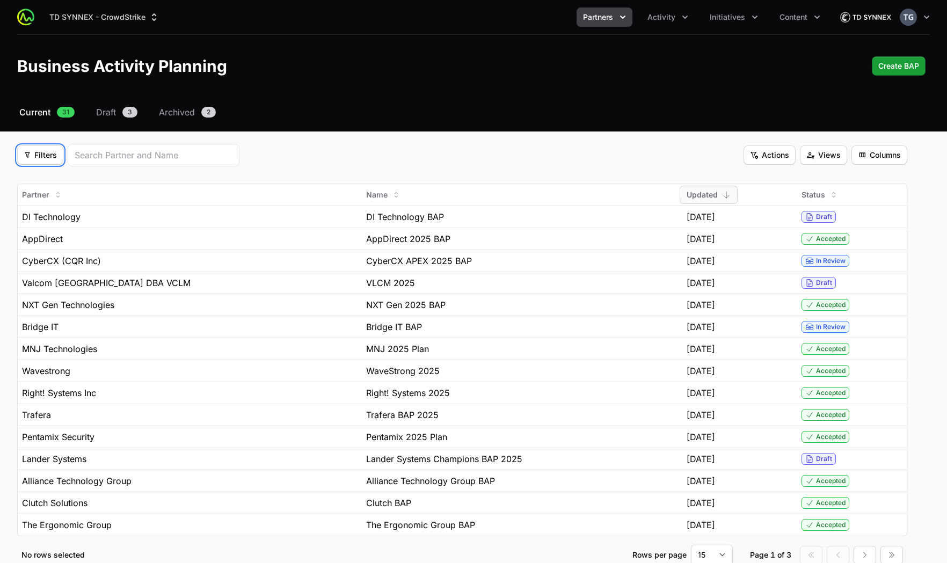
click at [149, 140] on html "TD SYNNEX - CrowdStrike Partners Activity Initiatives Content Open user menu Op…" at bounding box center [473, 313] width 947 height 627
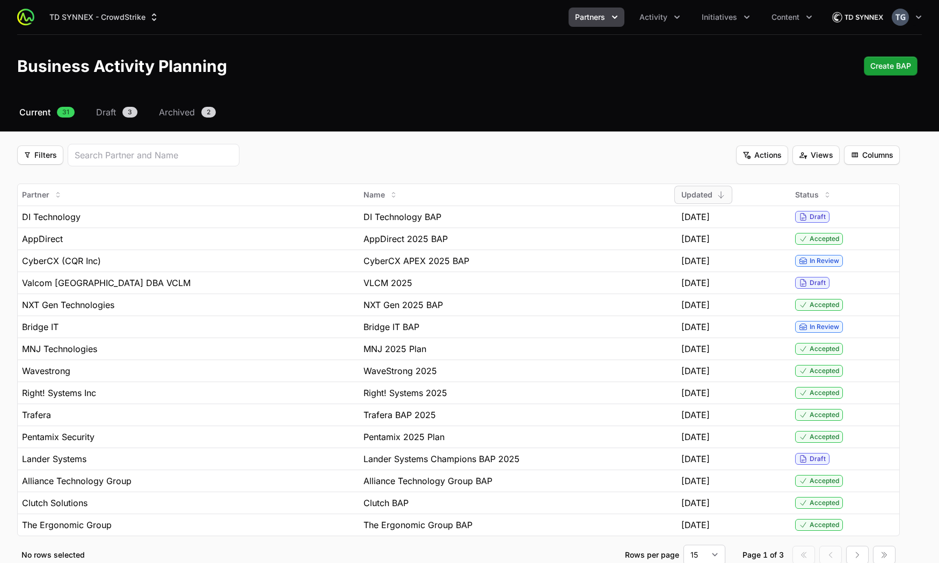
drag, startPoint x: 375, startPoint y: 133, endPoint x: 337, endPoint y: 172, distance: 55.0
click at [375, 133] on div "Select a tab Current Draft Archived Current 31 Draft 3 Archived 2 Filters Filte…" at bounding box center [469, 348] width 939 height 485
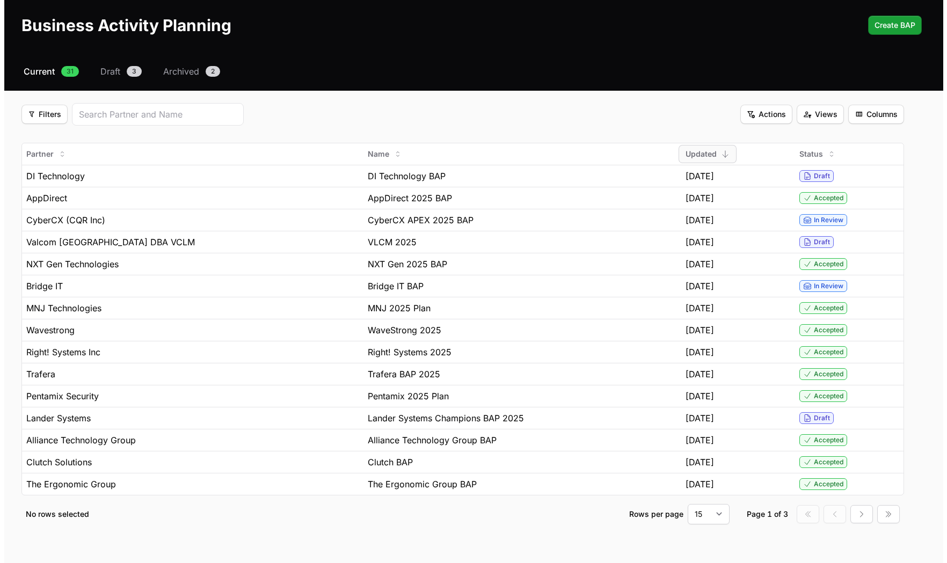
scroll to position [41, 0]
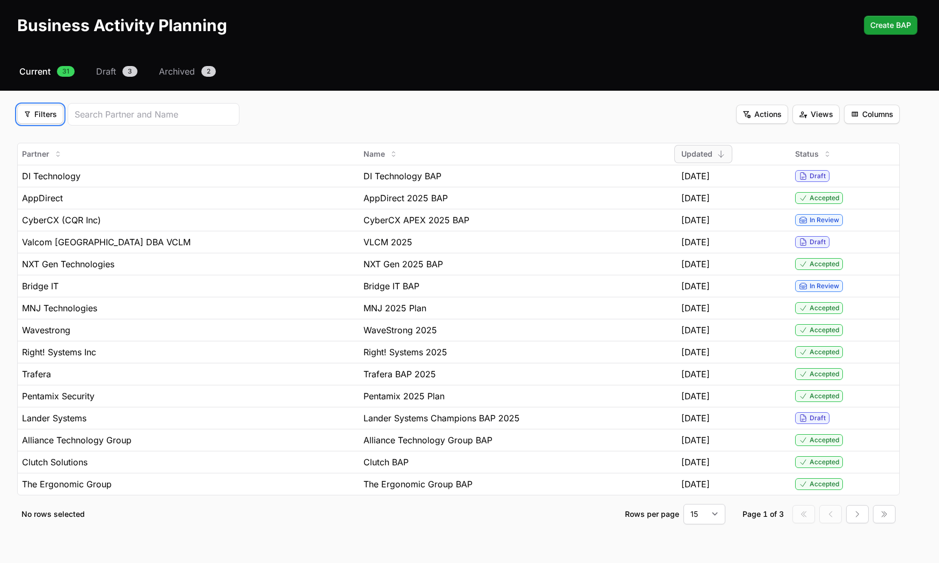
click at [45, 121] on button "Filters Filters" at bounding box center [40, 114] width 46 height 19
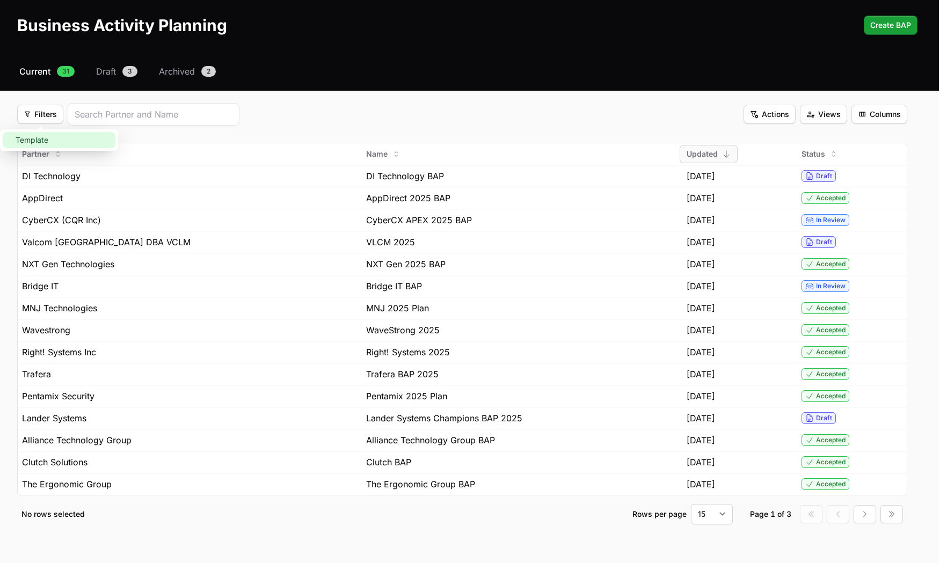
click at [62, 139] on div "Template" at bounding box center [59, 140] width 113 height 16
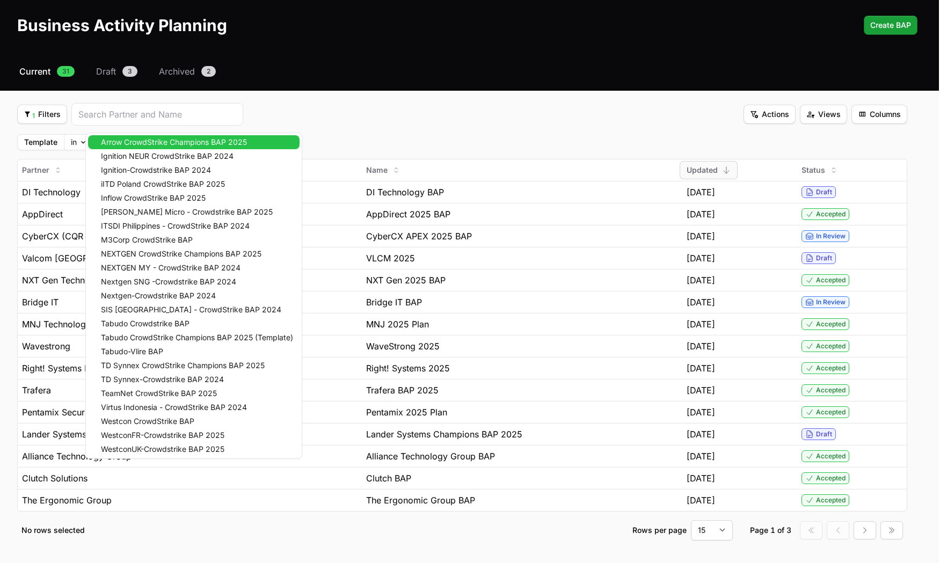
click at [114, 143] on body "TD SYNNEX - CrowdStrike Partners Activity Initiatives Content Open user menu Op…" at bounding box center [473, 281] width 947 height 644
click at [328, 136] on html "TD SYNNEX - CrowdStrike Partners Activity Initiatives Content Open user menu Op…" at bounding box center [473, 281] width 947 height 644
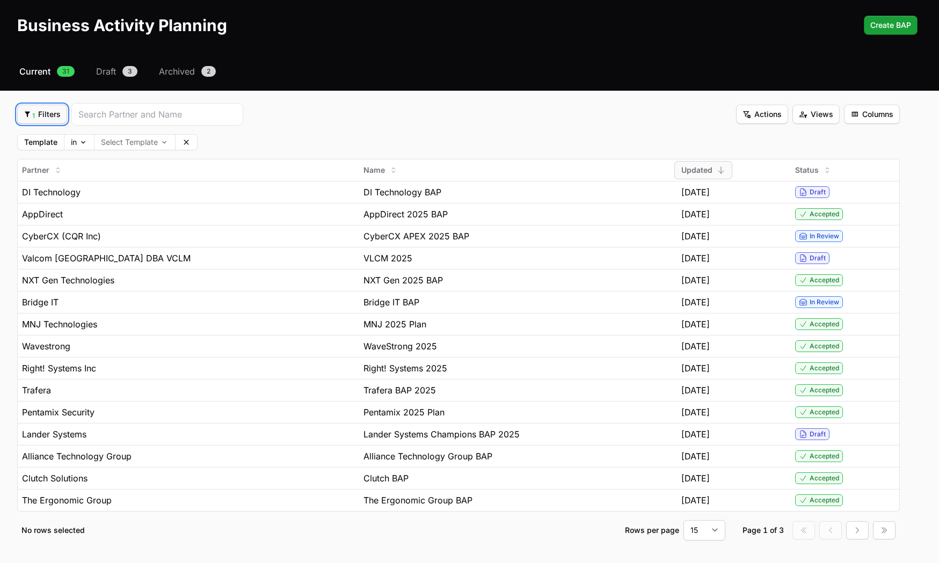
click at [46, 115] on span "1 Filters" at bounding box center [42, 114] width 37 height 13
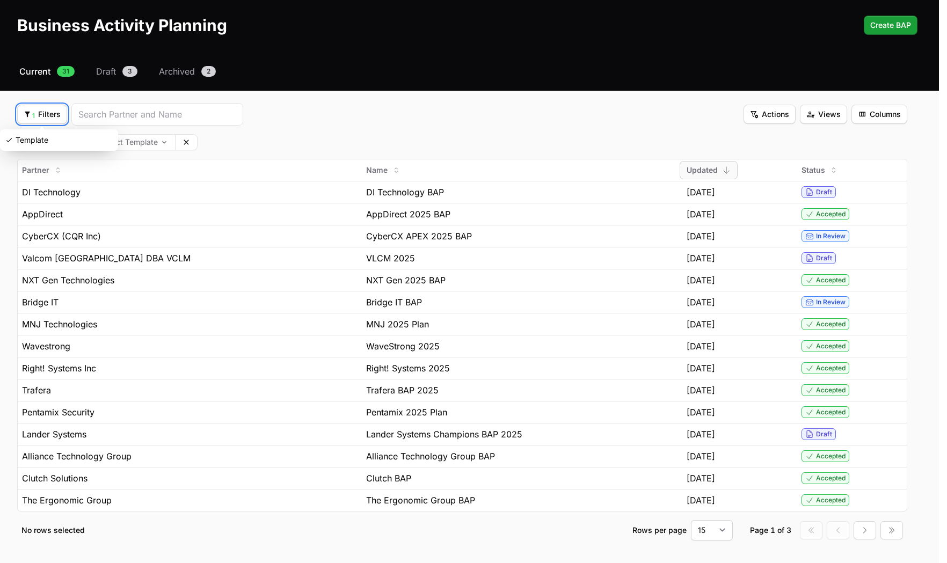
click at [243, 136] on html "TD SYNNEX - CrowdStrike Partners Activity Initiatives Content Open user menu Op…" at bounding box center [473, 281] width 947 height 644
click at [147, 140] on body "TD SYNNEX - CrowdStrike Partners Activity Initiatives Content Open user menu Op…" at bounding box center [473, 281] width 947 height 644
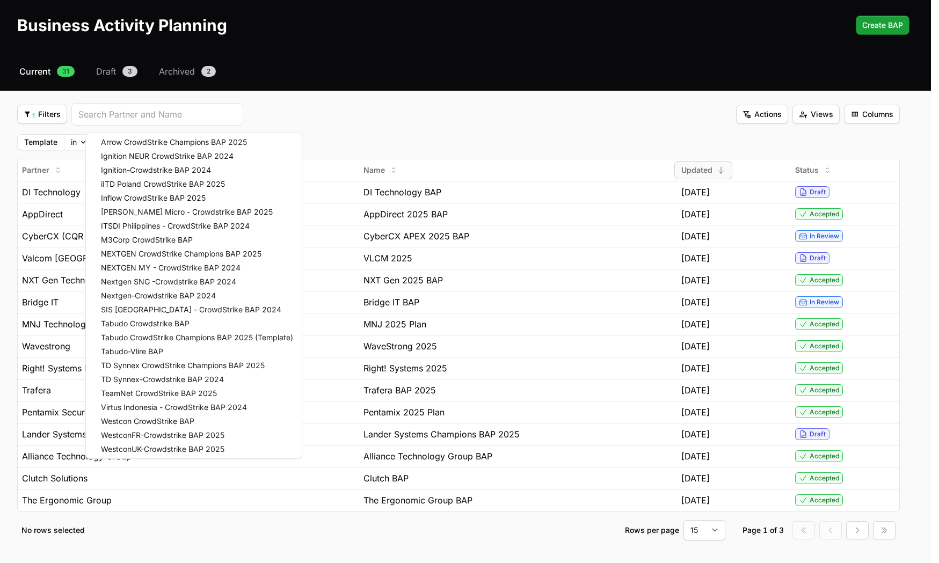
click at [371, 122] on html "TD SYNNEX - CrowdStrike Partners Activity Initiatives Content Open user menu Op…" at bounding box center [469, 281] width 939 height 644
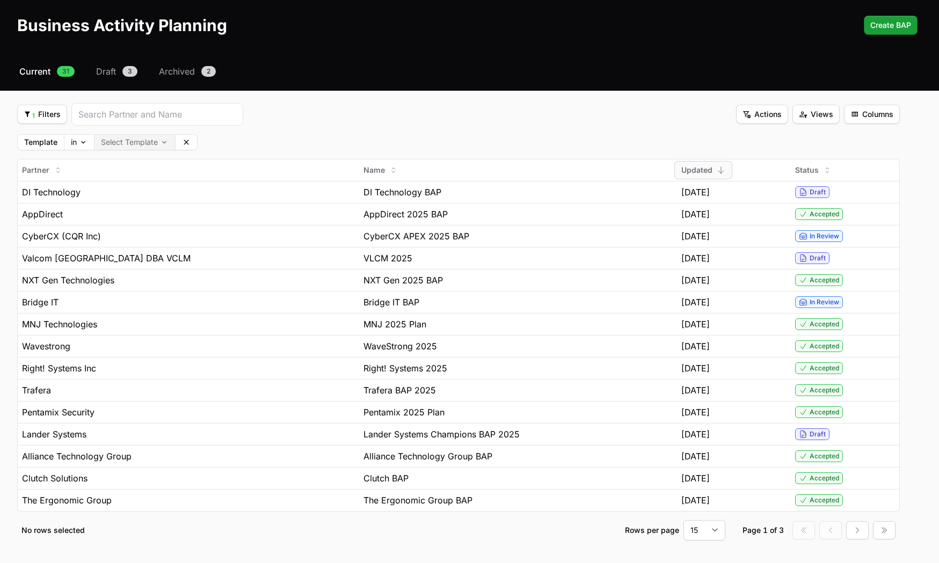
click at [146, 143] on body "TD SYNNEX - CrowdStrike Partners Activity Initiatives Content Open user menu Op…" at bounding box center [469, 281] width 939 height 644
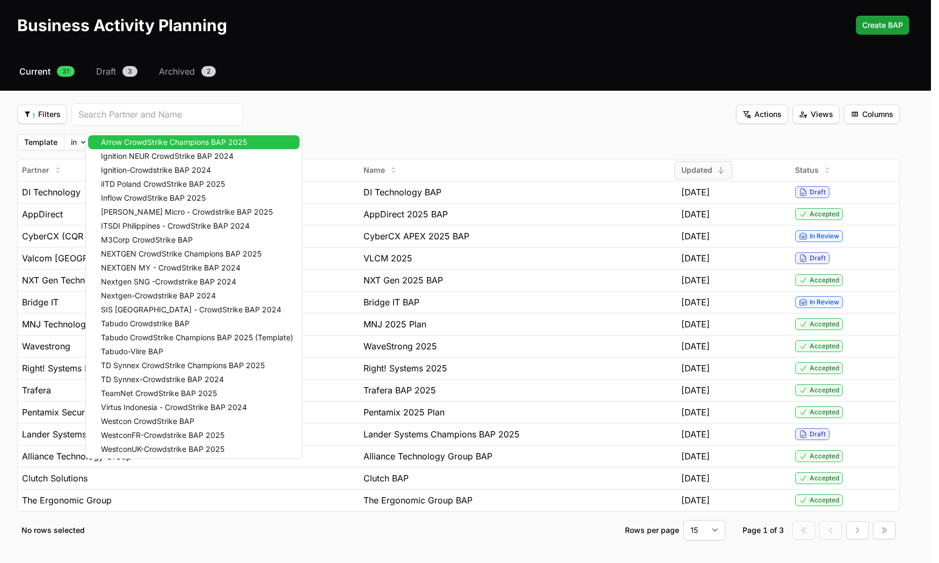
click at [120, 141] on body "TD SYNNEX - CrowdStrike Partners Activity Initiatives Content Open user menu Op…" at bounding box center [469, 281] width 939 height 644
